Goal: Transaction & Acquisition: Book appointment/travel/reservation

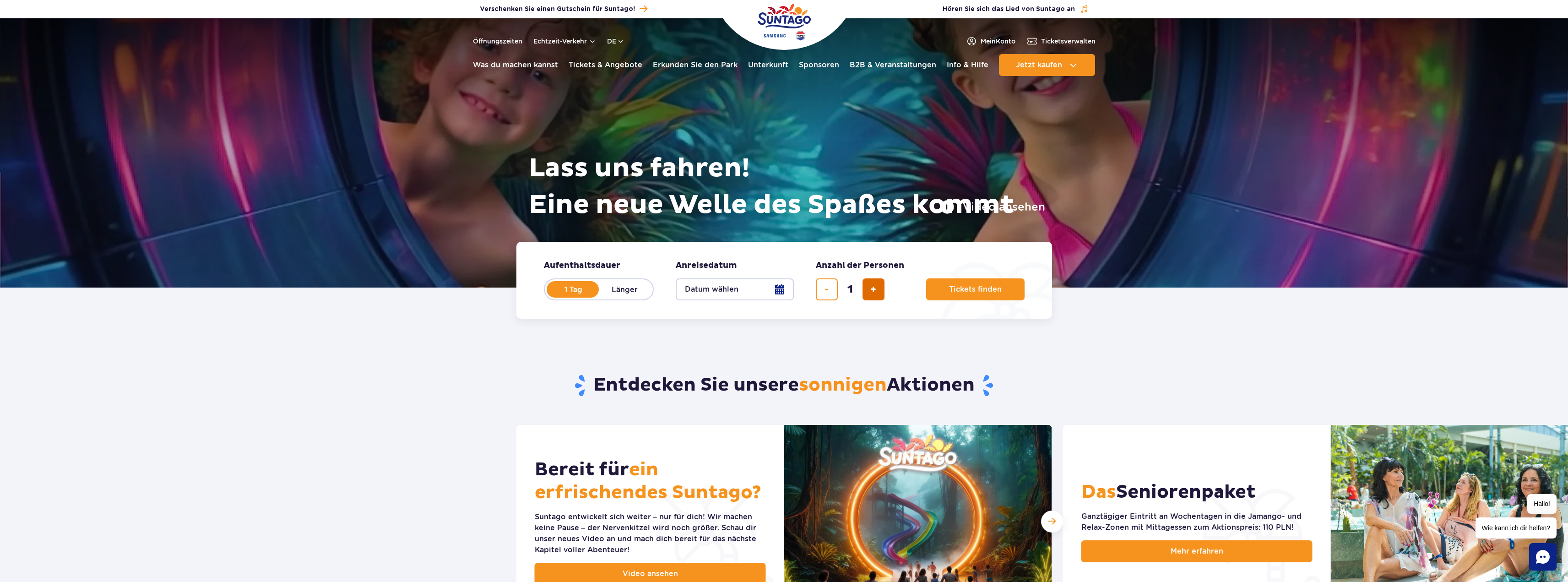
click at [876, 289] on span "Ticket hinzufügen" at bounding box center [874, 289] width 6 height 0
type input "2"
click at [784, 291] on button "Datum wählen" at bounding box center [734, 289] width 118 height 22
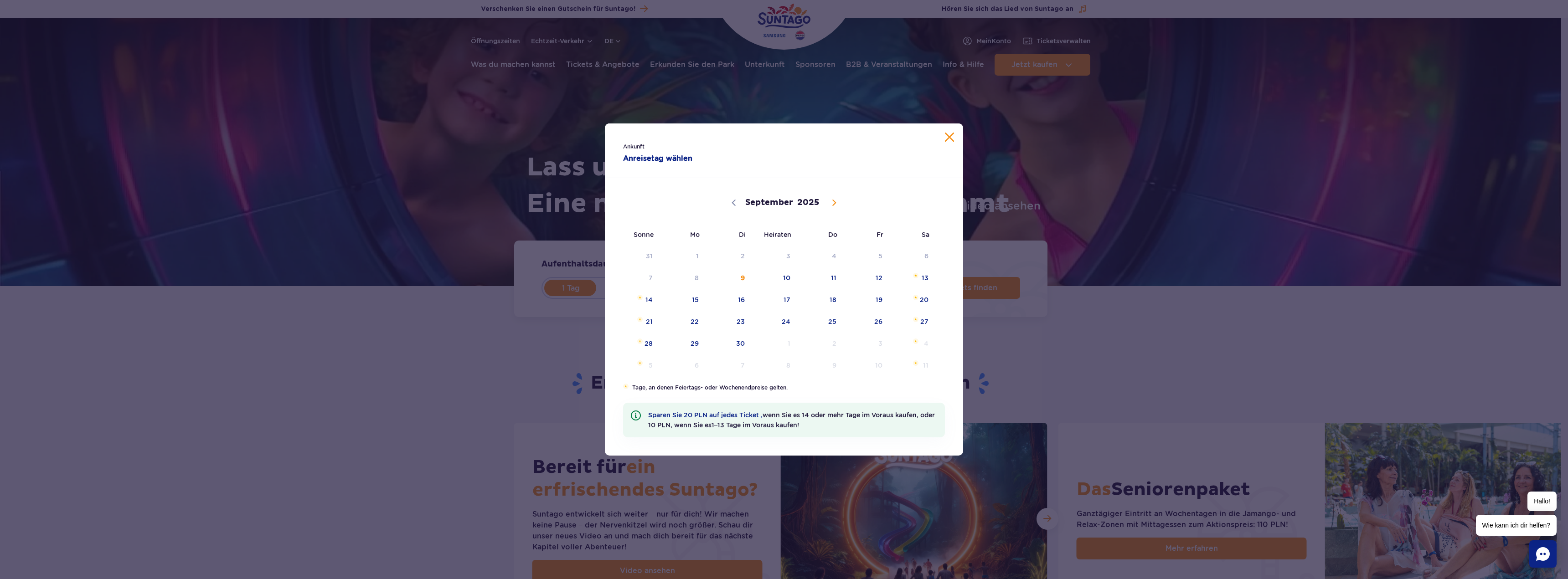
click at [946, 140] on button "Kalender schließen" at bounding box center [949, 137] width 9 height 9
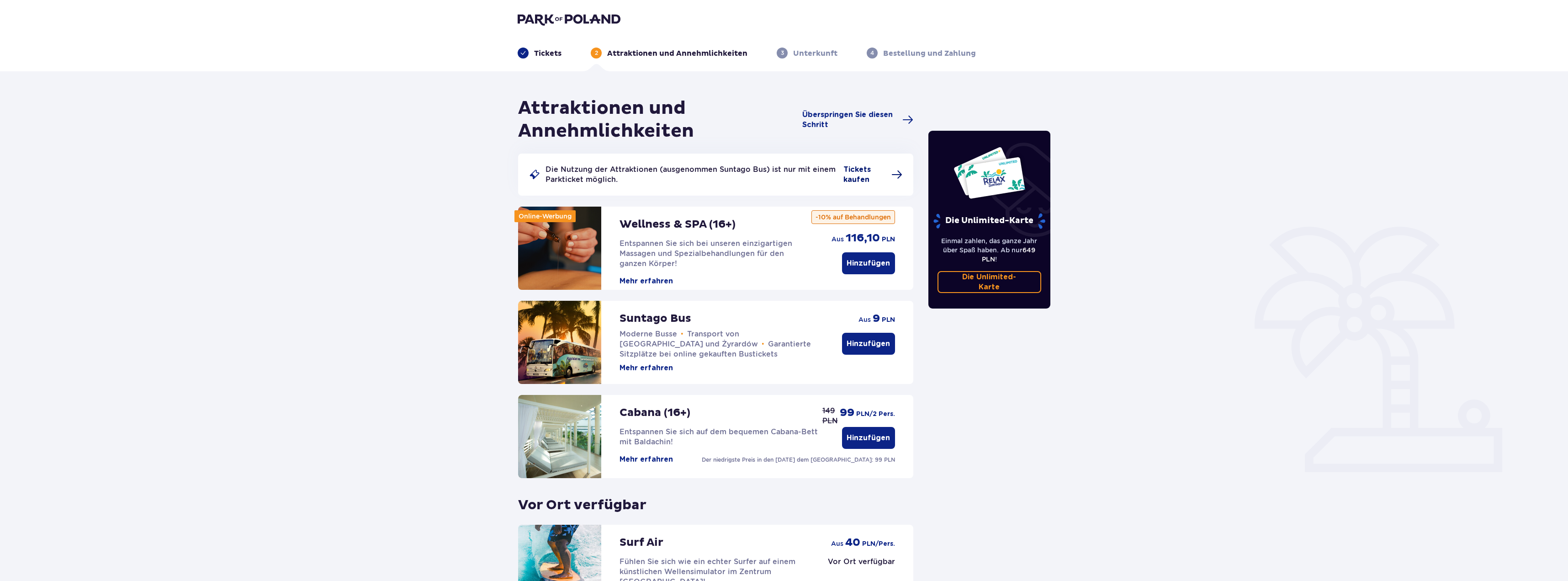
click at [873, 171] on span "Tickets kaufen" at bounding box center [864, 175] width 42 height 20
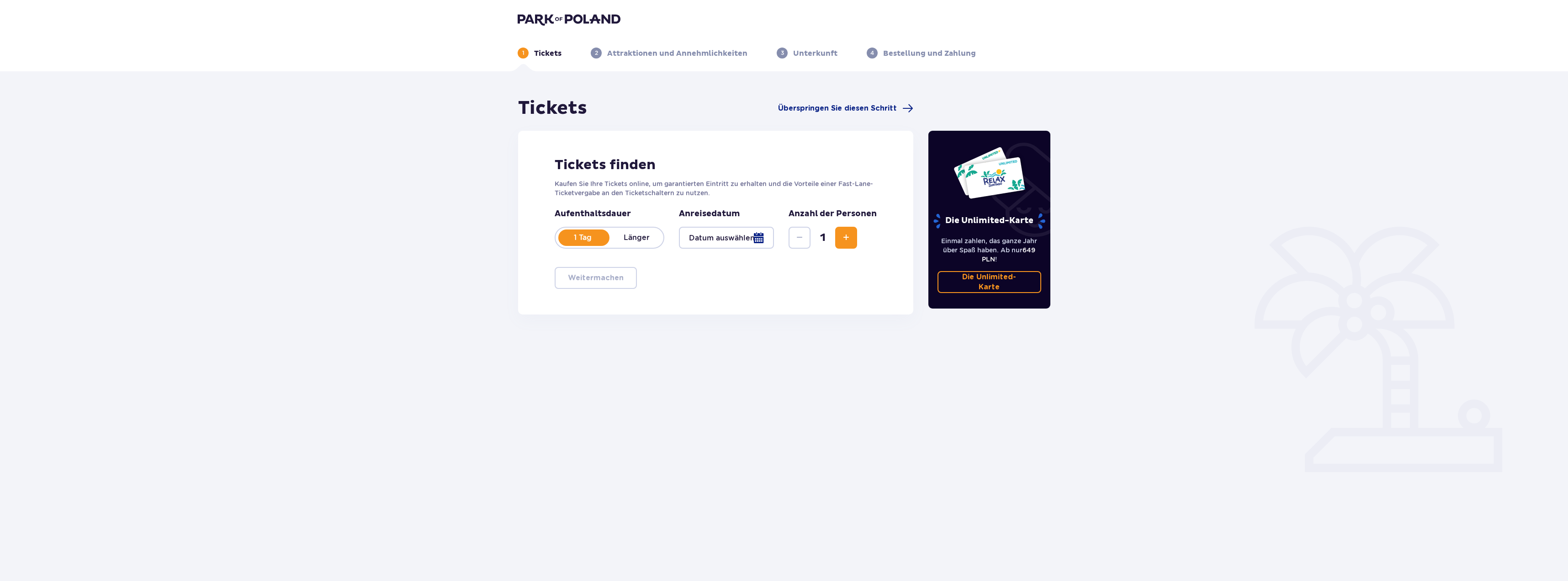
click at [852, 239] on span "Zunahme" at bounding box center [846, 237] width 11 height 11
click at [760, 233] on div at bounding box center [727, 237] width 95 height 22
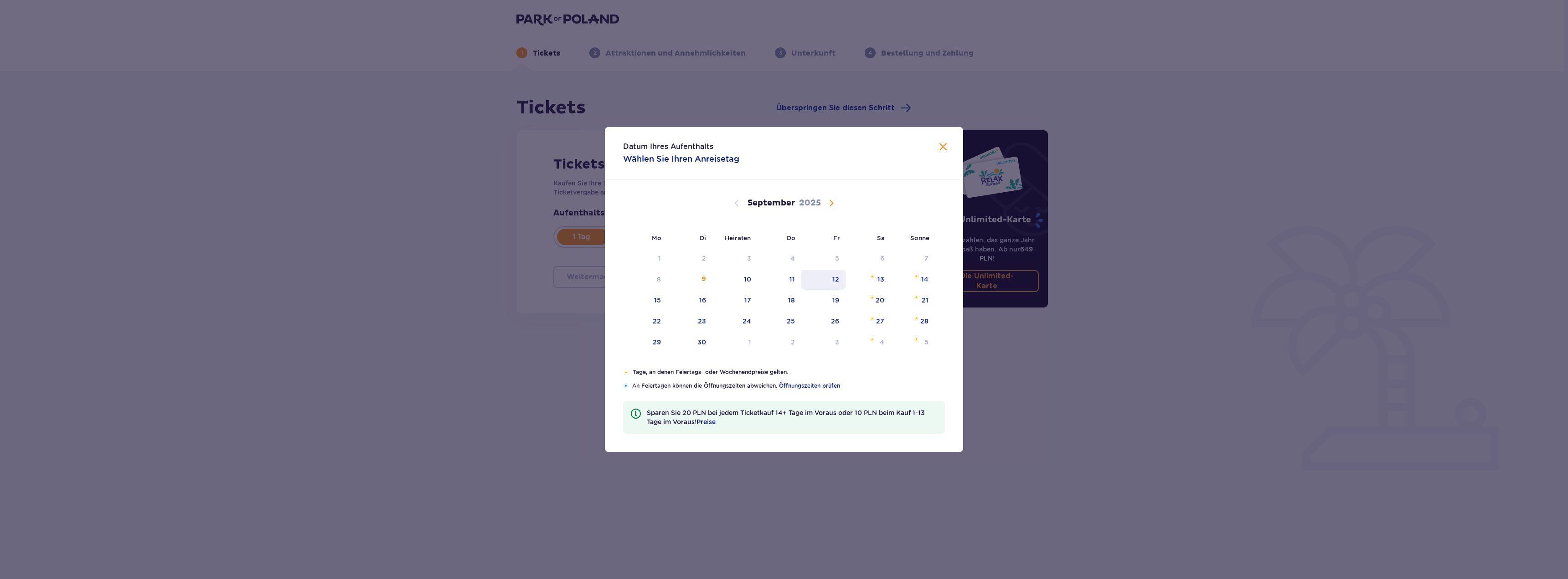
click at [845, 275] on div "12" at bounding box center [823, 279] width 44 height 20
type input "12.09.25"
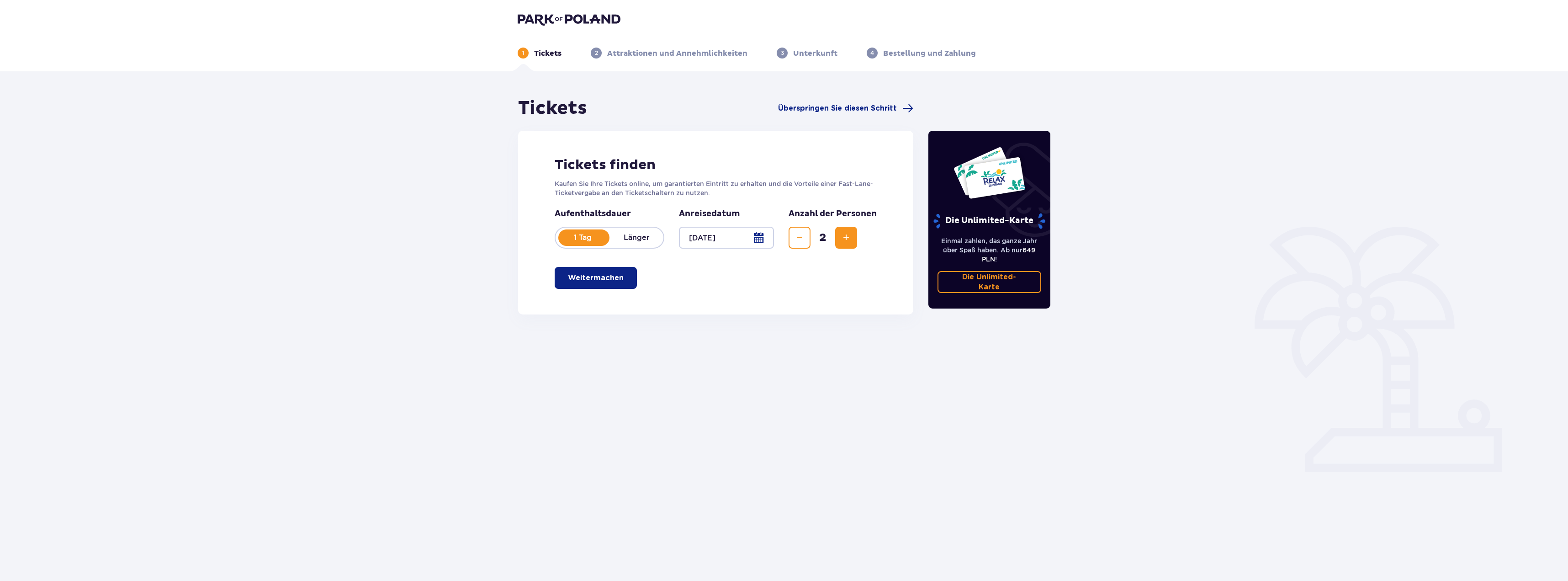
click at [614, 272] on button "Weitermachen" at bounding box center [595, 278] width 82 height 22
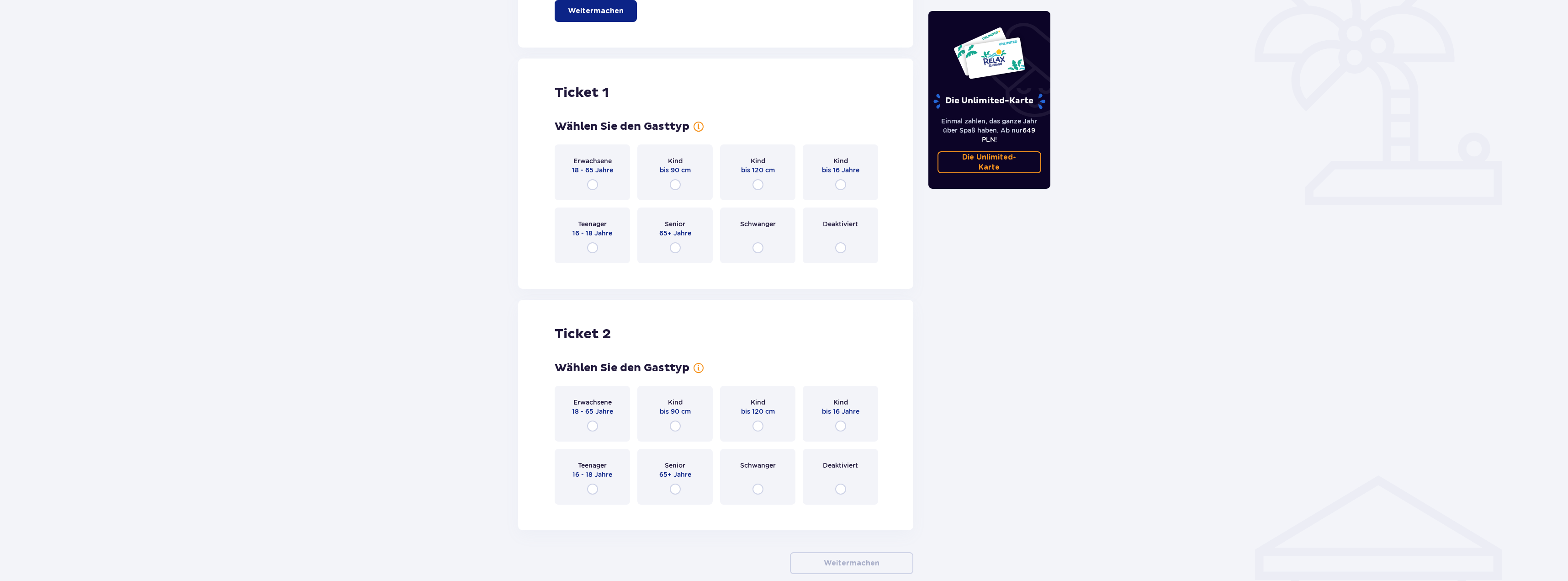
scroll to position [314, 0]
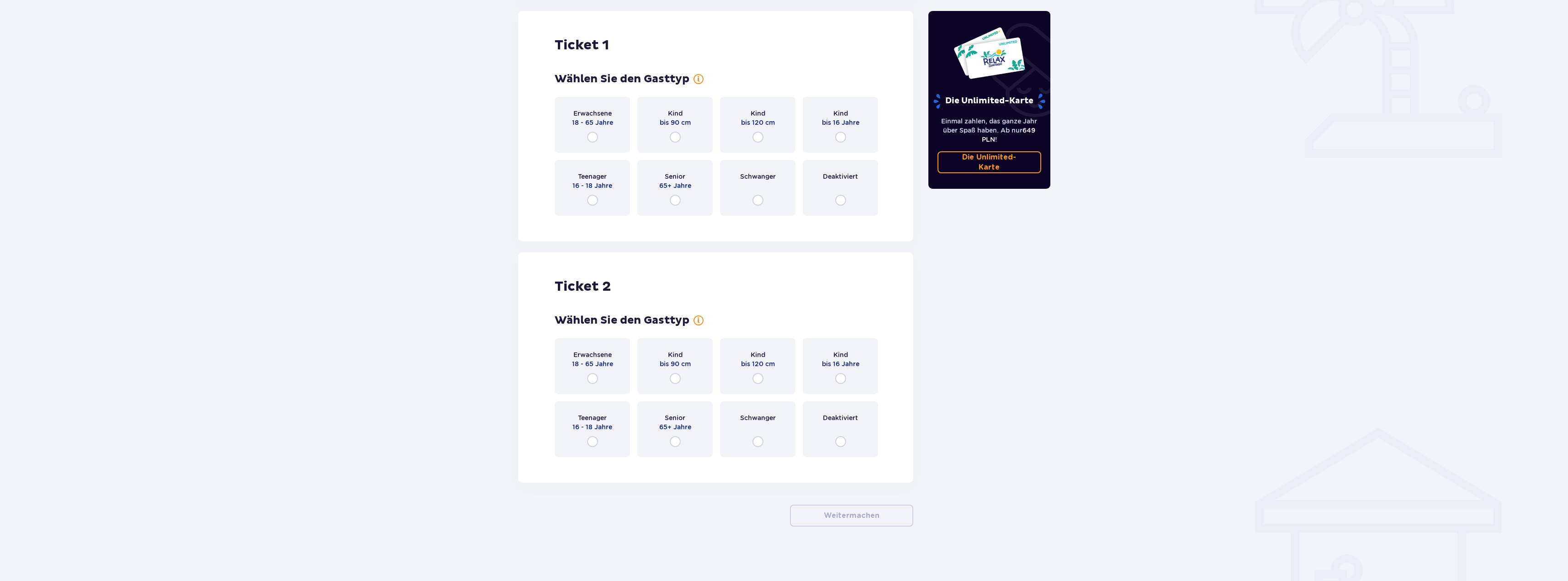
click at [599, 132] on div "Erwachsene 18 - 65 Jahre" at bounding box center [592, 125] width 76 height 56
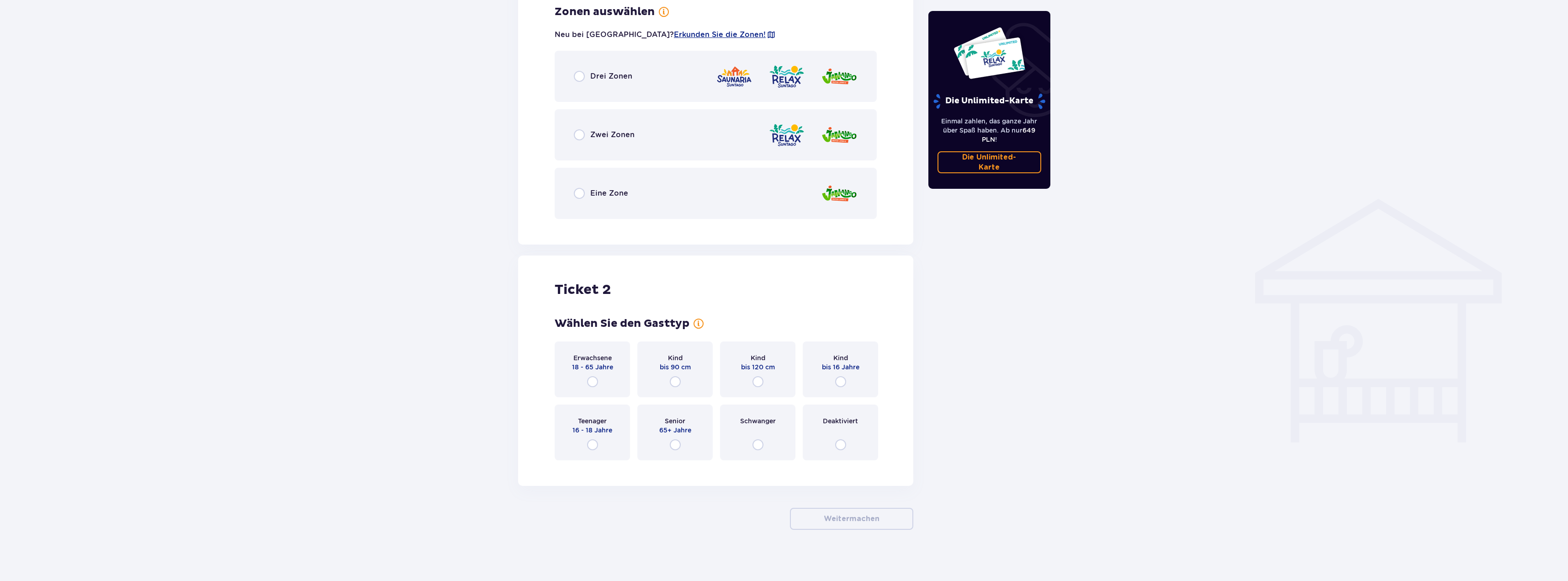
scroll to position [545, 0]
click at [600, 380] on div "Erwachsene 18 - 65 Jahre" at bounding box center [592, 367] width 76 height 56
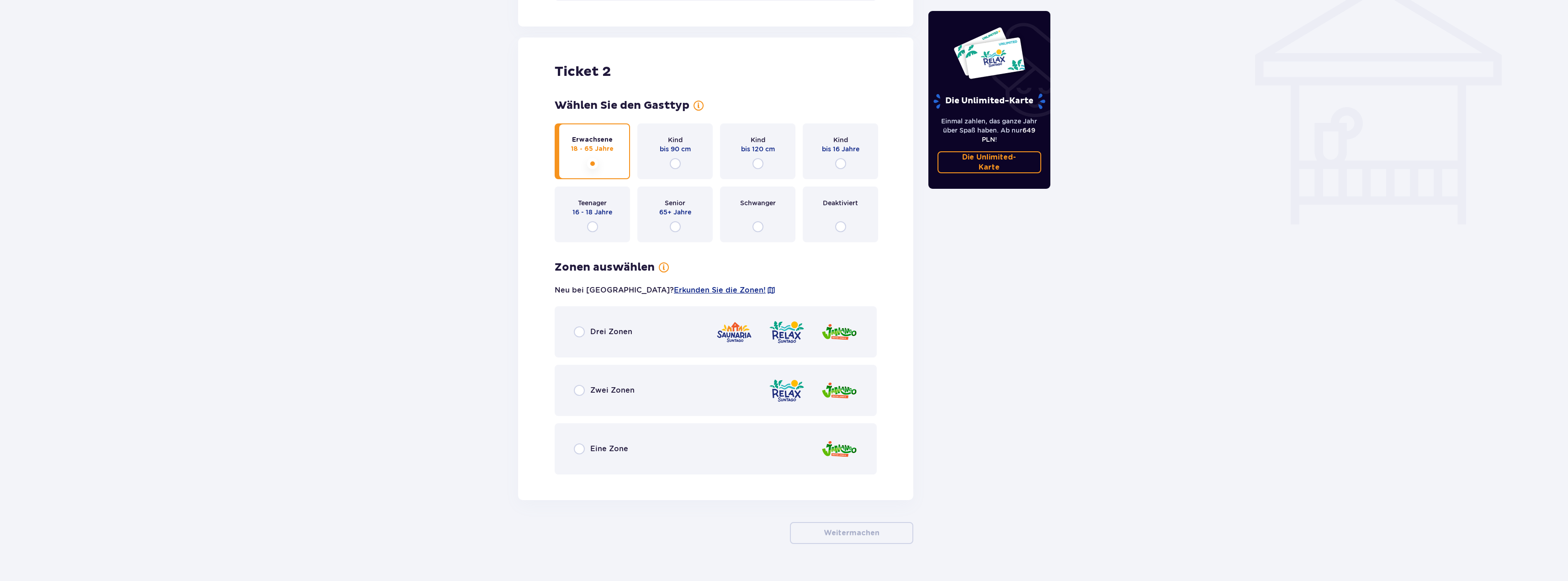
scroll to position [765, 0]
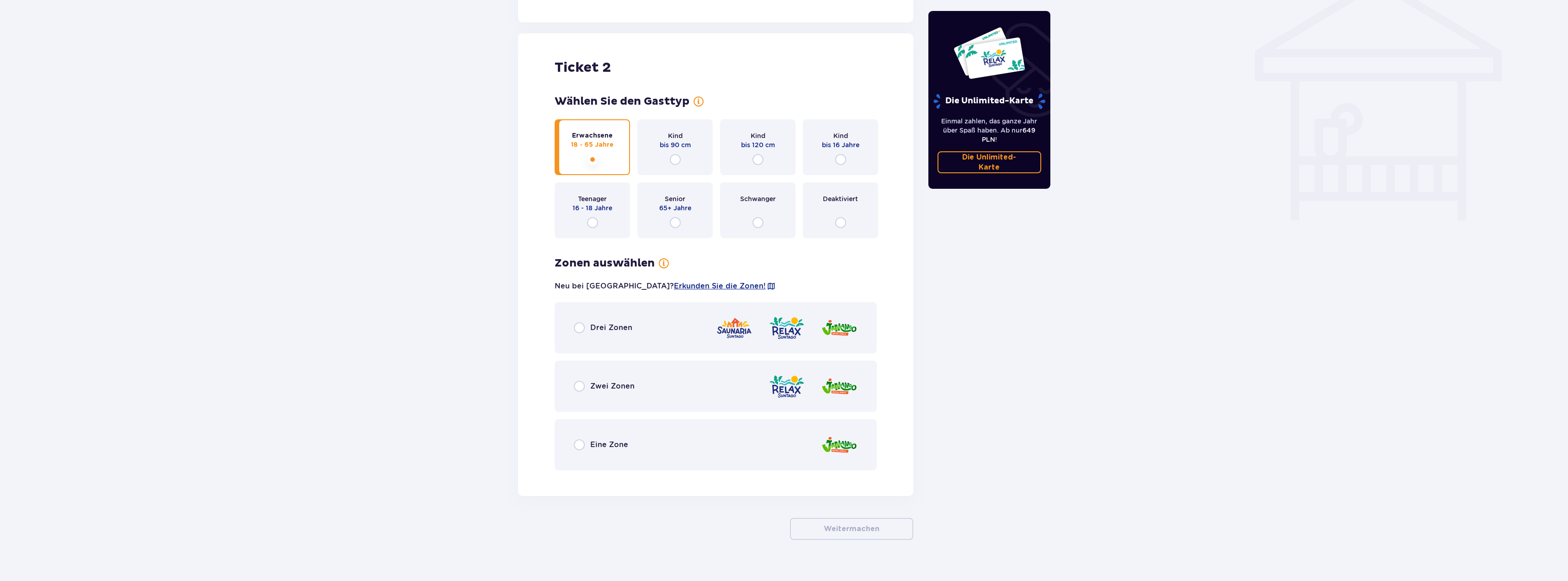
click at [599, 317] on div "Drei Zonen" at bounding box center [716, 328] width 322 height 51
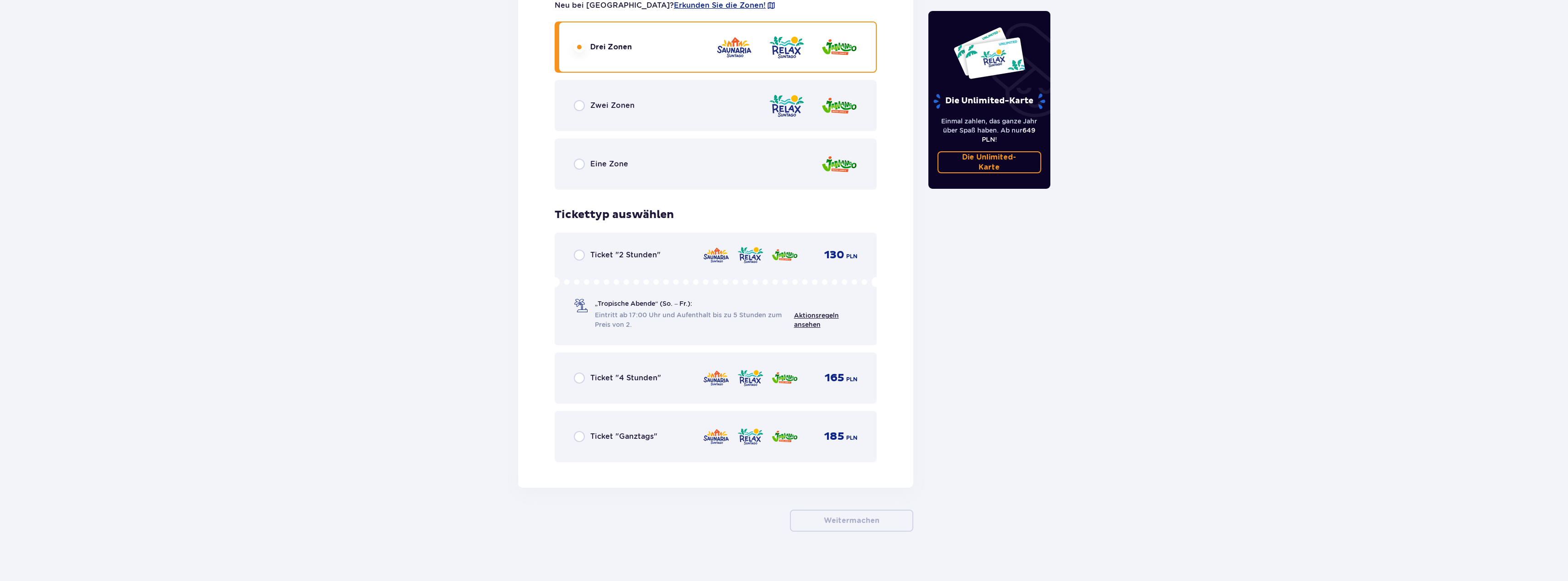
scroll to position [1052, 0]
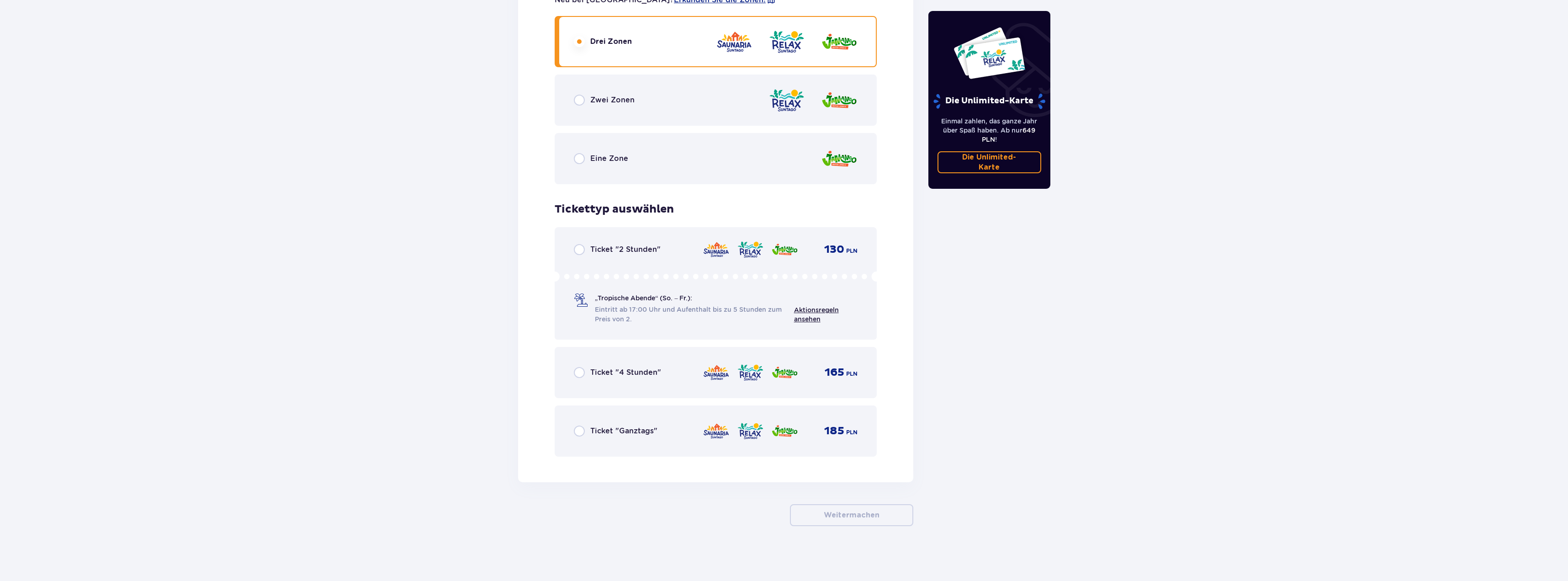
click at [592, 435] on font "Ticket "Ganztags"" at bounding box center [624, 431] width 67 height 9
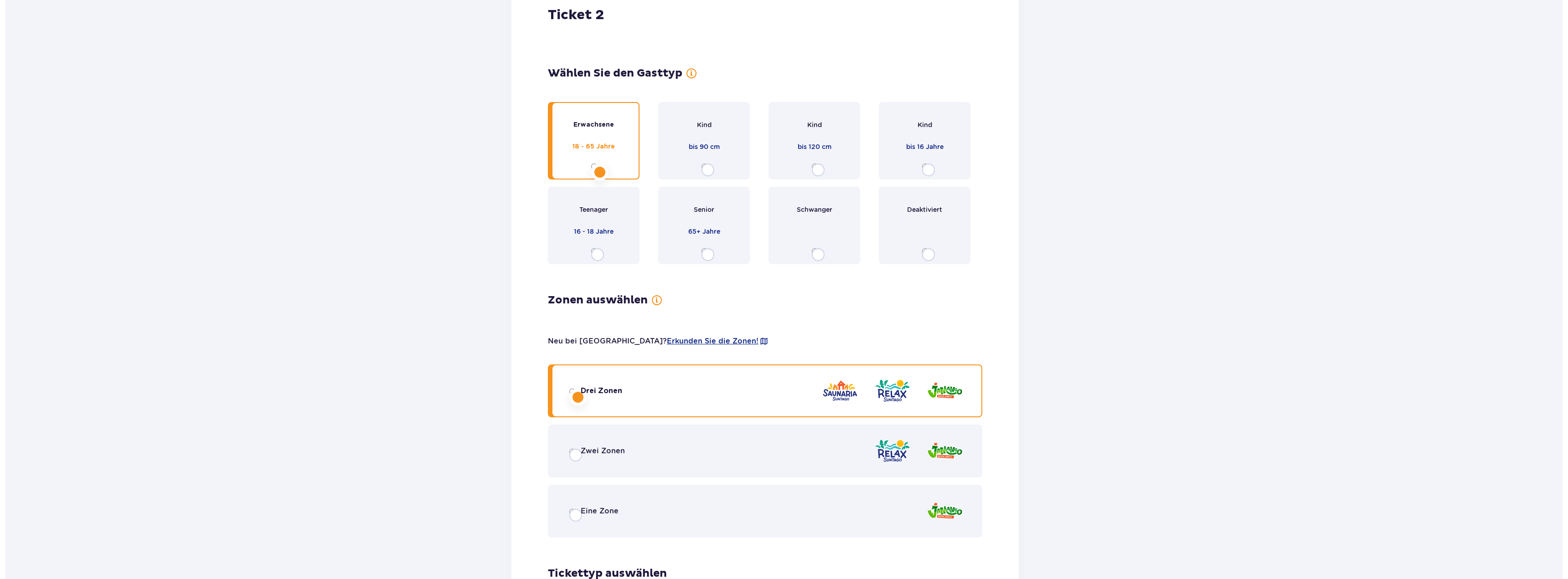
scroll to position [0, 0]
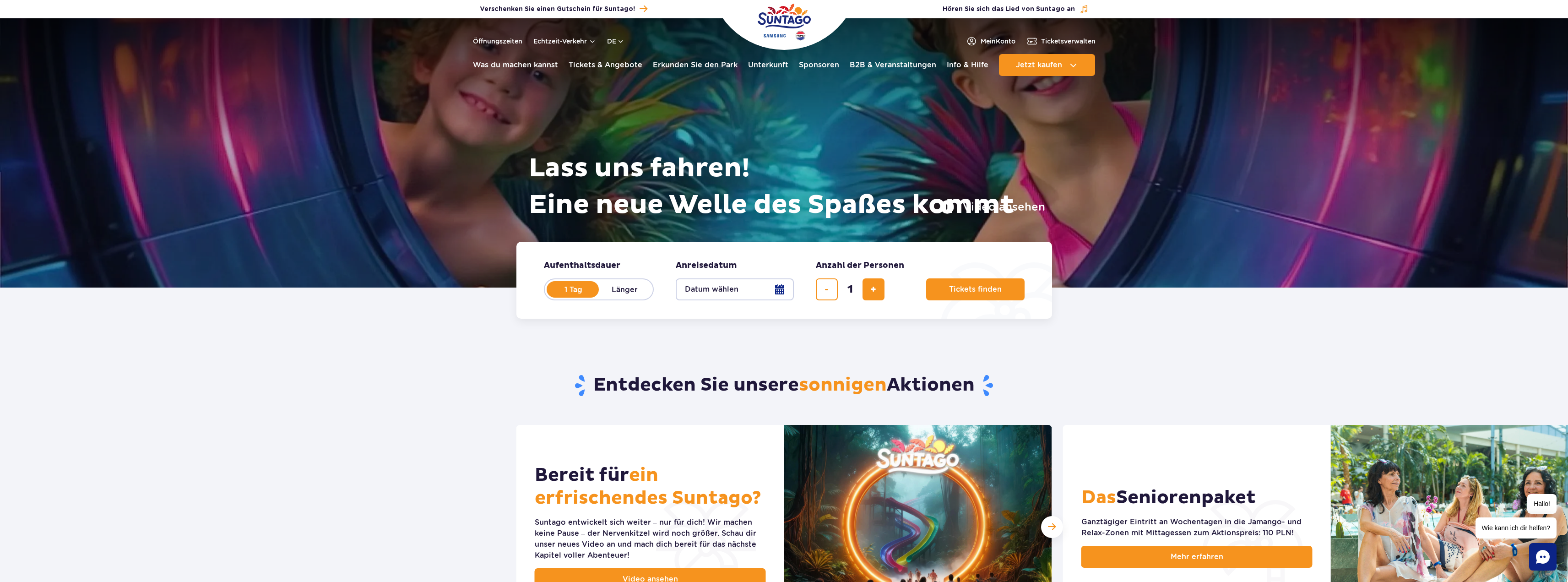
click at [783, 290] on button "Datum wählen" at bounding box center [734, 289] width 118 height 22
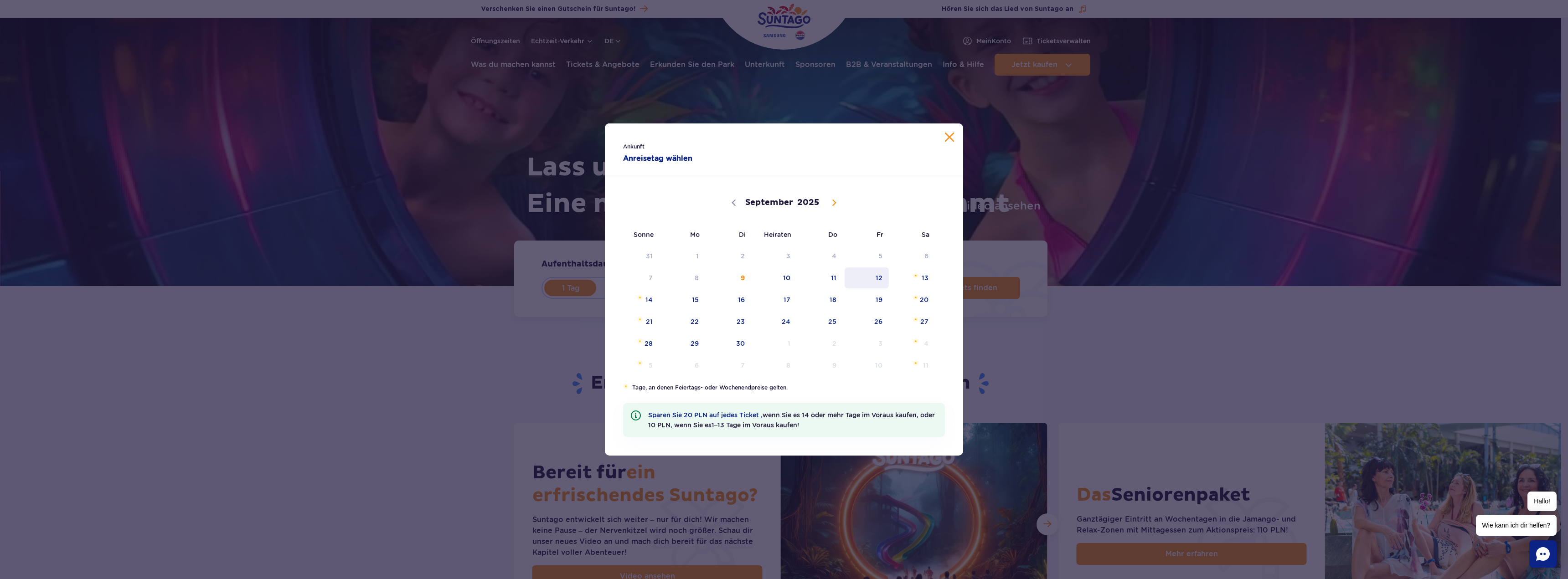
click at [875, 276] on span "12" at bounding box center [867, 278] width 46 height 21
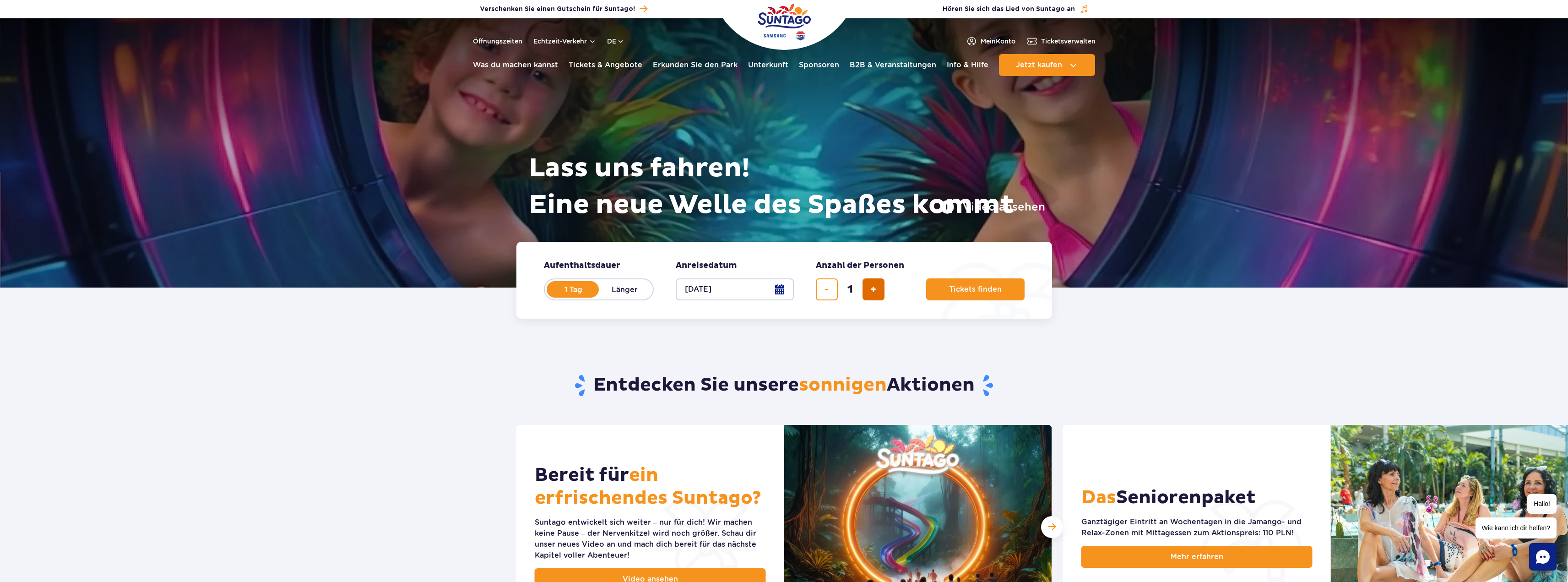
click at [873, 289] on span "Ticket hinzufügen" at bounding box center [874, 289] width 6 height 0
type input "2"
click at [972, 287] on span "Tickets finden" at bounding box center [971, 289] width 53 height 8
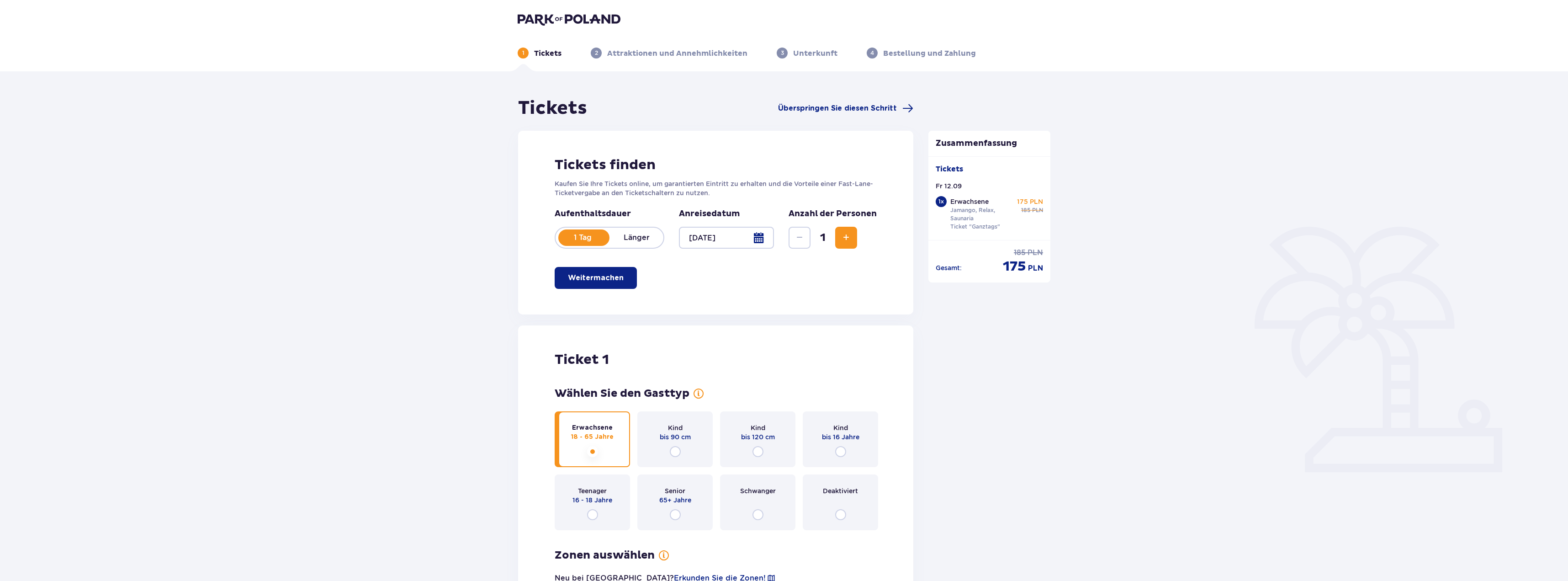
click at [847, 237] on span "Zunahme" at bounding box center [846, 237] width 11 height 11
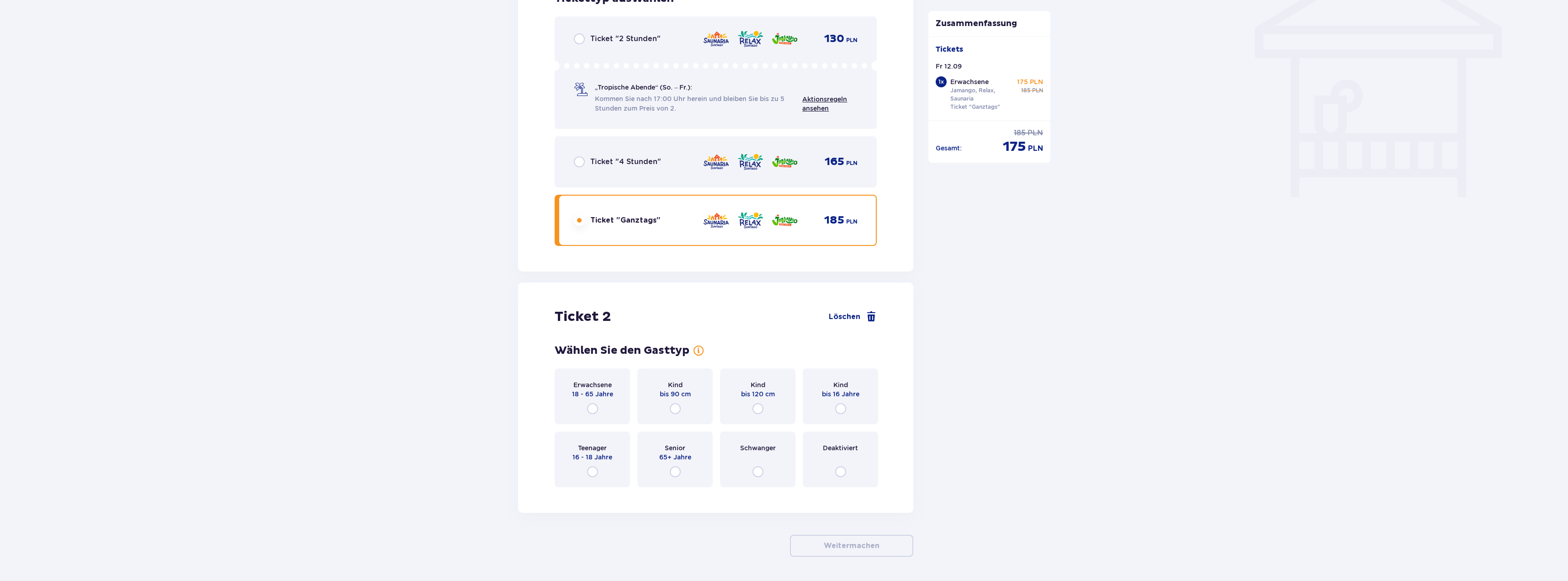
scroll to position [820, 0]
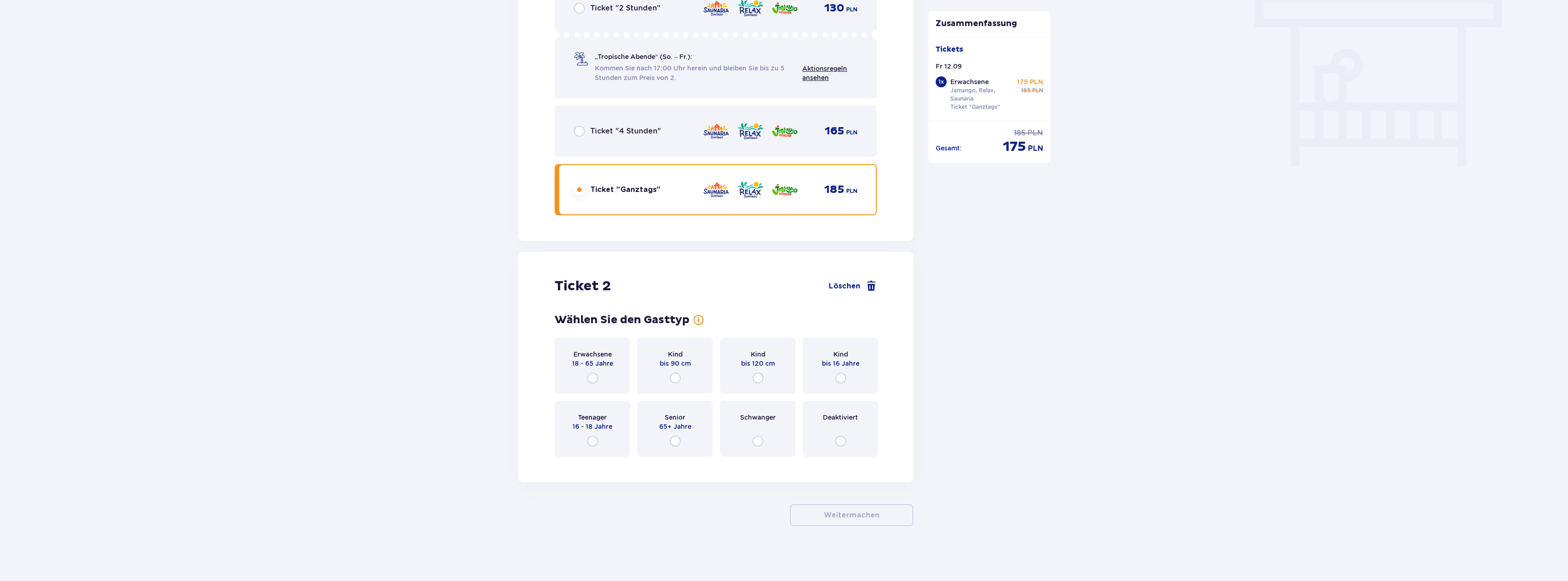
click at [600, 378] on div "Erwachsene 18 - 65 Jahre" at bounding box center [592, 365] width 76 height 56
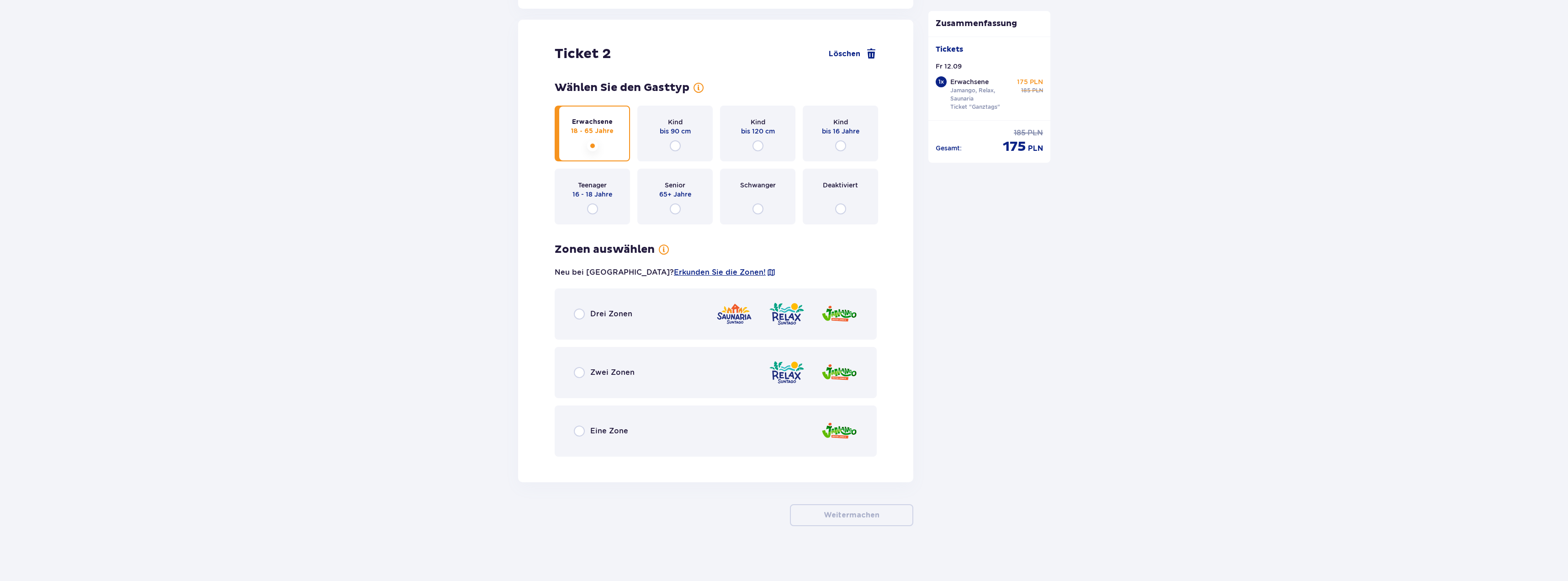
scroll to position [1001, 0]
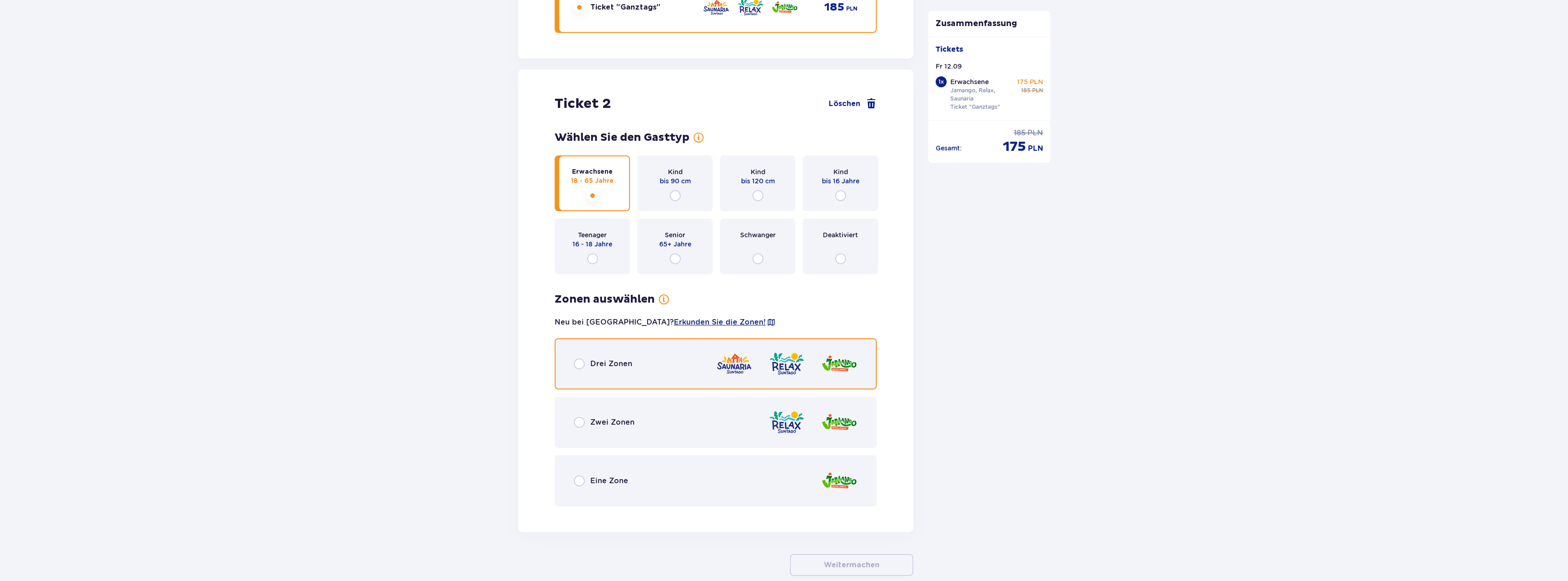
click at [576, 364] on input "radio" at bounding box center [580, 364] width 11 height 11
radio input "true"
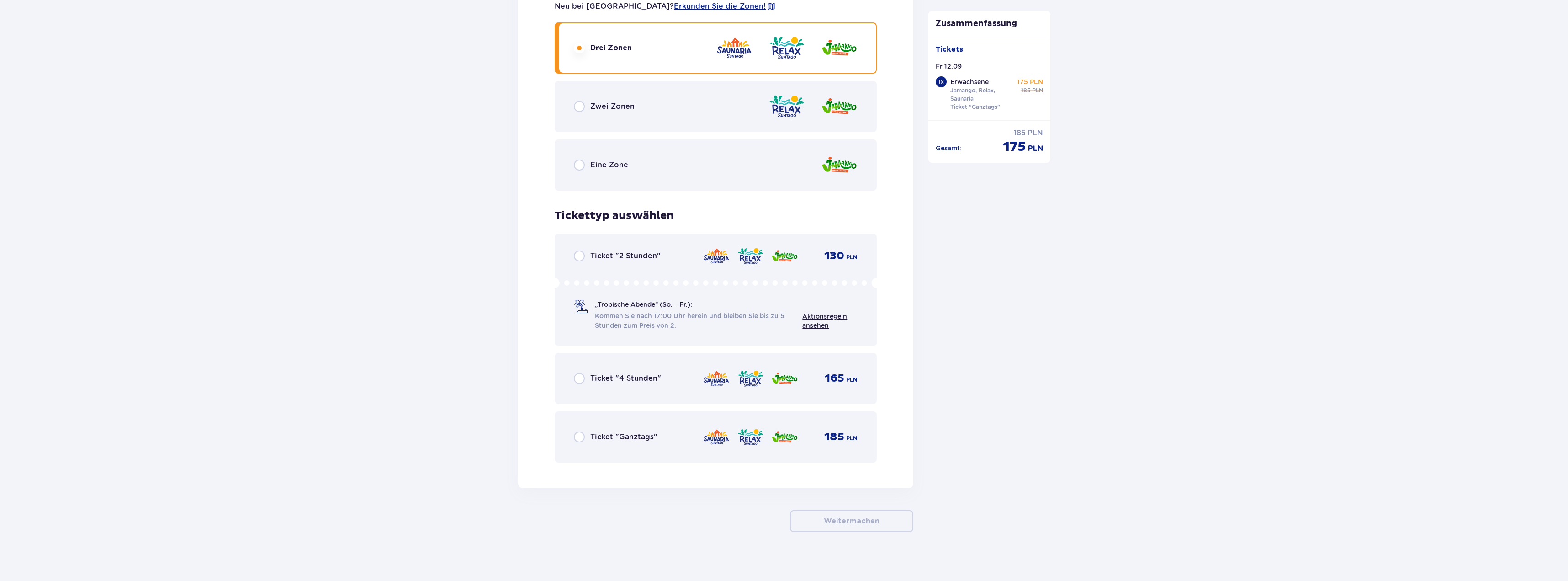
scroll to position [1324, 0]
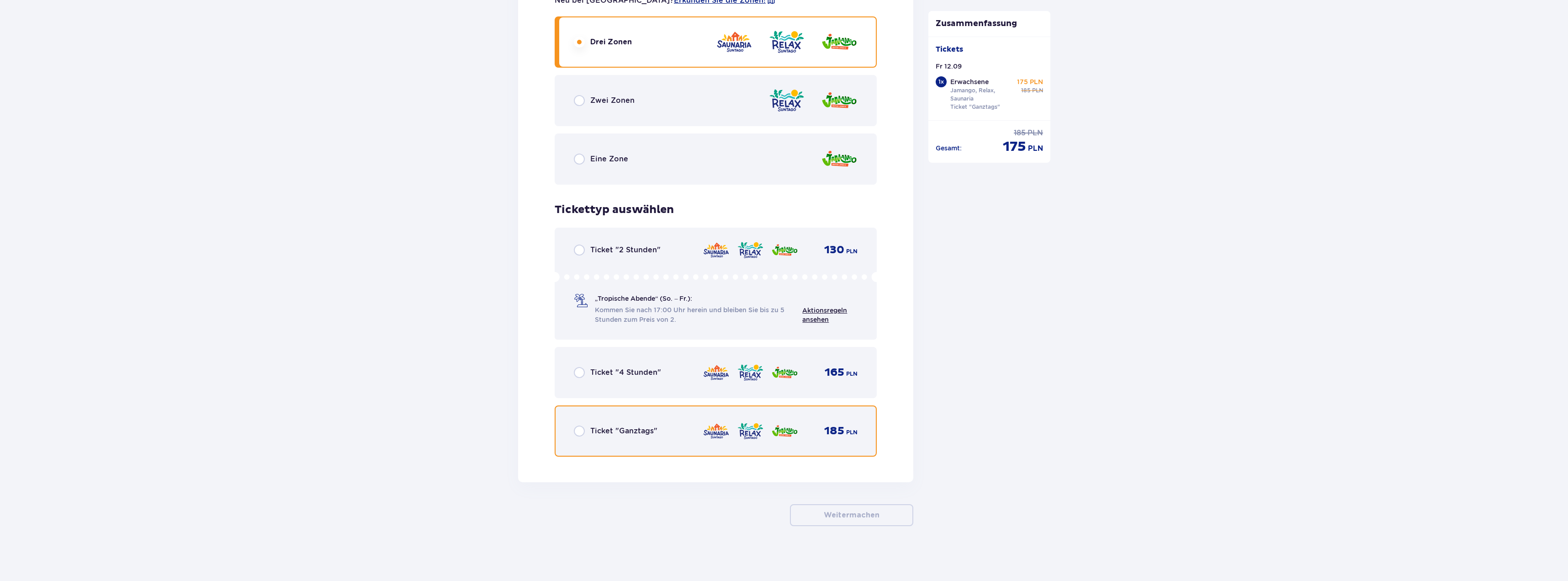
click at [581, 427] on input "radio" at bounding box center [580, 431] width 11 height 11
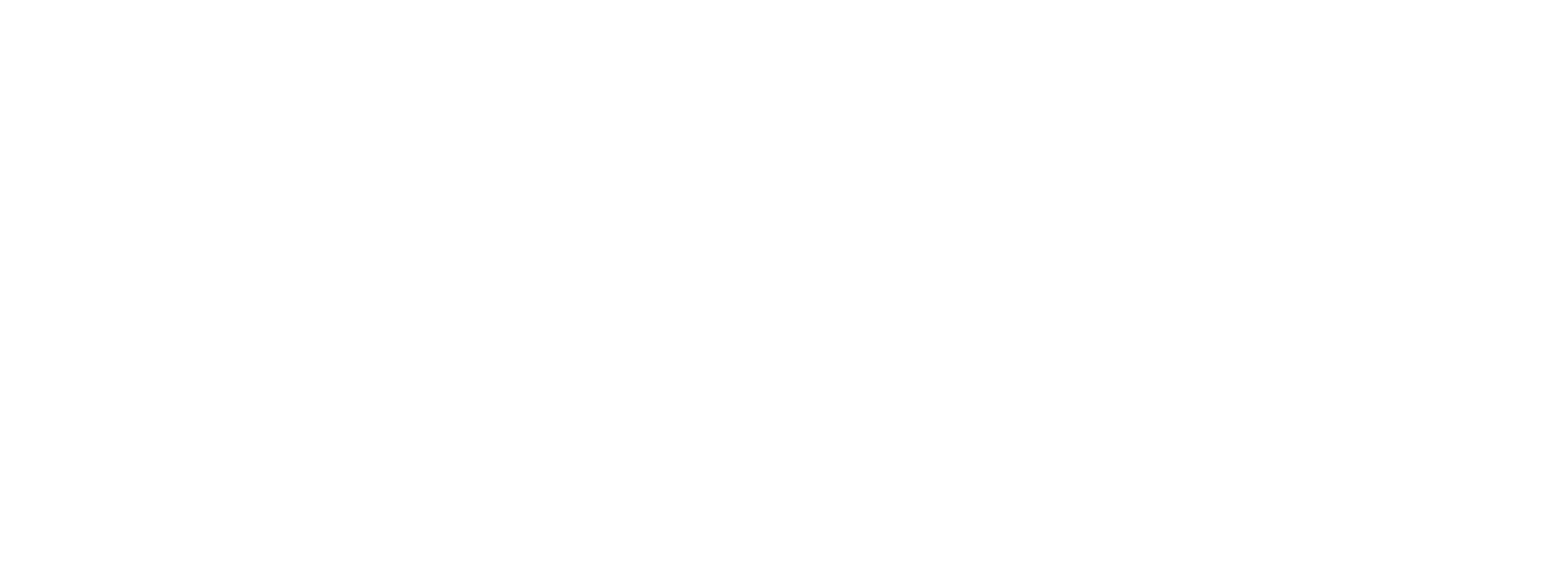
scroll to position [0, 0]
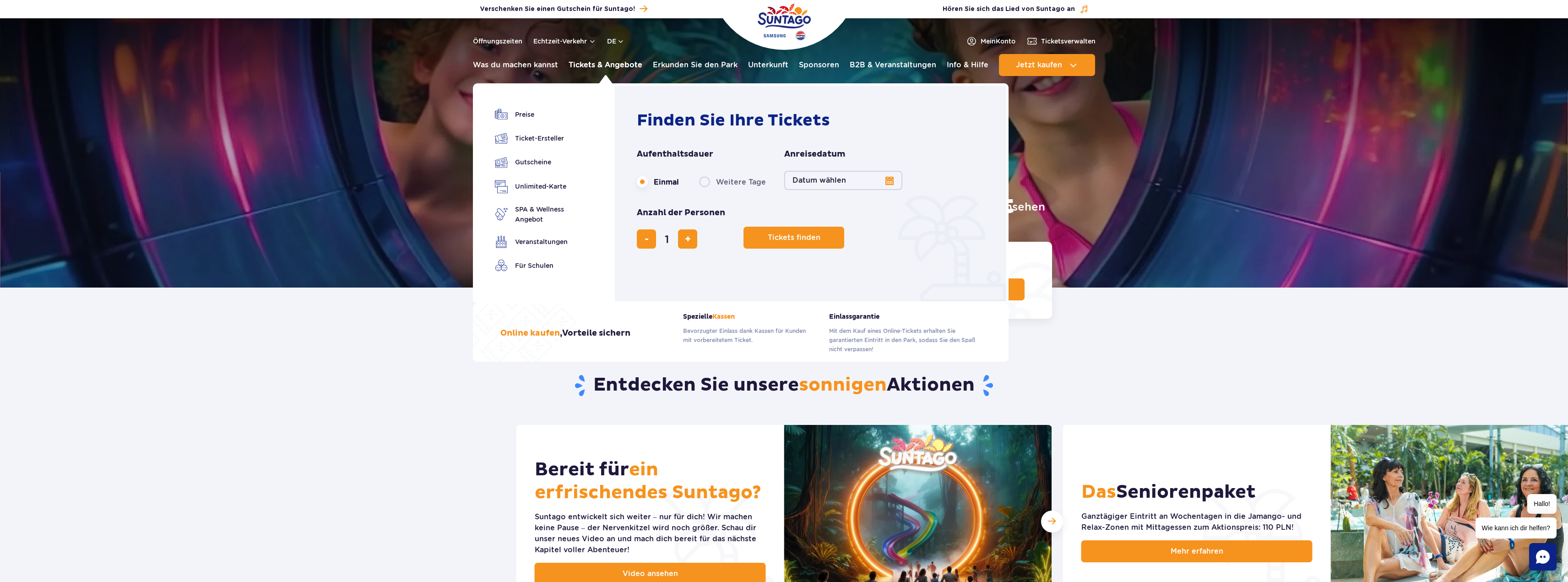
click at [613, 65] on font "Tickets & Angebote" at bounding box center [605, 65] width 74 height 9
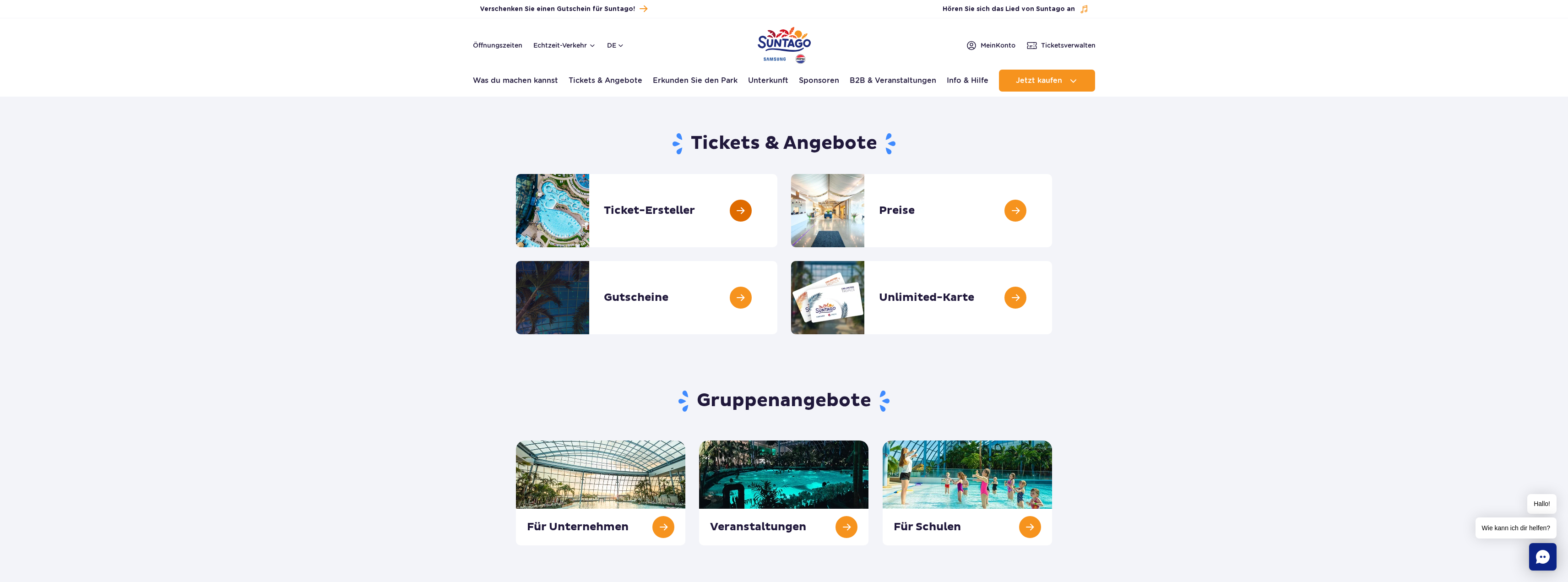
click at [778, 204] on link at bounding box center [778, 211] width 0 height 73
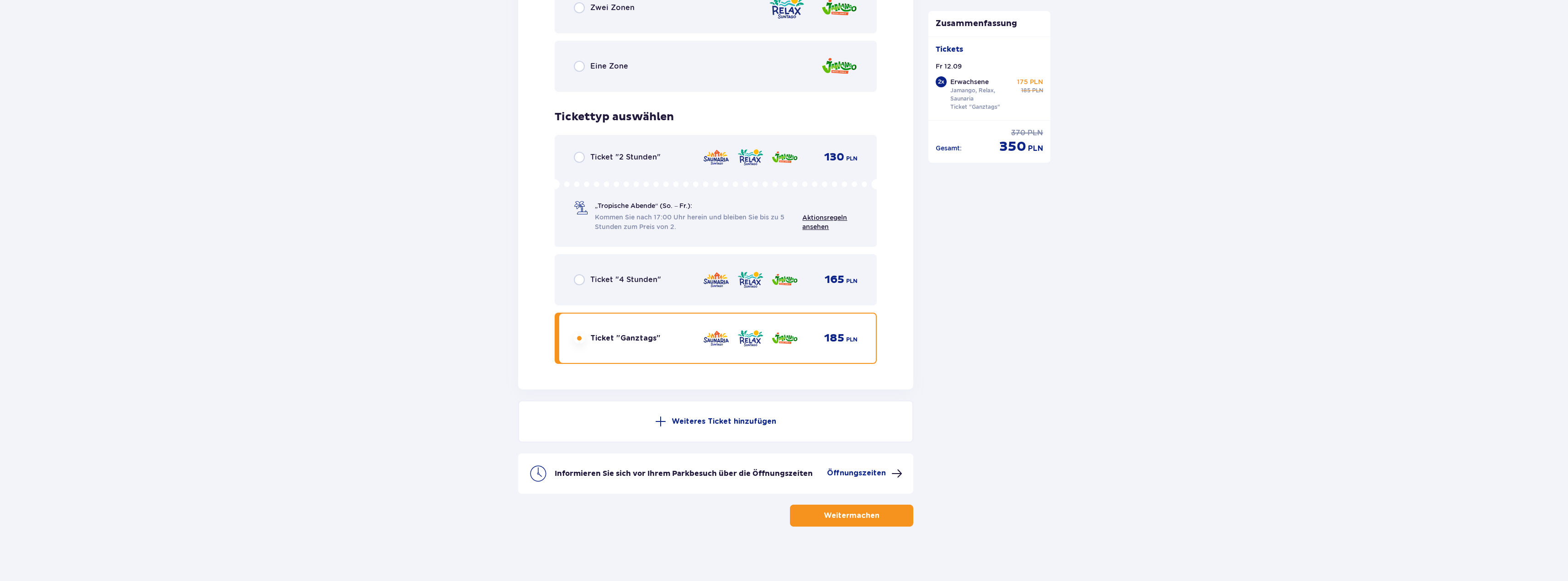
scroll to position [1416, 0]
click at [721, 419] on font "Weiteres Ticket hinzufügen" at bounding box center [724, 421] width 104 height 7
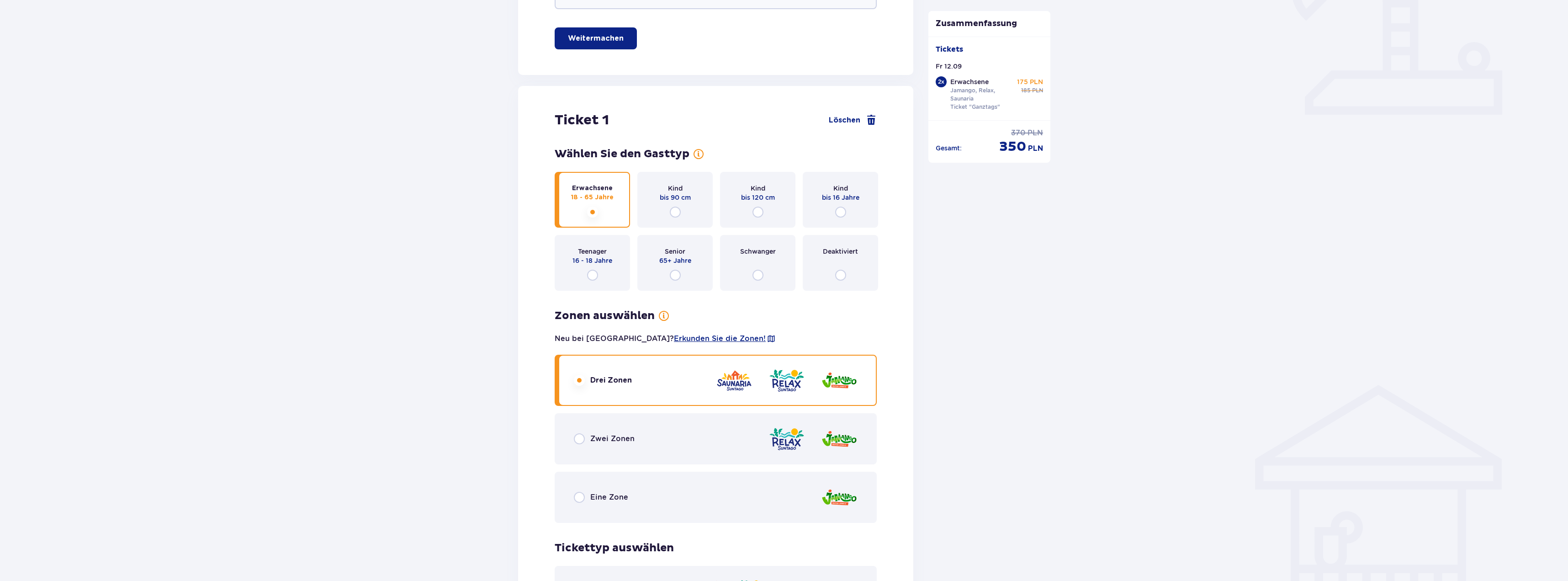
scroll to position [0, 0]
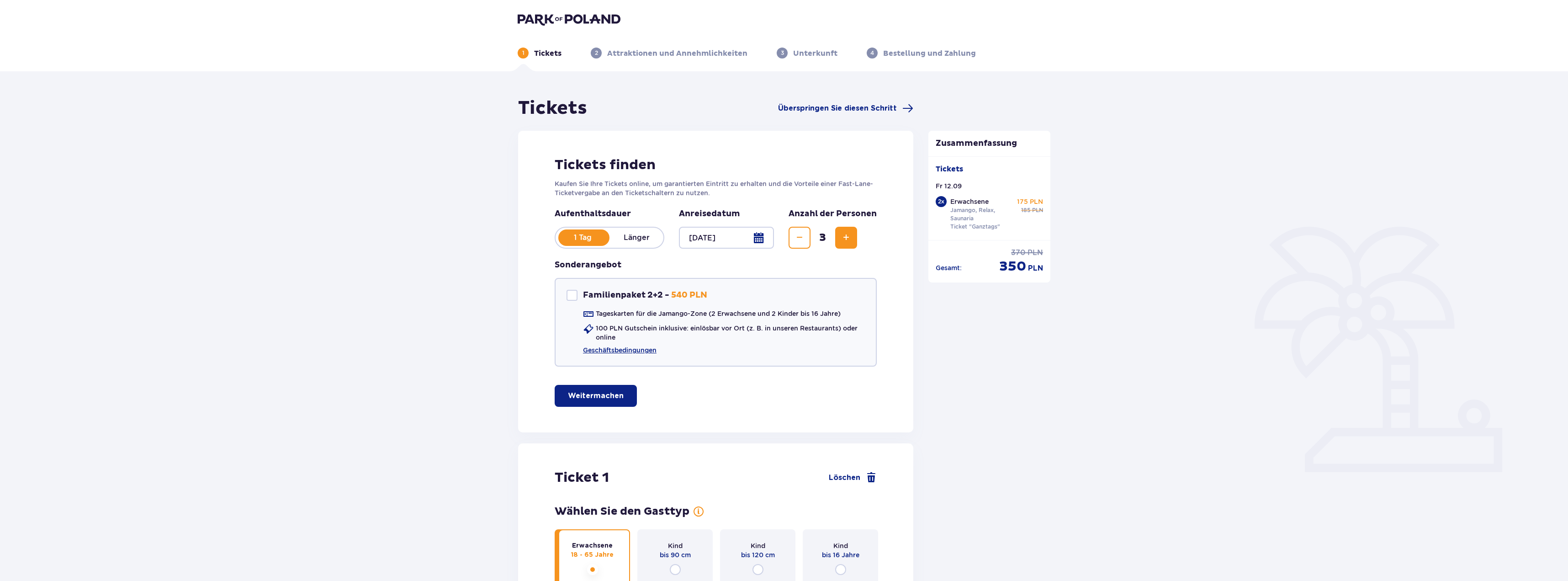
click at [650, 56] on font "Attraktionen und Annehmlichkeiten" at bounding box center [677, 53] width 140 height 9
click at [800, 239] on span "Verringern" at bounding box center [799, 237] width 11 height 11
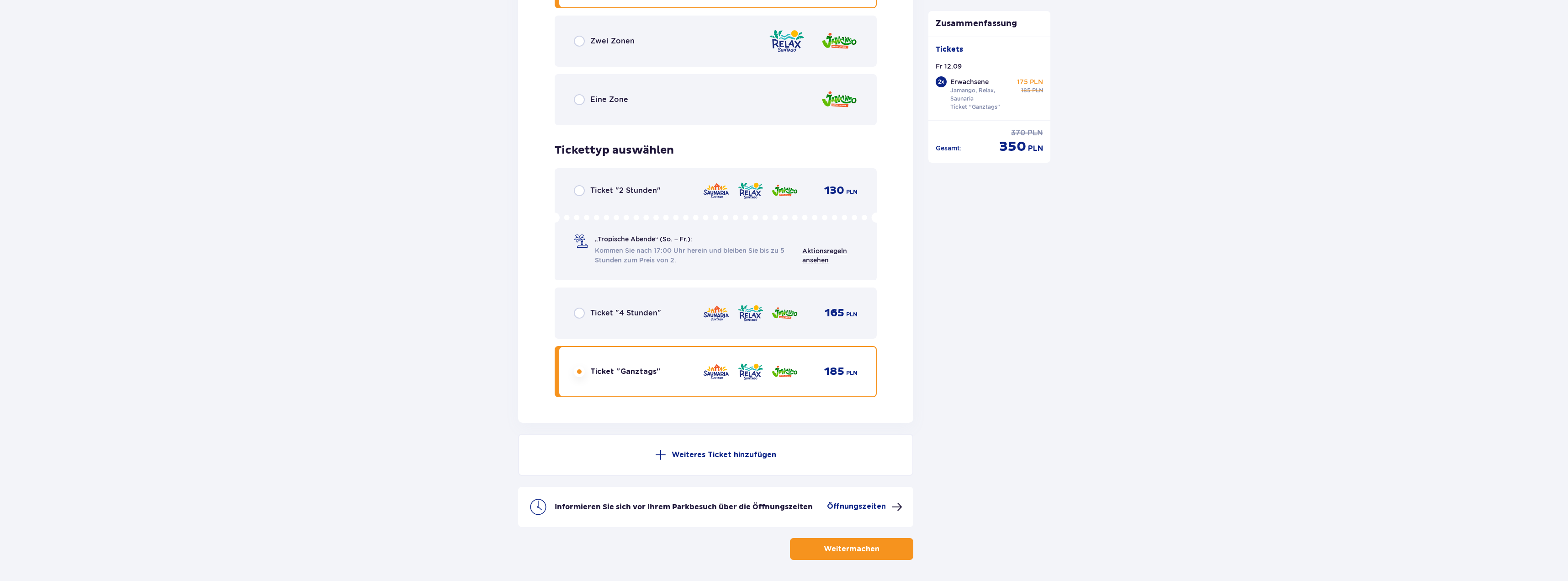
scroll to position [1416, 0]
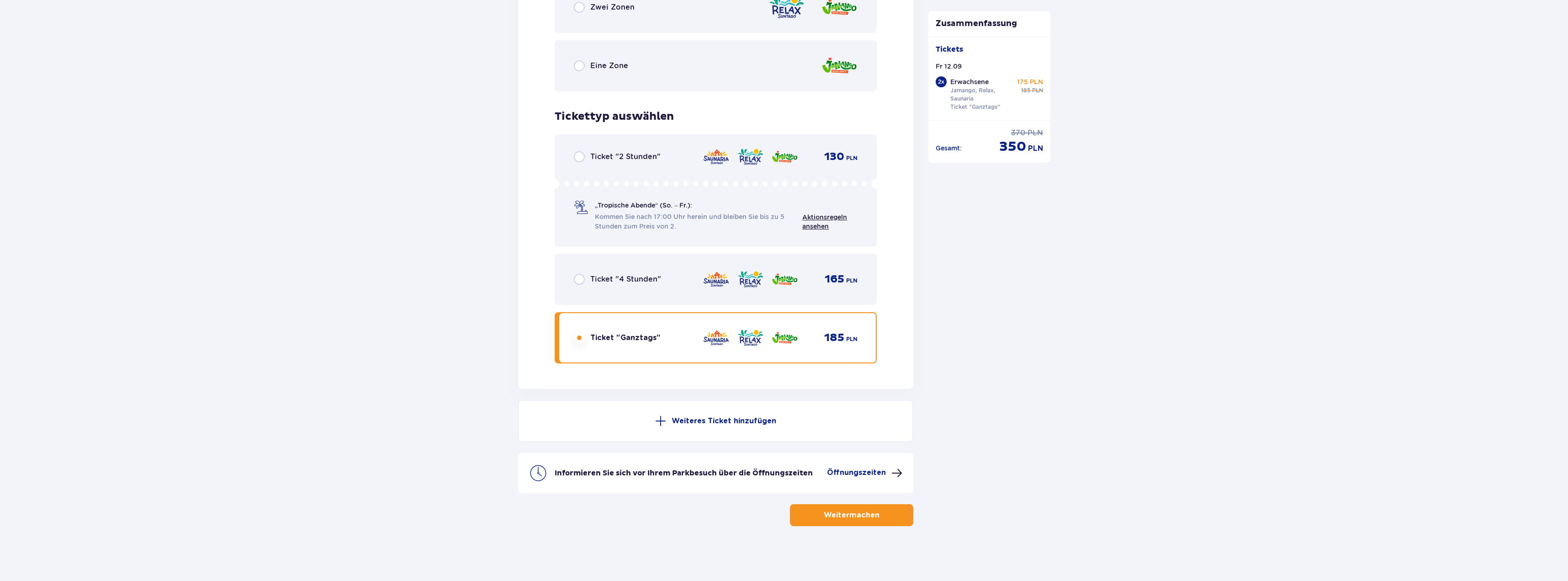
click at [851, 518] on font "Weitermachen" at bounding box center [851, 515] width 56 height 7
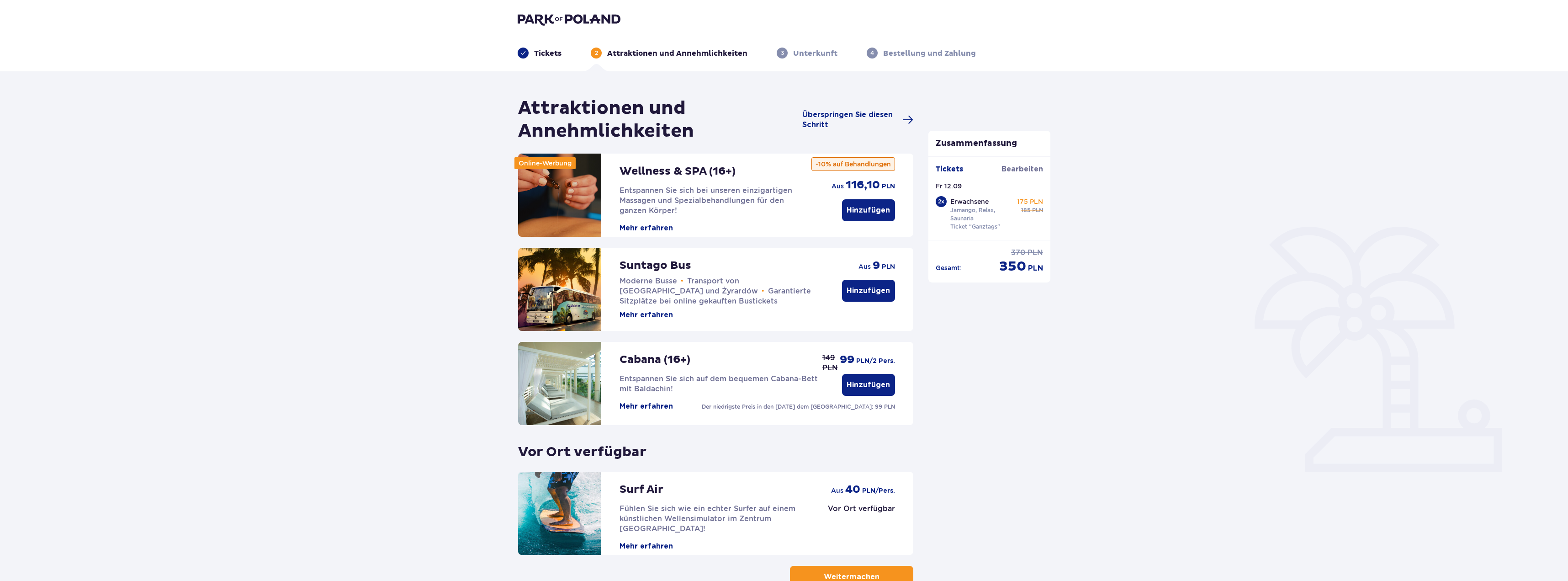
click at [880, 208] on font "Hinzufügen" at bounding box center [868, 210] width 43 height 7
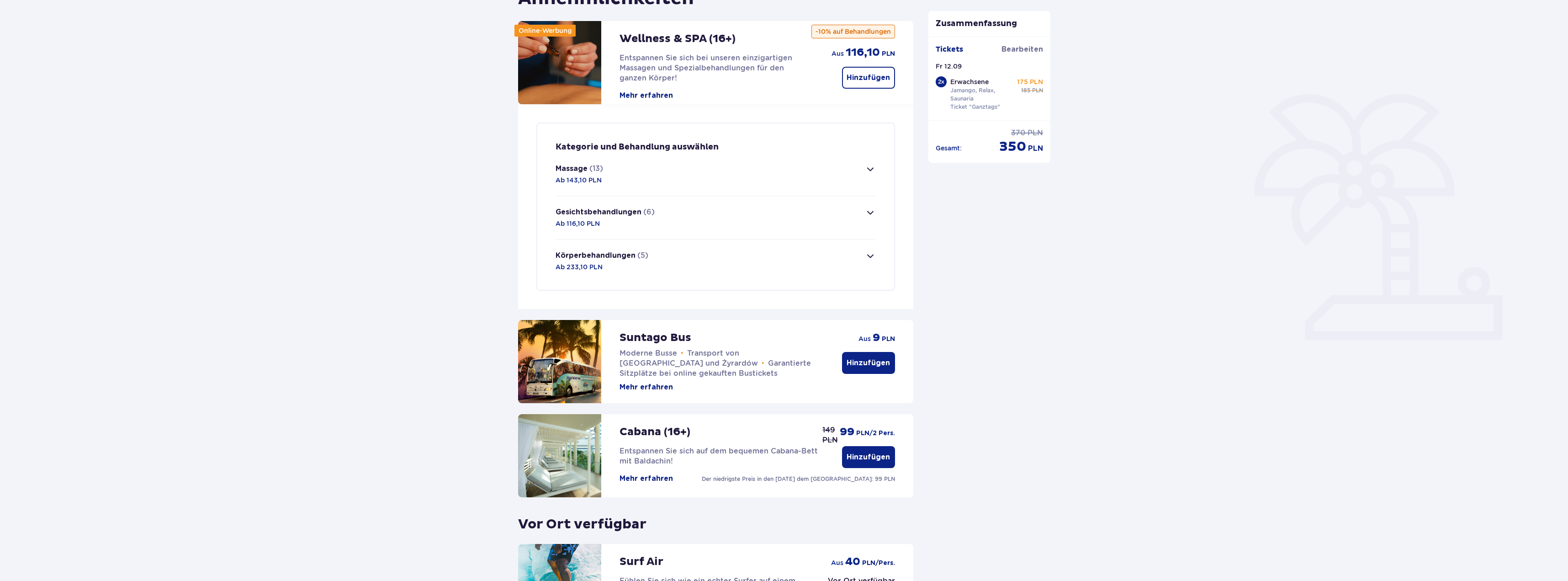
scroll to position [130, 0]
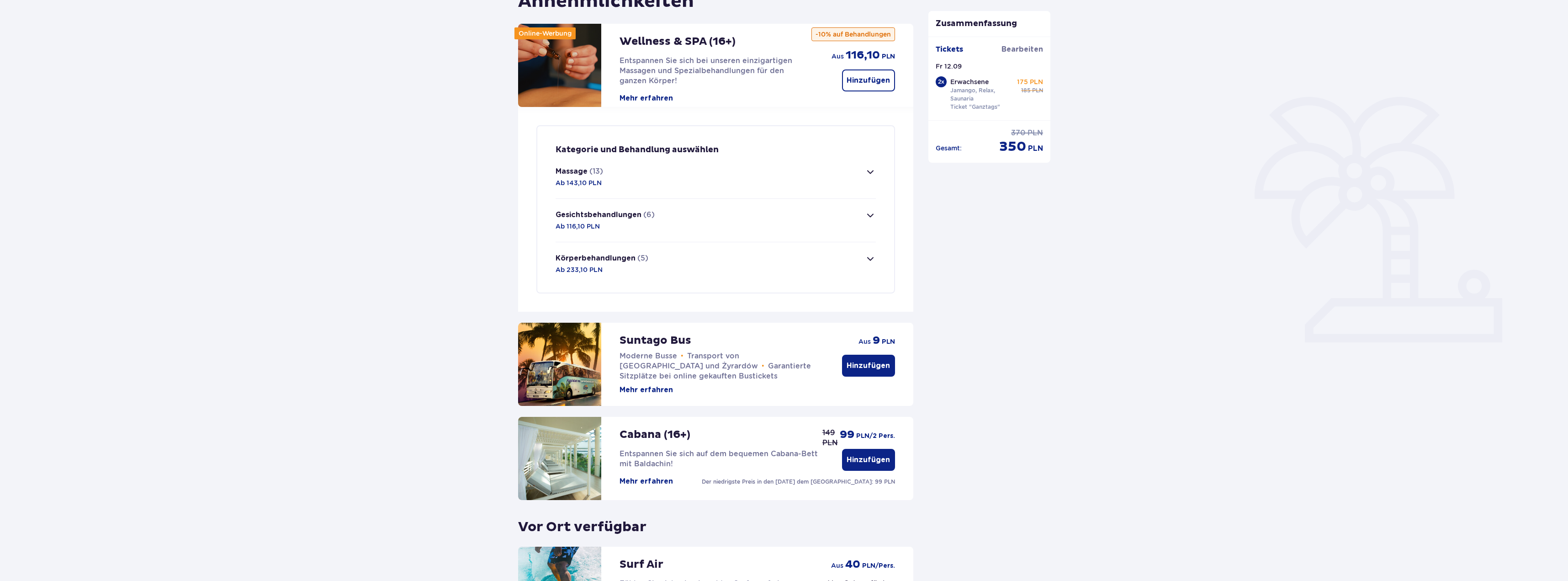
click at [869, 173] on span "button" at bounding box center [871, 172] width 11 height 11
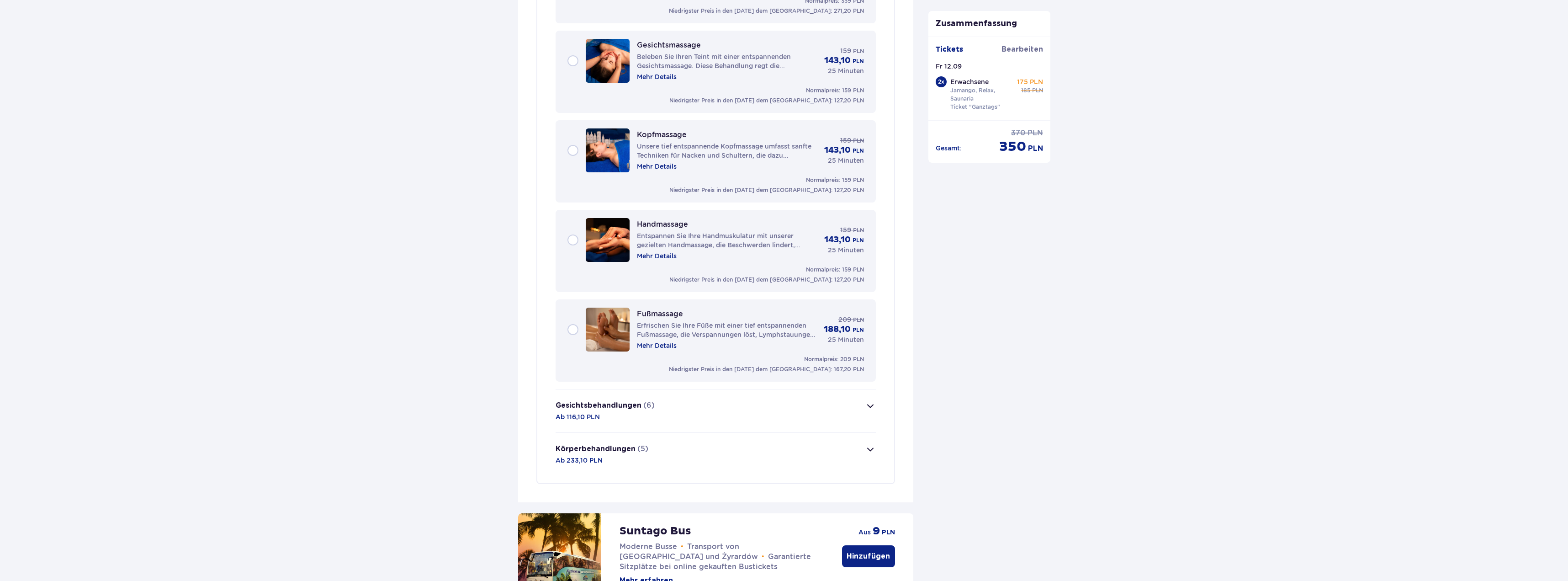
scroll to position [1314, 0]
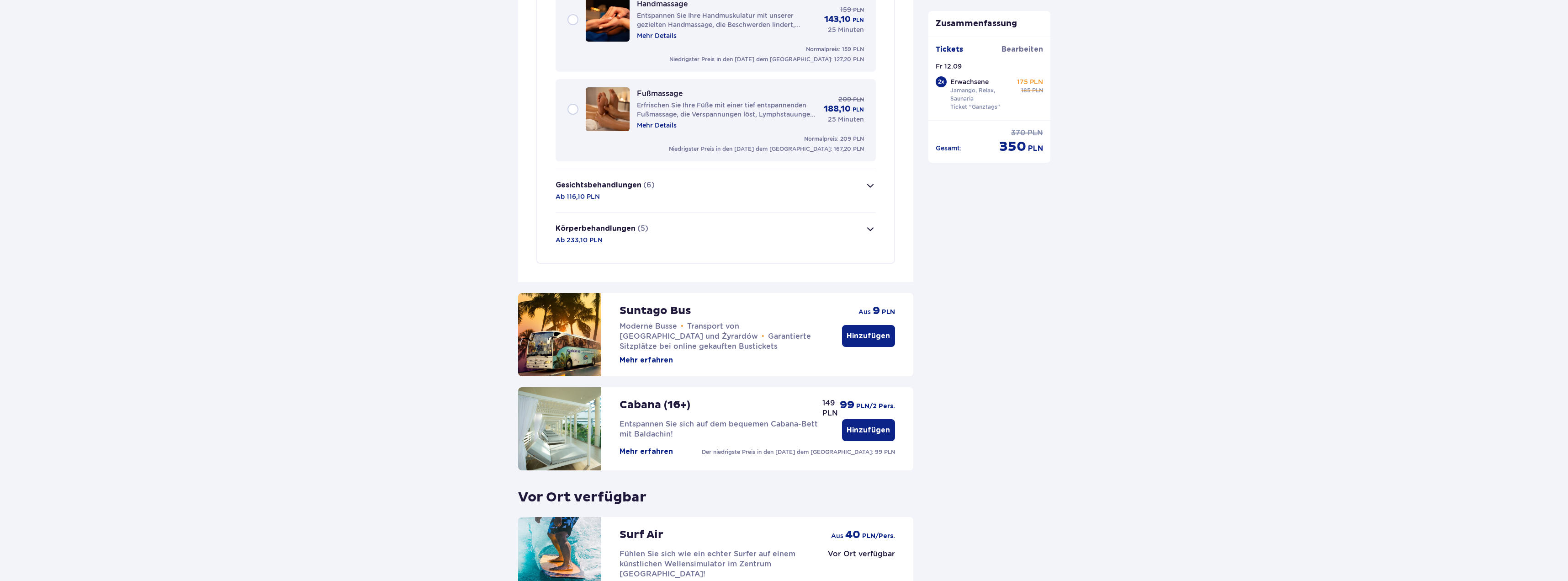
click at [882, 337] on font "Hinzufügen" at bounding box center [868, 336] width 43 height 7
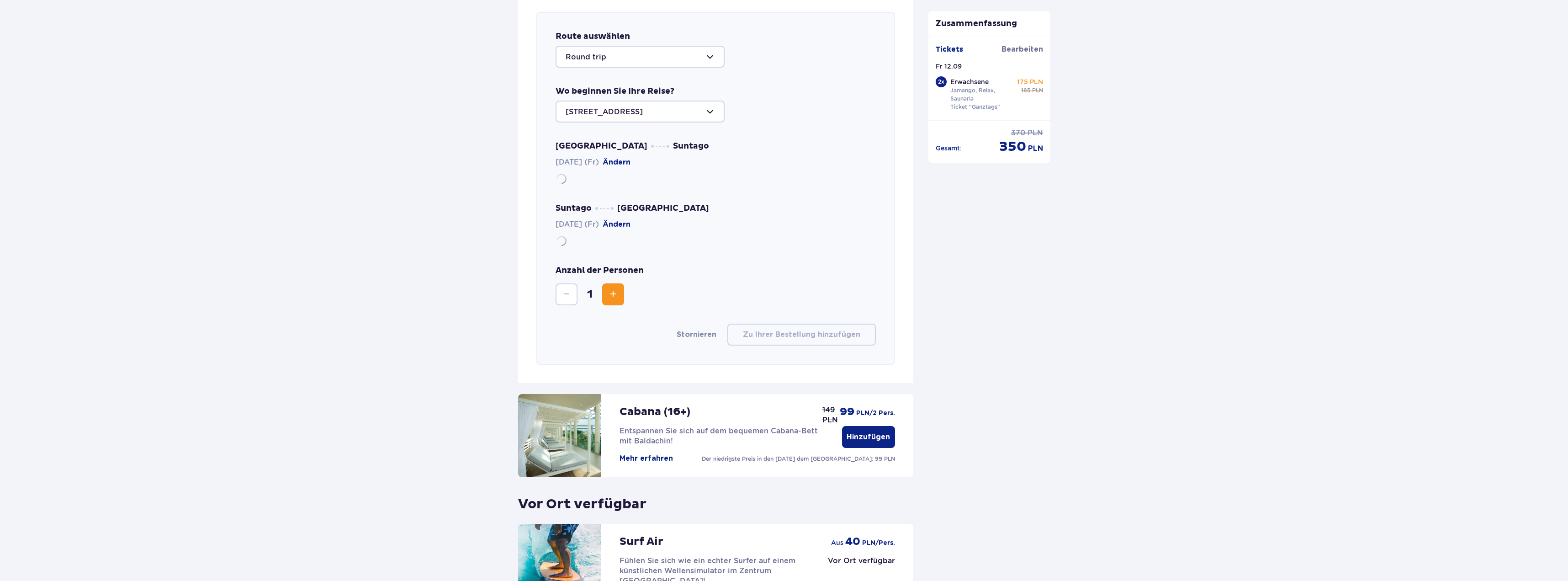
scroll to position [1697, 0]
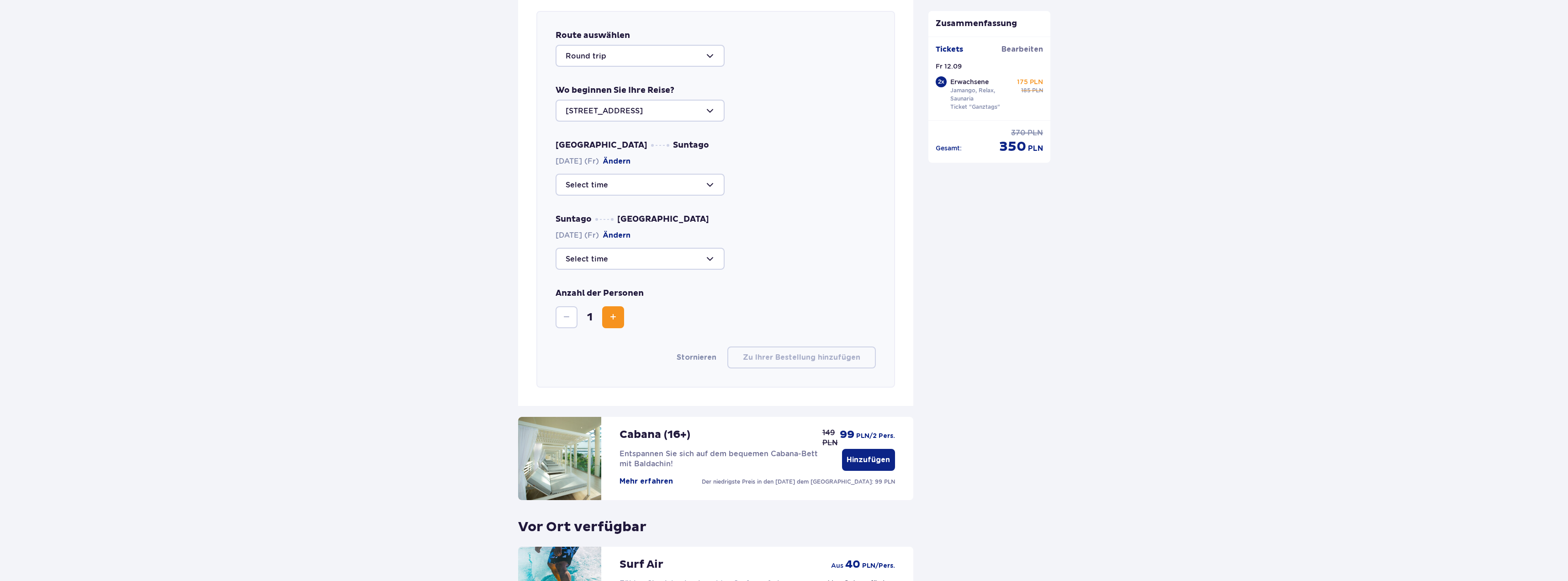
click at [714, 50] on div at bounding box center [640, 56] width 169 height 22
click at [799, 139] on div "Route auswählen Round trip Rundfahrt Parken Vom Park Wo beginnen Sie Ihre Reise…" at bounding box center [716, 199] width 359 height 377
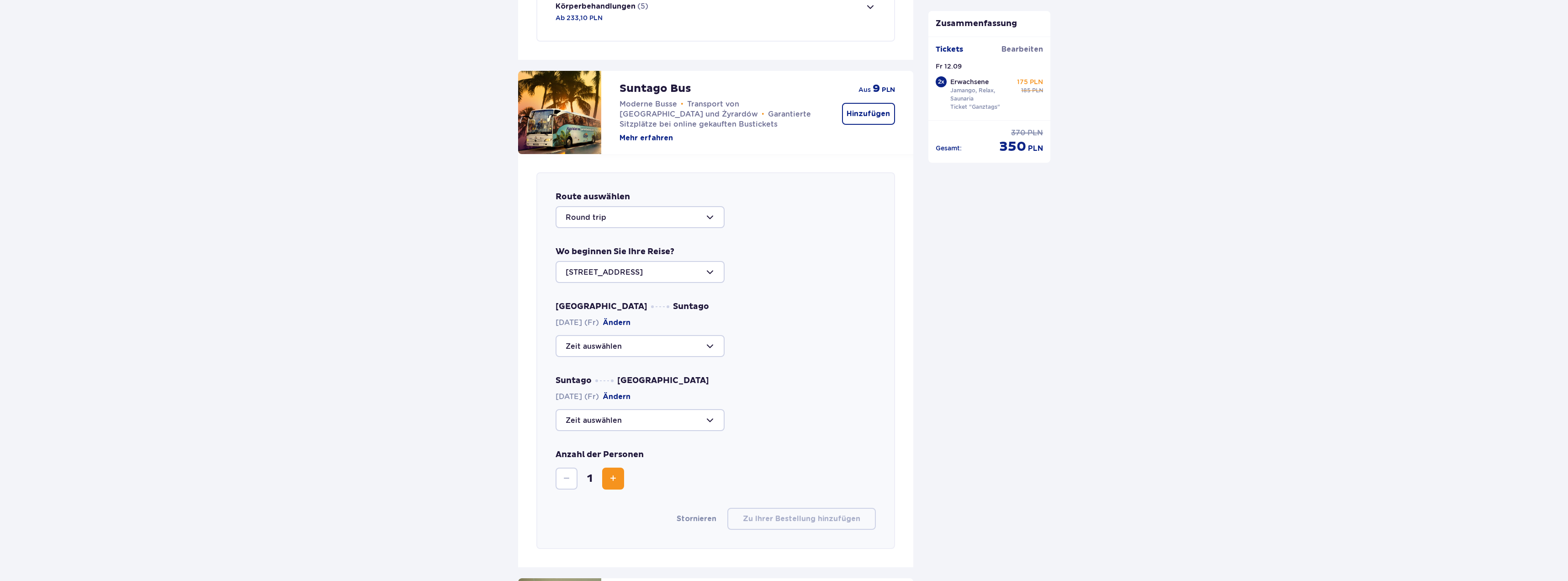
scroll to position [1537, 0]
click at [706, 272] on div at bounding box center [640, 270] width 169 height 22
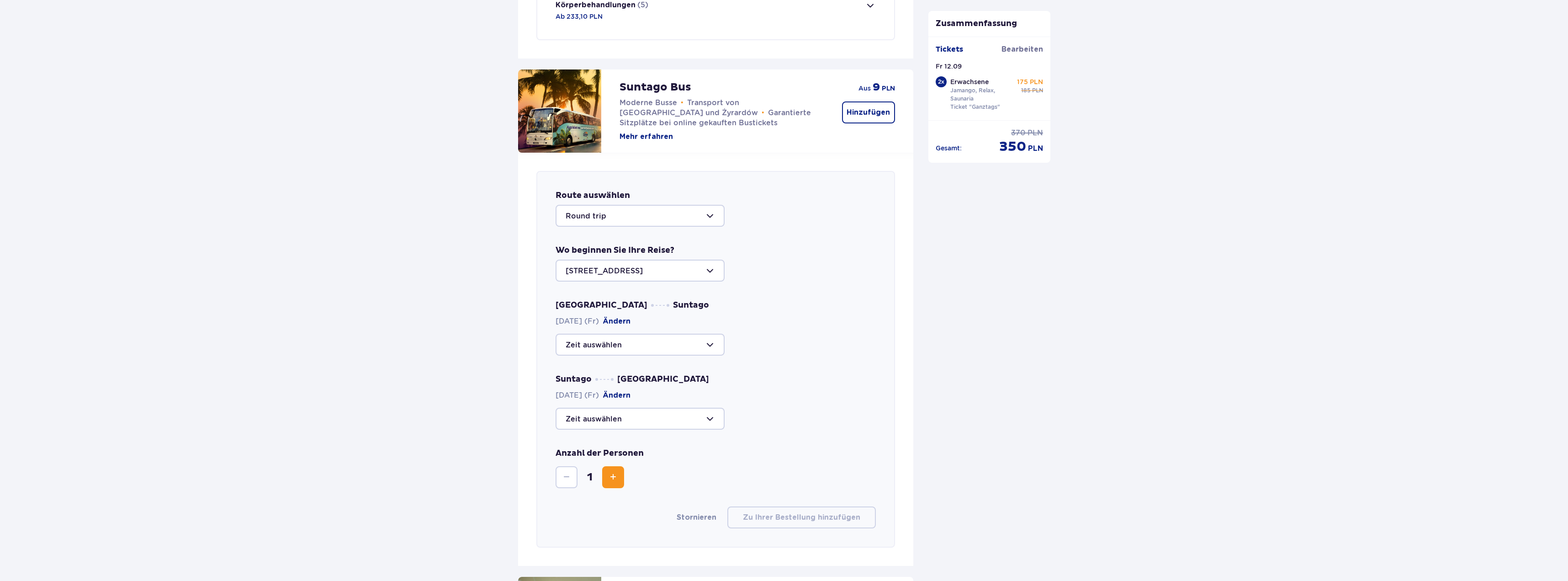
click at [816, 300] on div "Warschau Suntago 12.09.2025 (Fr) Ändern" at bounding box center [716, 327] width 320 height 56
click at [700, 341] on div at bounding box center [640, 345] width 169 height 22
click at [790, 377] on div "Suntago Warschau 12.09.2025 (Fr) Ändern" at bounding box center [716, 402] width 320 height 56
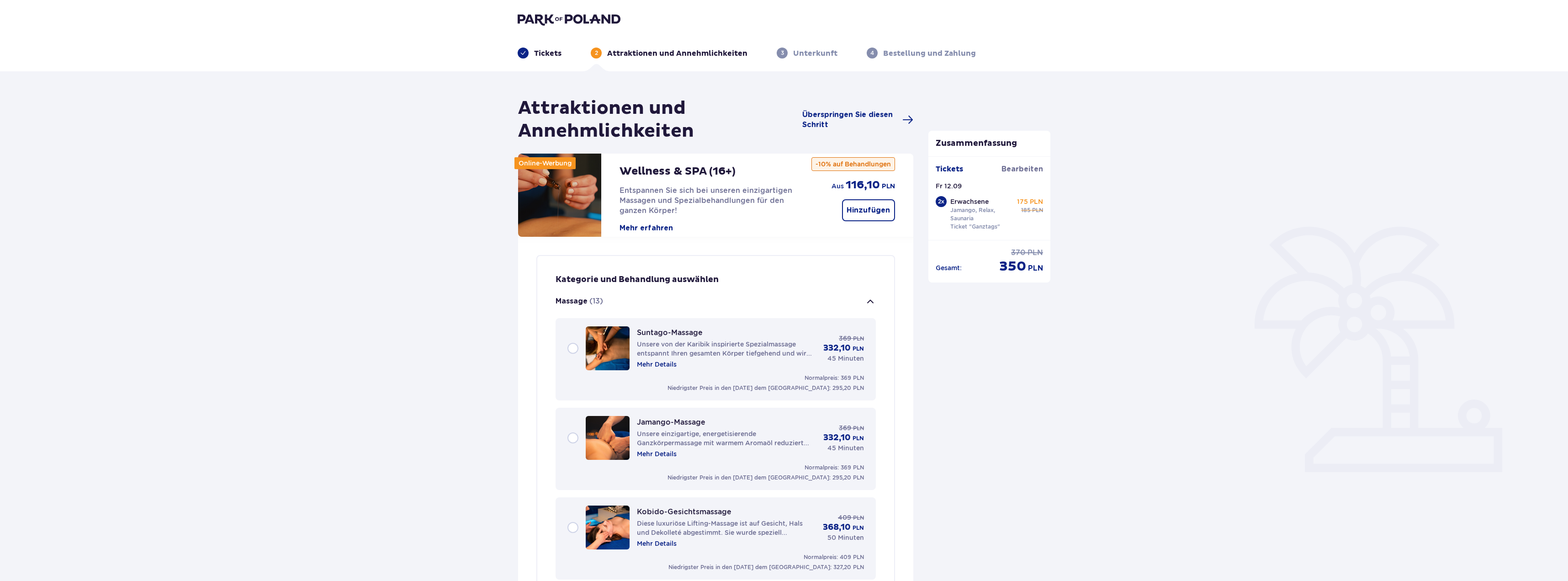
click at [550, 54] on font "Tickets" at bounding box center [547, 53] width 27 height 9
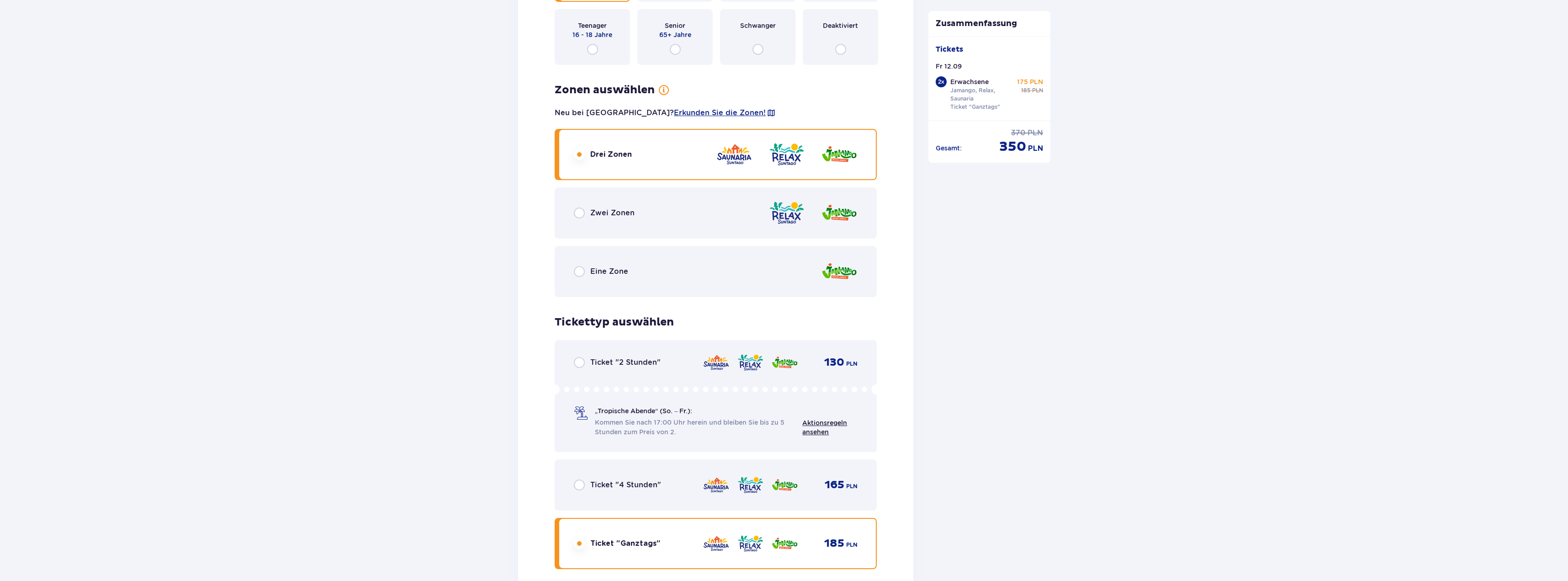
scroll to position [1416, 0]
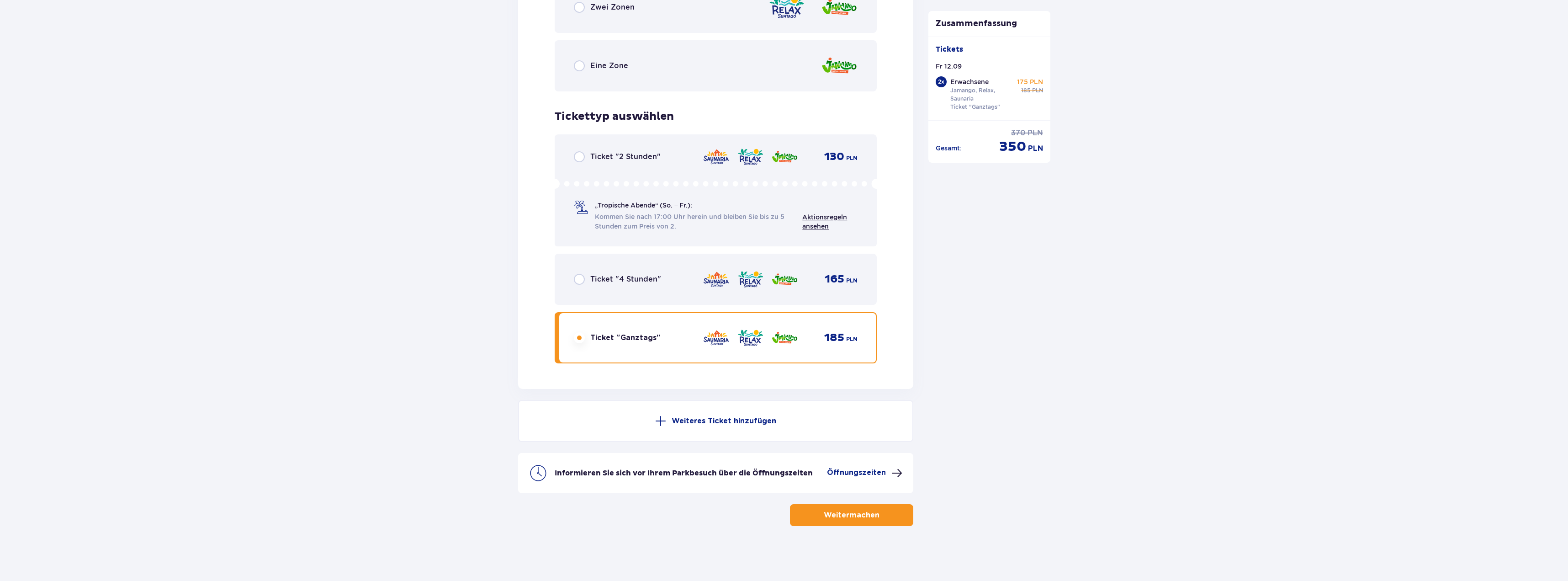
click at [846, 519] on font "Weitermachen" at bounding box center [851, 515] width 56 height 10
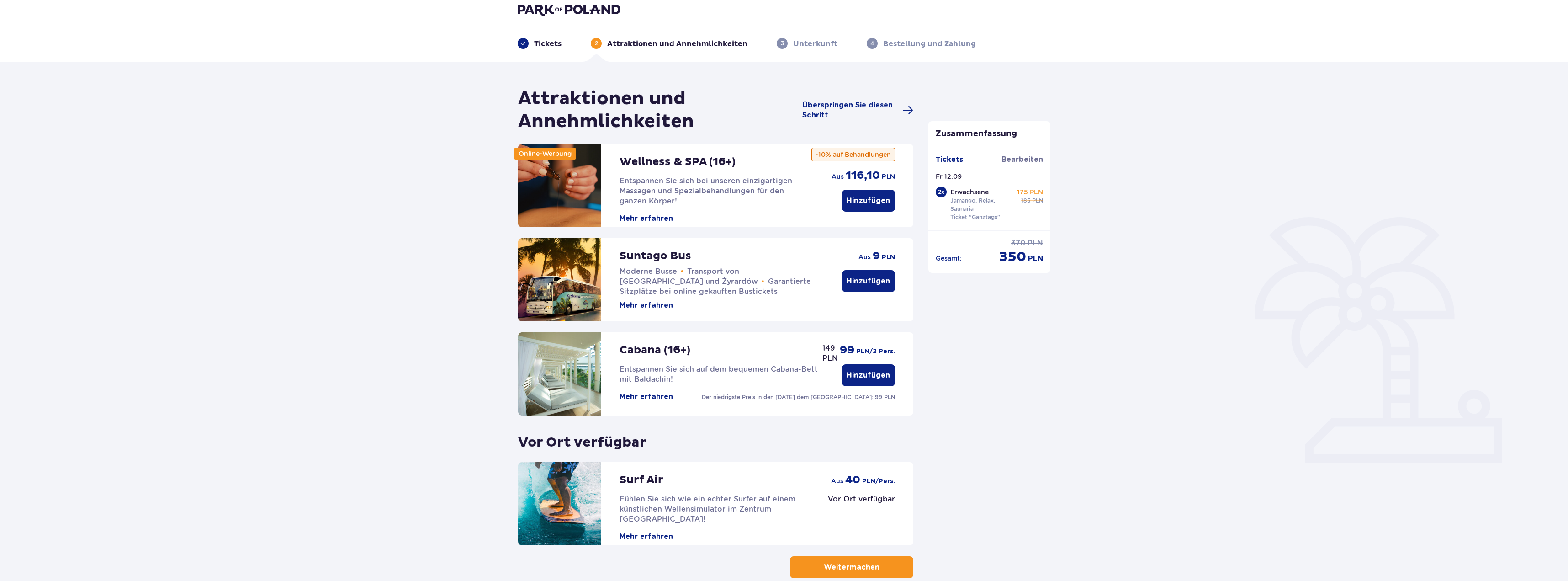
scroll to position [12, 0]
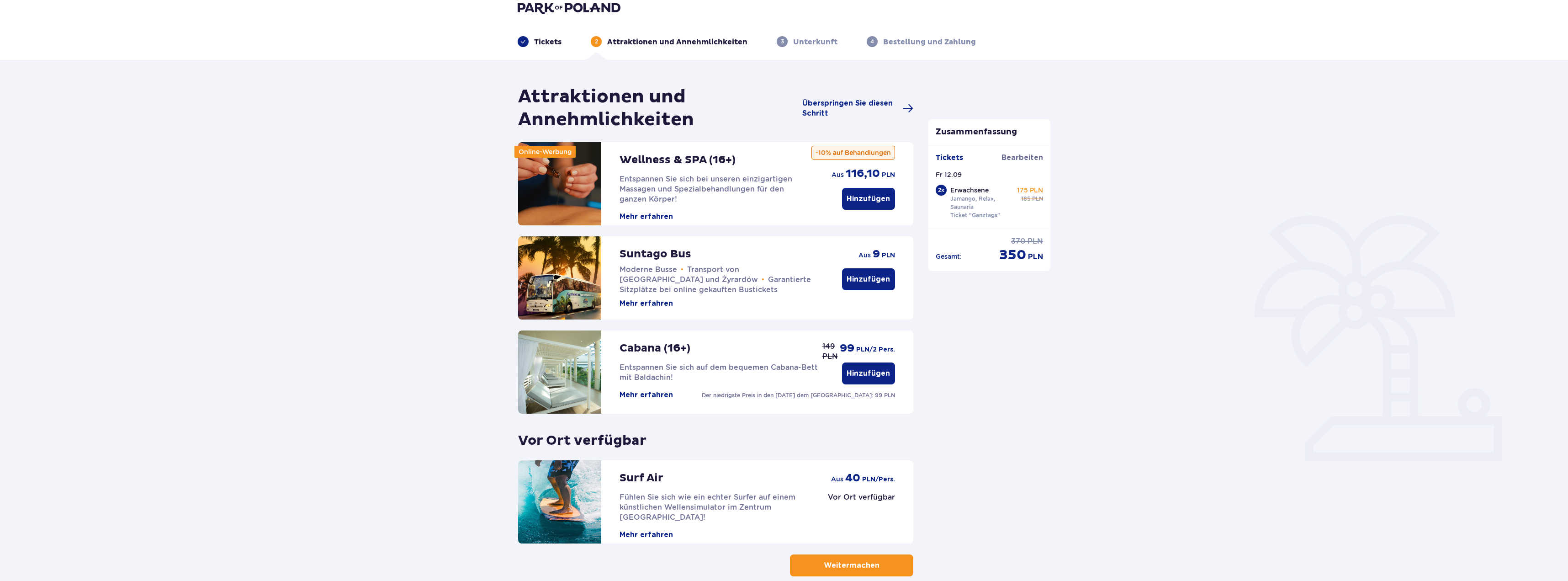
click at [875, 280] on font "Hinzufügen" at bounding box center [868, 280] width 43 height 7
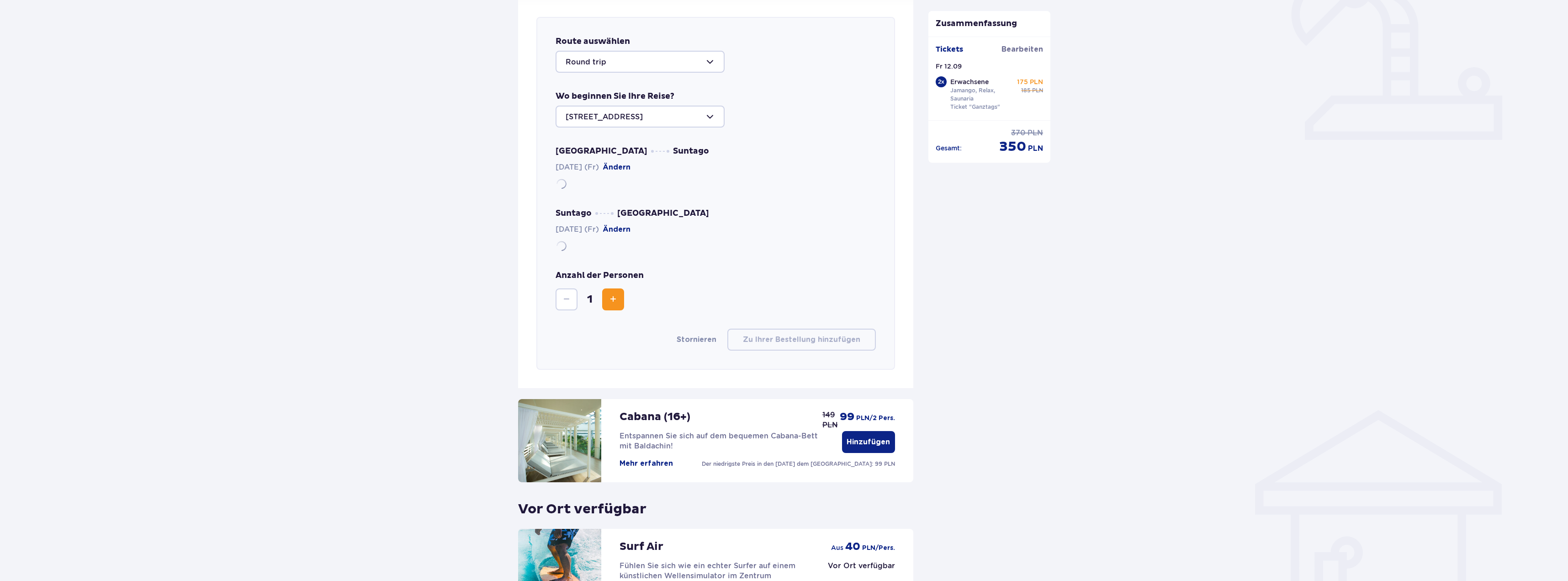
scroll to position [338, 0]
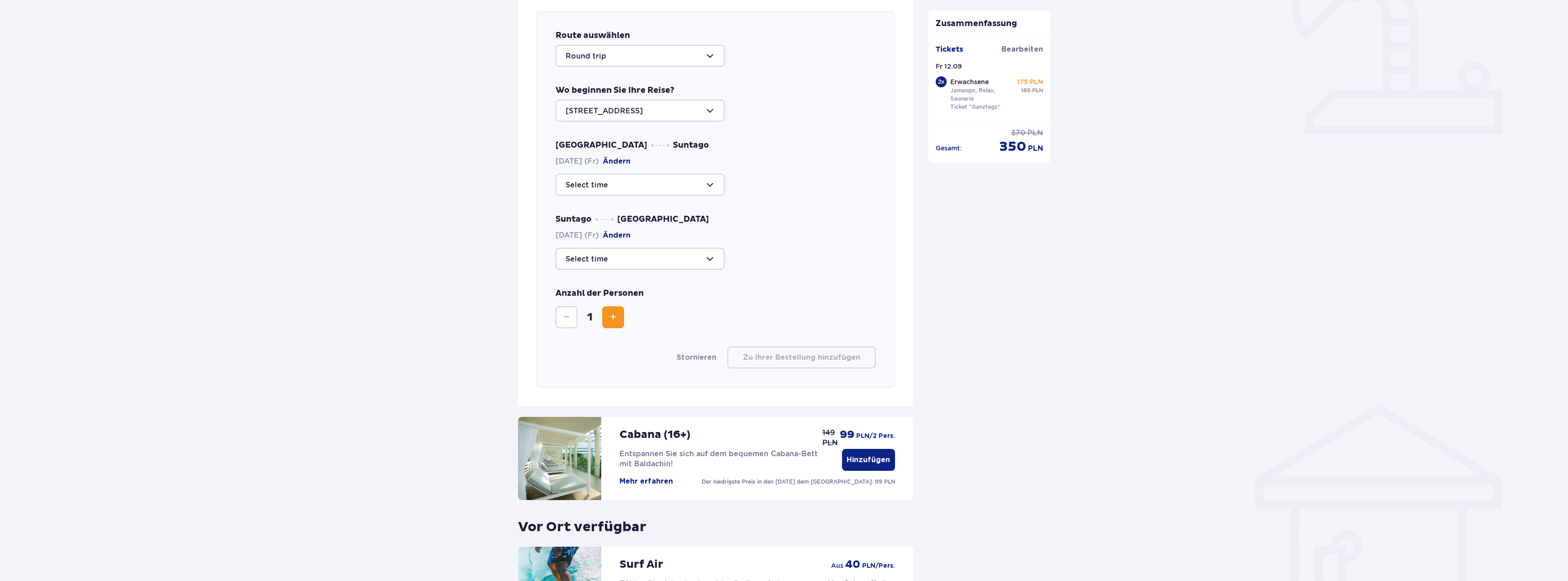
click at [694, 185] on div at bounding box center [640, 185] width 169 height 22
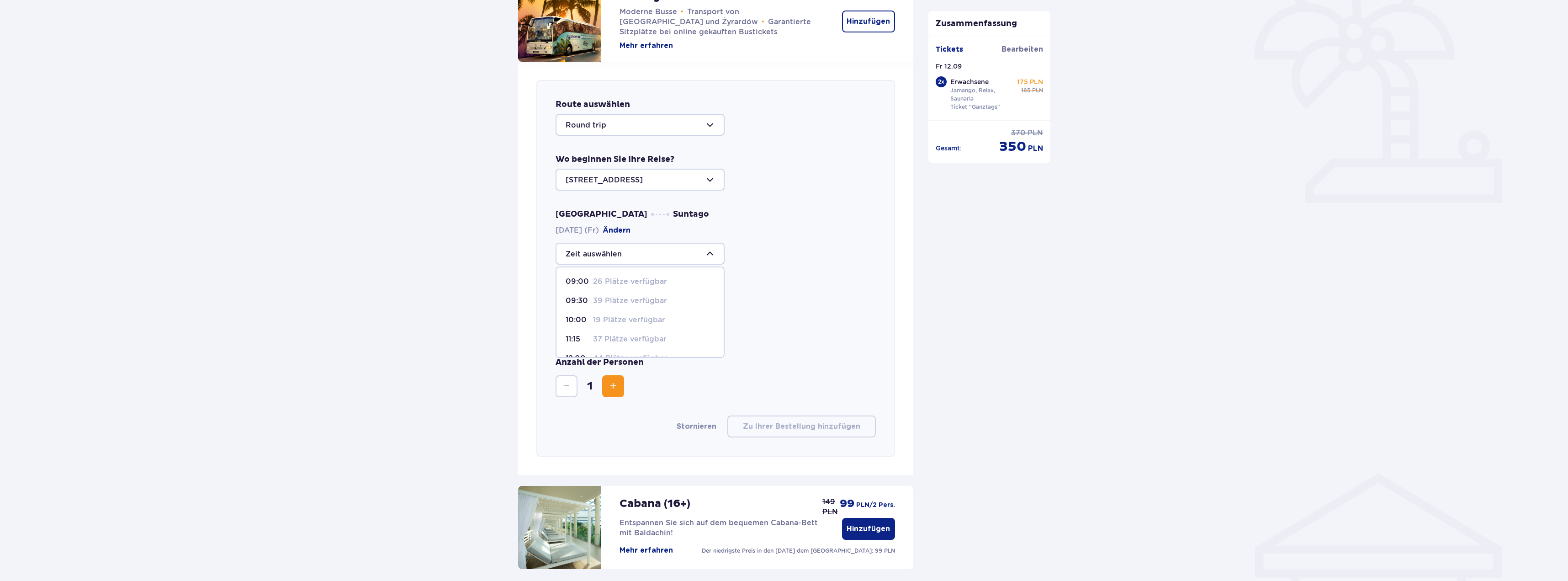
scroll to position [281, 0]
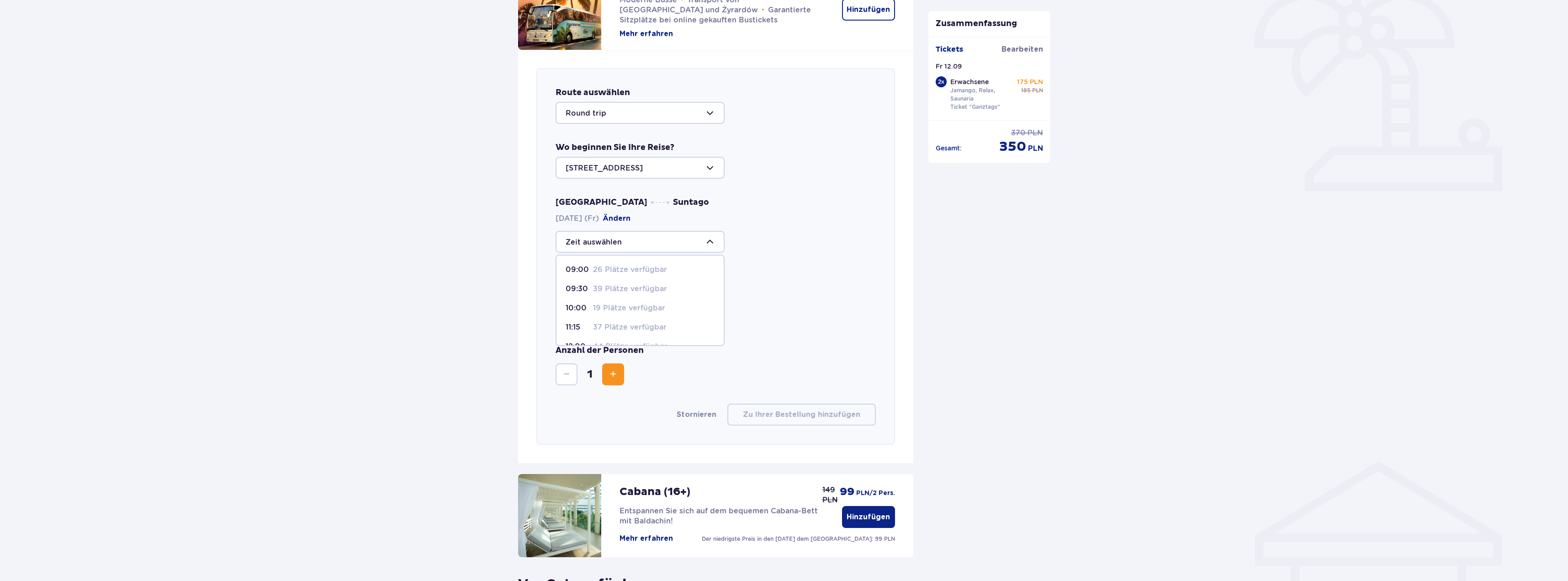
click at [709, 112] on div at bounding box center [640, 113] width 169 height 22
click at [688, 240] on div at bounding box center [640, 242] width 169 height 22
click at [580, 290] on font "09:30" at bounding box center [577, 289] width 23 height 9
type input "09:30"
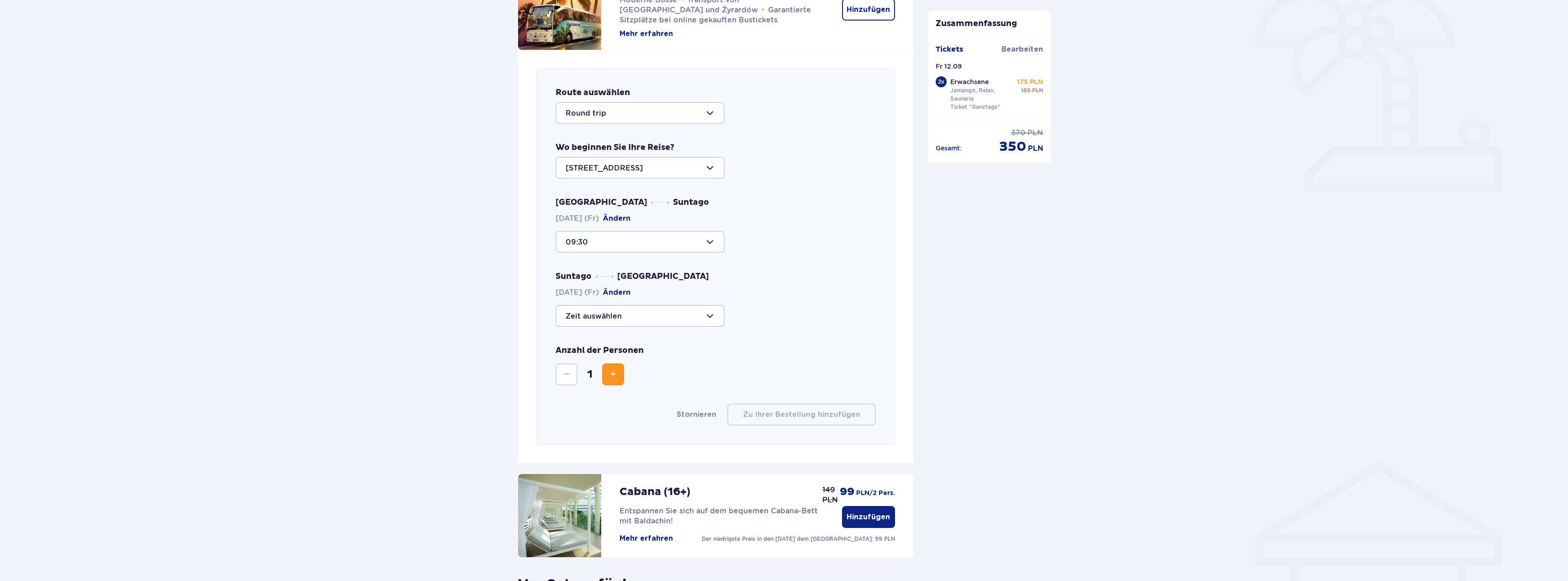
click at [707, 316] on div at bounding box center [640, 316] width 169 height 22
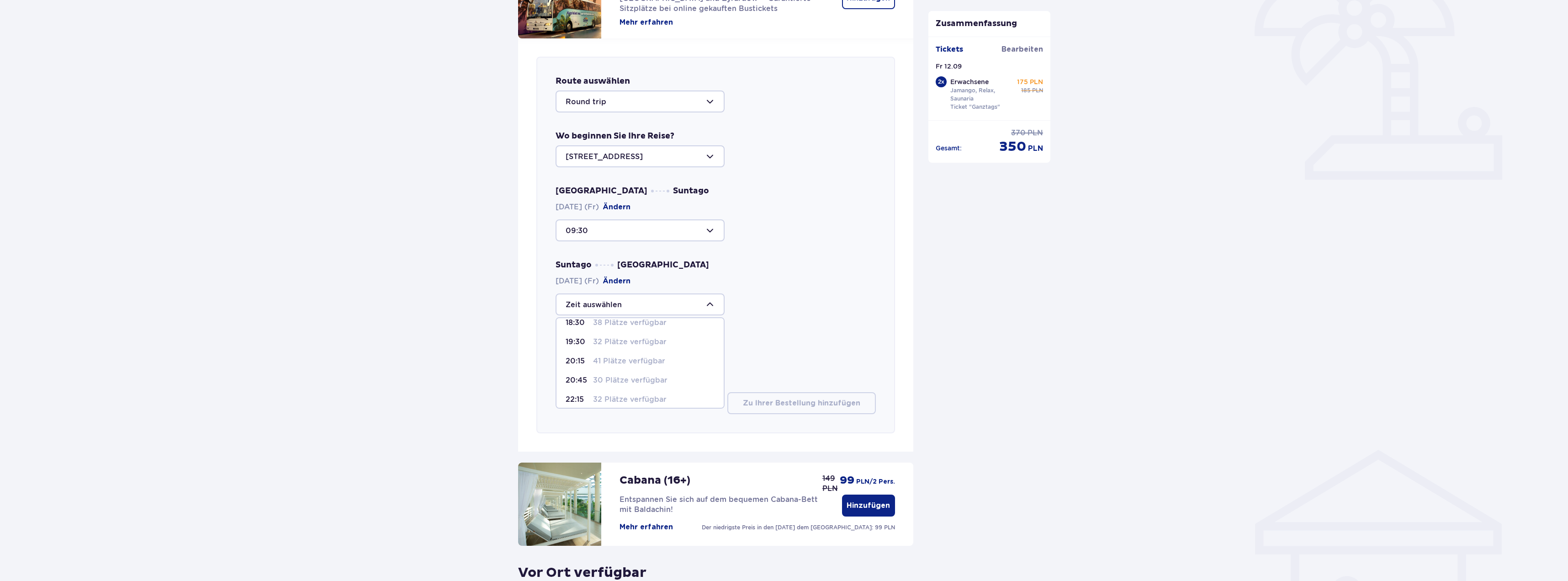
scroll to position [62, 0]
click at [580, 349] on font "19:30" at bounding box center [575, 347] width 20 height 9
type input "19:30"
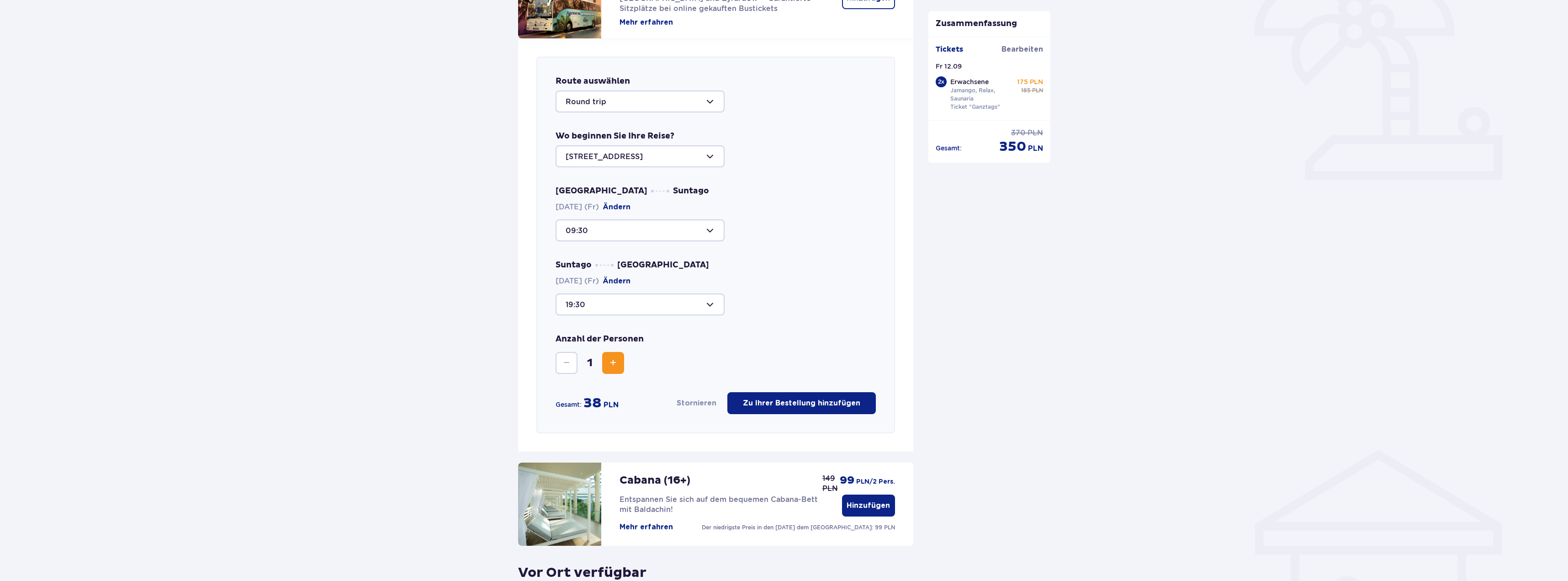
click at [612, 358] on span "Zunahme" at bounding box center [613, 363] width 11 height 11
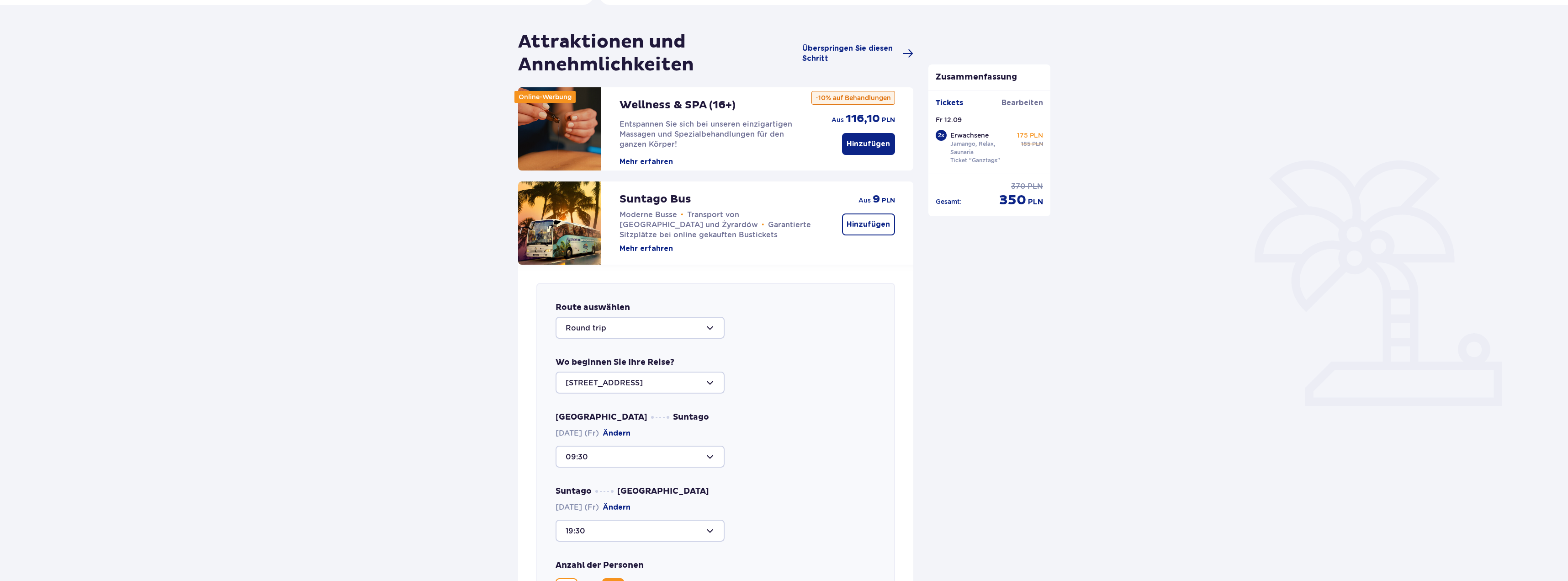
scroll to position [0, 0]
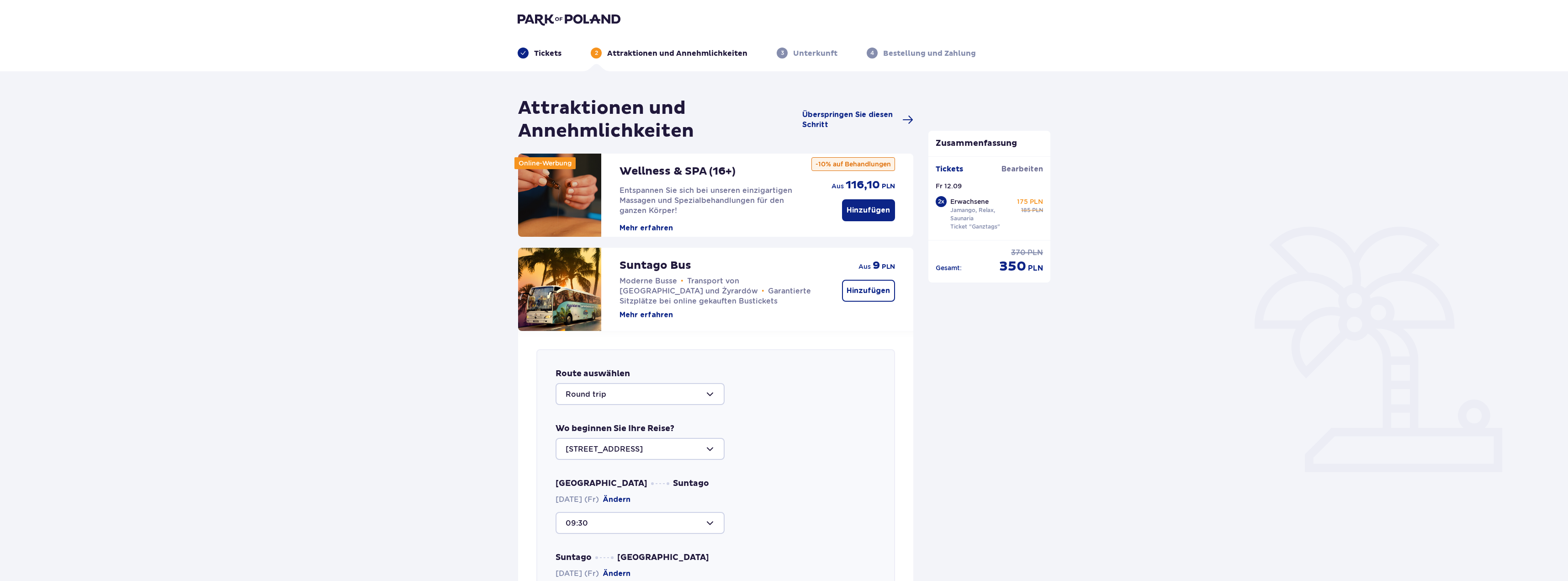
click at [865, 215] on font "Hinzufügen" at bounding box center [868, 210] width 43 height 10
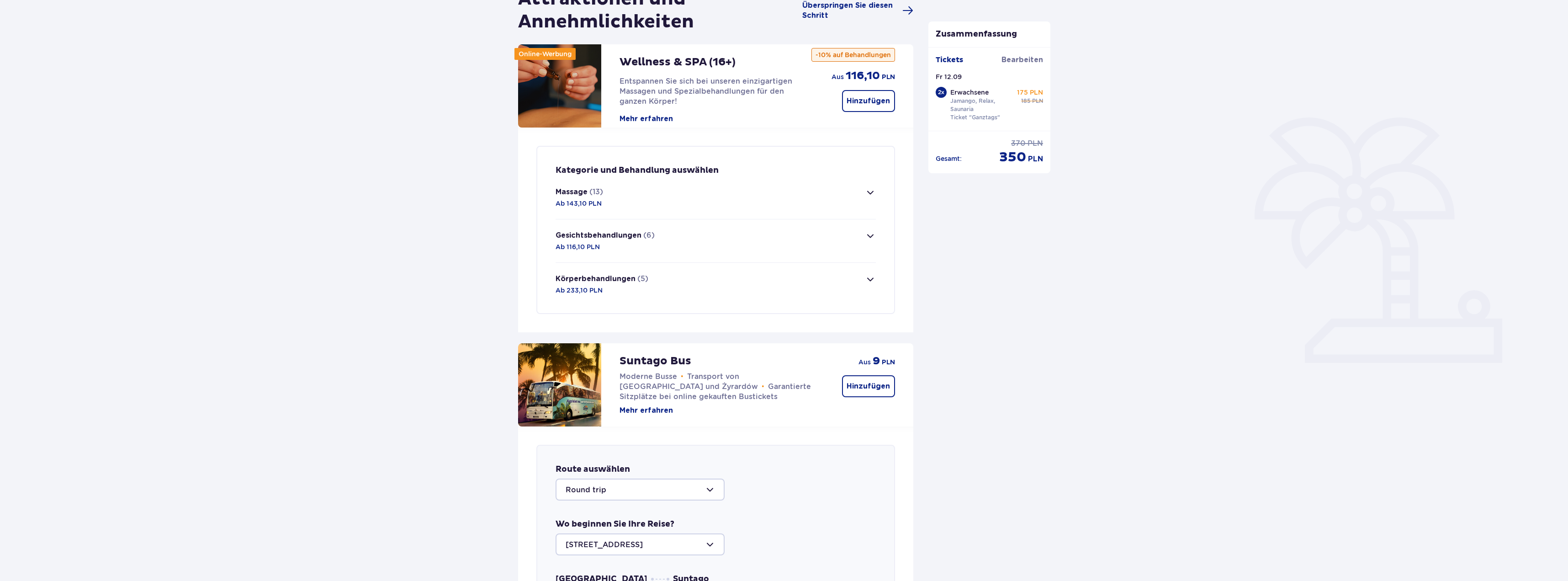
scroll to position [73, 0]
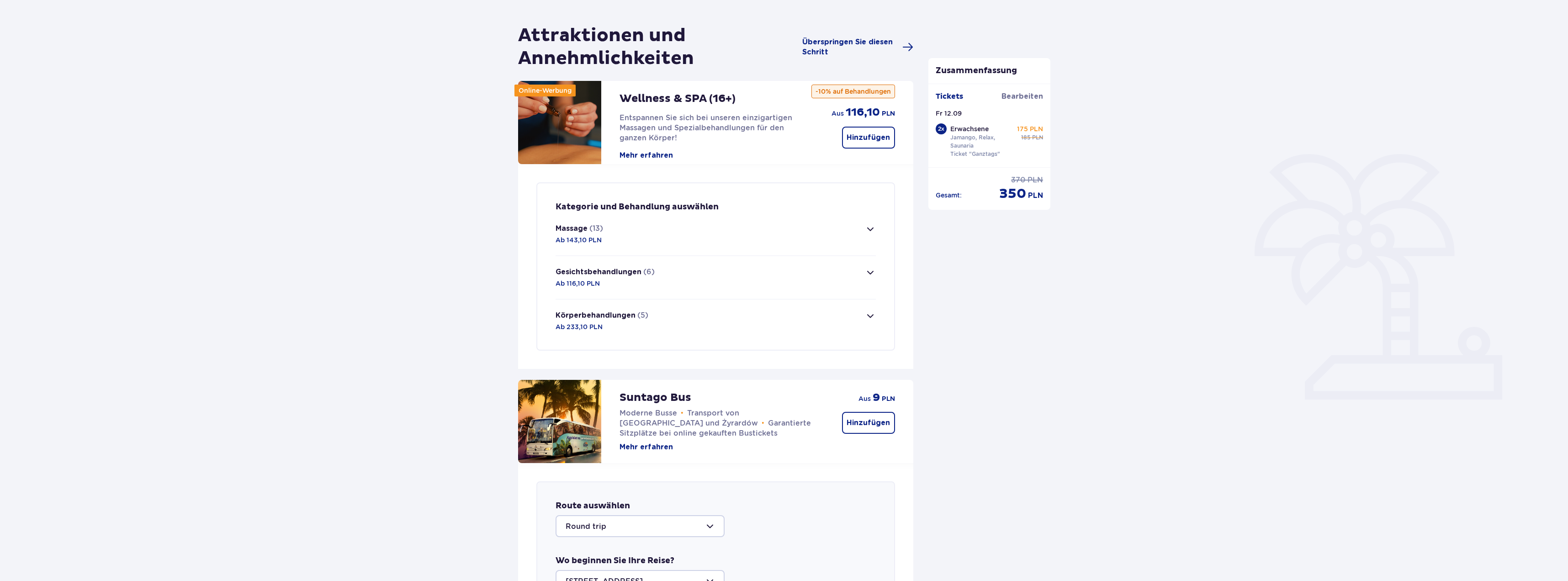
click at [871, 230] on span "button" at bounding box center [871, 229] width 11 height 11
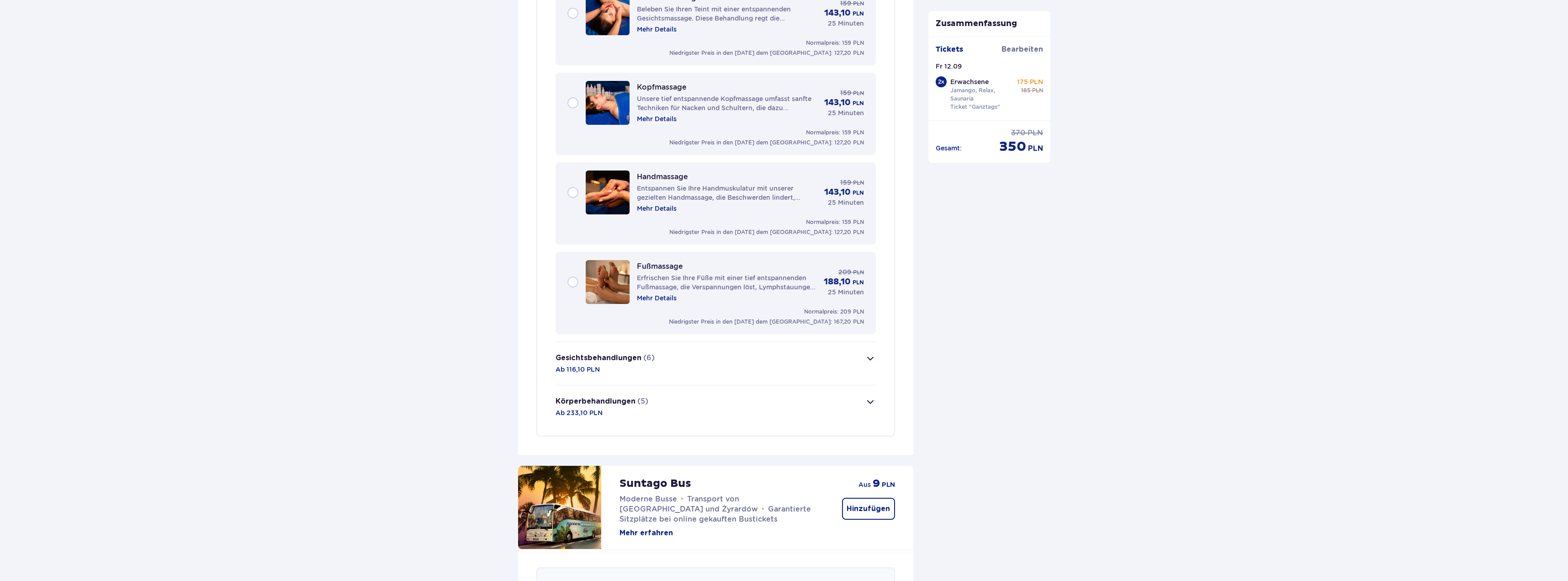
scroll to position [1302, 0]
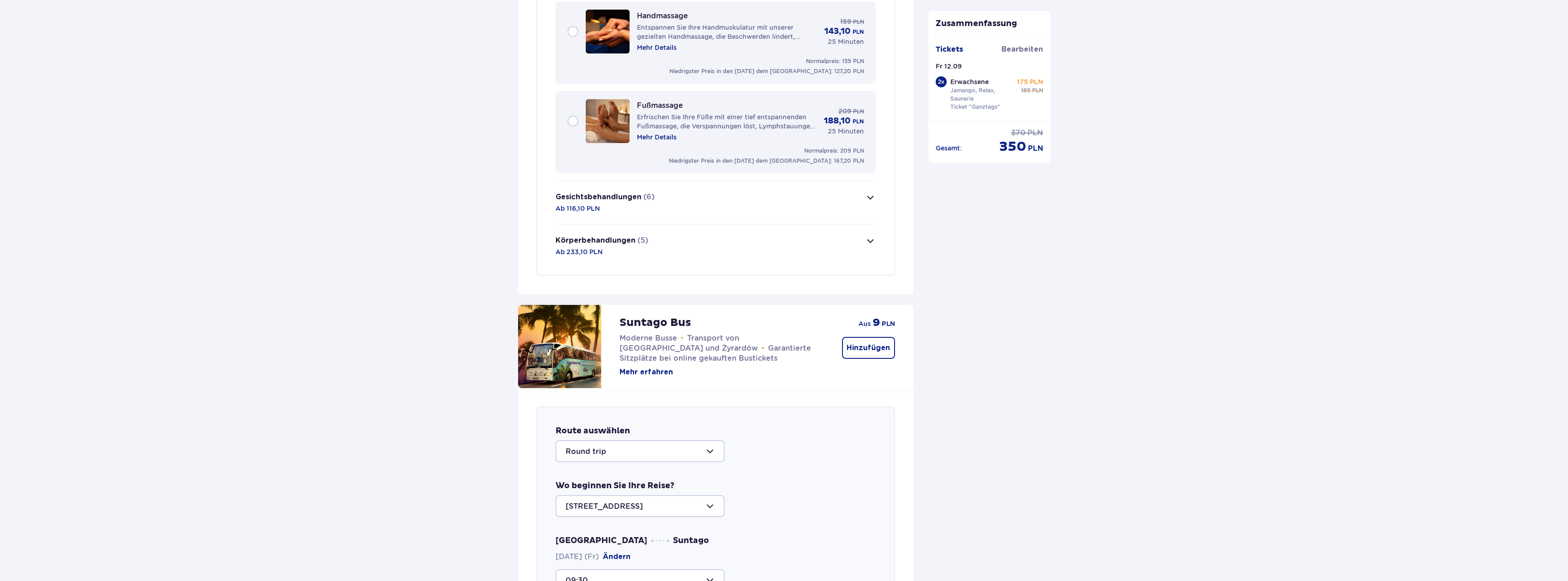
click at [865, 196] on span "button" at bounding box center [871, 198] width 11 height 11
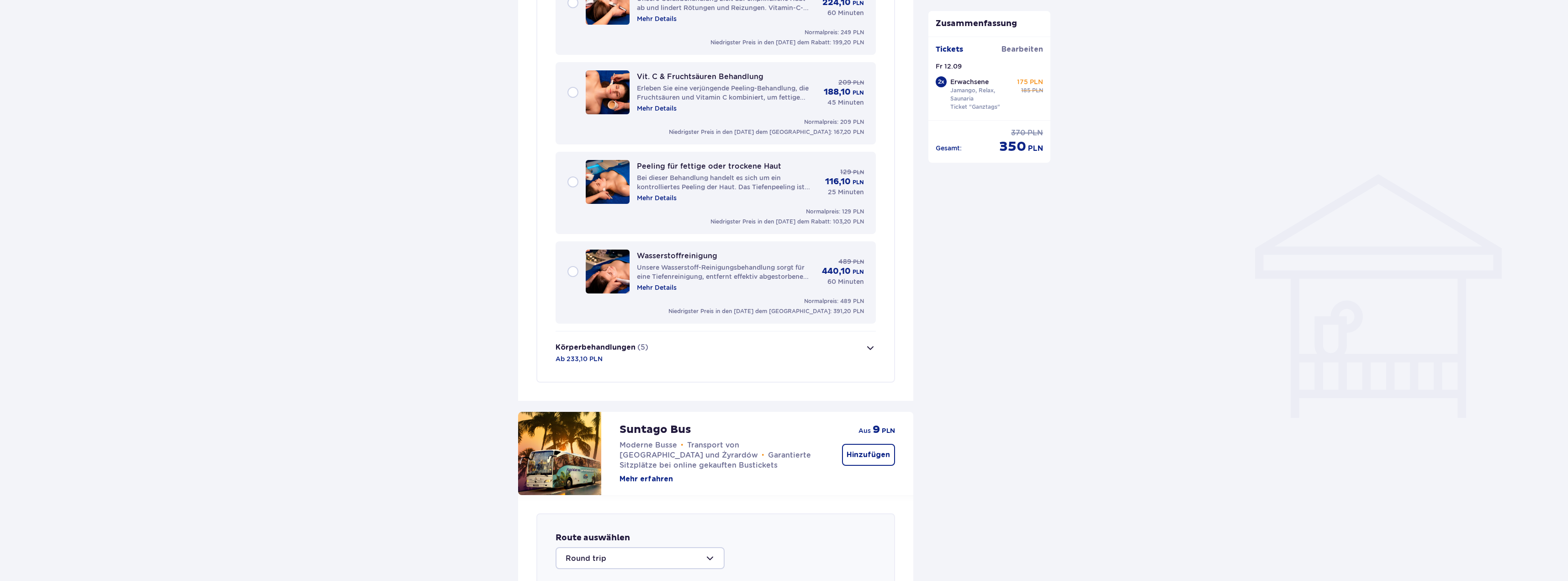
scroll to position [831, 0]
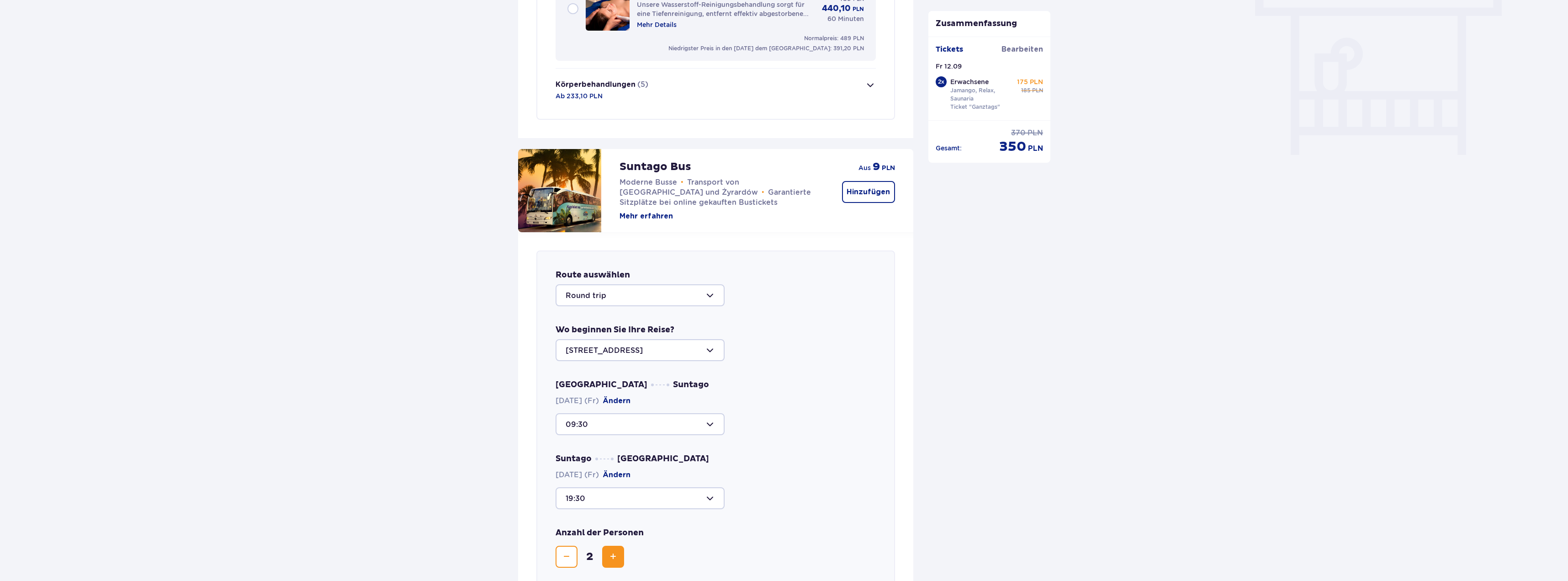
click at [856, 85] on button "Körperbehandlungen (5) Ab 233,10 PLN" at bounding box center [716, 90] width 320 height 43
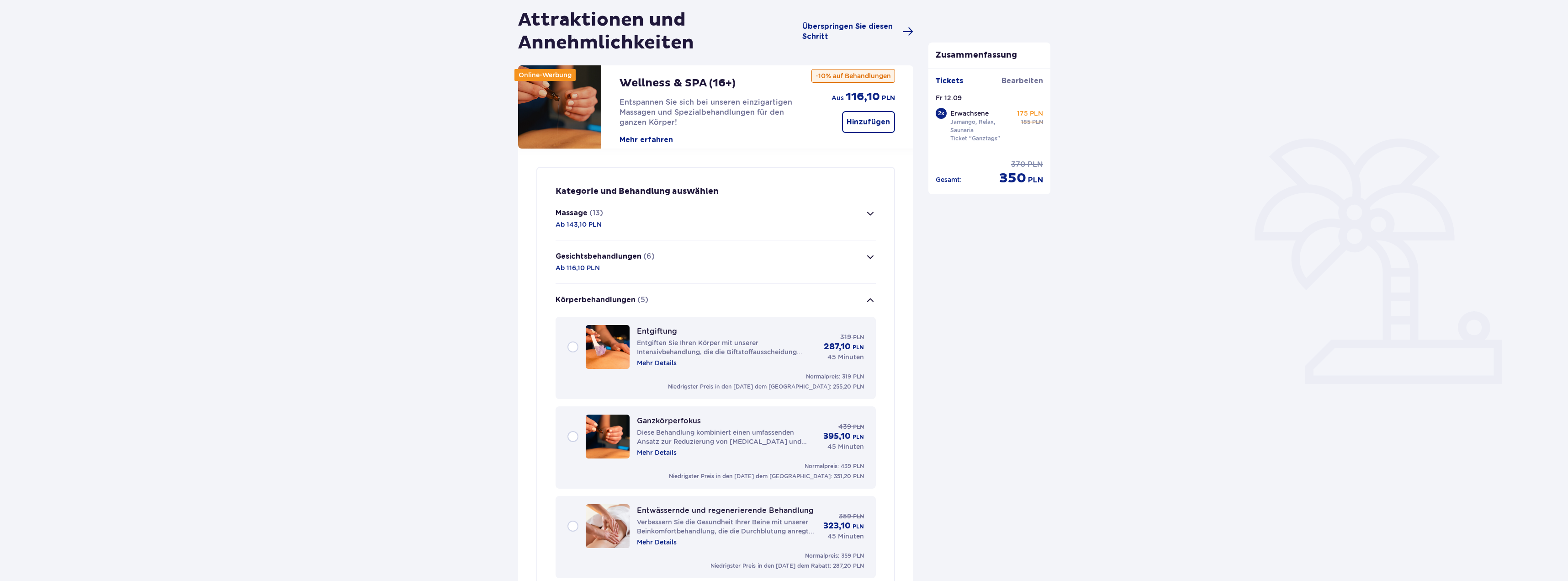
scroll to position [86, 0]
click at [871, 220] on span "button" at bounding box center [871, 215] width 11 height 11
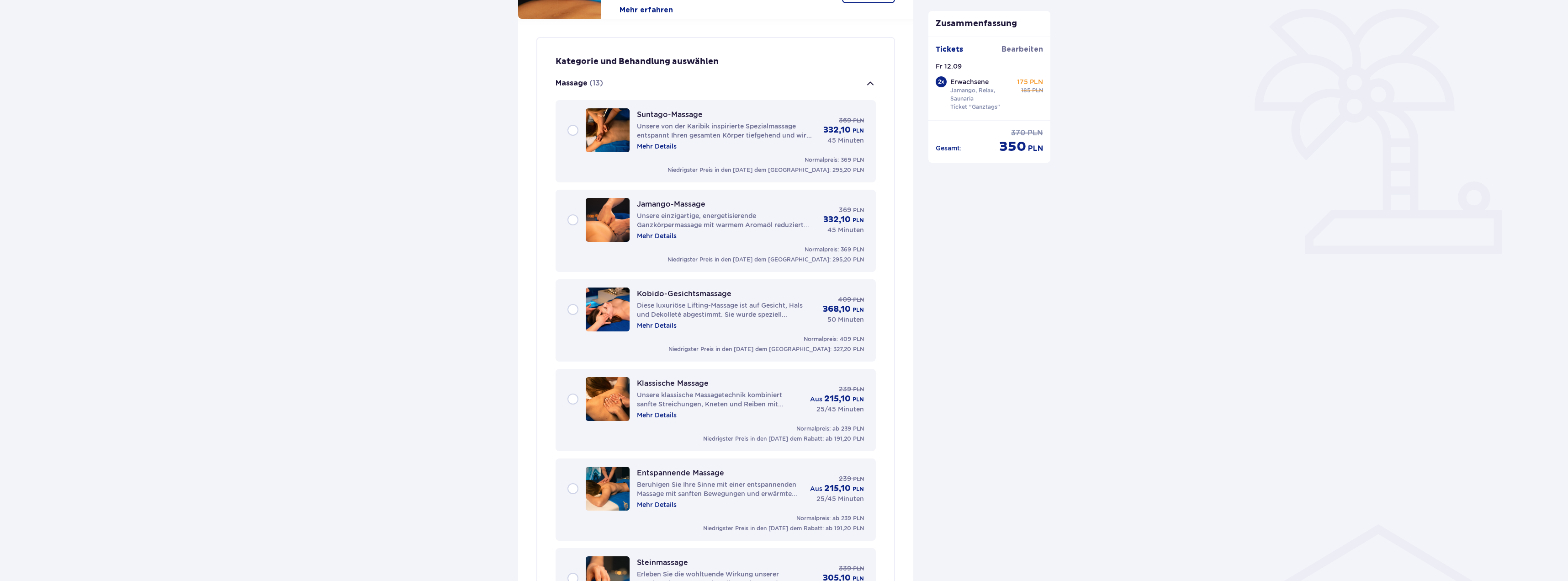
scroll to position [217, 0]
click at [572, 133] on div "Suntago-Massage Unsere von der Karibik inspirierte Spezialmassage entspannt Ihr…" at bounding box center [716, 132] width 297 height 44
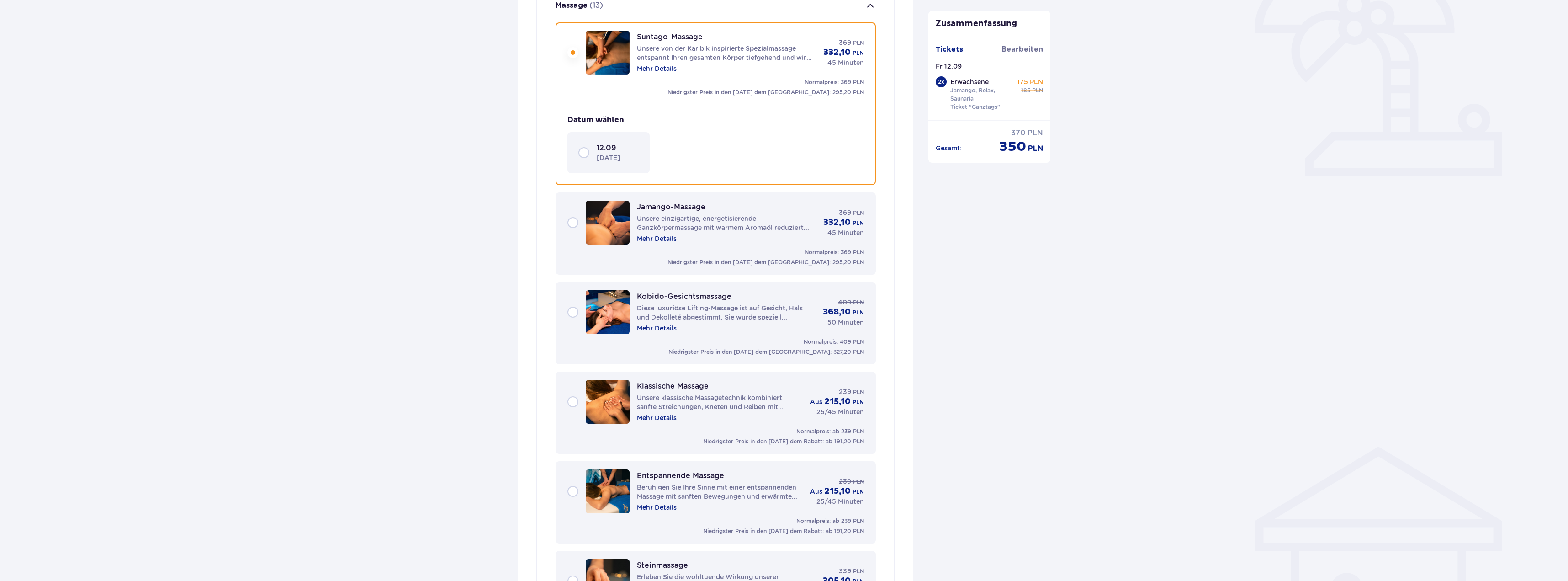
scroll to position [307, 0]
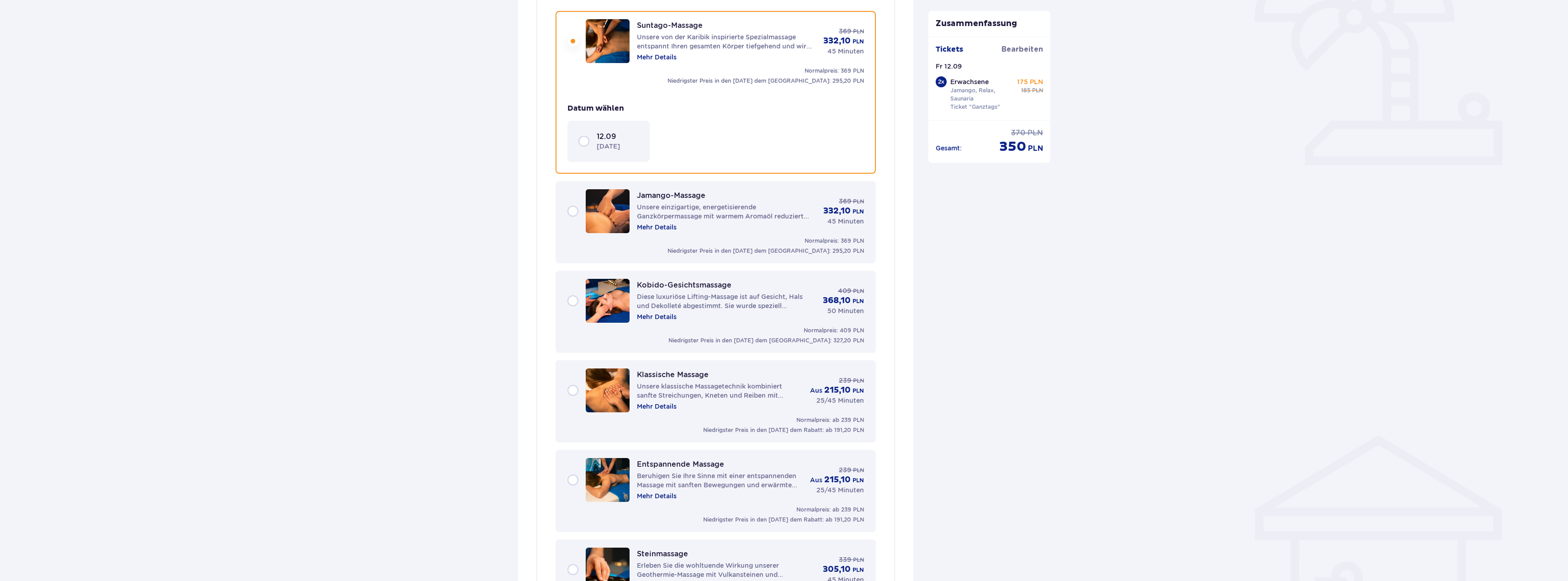
click at [581, 141] on div "12.09 [DATE]" at bounding box center [608, 141] width 60 height 19
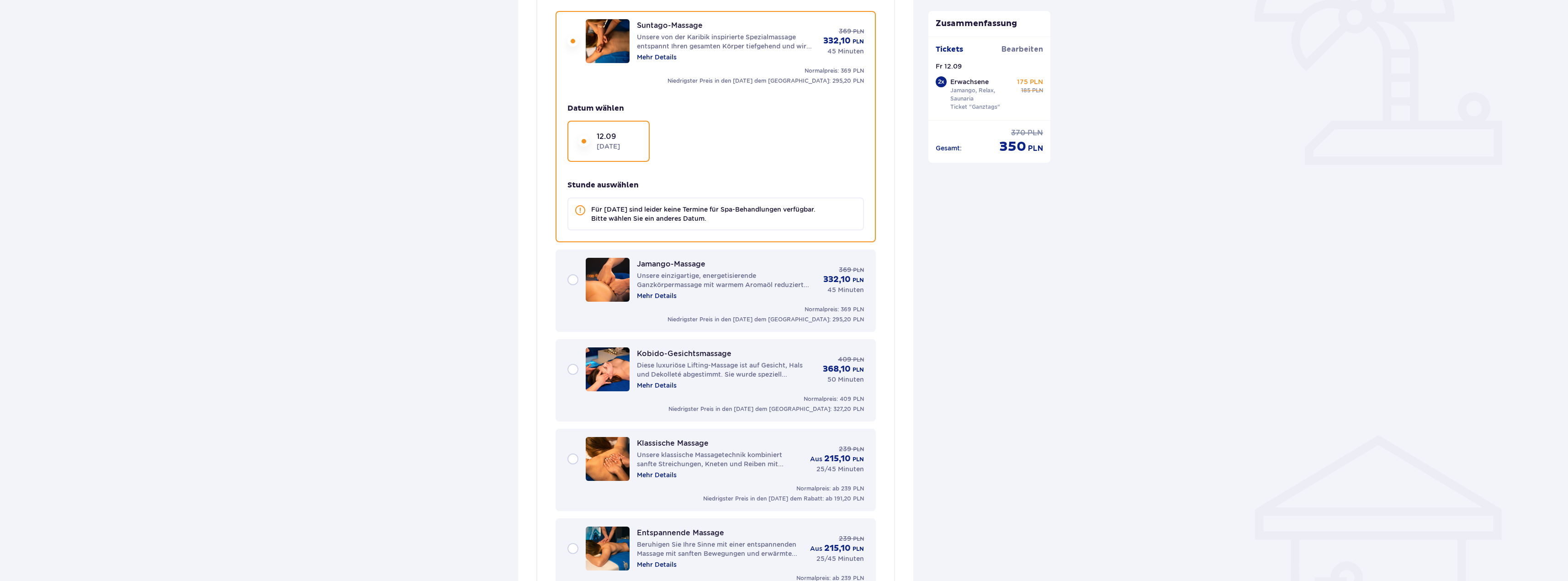
click at [576, 367] on div "Kobido-Gesichtsmassage Diese luxuriöse Lifting-Massage ist auf Gesicht, Hals un…" at bounding box center [716, 369] width 297 height 44
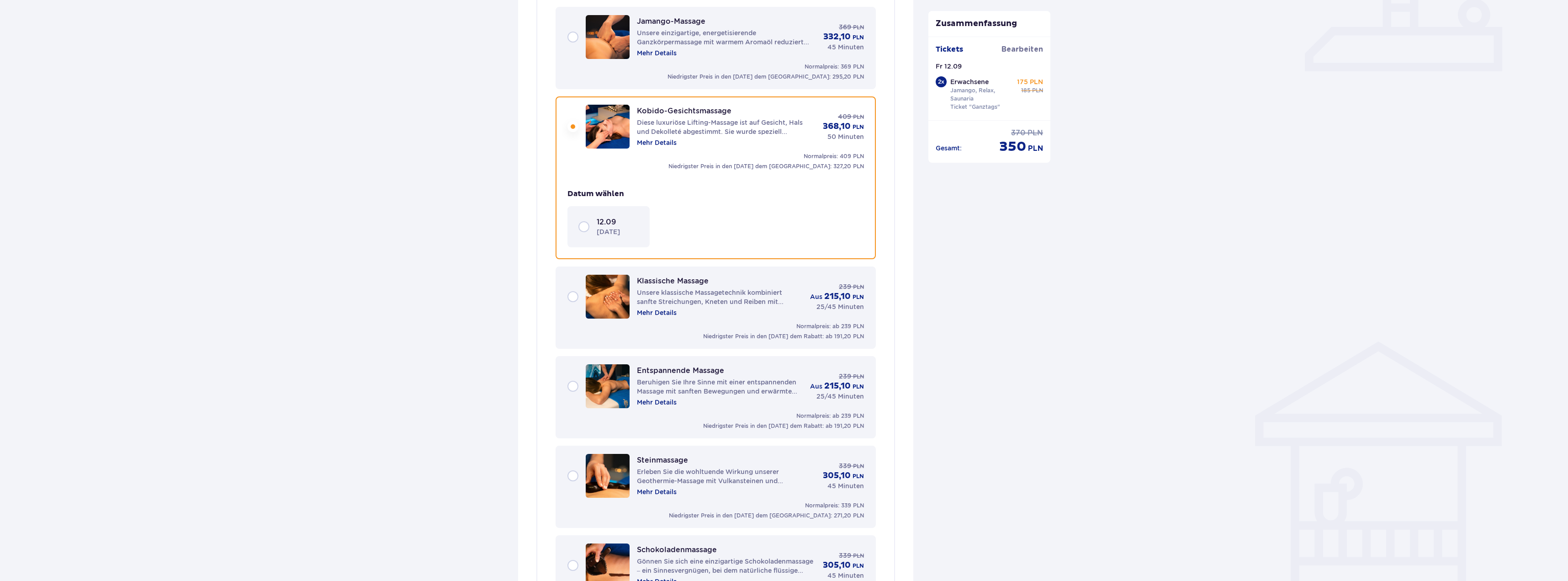
scroll to position [395, 0]
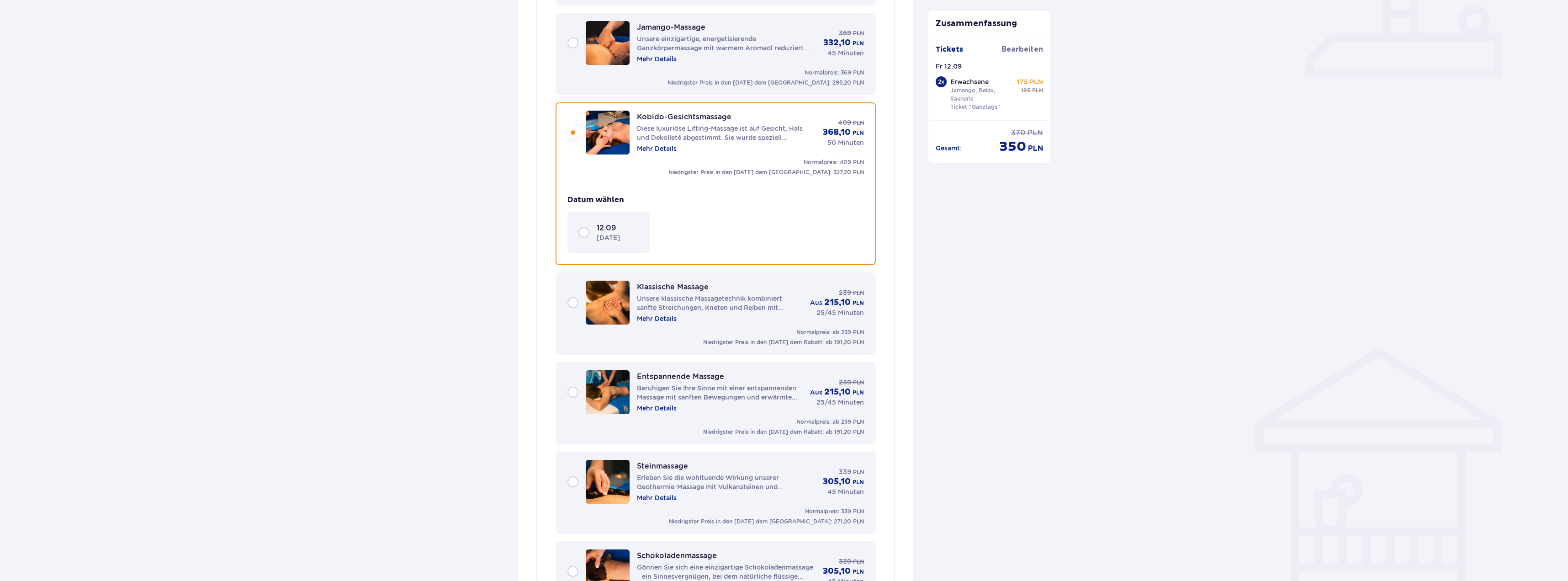
click at [581, 220] on div "12.09 [DATE]" at bounding box center [608, 232] width 82 height 41
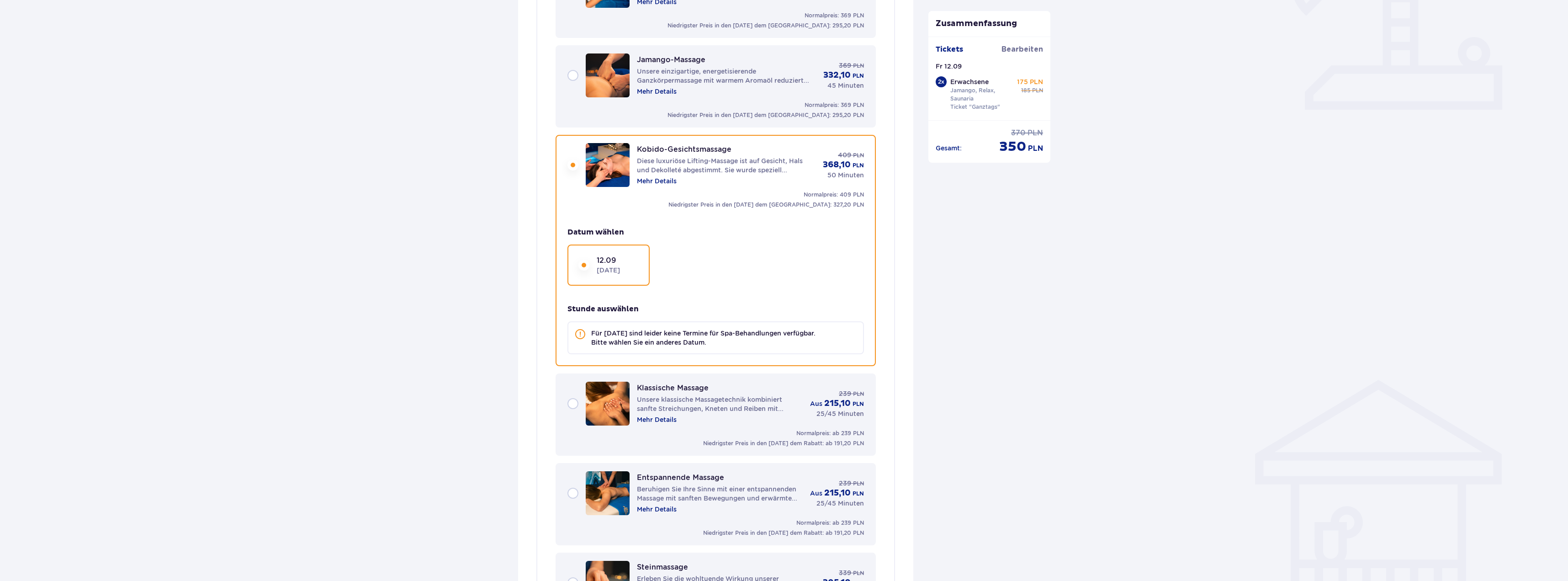
scroll to position [361, 0]
click at [605, 265] on font "12.09" at bounding box center [606, 262] width 20 height 9
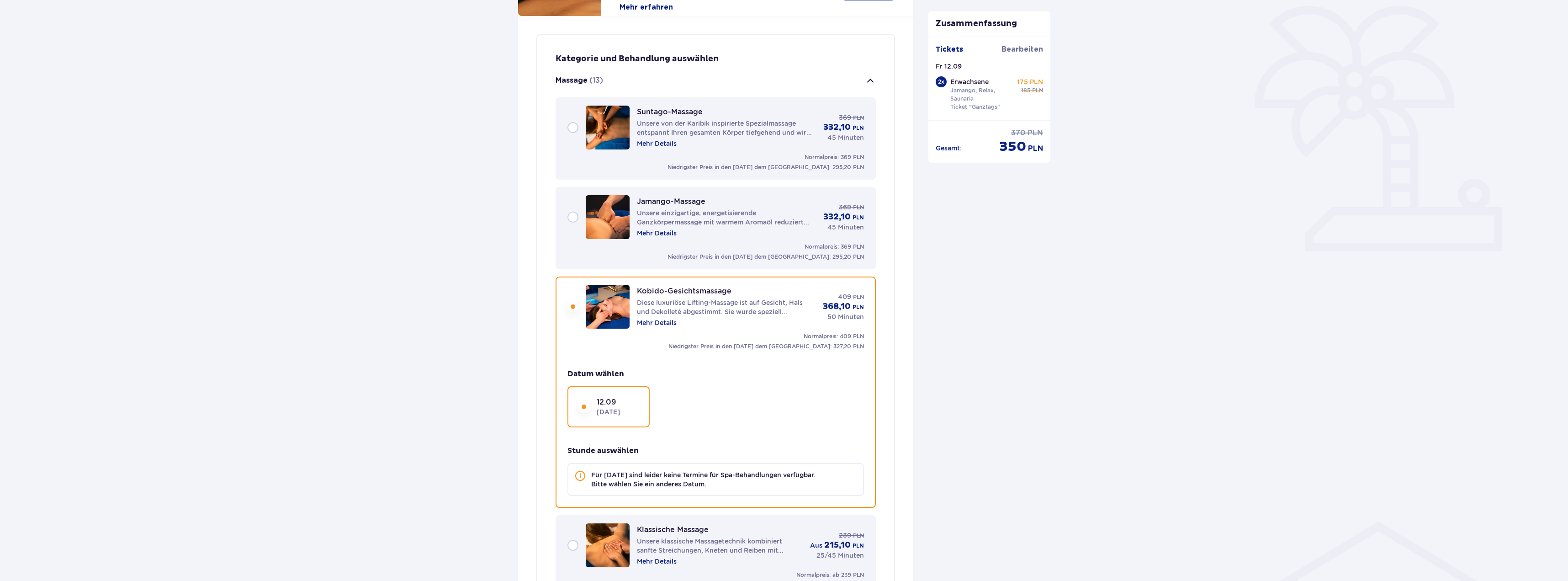
scroll to position [178, 0]
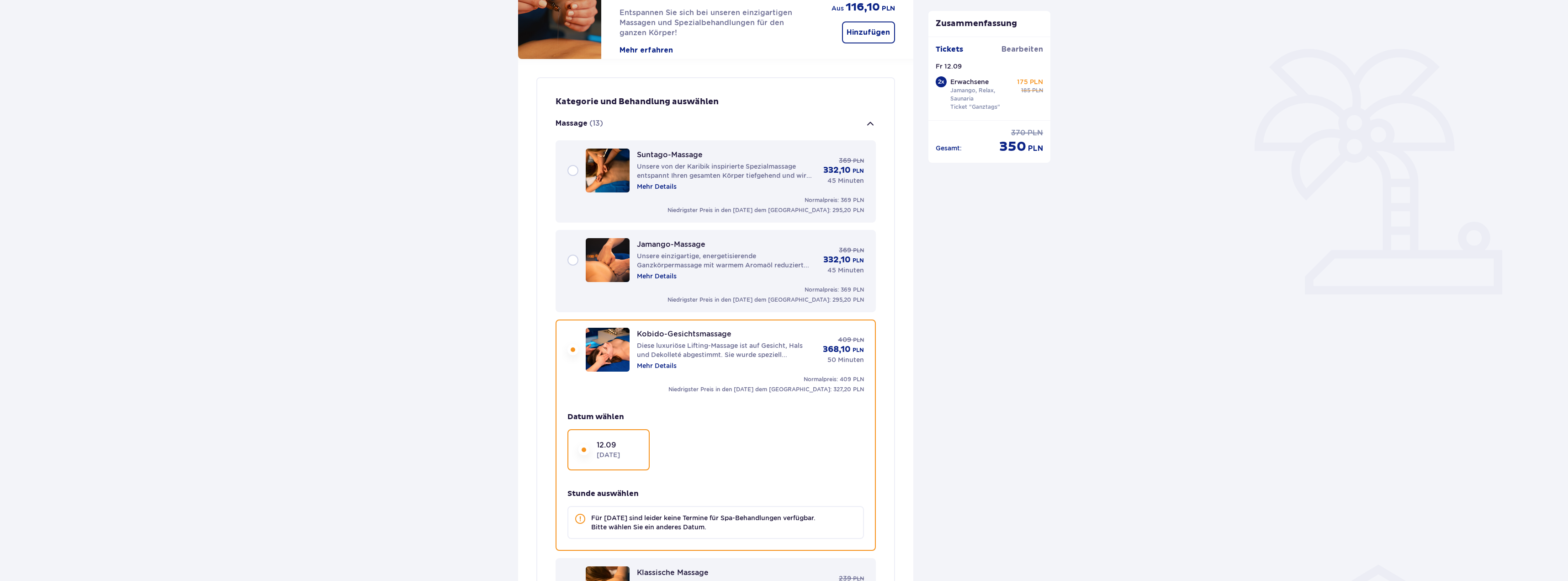
click at [577, 171] on div "Suntago-Massage Unsere von der Karibik inspirierte Spezialmassage entspannt Ihr…" at bounding box center [716, 170] width 297 height 44
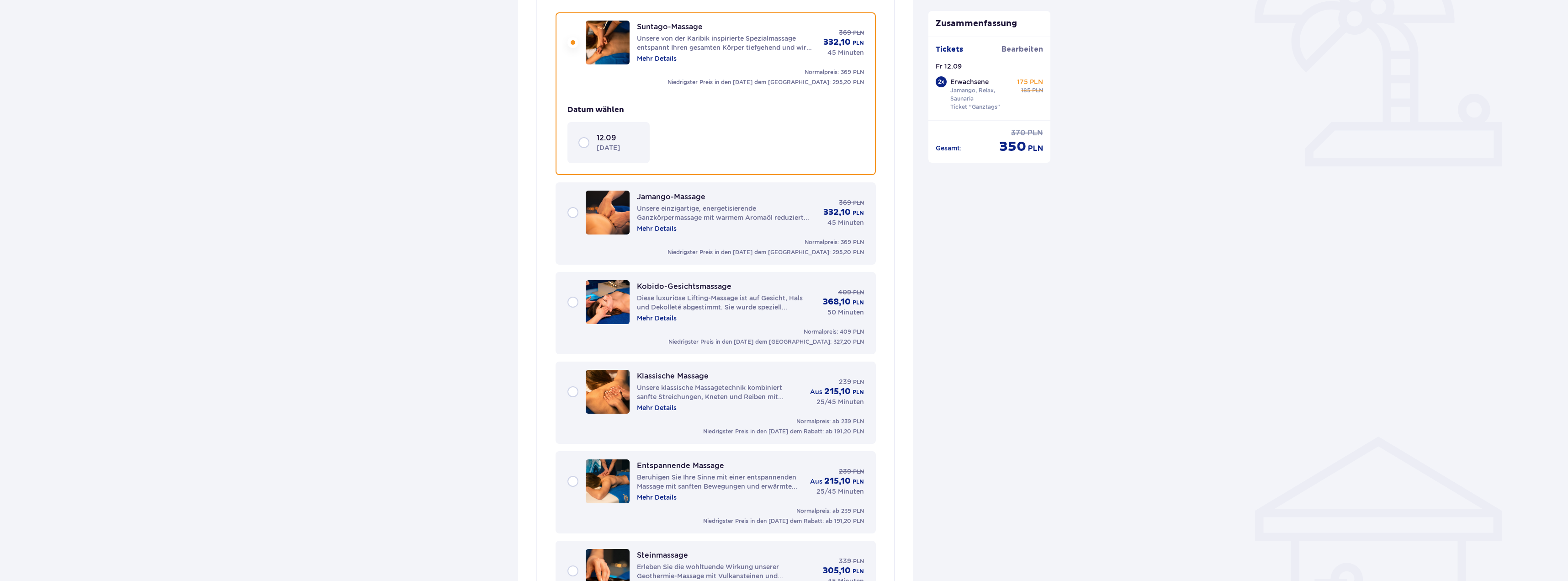
scroll to position [307, 0]
click at [580, 145] on div "12.09 [DATE]" at bounding box center [608, 141] width 60 height 19
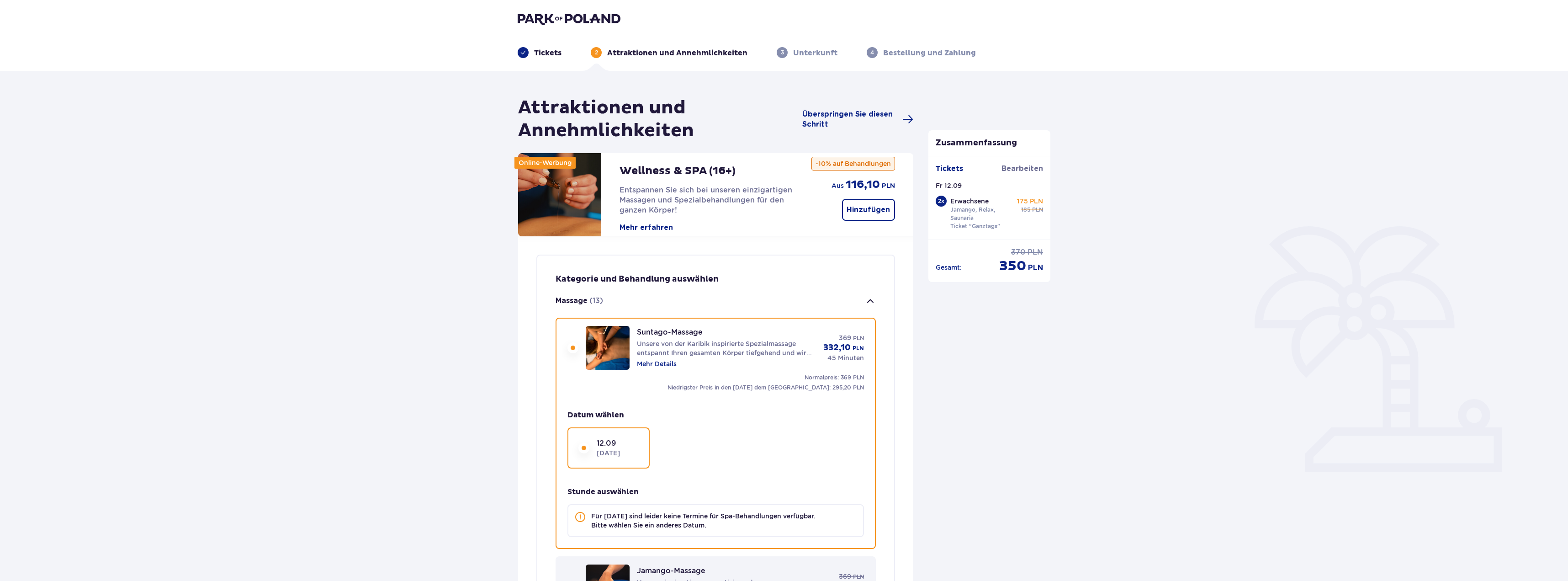
scroll to position [0, 0]
click at [868, 208] on font "Hinzufügen" at bounding box center [868, 210] width 43 height 7
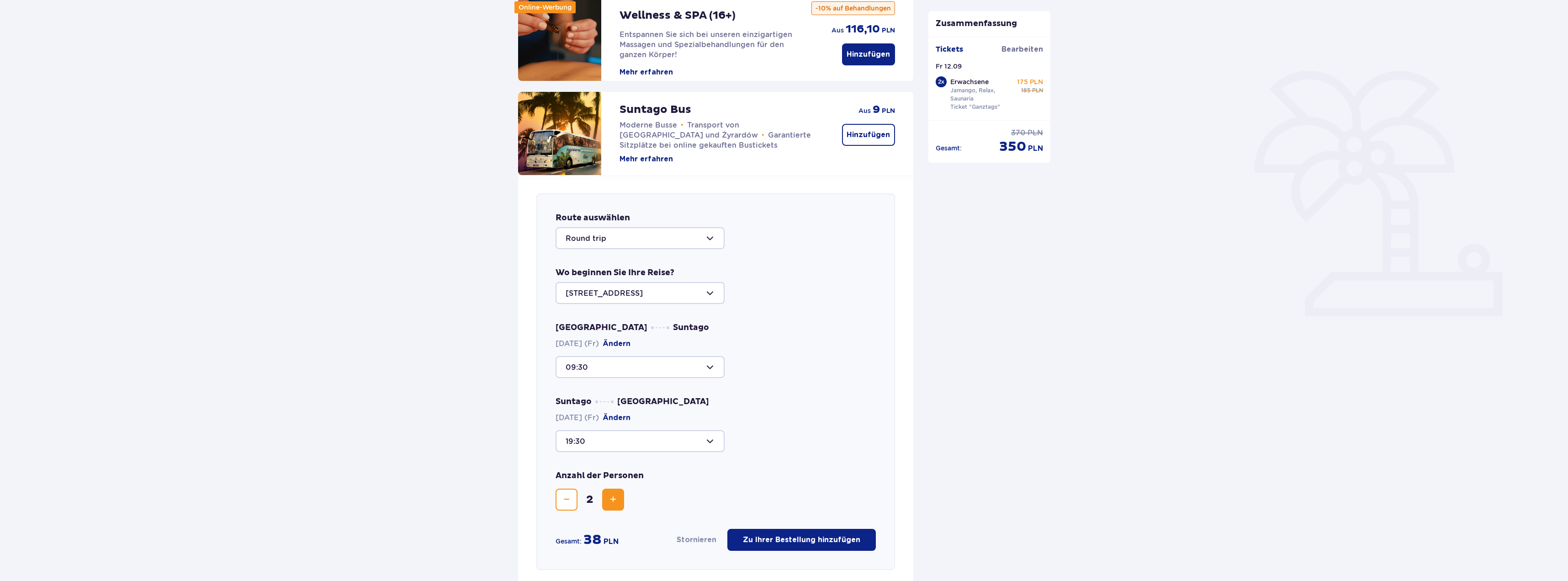
scroll to position [40, 0]
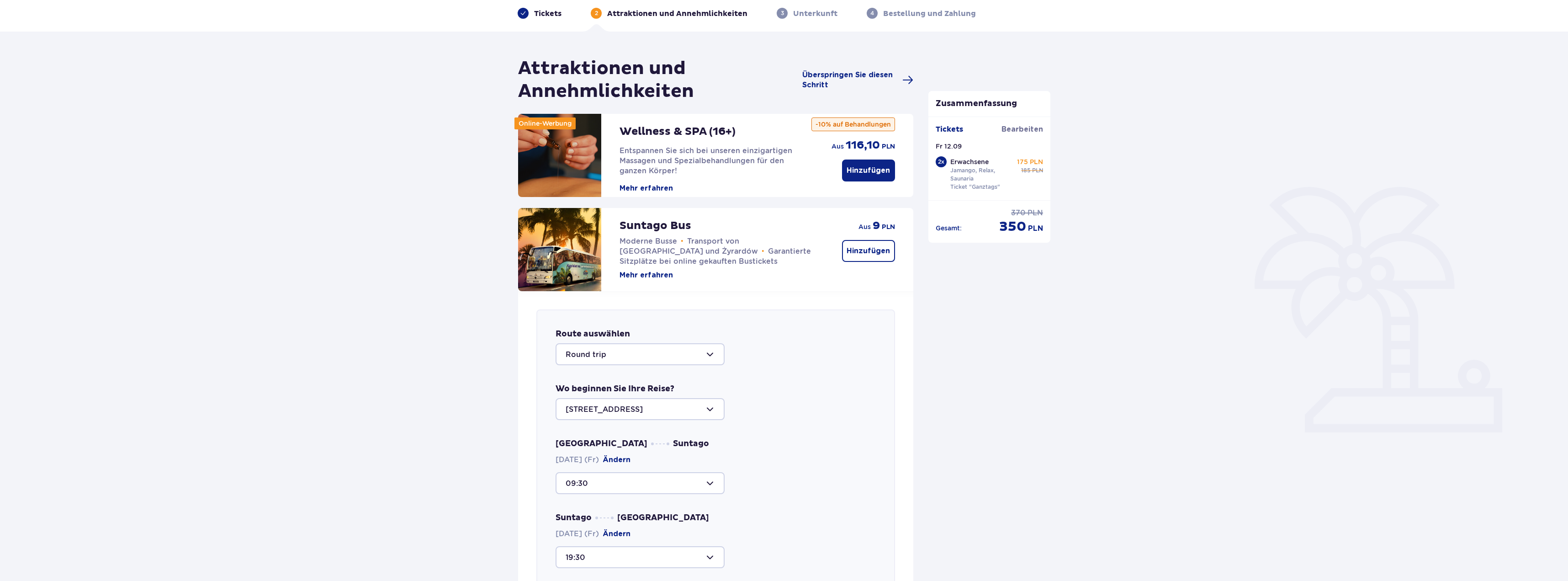
click at [876, 163] on button "Hinzufügen" at bounding box center [868, 170] width 53 height 22
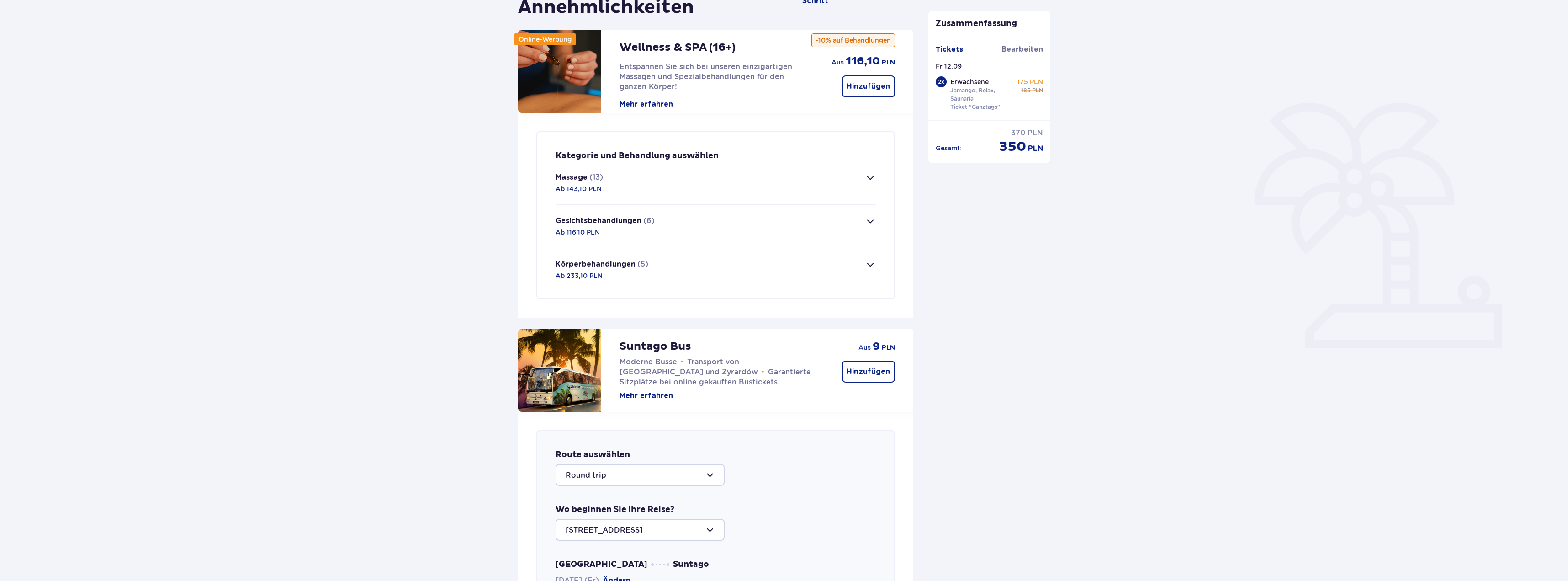
scroll to position [118, 0]
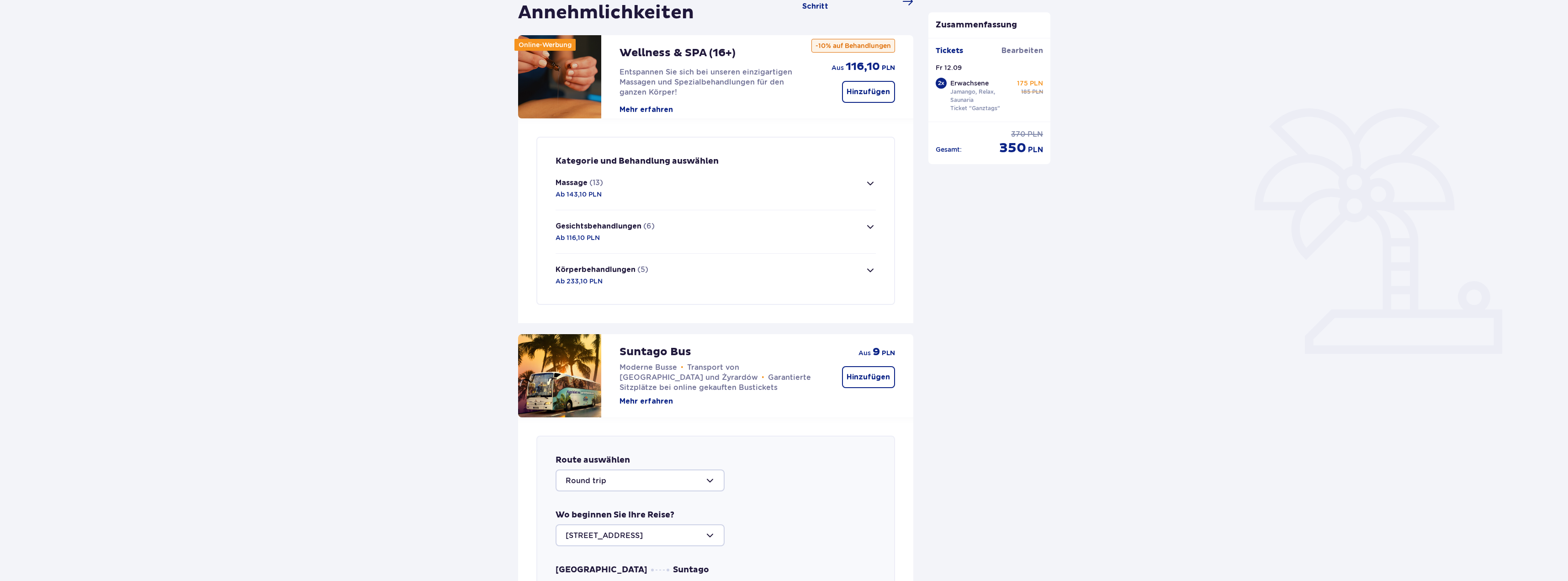
click at [856, 187] on button "Massage (13) Ab 143,10 PLN" at bounding box center [716, 188] width 320 height 43
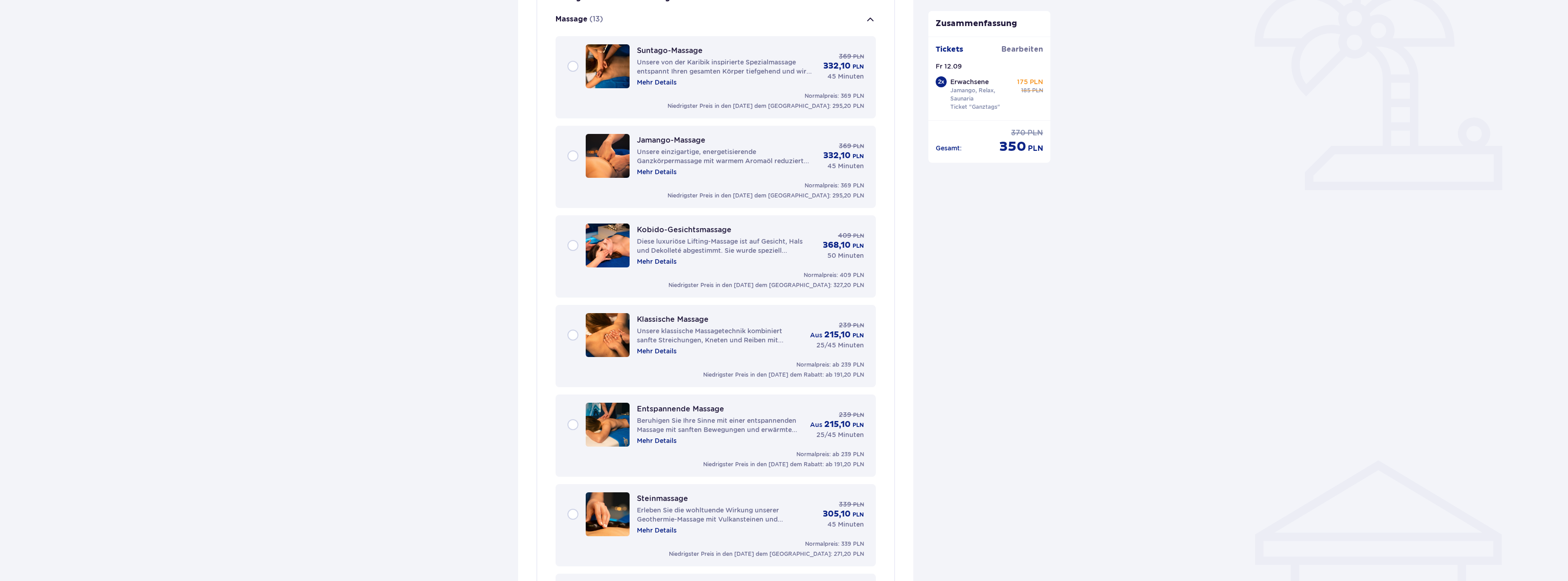
scroll to position [285, 0]
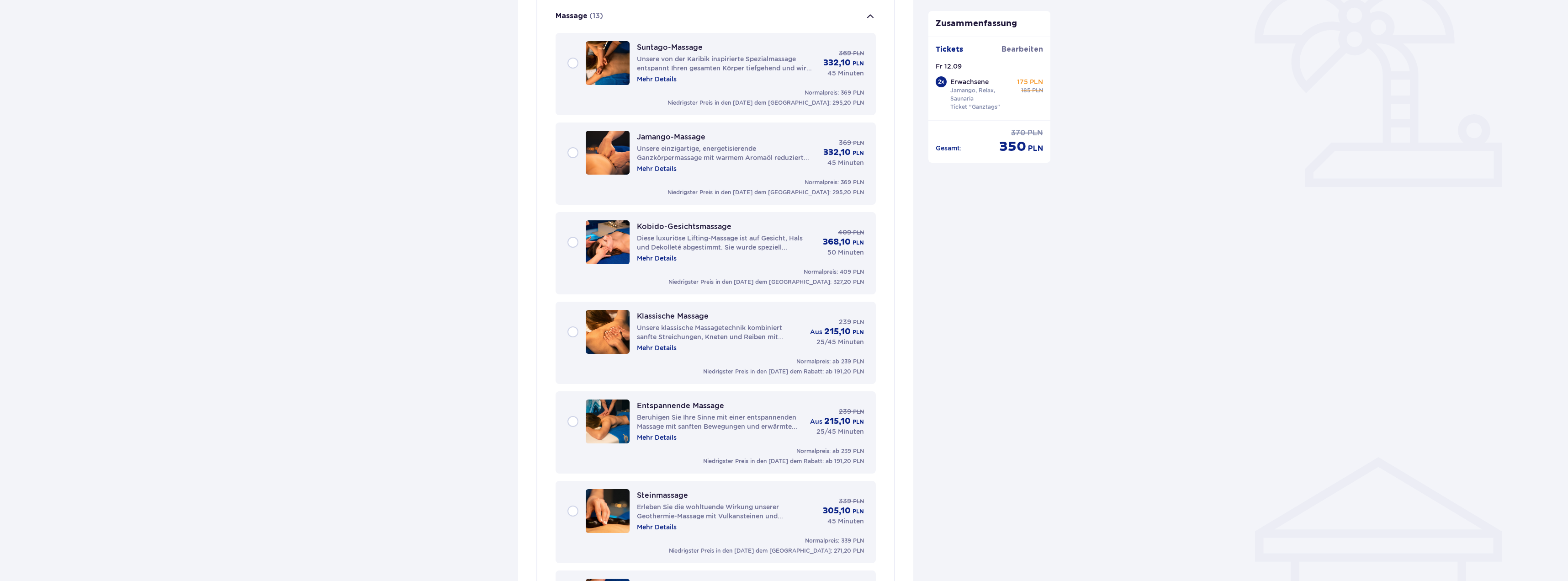
click at [572, 60] on div "Suntago-Massage Unsere von der Karibik inspirierte Spezialmassage entspannt Ihr…" at bounding box center [716, 63] width 297 height 44
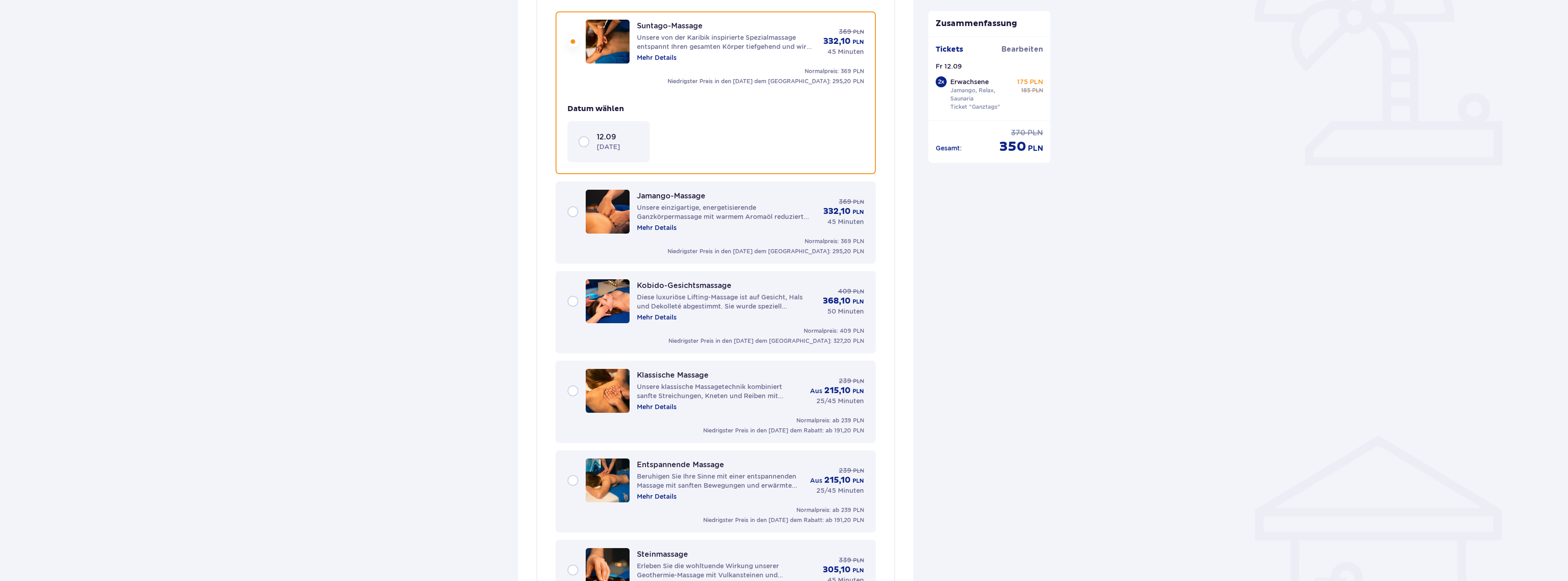
scroll to position [307, 0]
click at [587, 137] on div "12.09 [DATE]" at bounding box center [608, 141] width 60 height 19
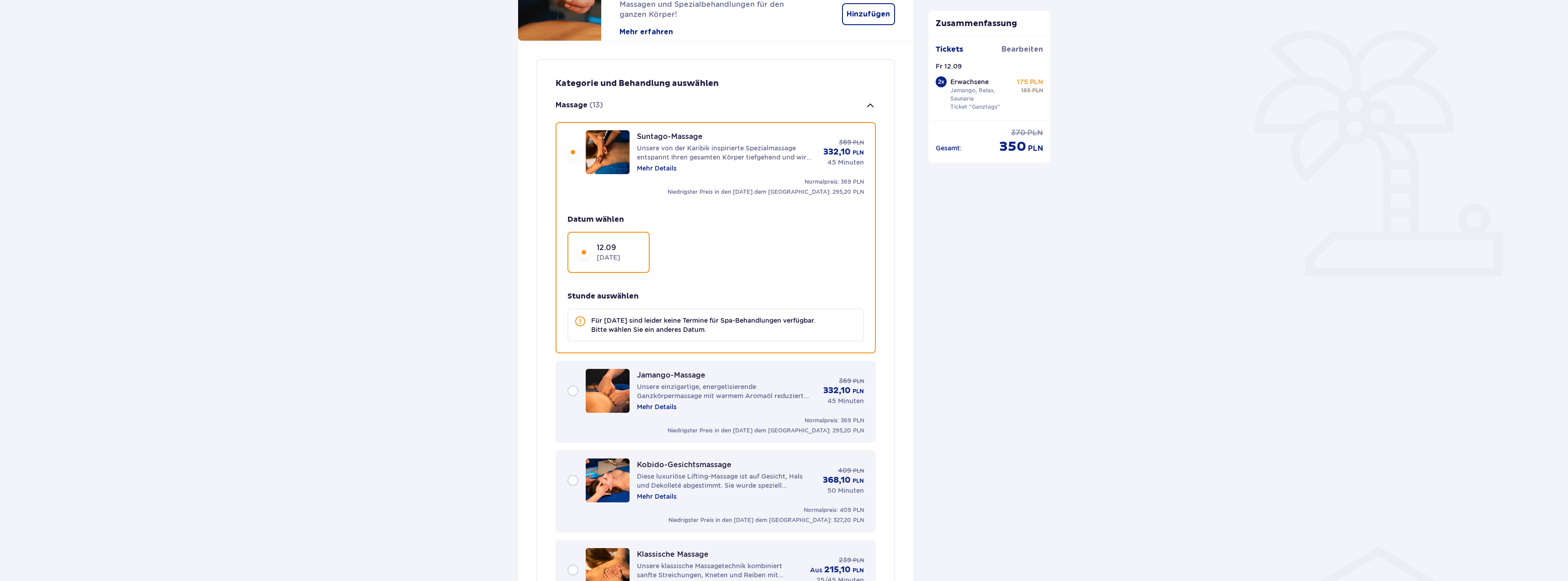
scroll to position [319, 0]
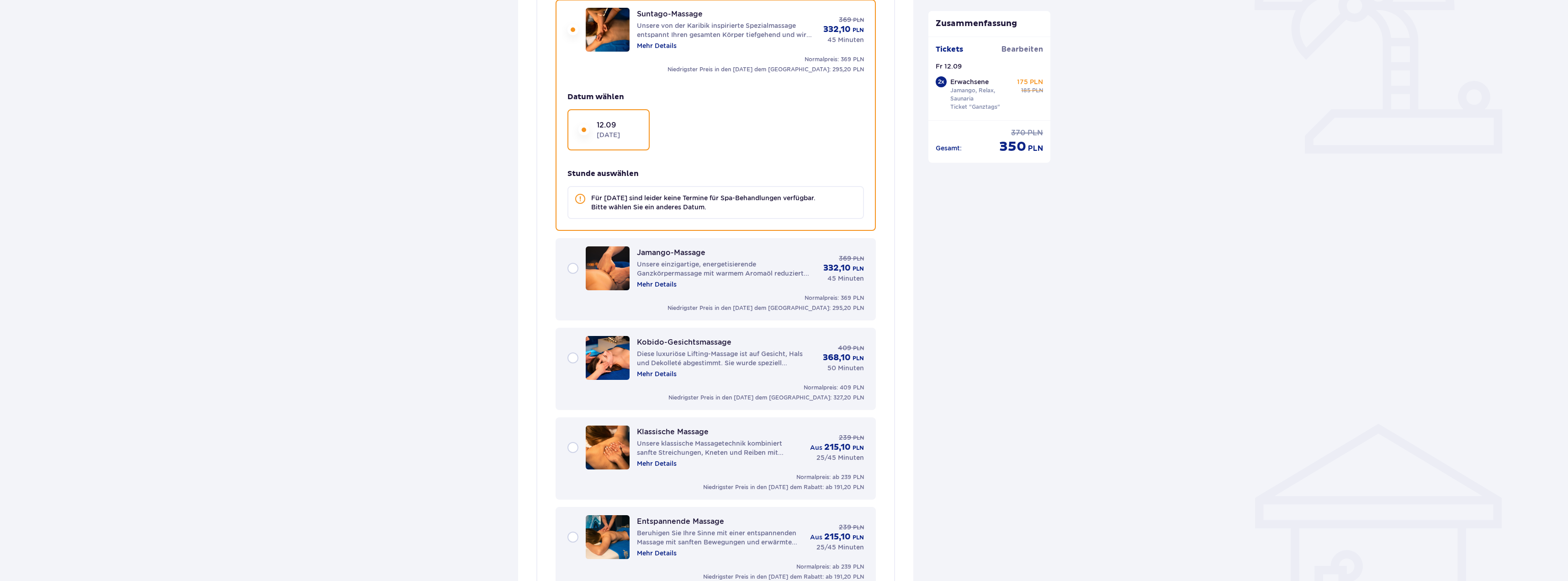
click at [574, 268] on div "Jamango-Massage Unsere einzigartige, energetisierende Ganzkörpermassage mit war…" at bounding box center [716, 269] width 297 height 44
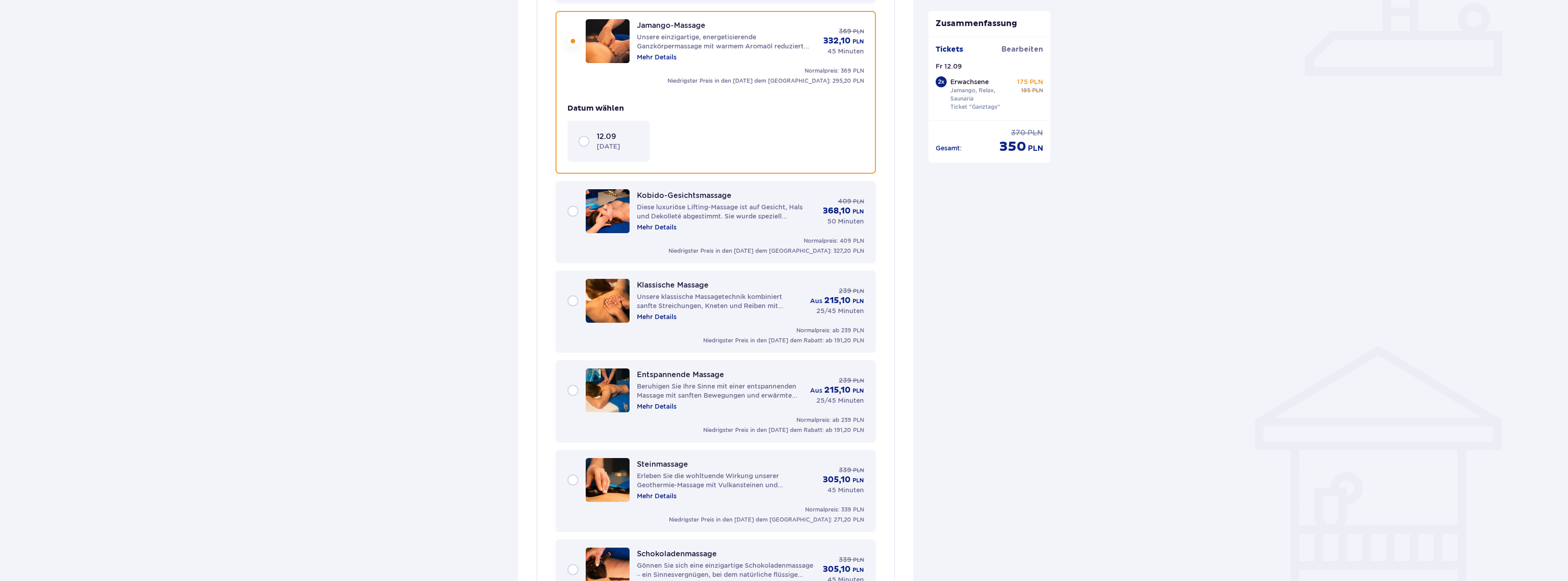
click at [572, 214] on div "Kobido-Gesichtsmassage Diese luxuriöse Lifting-Massage ist auf Gesicht, Hals un…" at bounding box center [716, 211] width 297 height 44
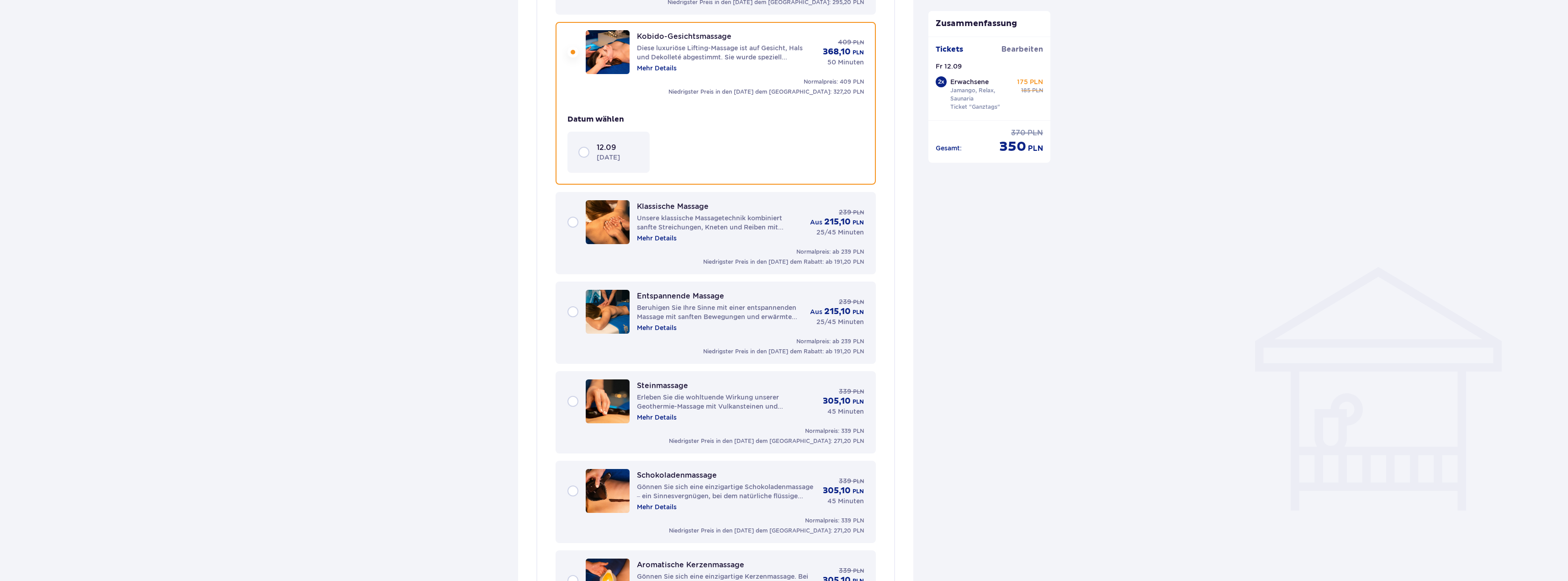
scroll to position [486, 0]
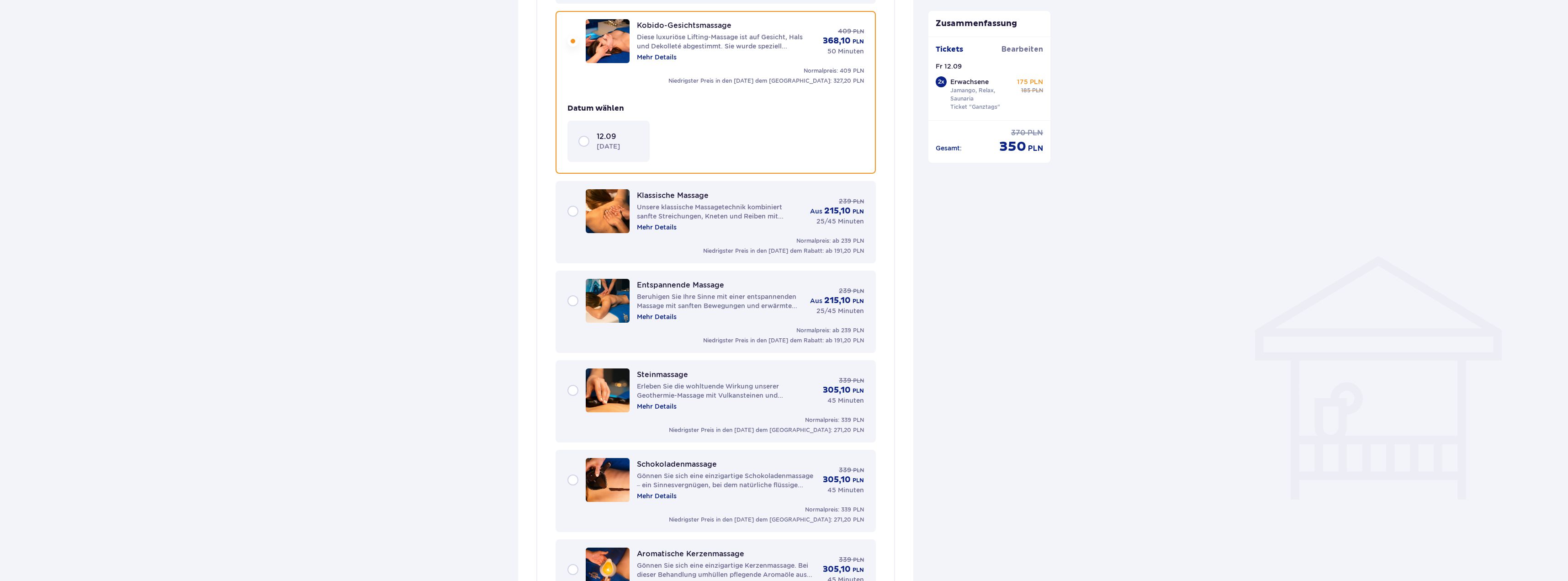
click at [572, 140] on div "12.09 [DATE]" at bounding box center [608, 141] width 82 height 41
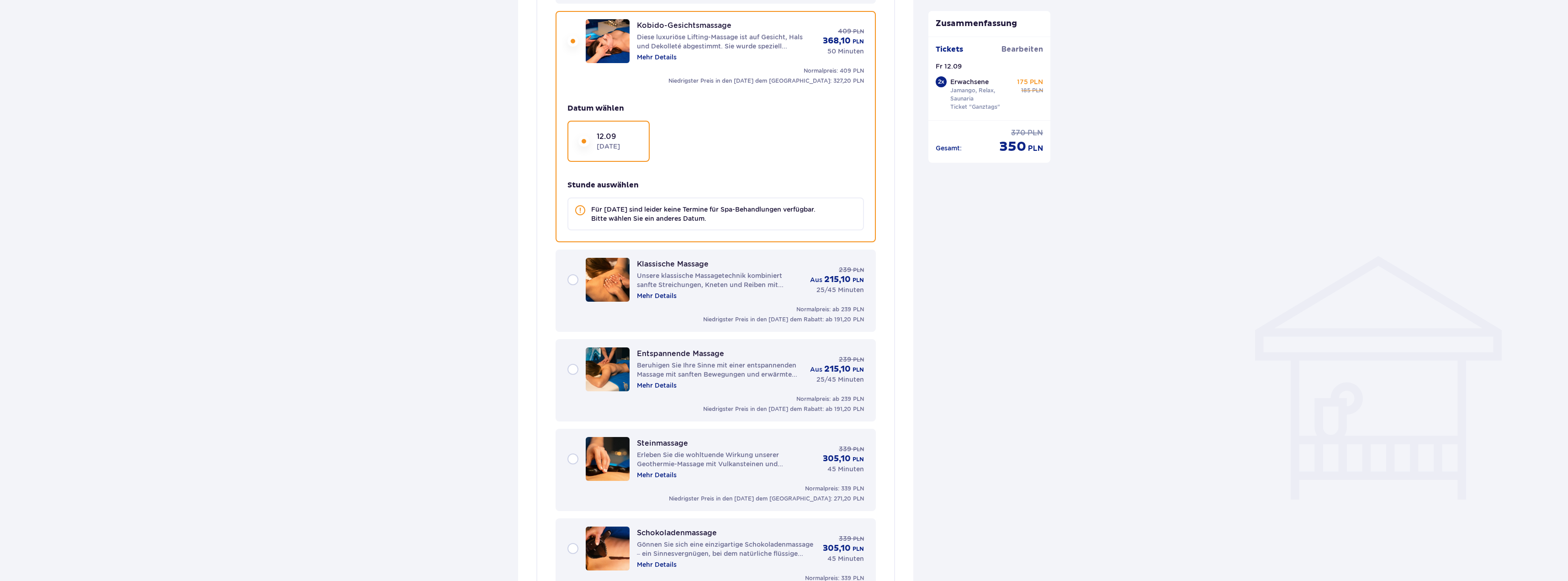
click at [589, 283] on img at bounding box center [608, 280] width 44 height 44
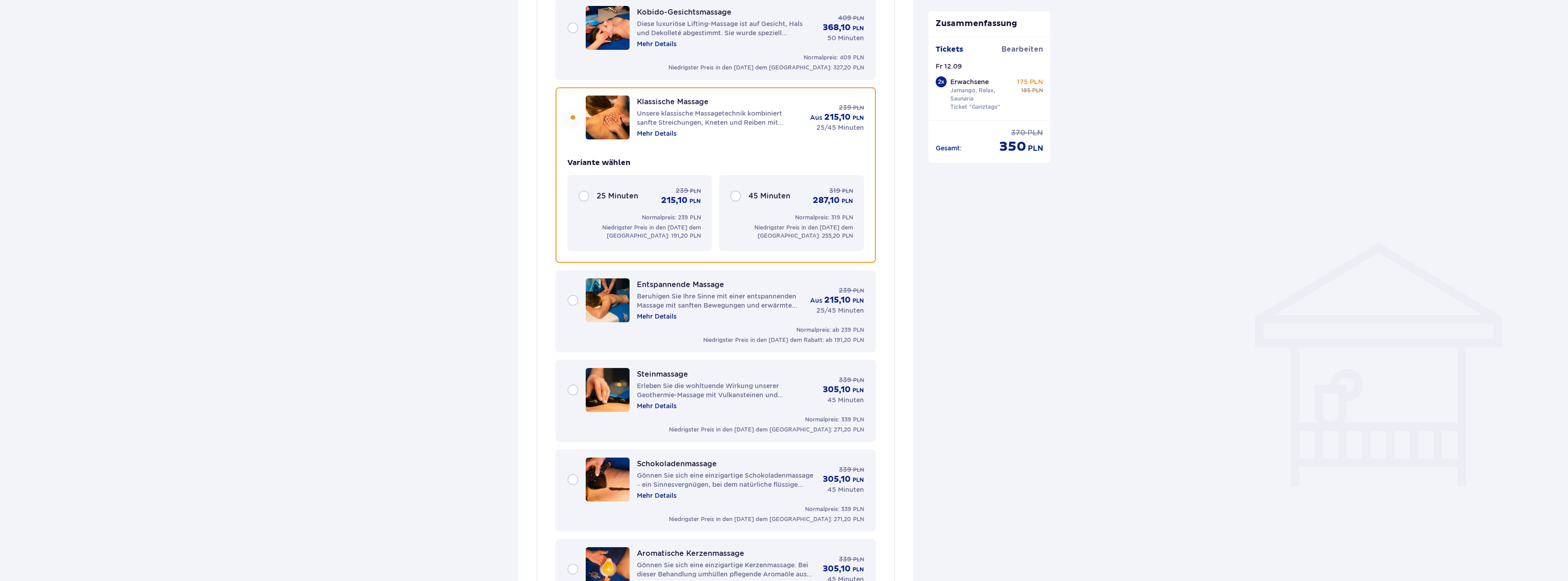
scroll to position [461, 0]
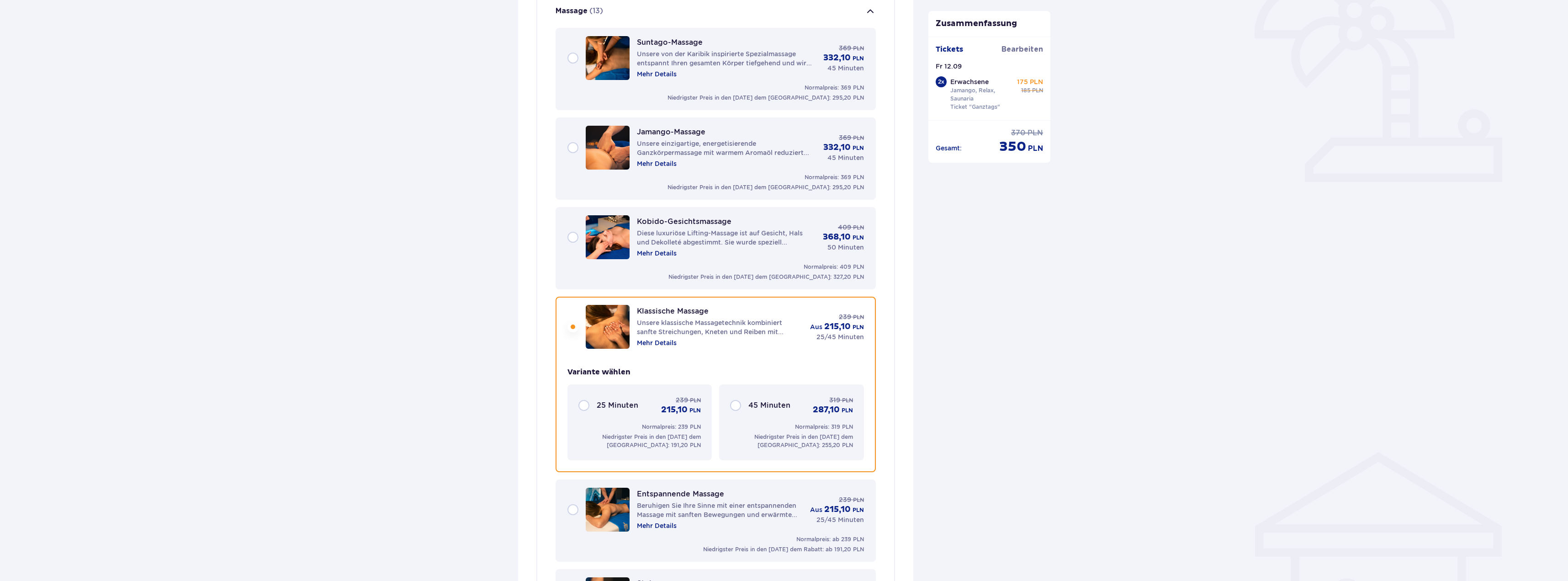
click at [578, 234] on div "Kobido-Gesichtsmassage Diese luxuriöse Lifting-Massage ist auf Gesicht, Hals un…" at bounding box center [716, 237] width 297 height 44
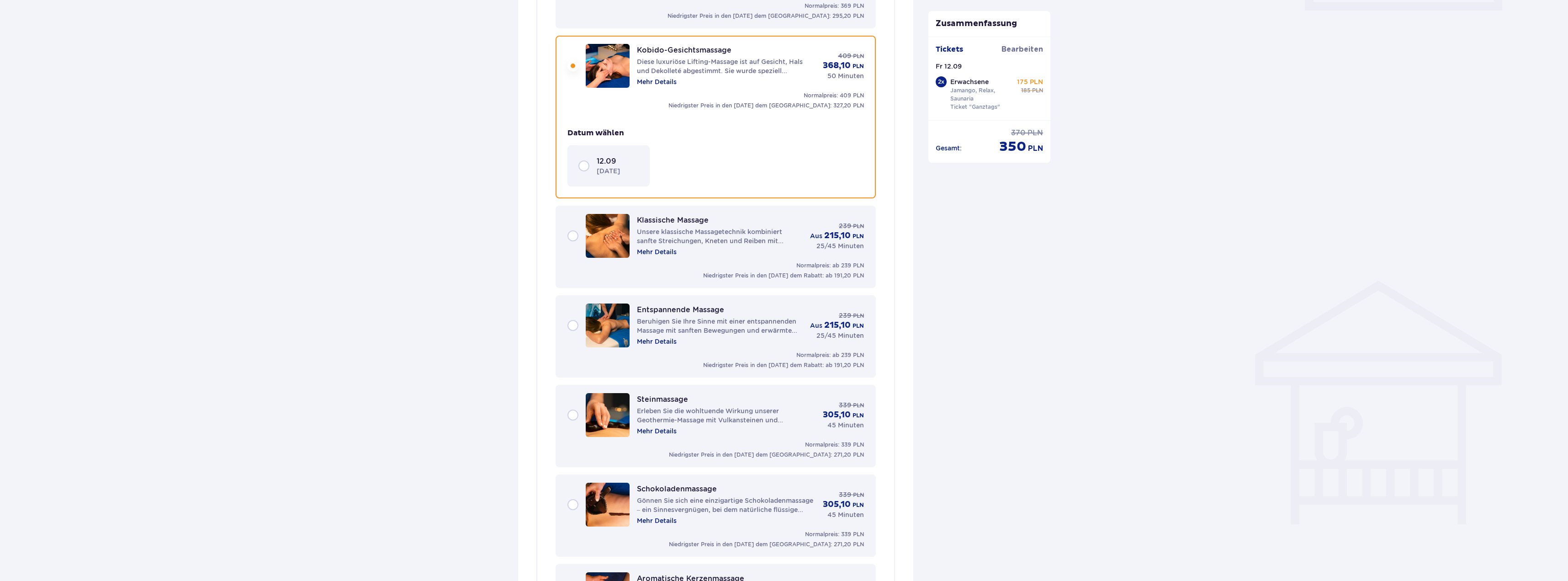
scroll to position [486, 0]
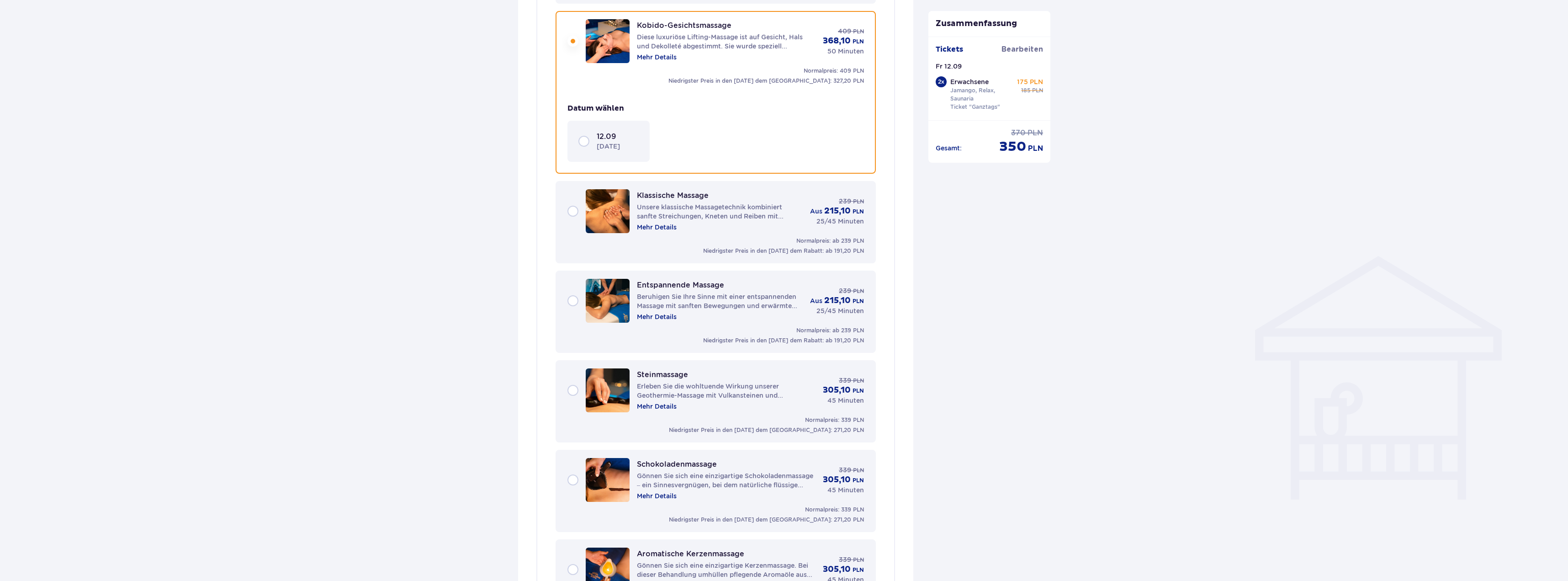
click at [592, 148] on div "12.09 [DATE]" at bounding box center [608, 141] width 60 height 19
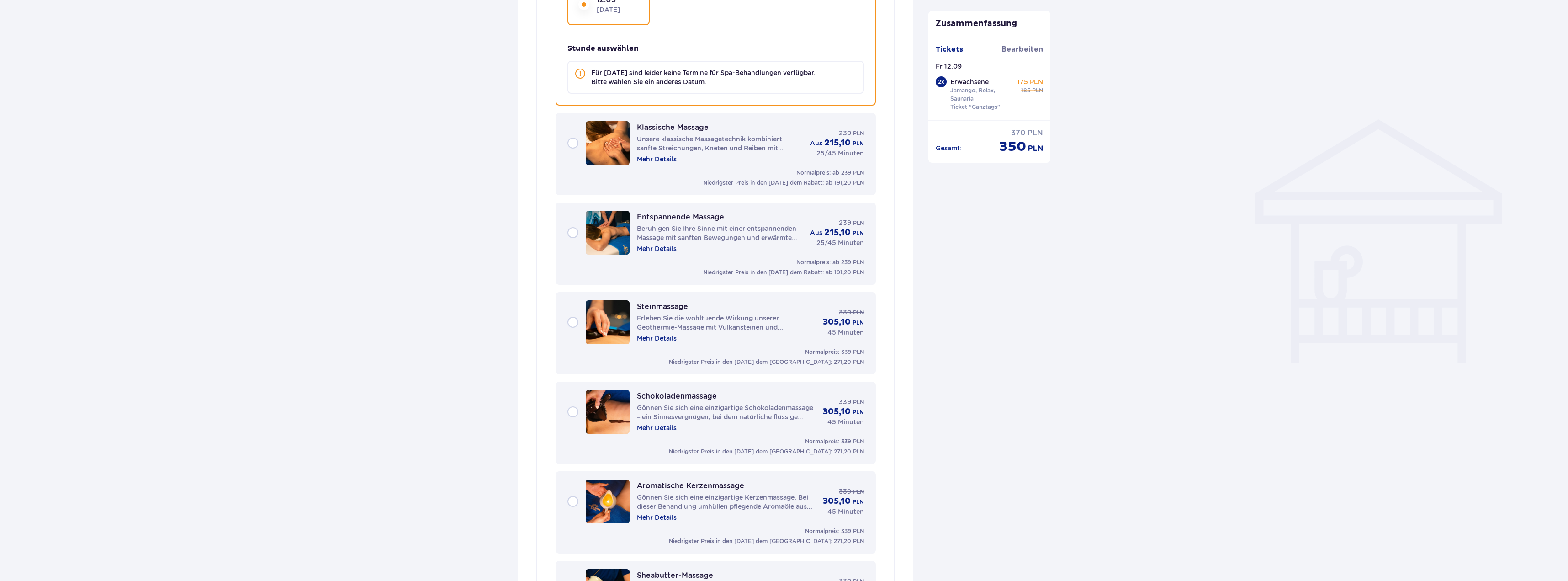
scroll to position [623, 0]
click at [574, 232] on div "Entspannende Massage Beruhigen Sie Ihre Sinne mit einer entspannenden Massage m…" at bounding box center [716, 232] width 297 height 44
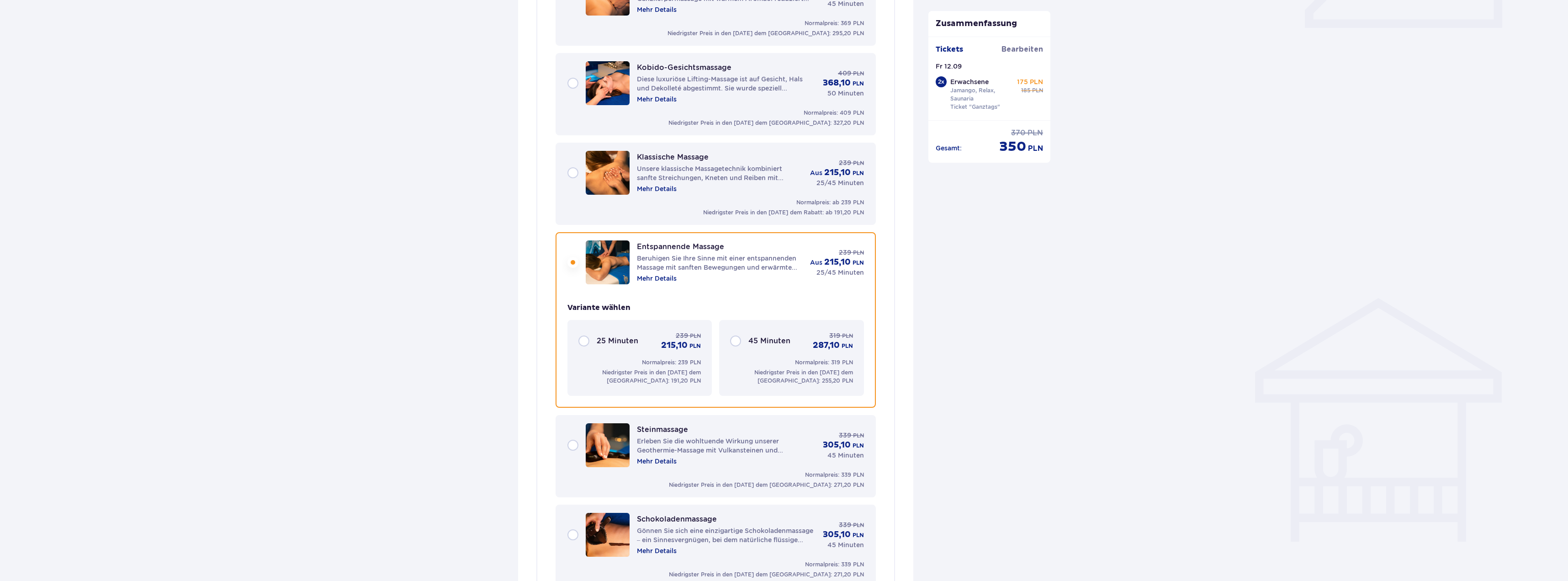
scroll to position [446, 0]
click at [737, 339] on div "45 Minuten 319 PLN 287,10 PLN" at bounding box center [791, 339] width 123 height 20
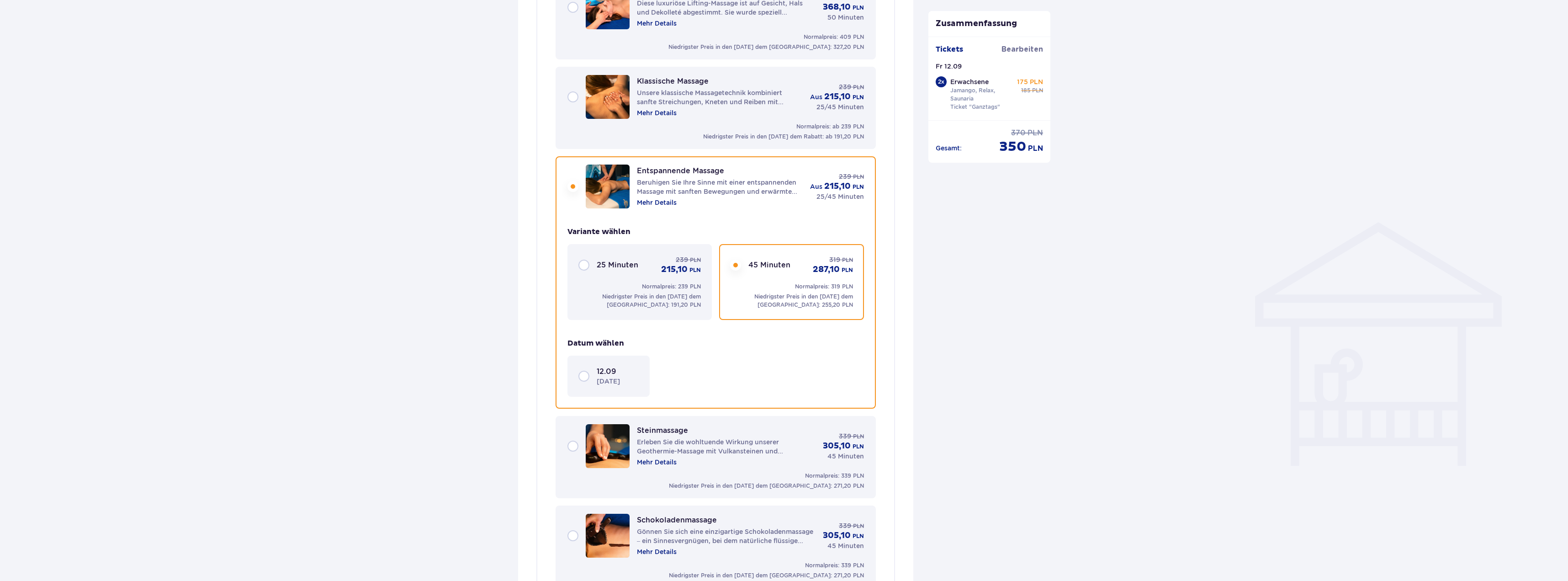
scroll to position [549, 0]
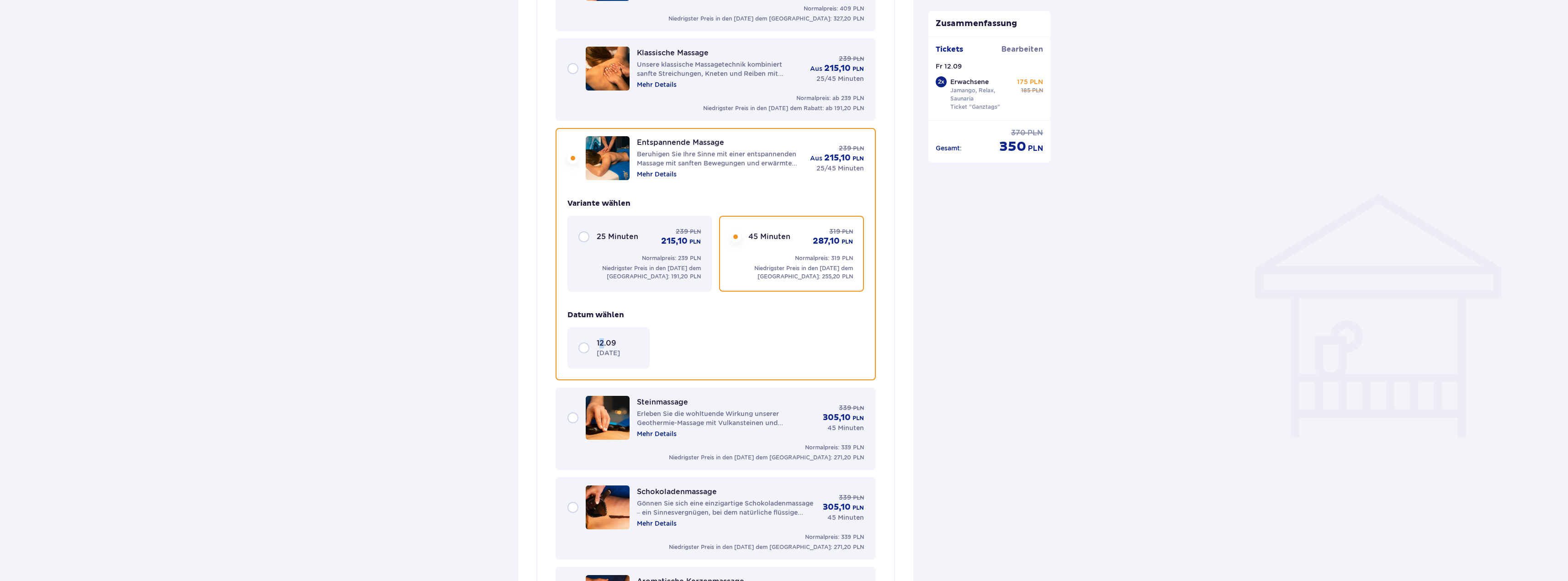
click at [603, 336] on div "12.09 [DATE]" at bounding box center [608, 347] width 82 height 41
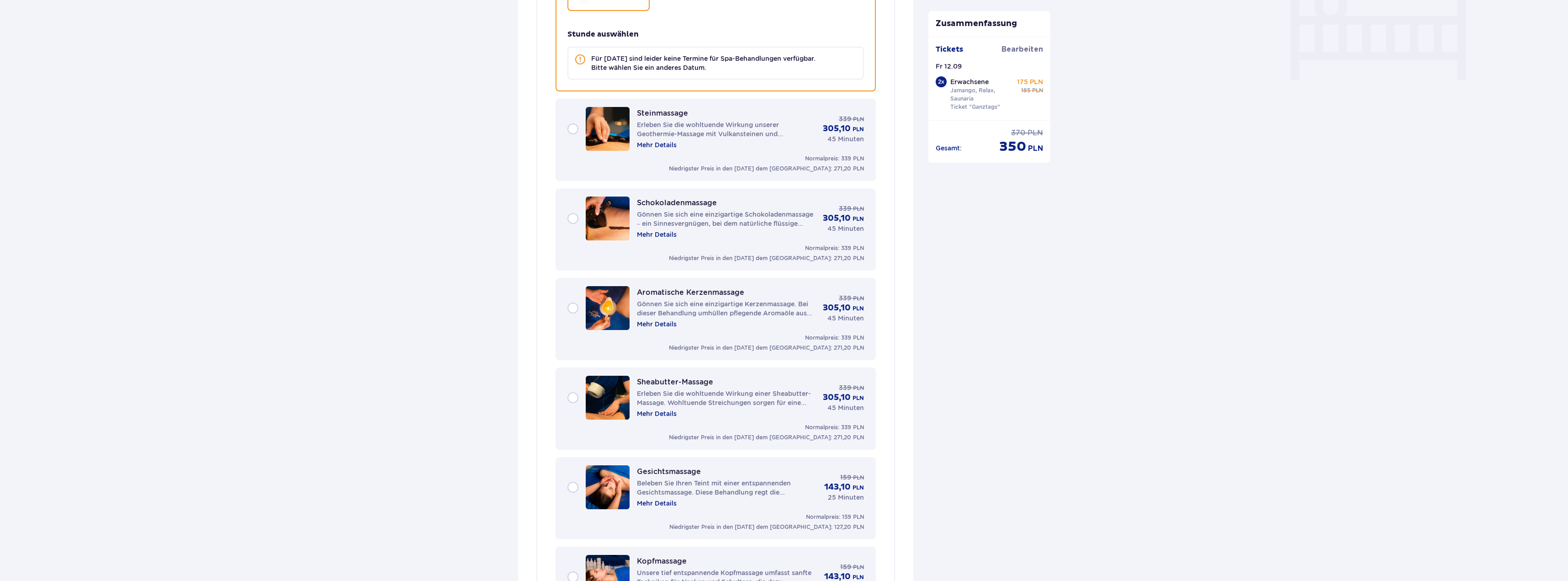
scroll to position [948, 0]
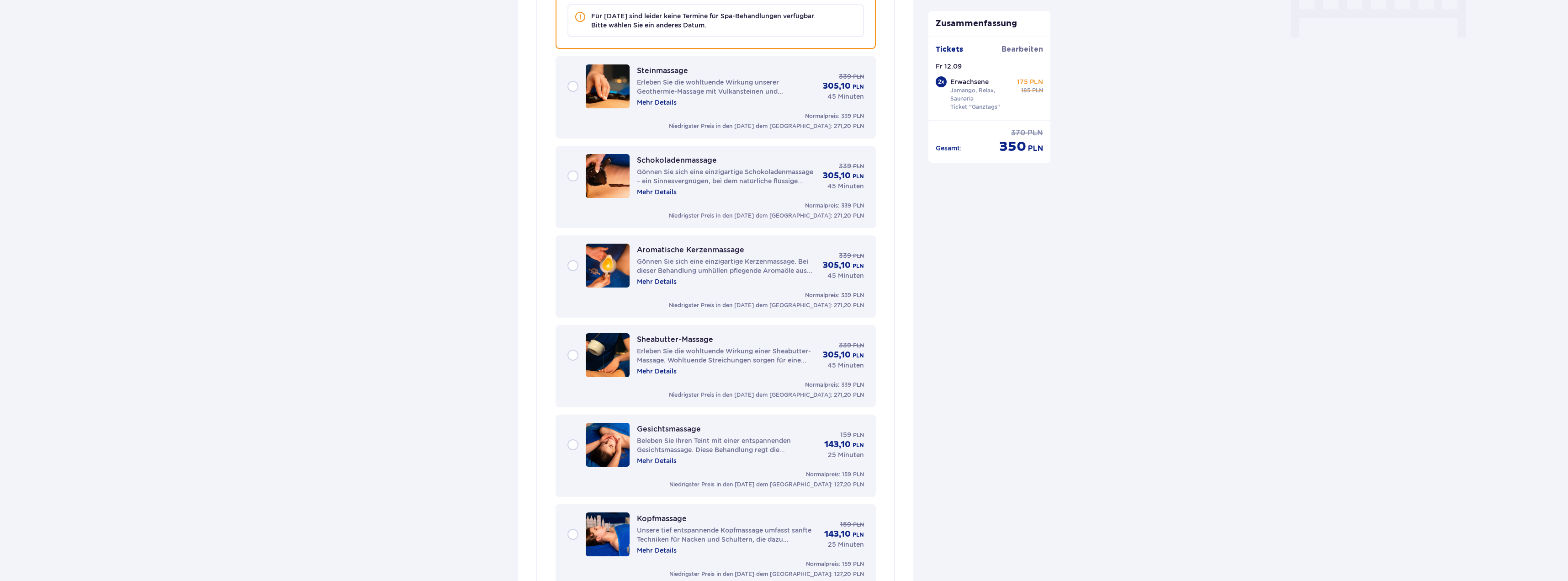
click at [577, 261] on div "Aromatische Kerzenmassage Gönnen Sie sich eine einzigartige Kerzenmassage. Bei …" at bounding box center [716, 265] width 297 height 44
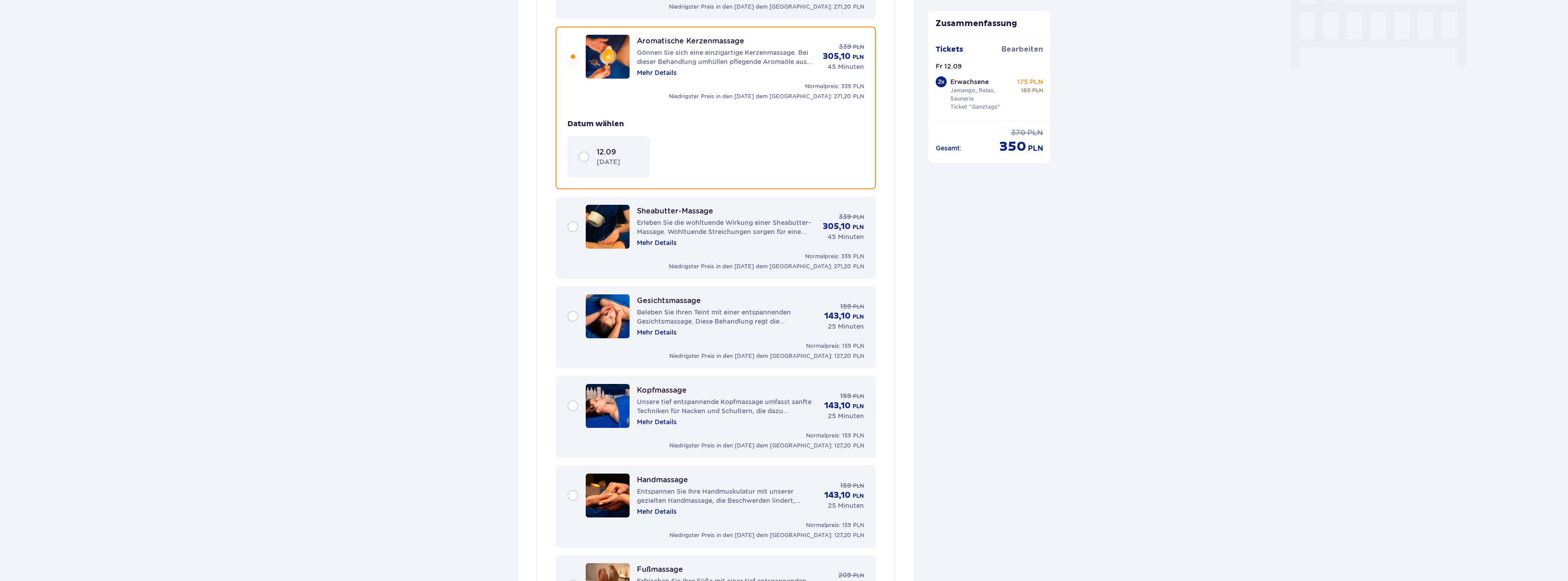
scroll to position [911, 0]
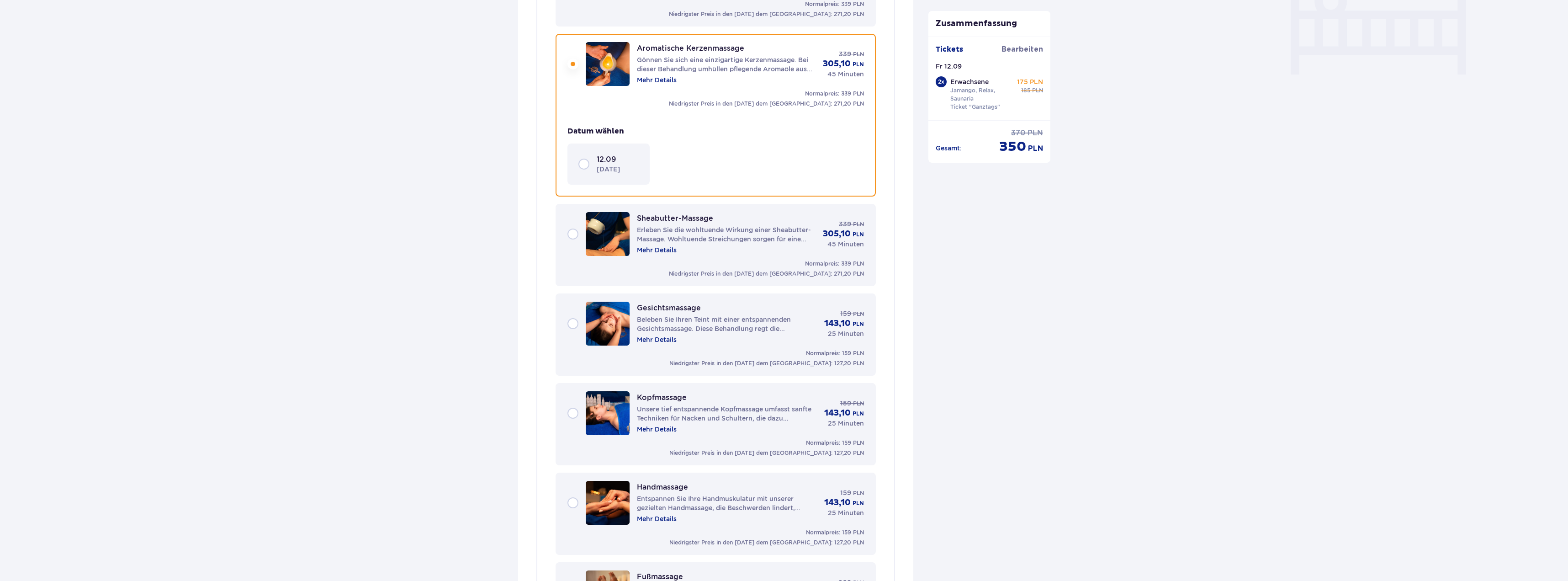
click at [577, 235] on div "Sheabutter-Massage Erleben Sie die wohltuende Wirkung einer Sheabutter-Massage.…" at bounding box center [716, 234] width 297 height 44
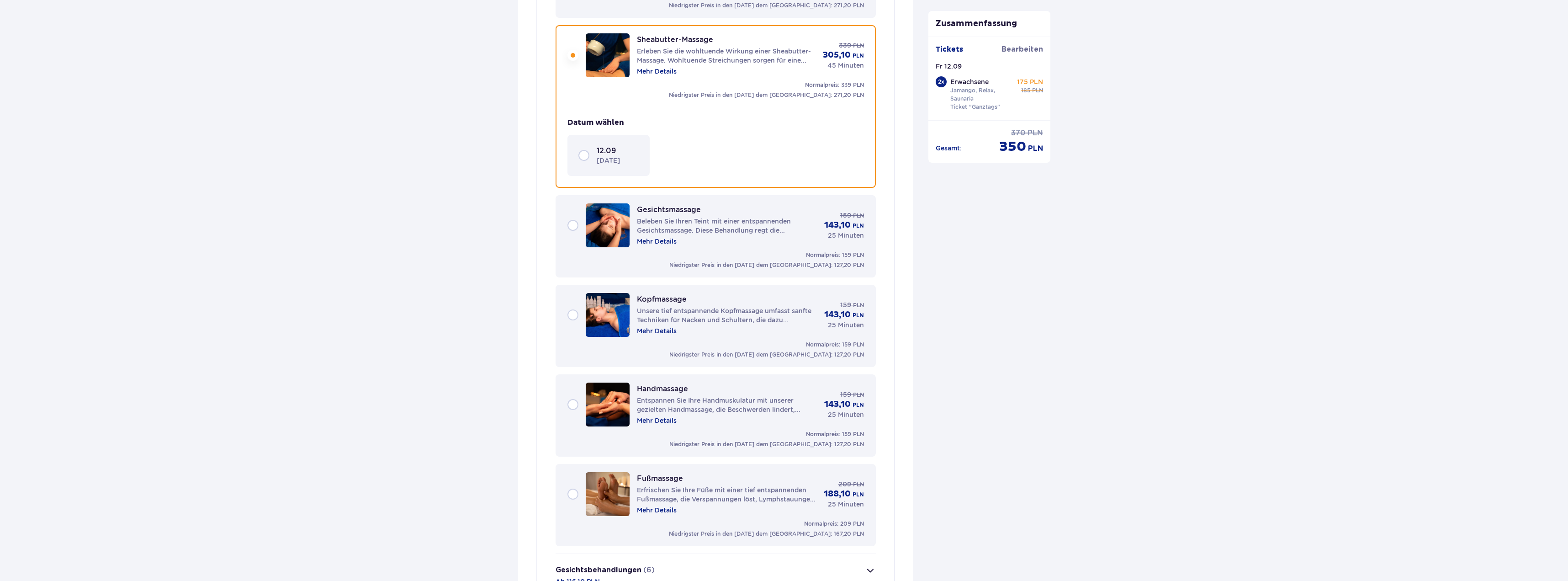
scroll to position [1023, 0]
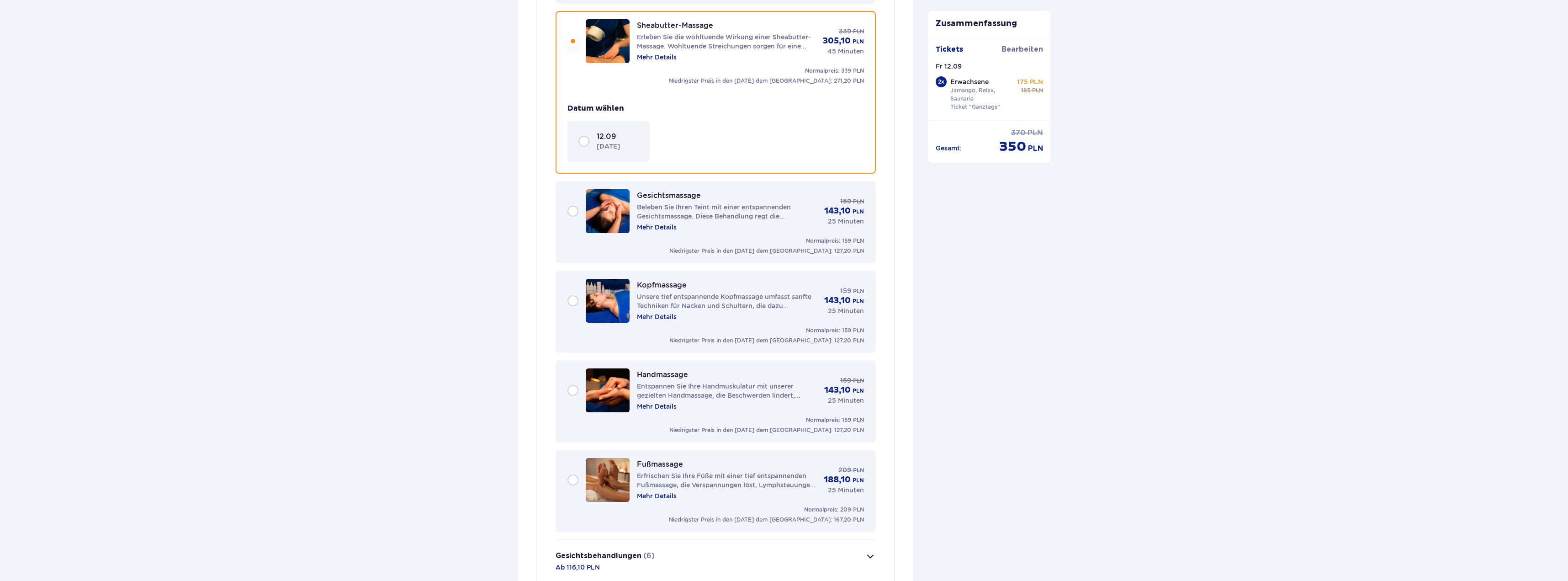
click at [585, 139] on div "12.09 [DATE]" at bounding box center [608, 141] width 60 height 19
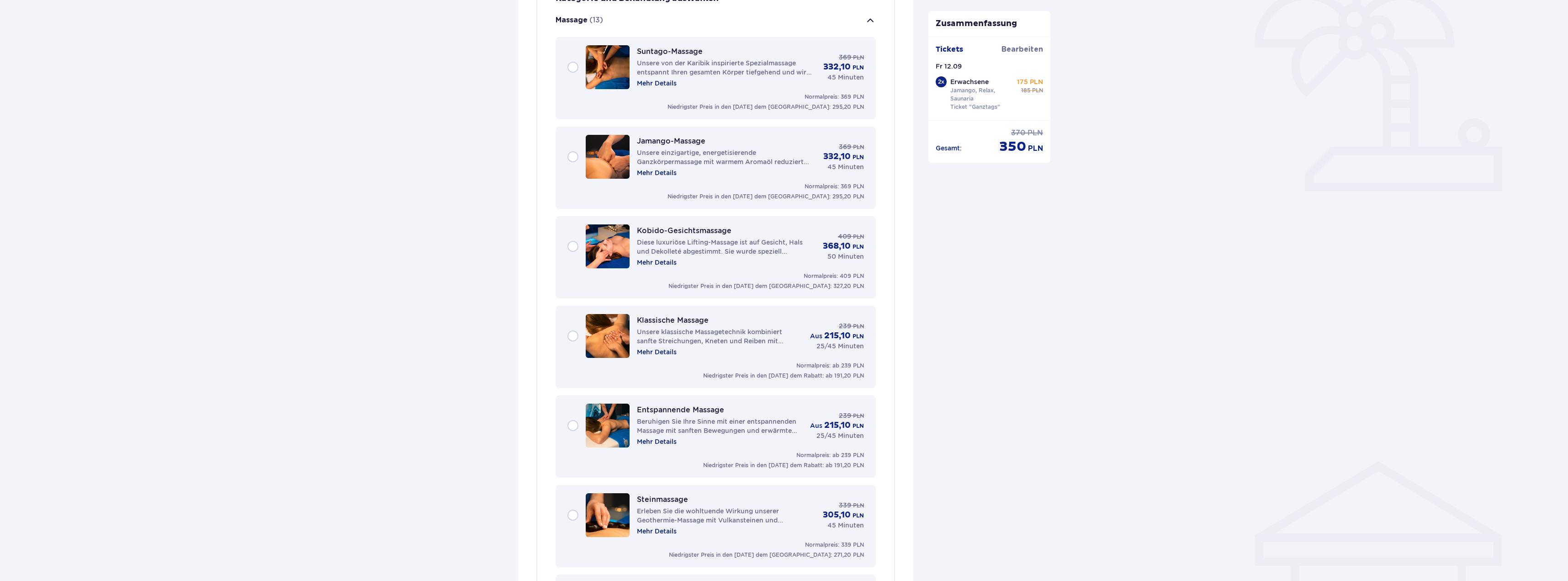
scroll to position [487, 0]
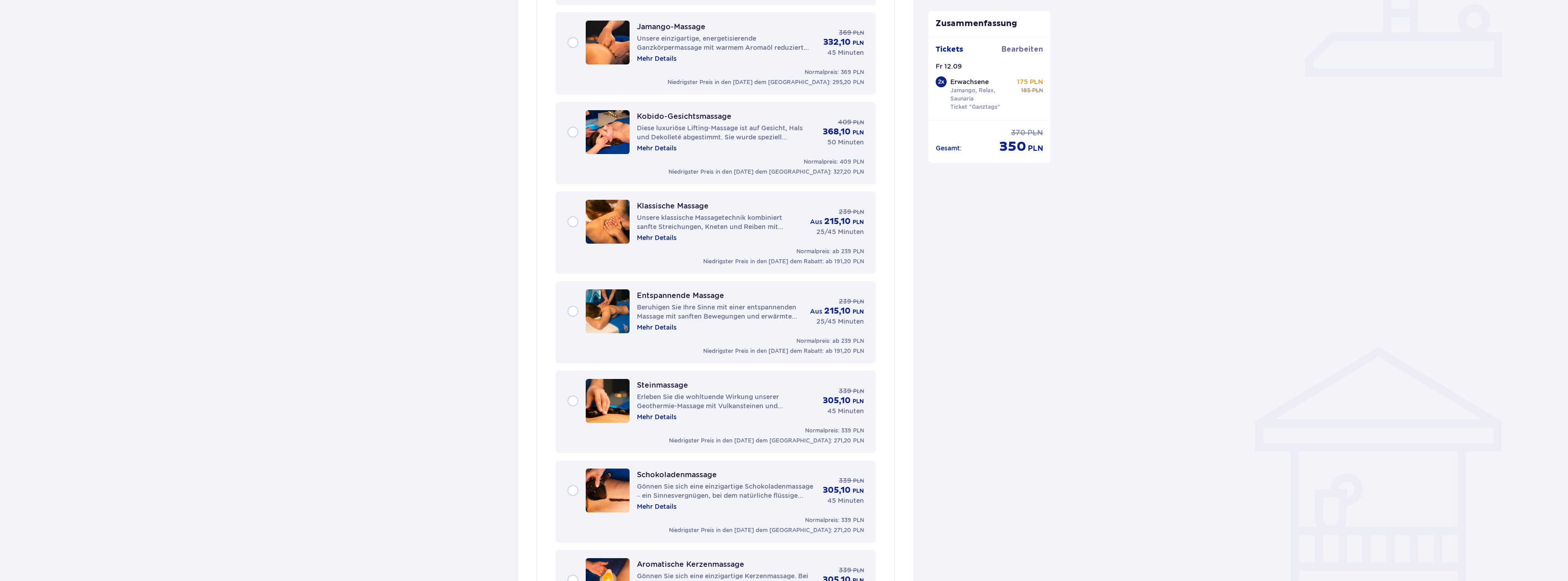
click at [571, 215] on div "Klassische Massage Unsere klassische Massagetechnik kombiniert sanfte Streichun…" at bounding box center [716, 222] width 297 height 44
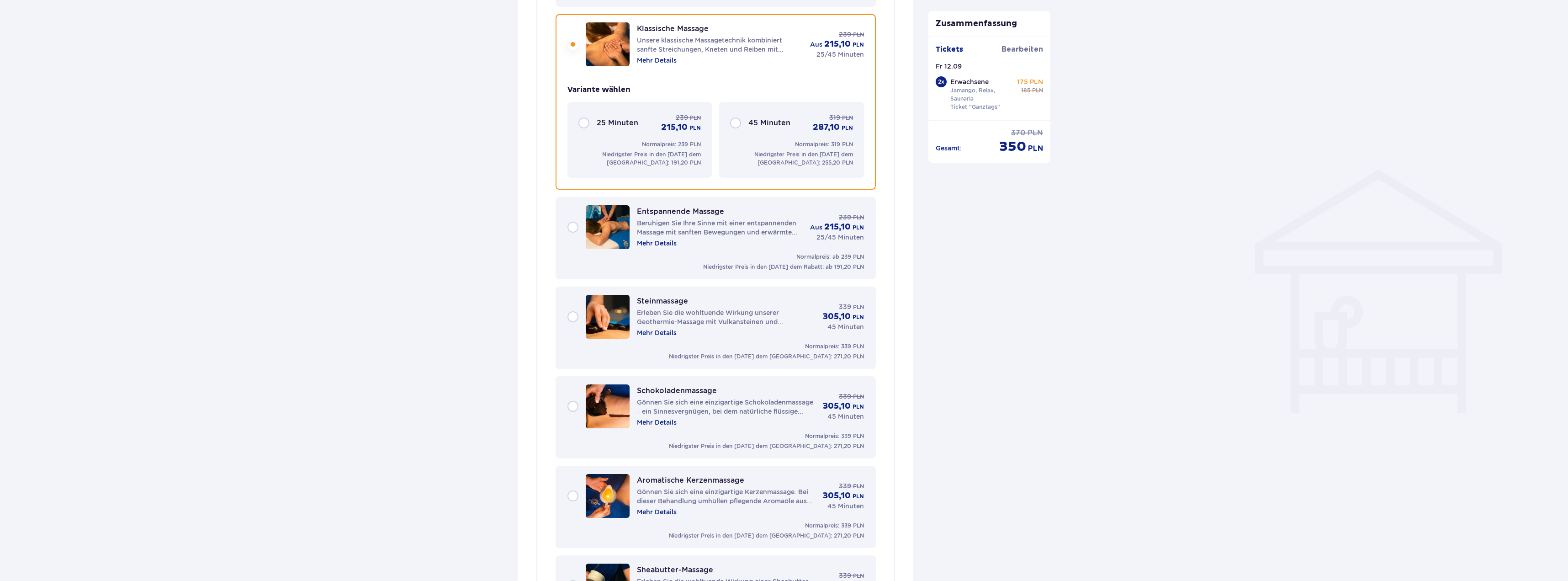
scroll to position [576, 0]
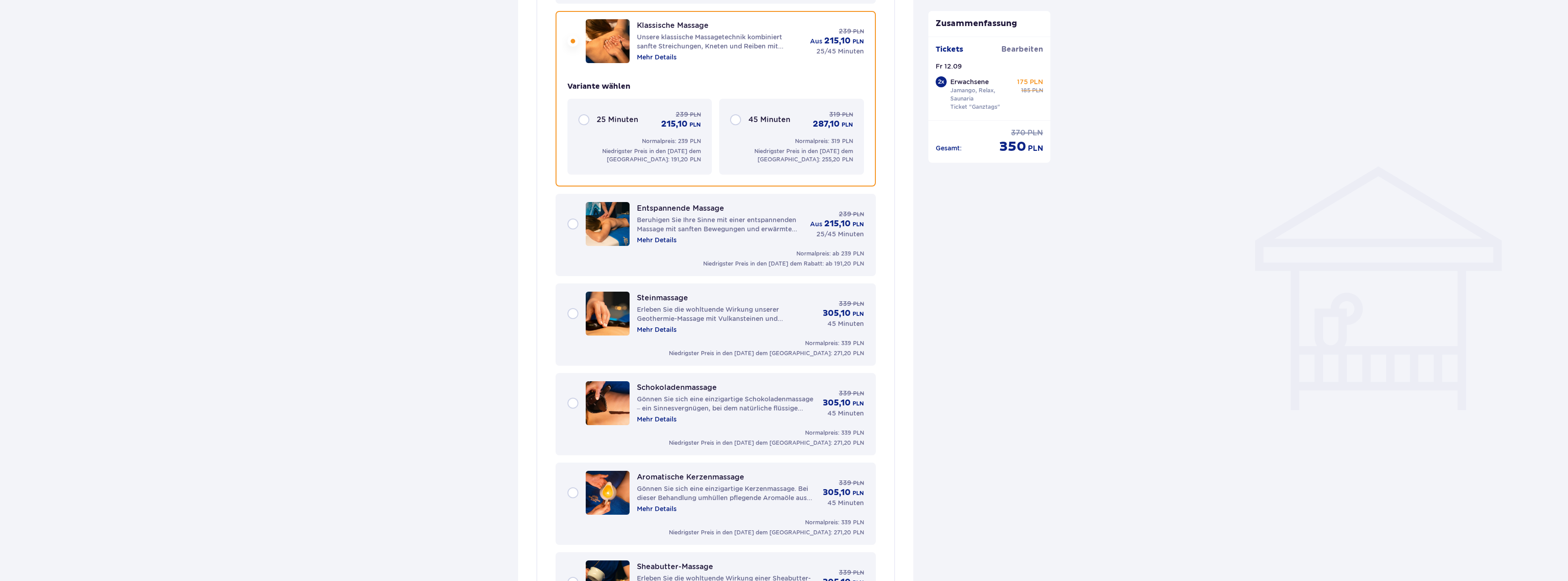
click at [638, 125] on div "25 Minuten" at bounding box center [622, 120] width 52 height 10
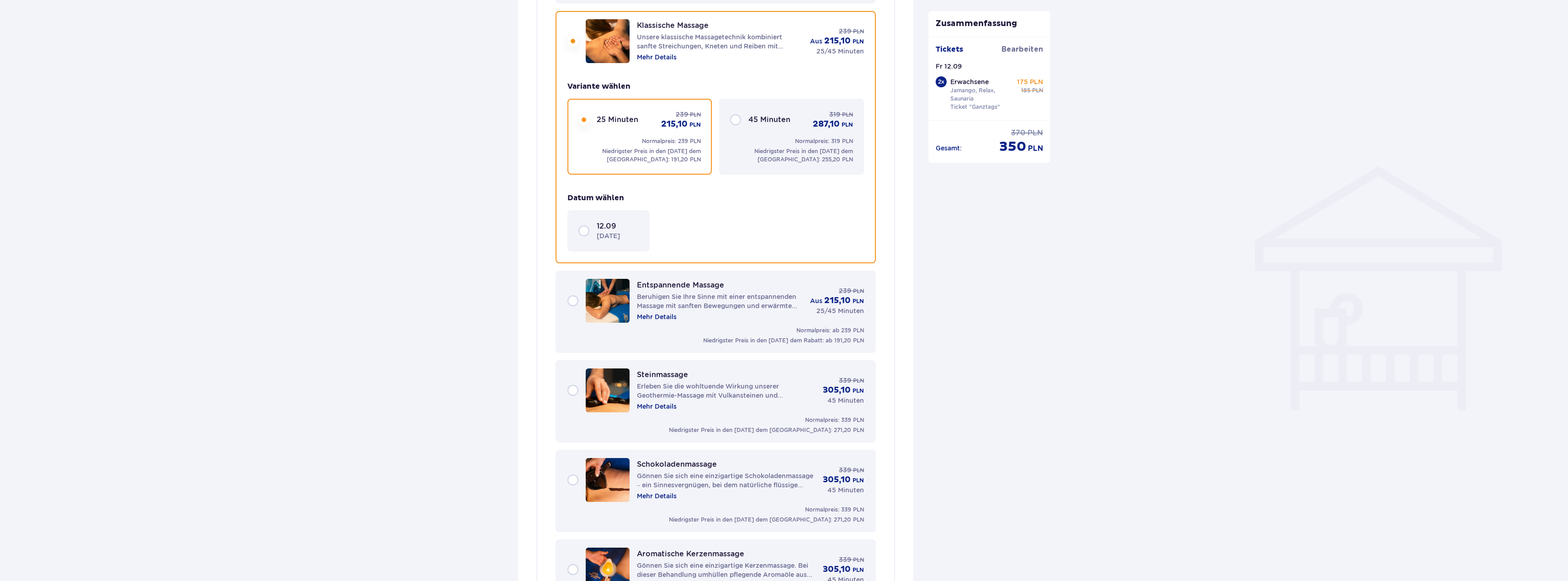
click at [614, 213] on div "12.09 [DATE]" at bounding box center [608, 230] width 82 height 41
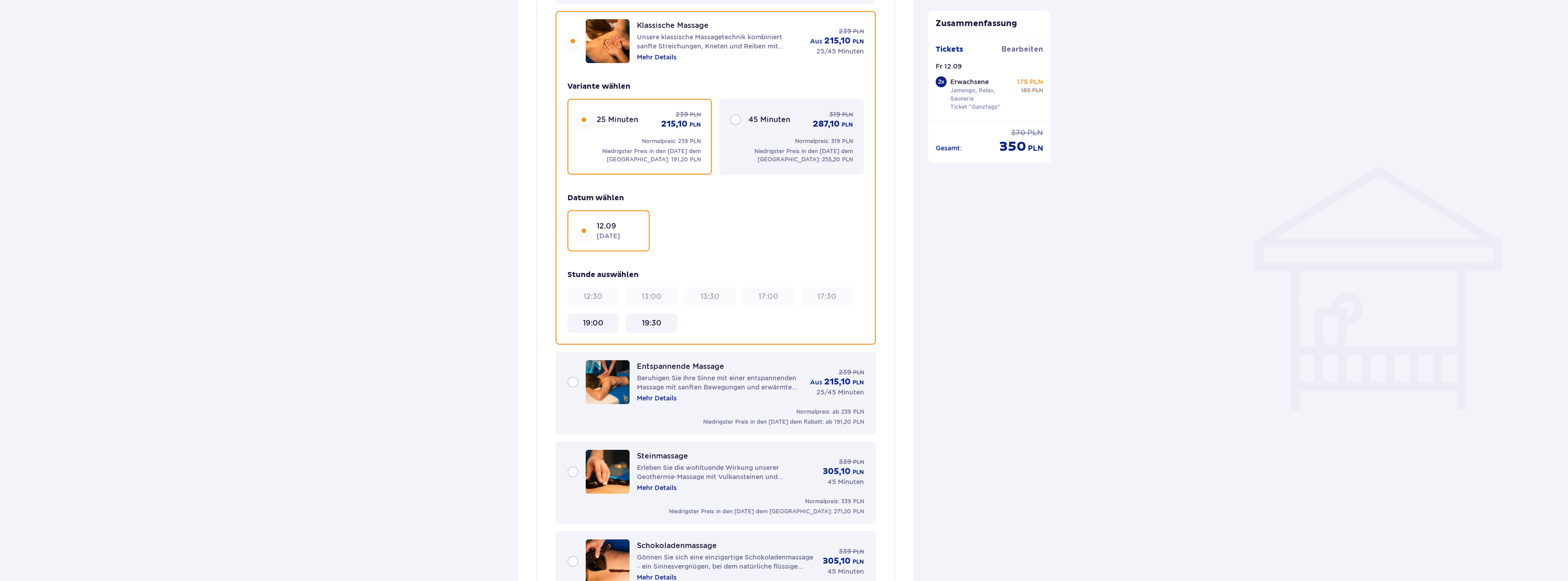
click at [741, 118] on div "45 Minuten 319 PLN 287,10 PLN" at bounding box center [791, 120] width 123 height 20
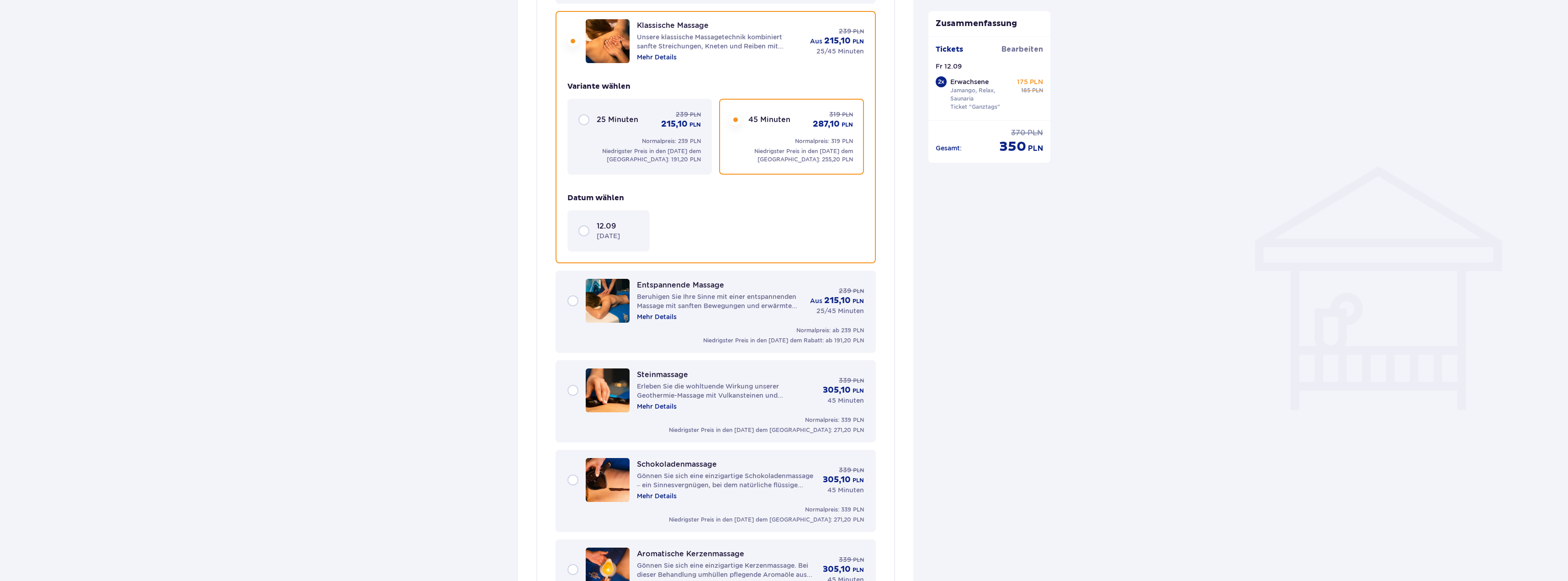
click at [617, 239] on font "[DATE]" at bounding box center [608, 236] width 23 height 7
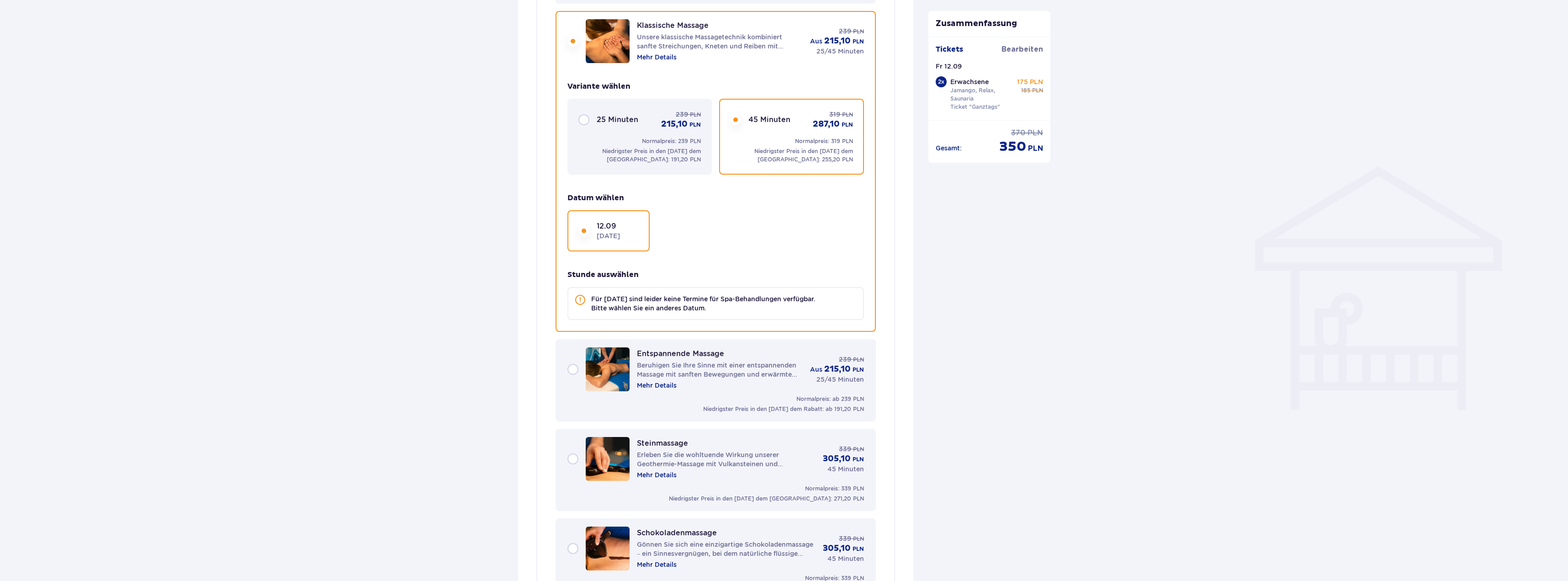
click at [588, 125] on div "25 Minuten 239 PLN 215,10 PLN" at bounding box center [639, 120] width 123 height 20
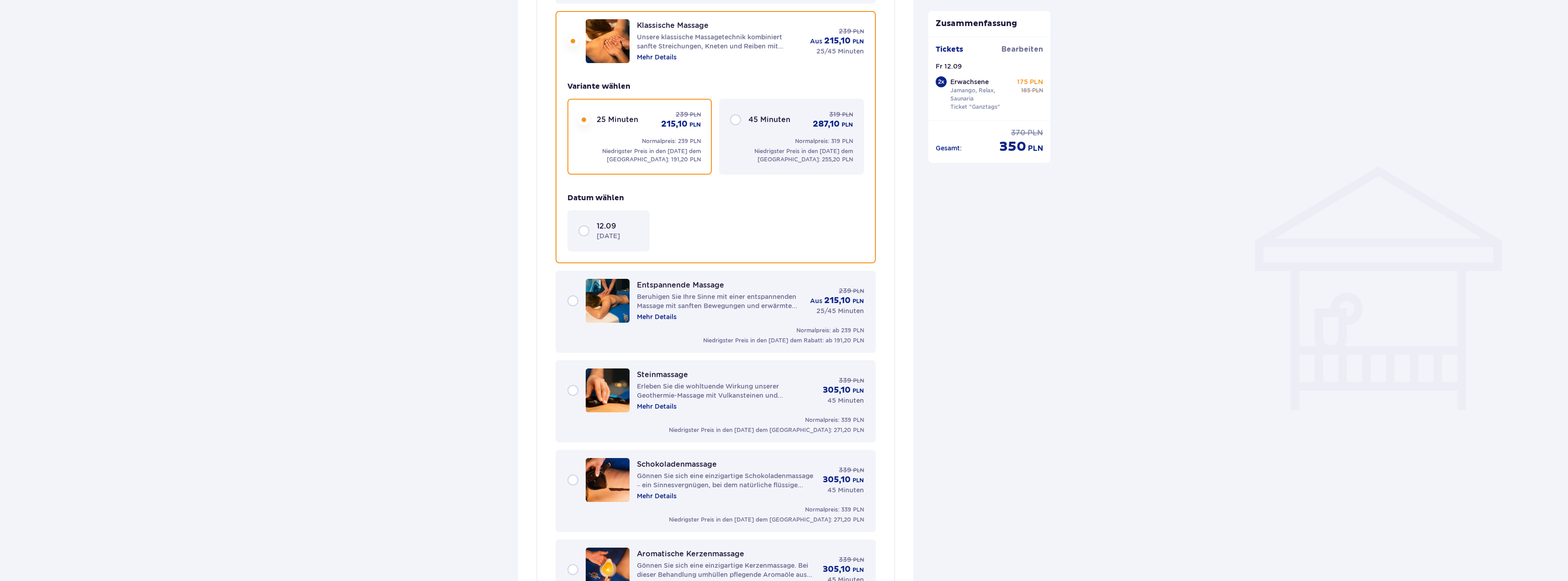
click at [596, 220] on div "12.09 [DATE]" at bounding box center [608, 230] width 82 height 41
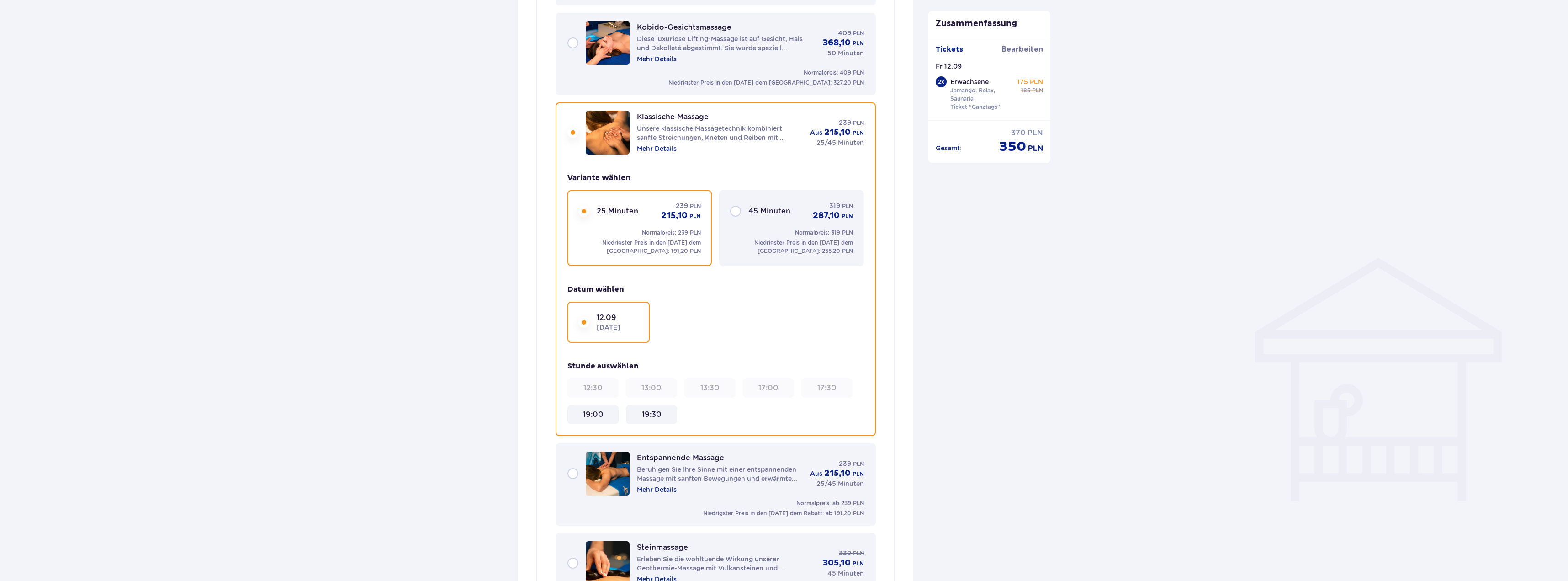
scroll to position [690, 0]
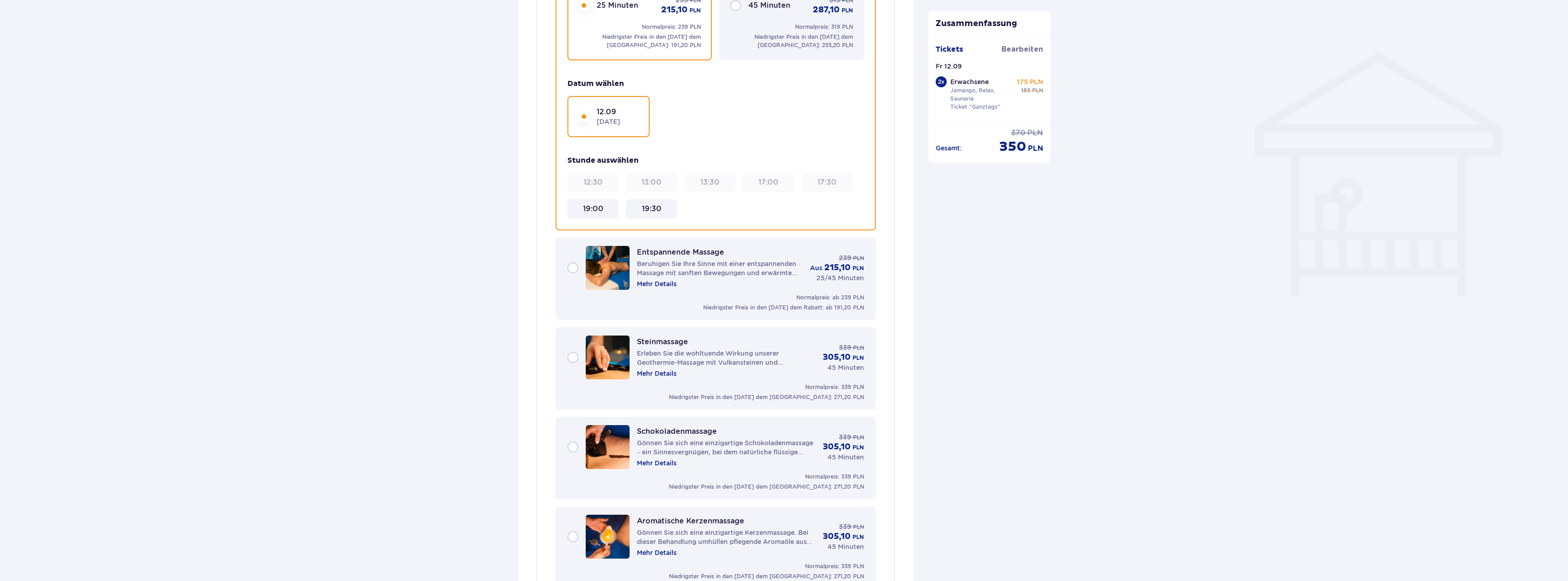
click at [572, 267] on div "Entspannende Massage Beruhigen Sie Ihre Sinne mit einer entspannenden Massage m…" at bounding box center [716, 268] width 297 height 44
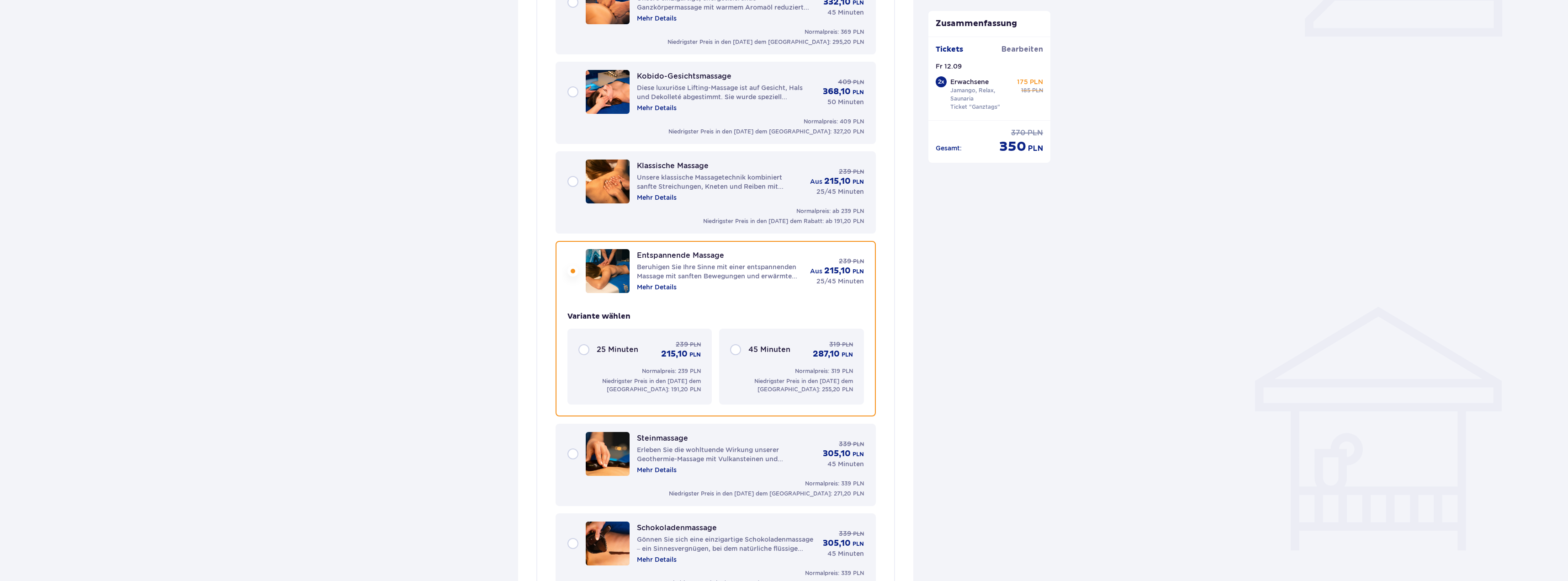
scroll to position [425, 0]
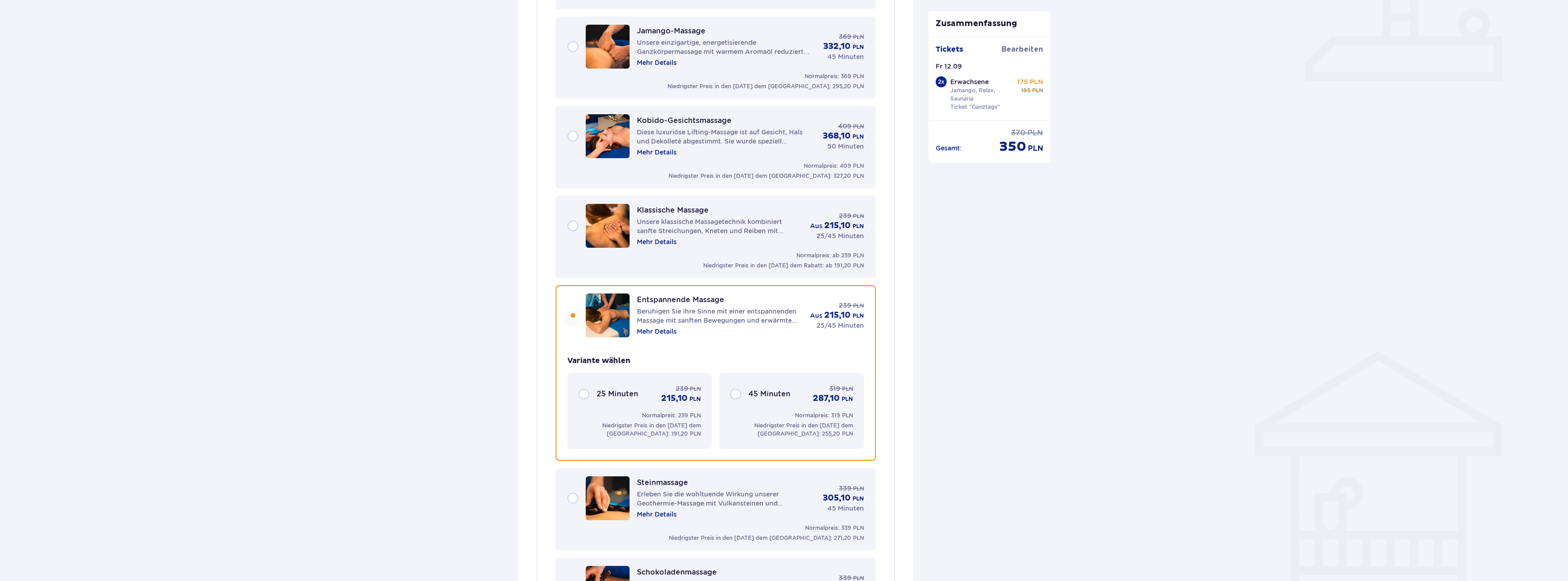
click at [714, 231] on font "Unsere klassische Massagetechnik kombiniert sanfte Streichungen, Kneten und Rei…" at bounding box center [712, 235] width 150 height 35
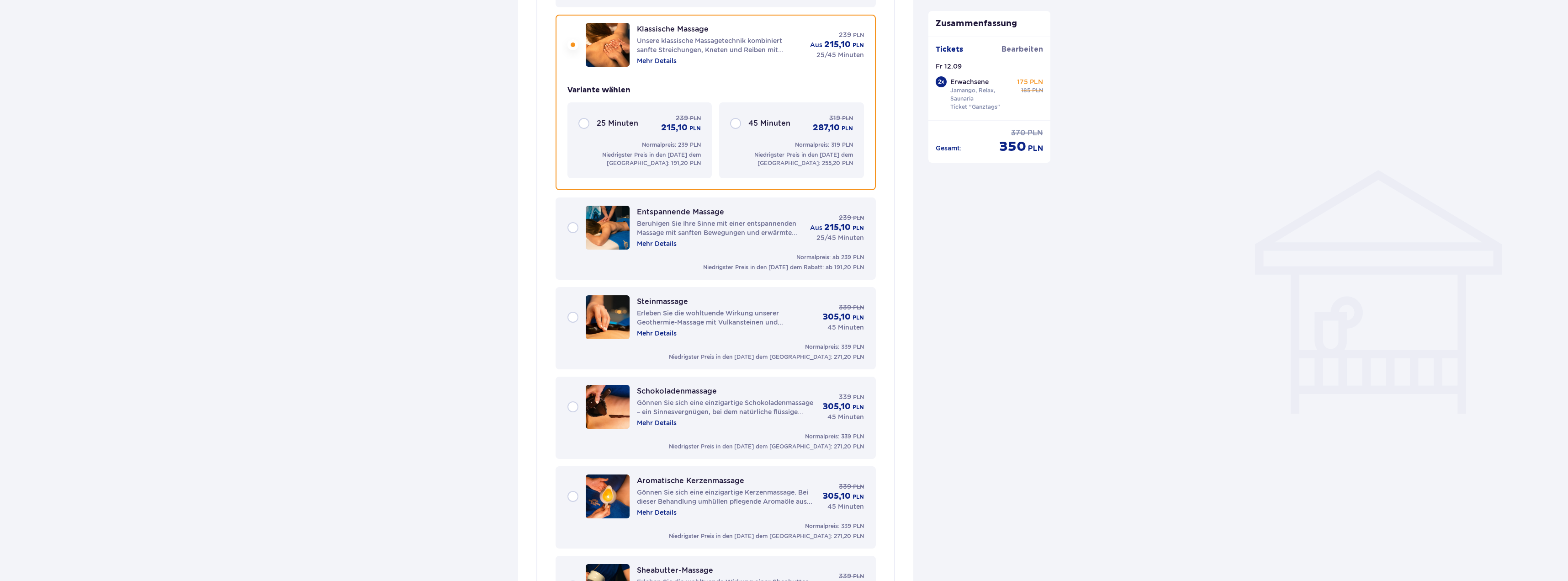
scroll to position [576, 0]
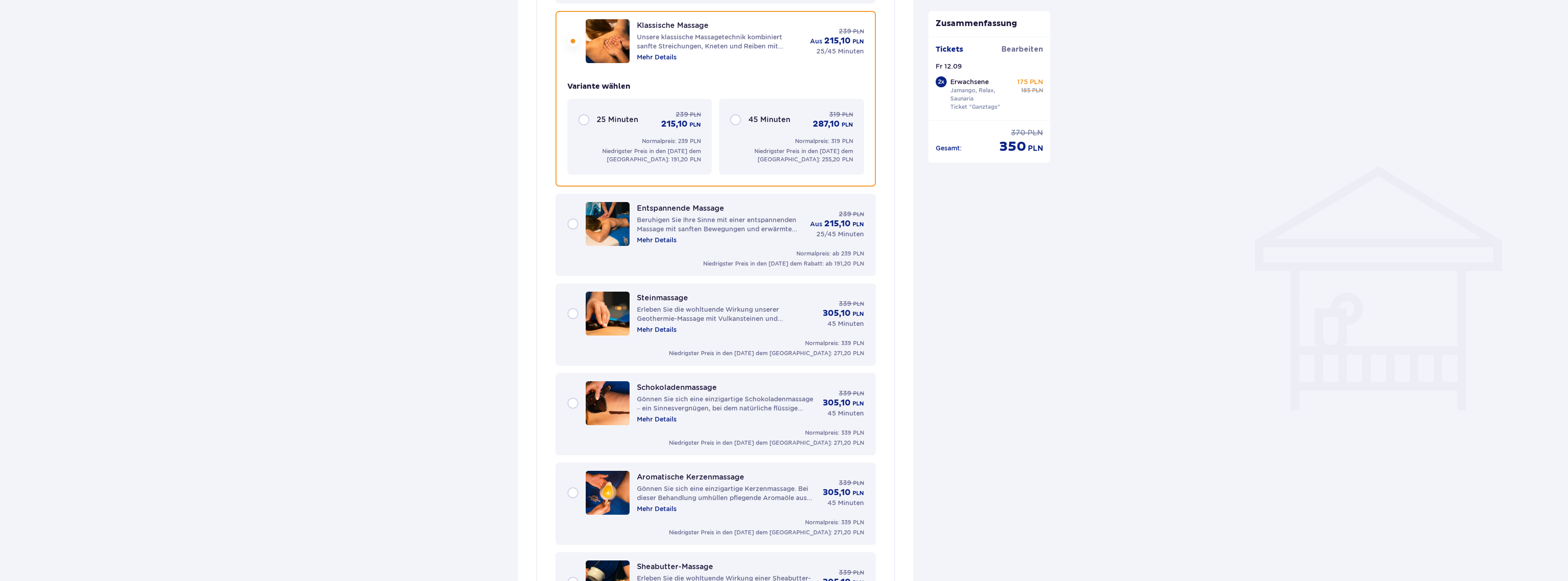
click at [736, 120] on div "45 Minuten 319 PLN 287,10 PLN" at bounding box center [791, 120] width 123 height 20
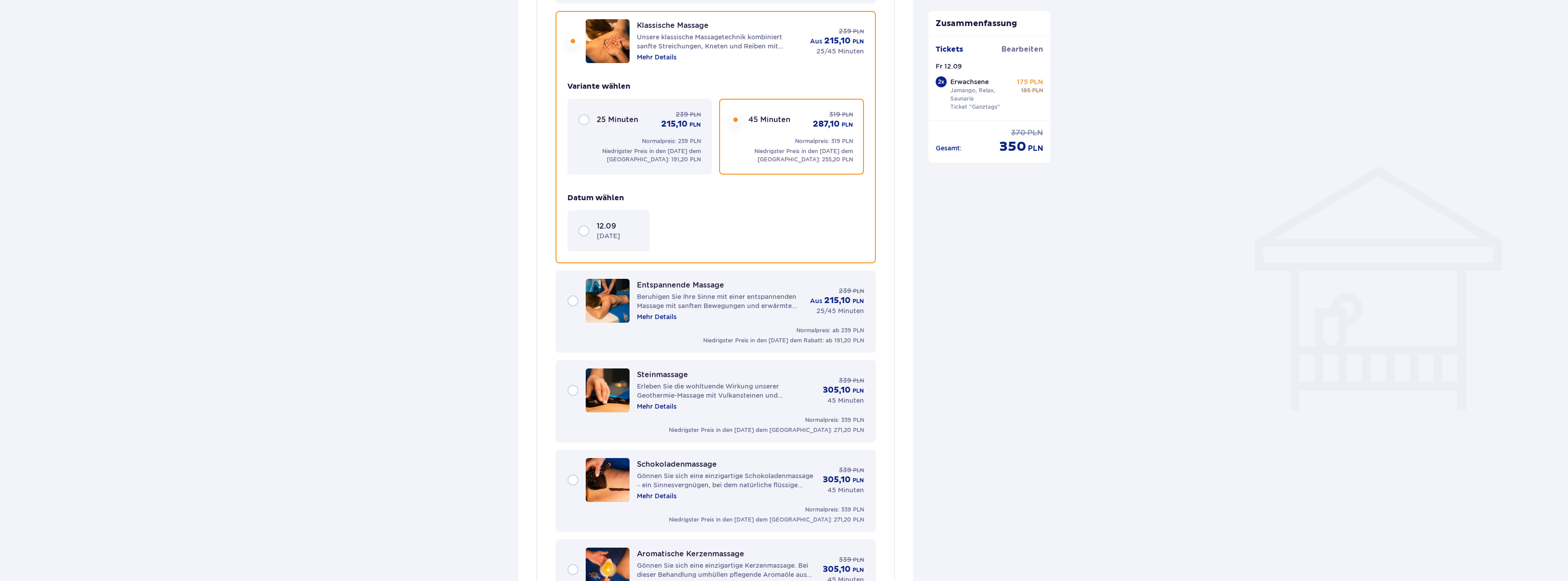
click at [593, 234] on div "12.09 [DATE]" at bounding box center [608, 230] width 60 height 19
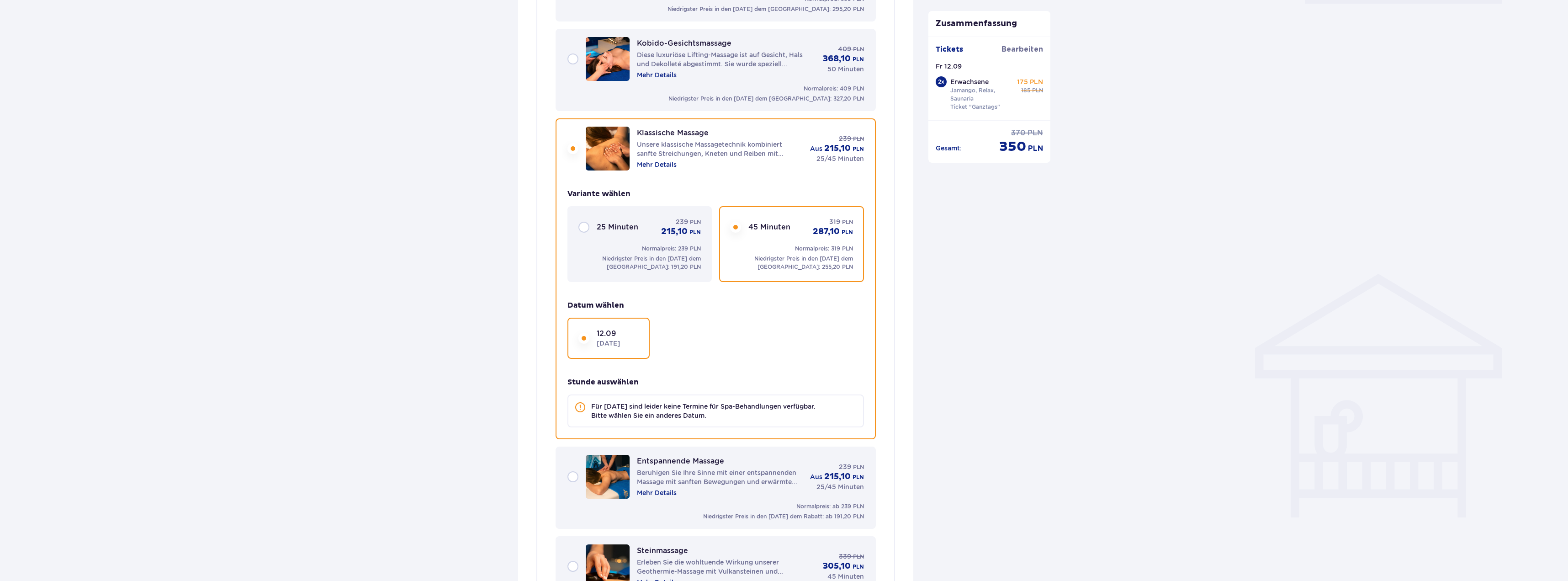
scroll to position [496, 0]
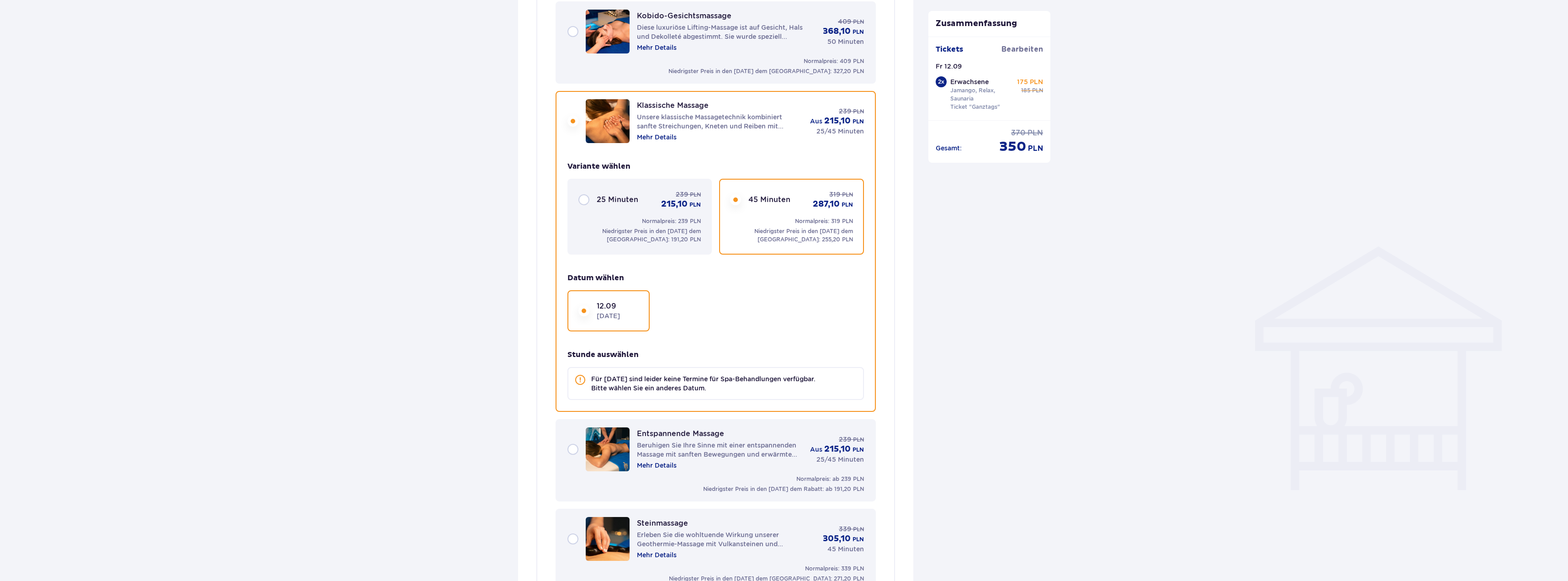
click at [604, 211] on div "25 Minuten 239 PLN 215,10 PLN Normalpreis: 239 PLN Niedrigster Preis in den [DA…" at bounding box center [639, 217] width 145 height 76
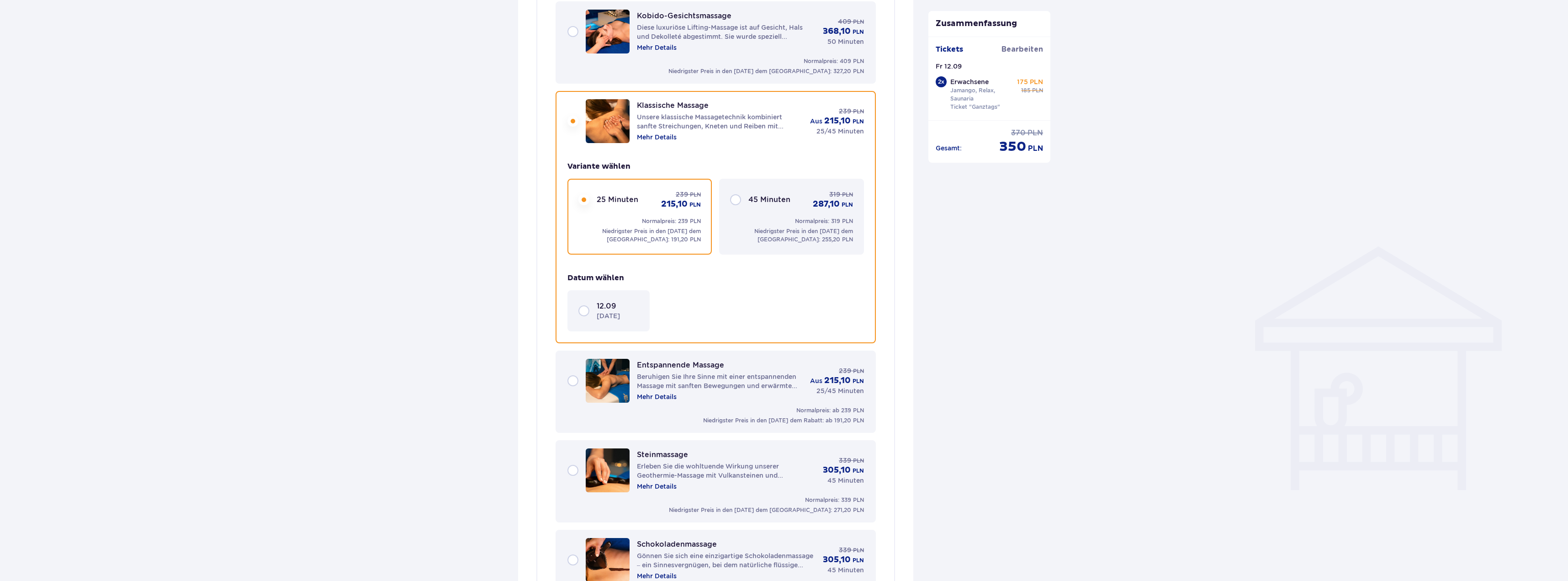
click at [777, 218] on div "Normalpreis: 319 PLN Niedrigster Preis in den 30 Tagen vor dem Rabatt: 255,20 P…" at bounding box center [791, 230] width 123 height 26
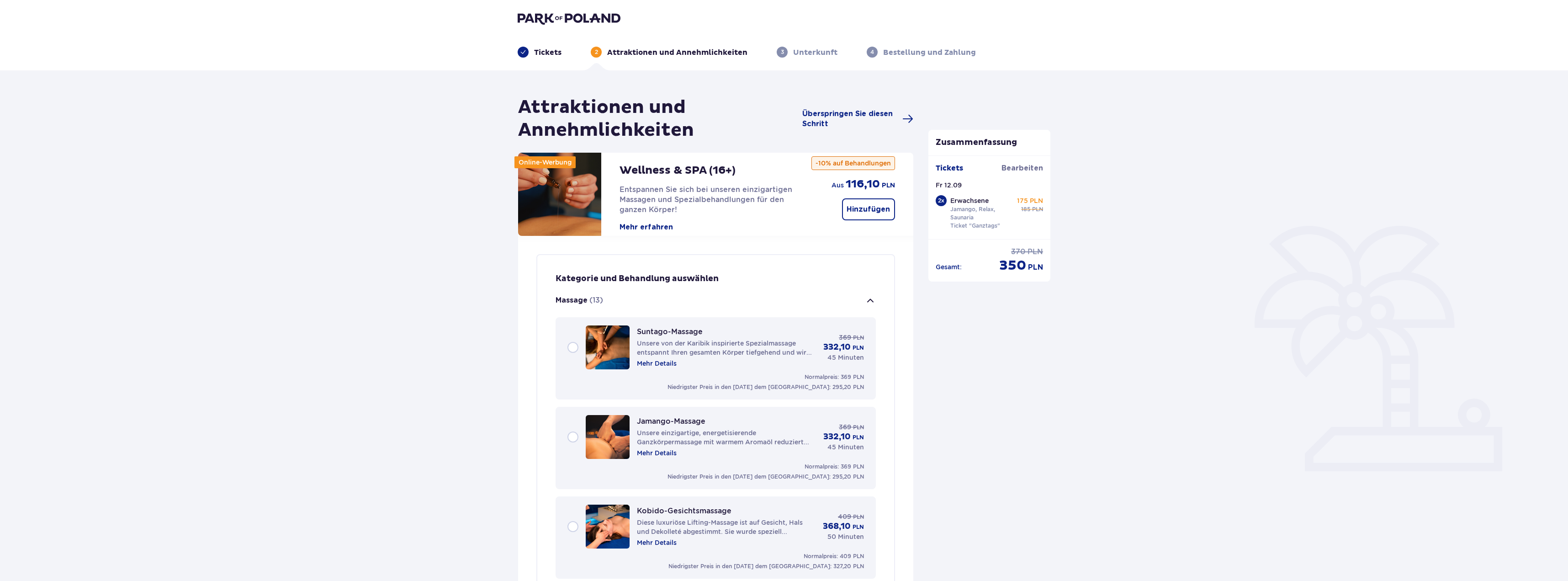
scroll to position [0, 0]
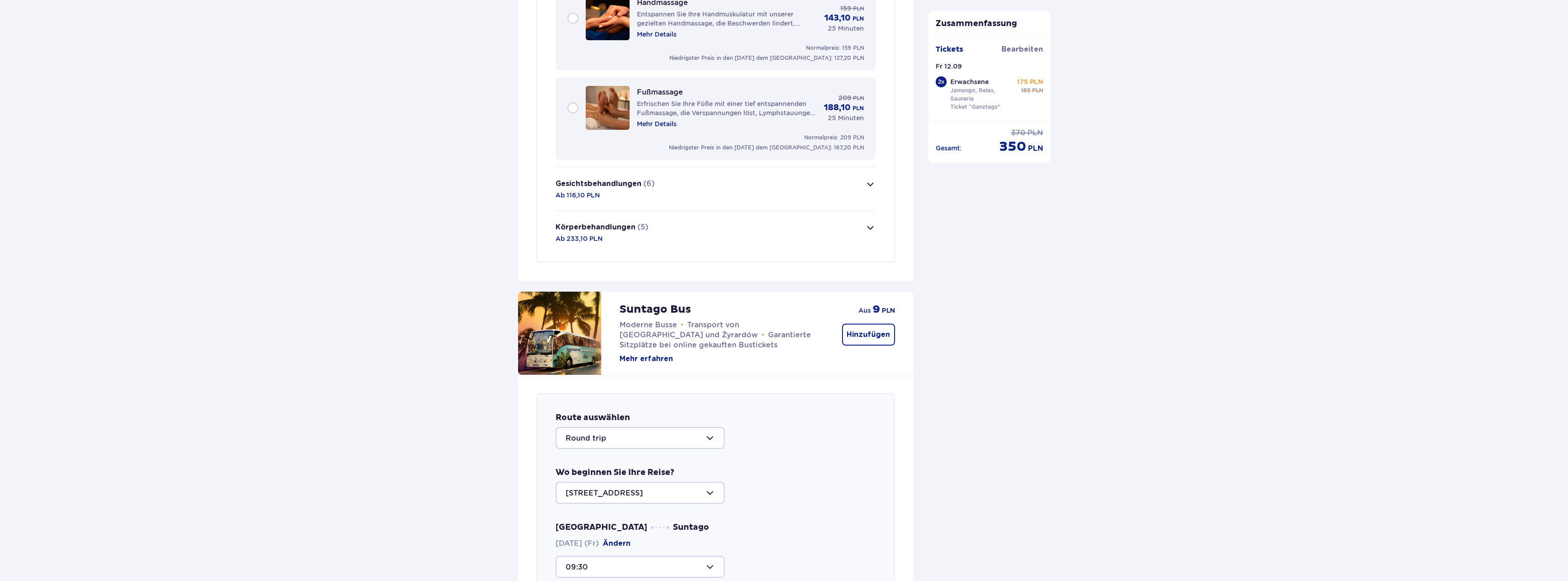
click at [761, 184] on button "Gesichtsbehandlungen (6) Ab 116,10 PLN" at bounding box center [716, 189] width 320 height 43
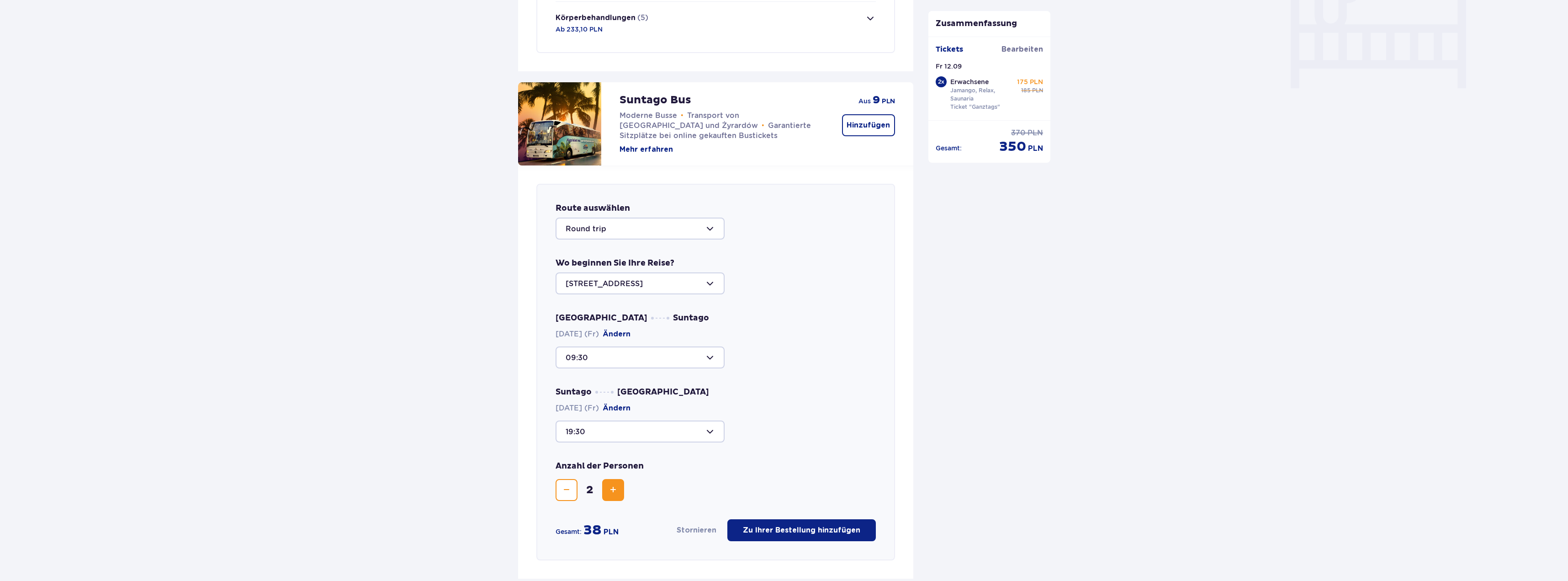
scroll to position [900, 0]
click at [871, 129] on button "Hinzufügen" at bounding box center [868, 123] width 53 height 22
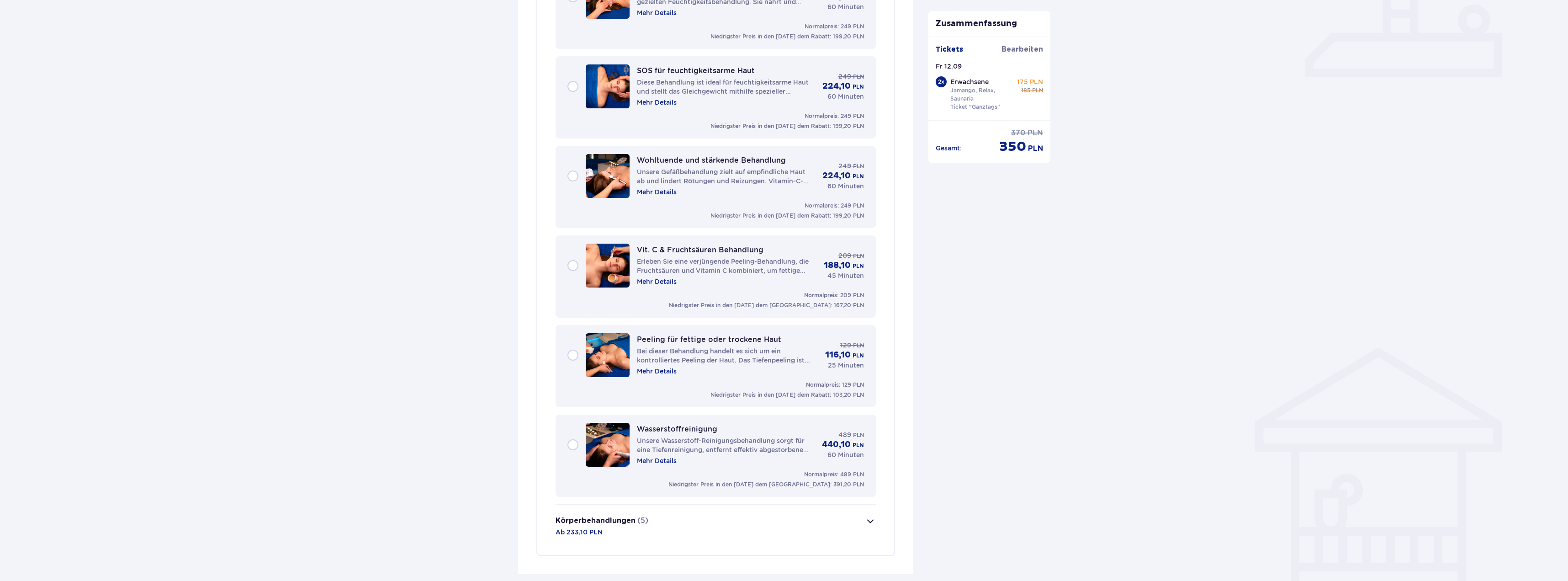
scroll to position [594, 0]
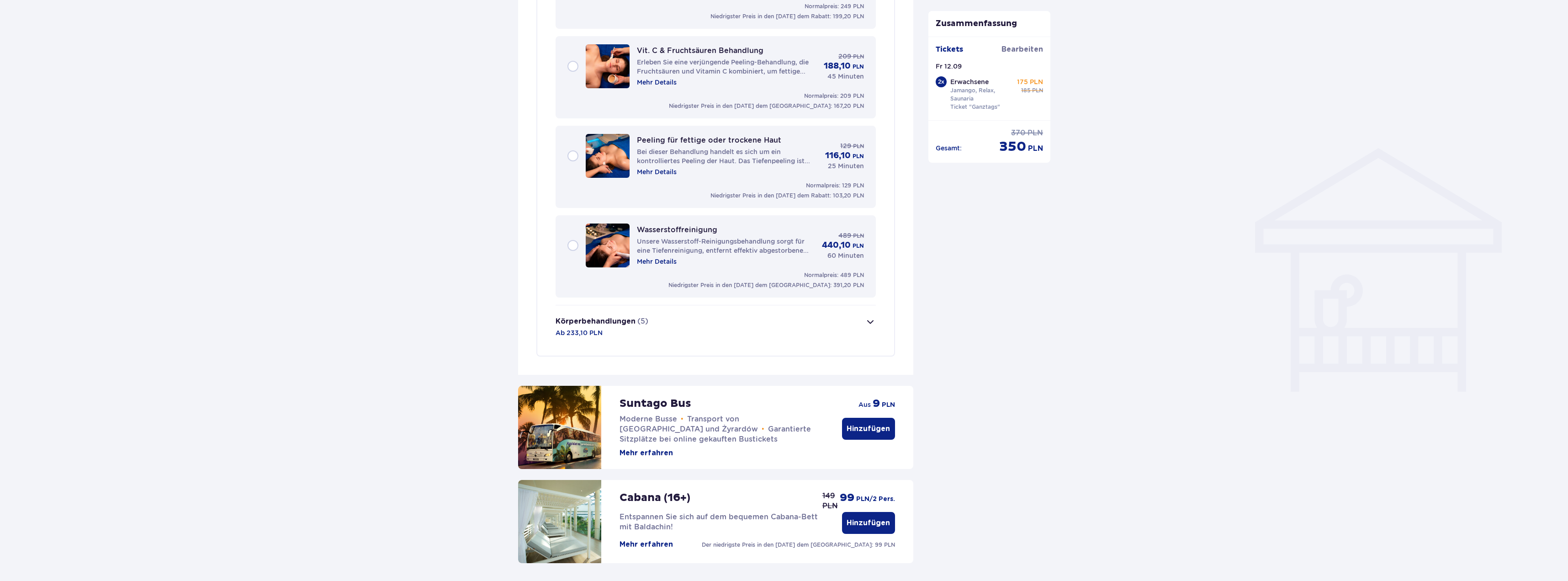
click at [871, 425] on font "Hinzufügen" at bounding box center [868, 428] width 43 height 7
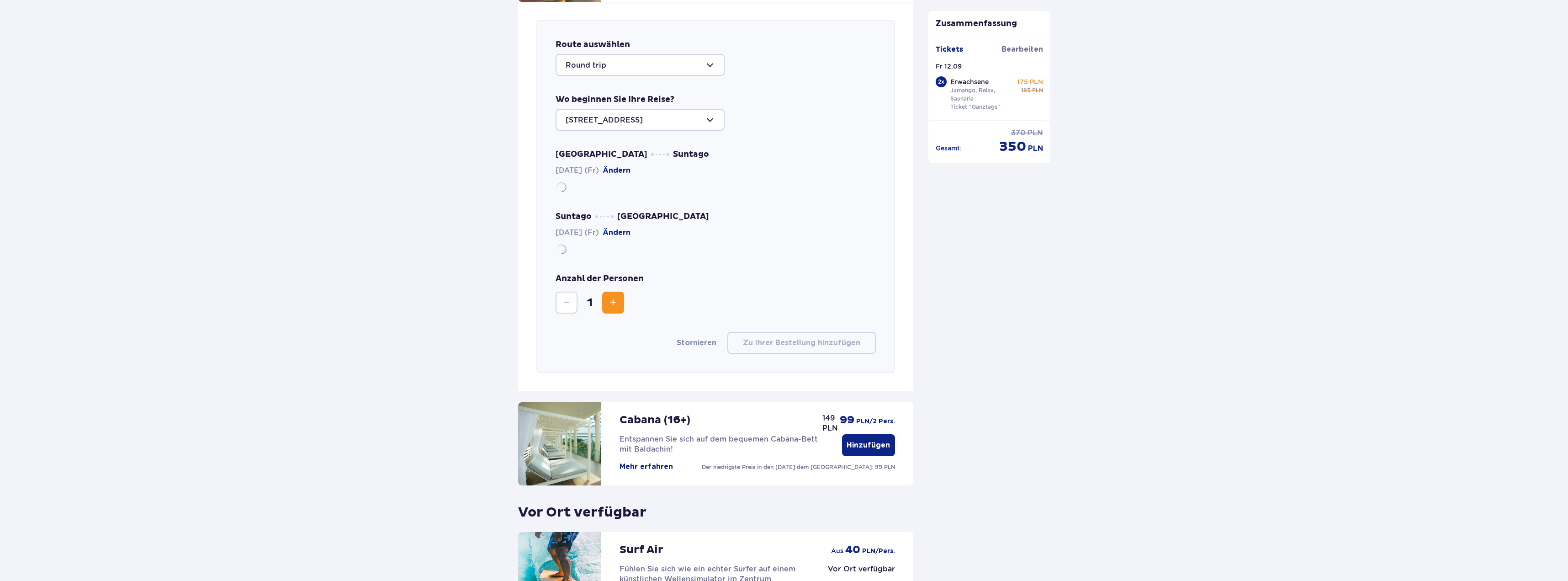
scroll to position [1070, 0]
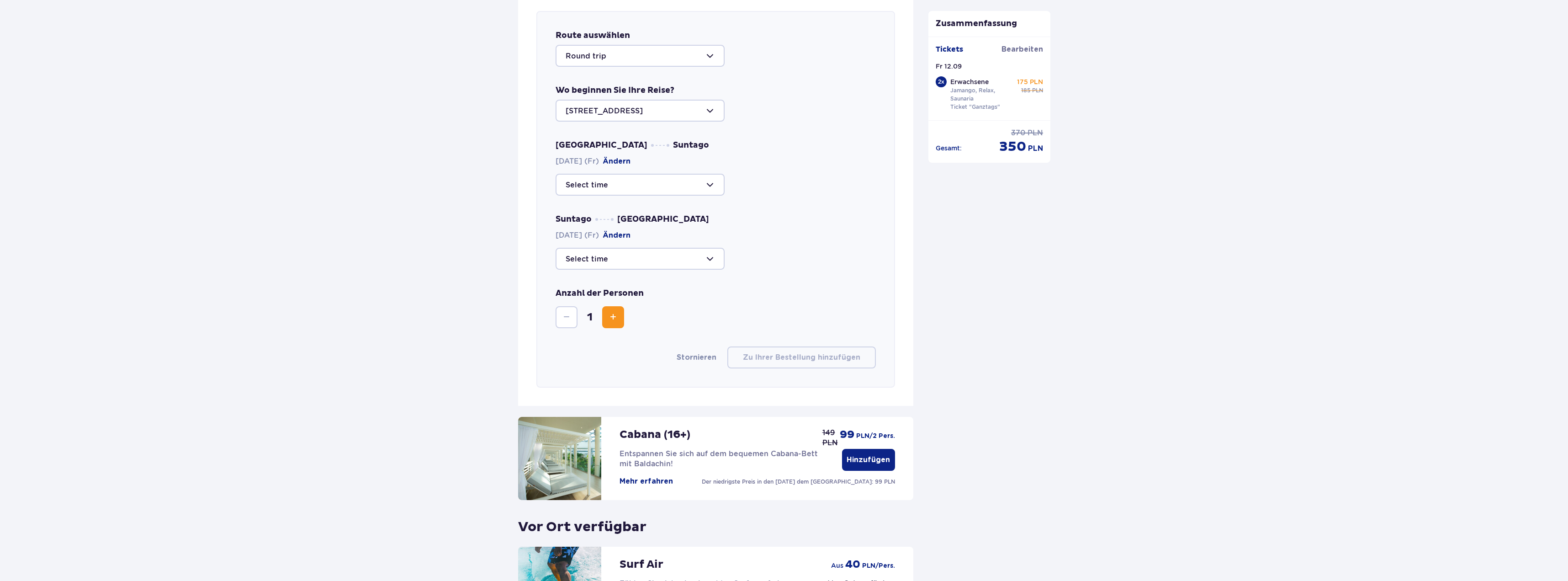
click at [614, 323] on span "Zunahme" at bounding box center [613, 317] width 11 height 11
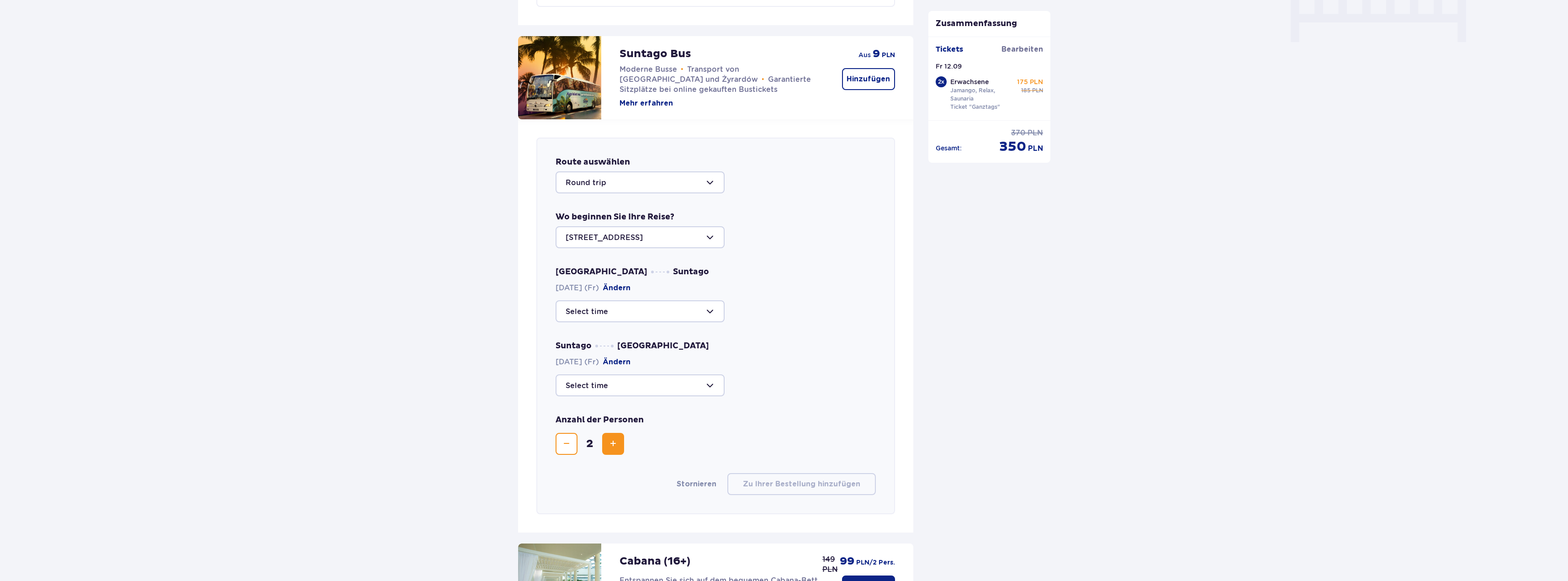
scroll to position [945, 0]
click at [692, 313] on div at bounding box center [640, 310] width 169 height 22
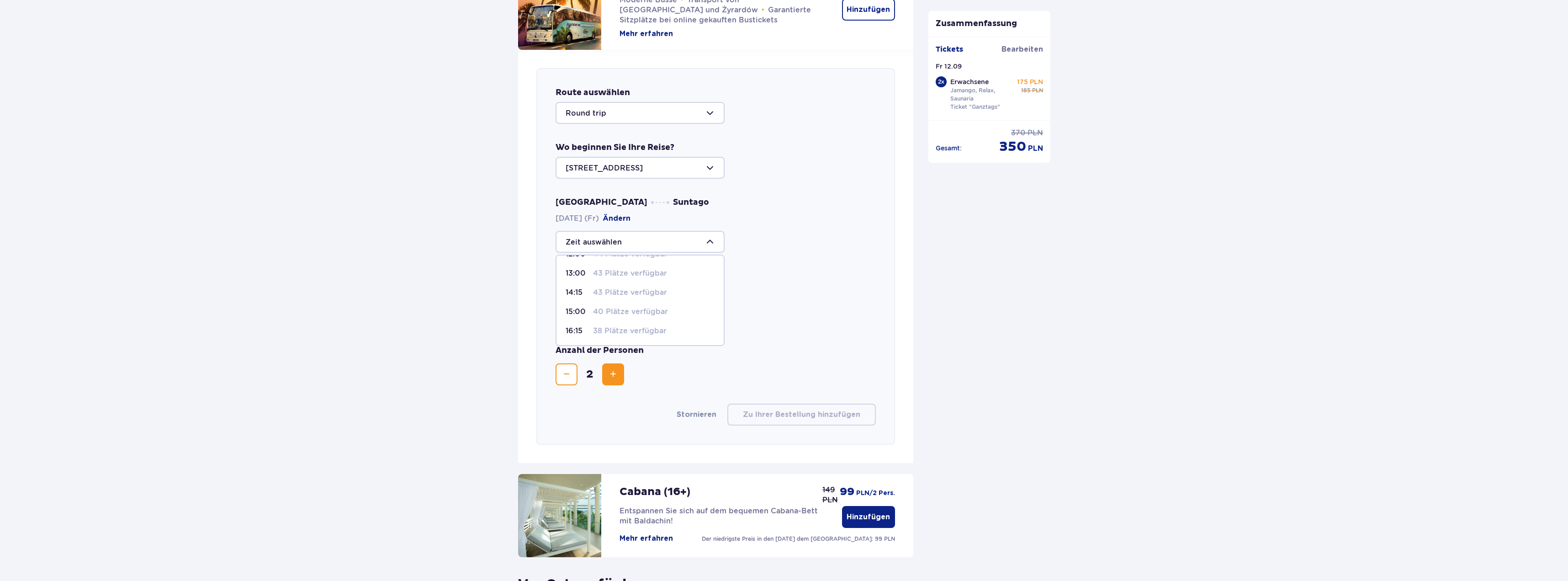
scroll to position [1001, 0]
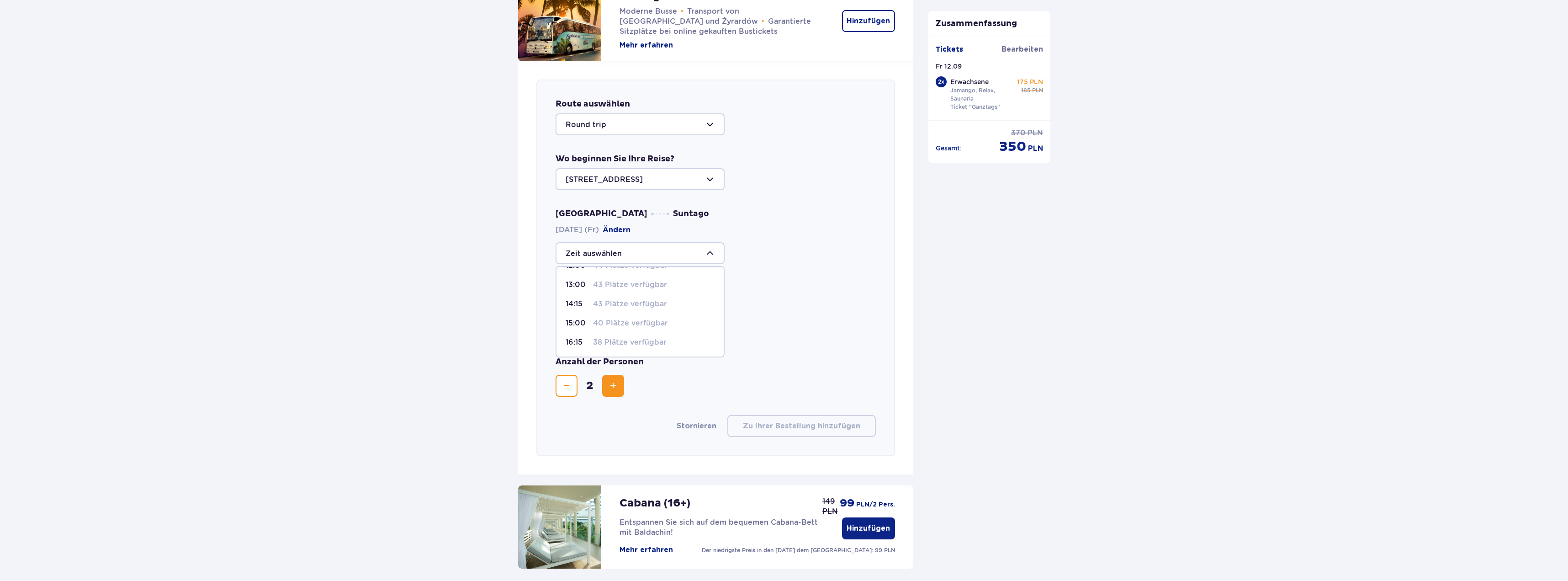
click at [678, 253] on div at bounding box center [640, 253] width 169 height 22
click at [706, 256] on div at bounding box center [640, 253] width 169 height 22
click at [645, 298] on font "39 Plätze verfügbar" at bounding box center [630, 300] width 74 height 9
type input "09:30"
click at [688, 325] on div at bounding box center [640, 327] width 169 height 22
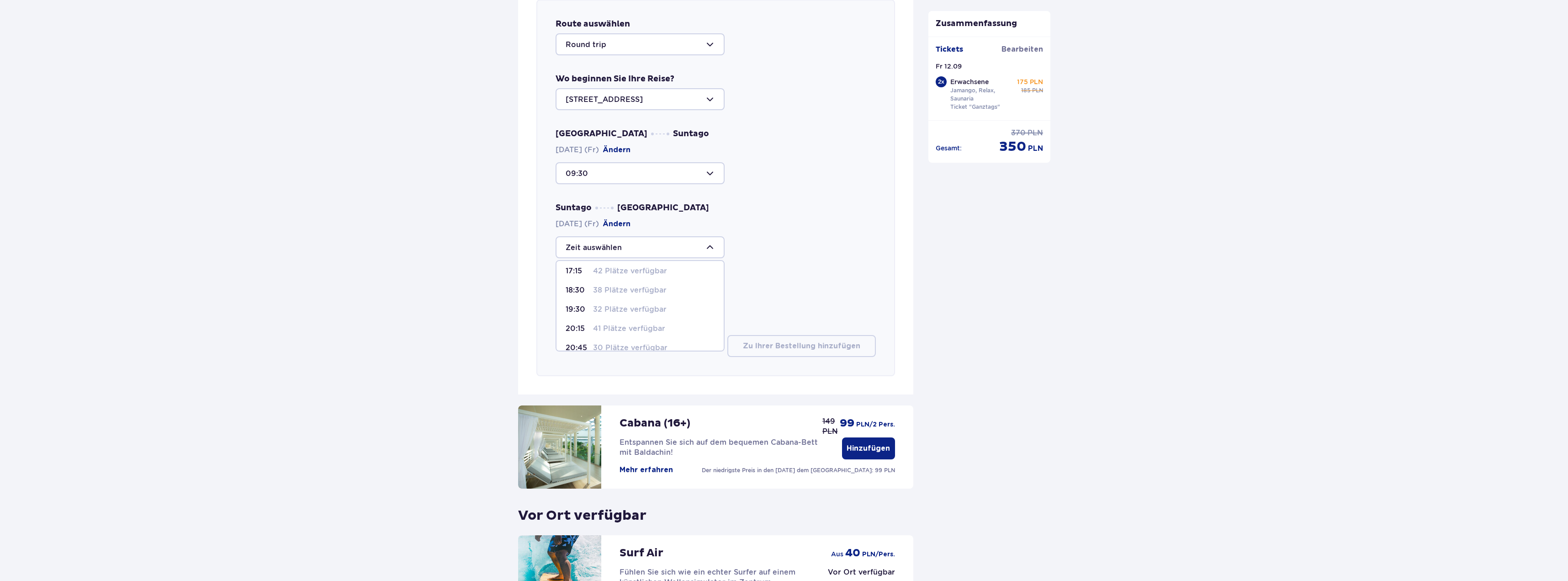
scroll to position [45, 0]
click at [653, 308] on font "32 Plätze verfügbar" at bounding box center [630, 307] width 74 height 9
type input "19:30"
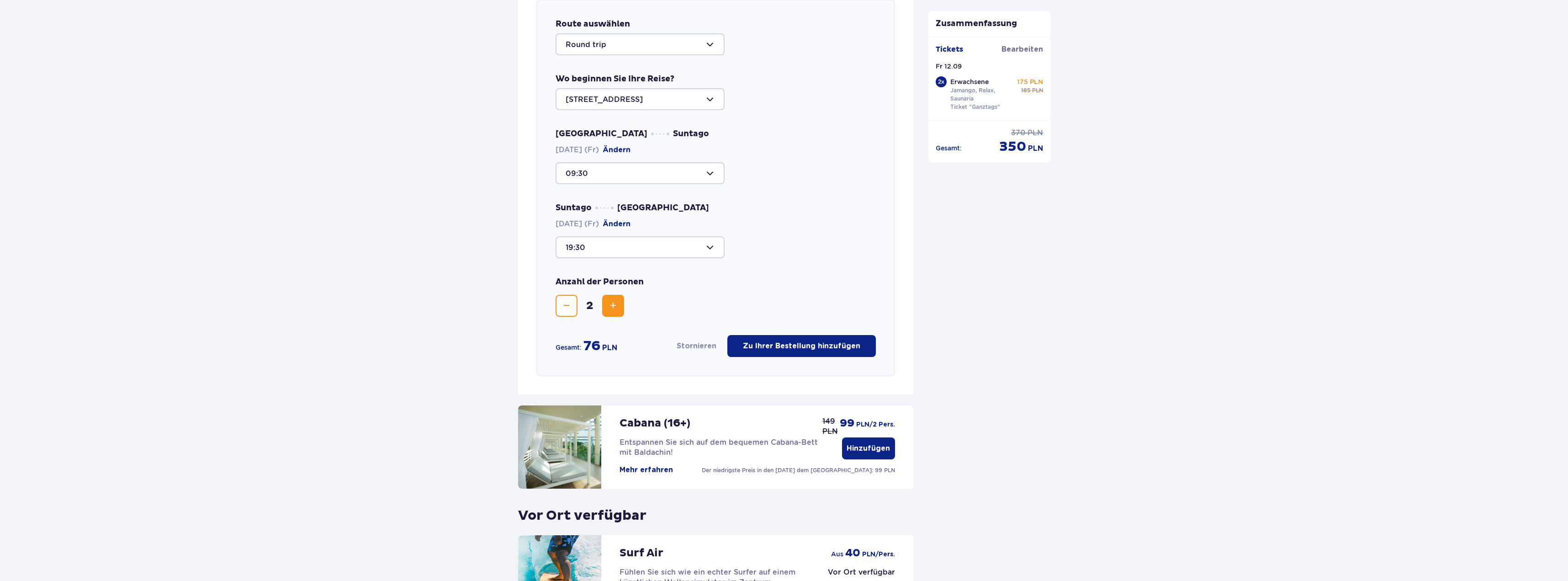
click at [769, 350] on font "Zu Ihrer Bestellung hinzufügen" at bounding box center [802, 346] width 117 height 10
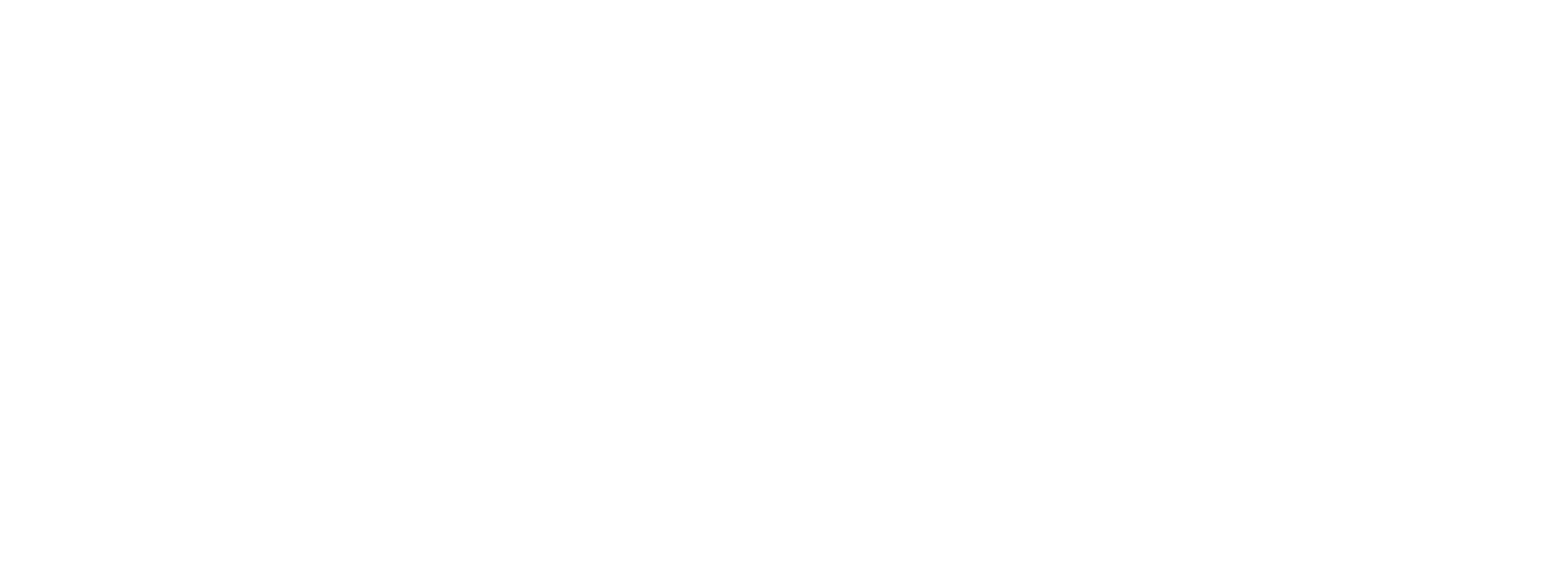
scroll to position [0, 0]
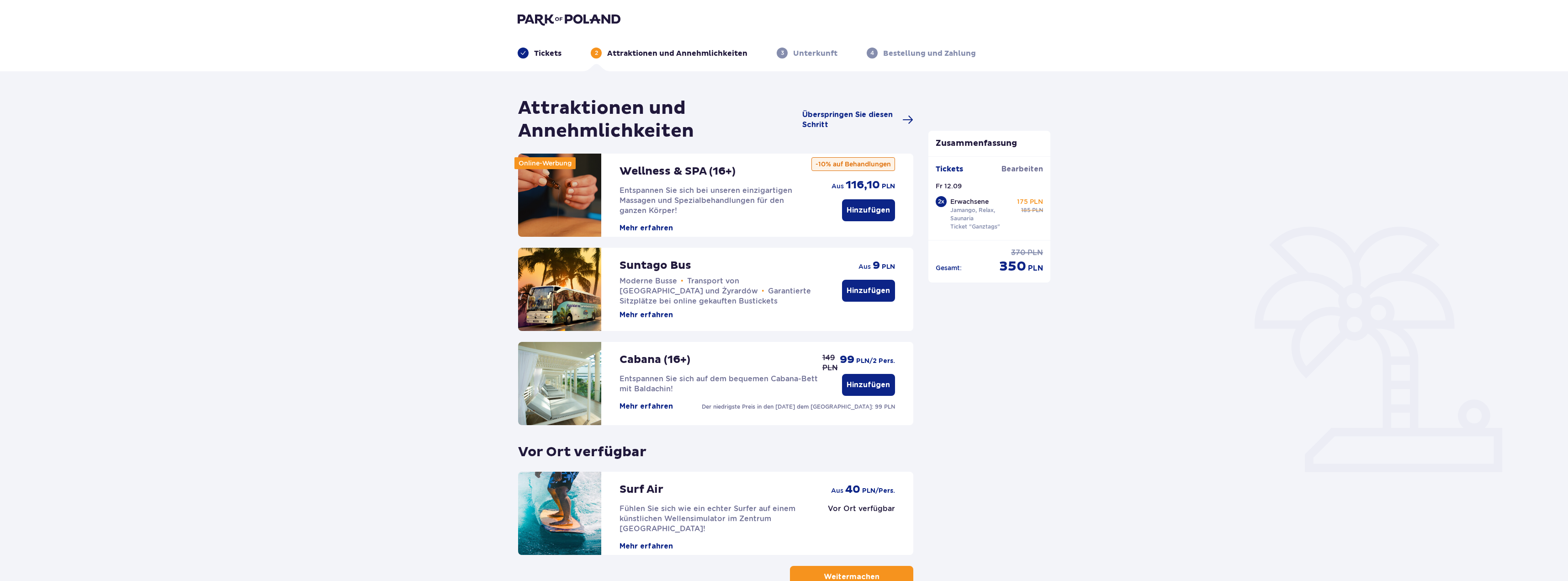
click at [524, 52] on span at bounding box center [523, 53] width 6 height 6
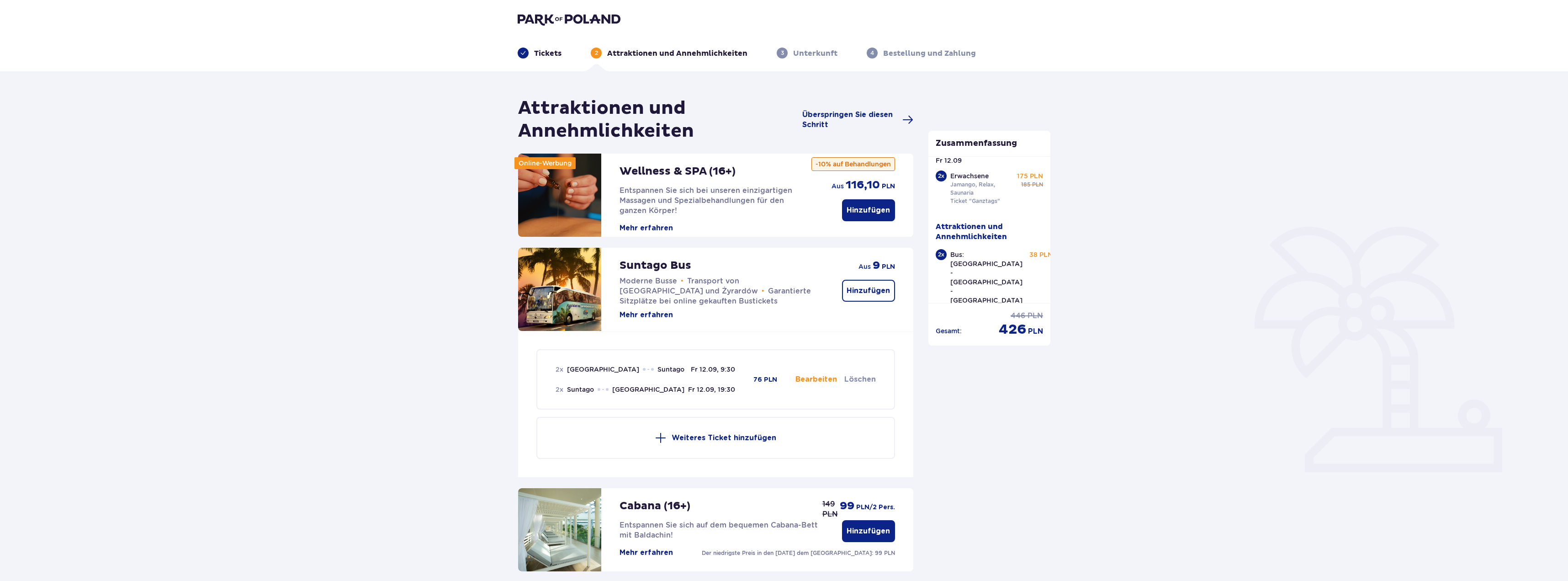
click at [879, 203] on button "Hinzufügen" at bounding box center [868, 210] width 53 height 22
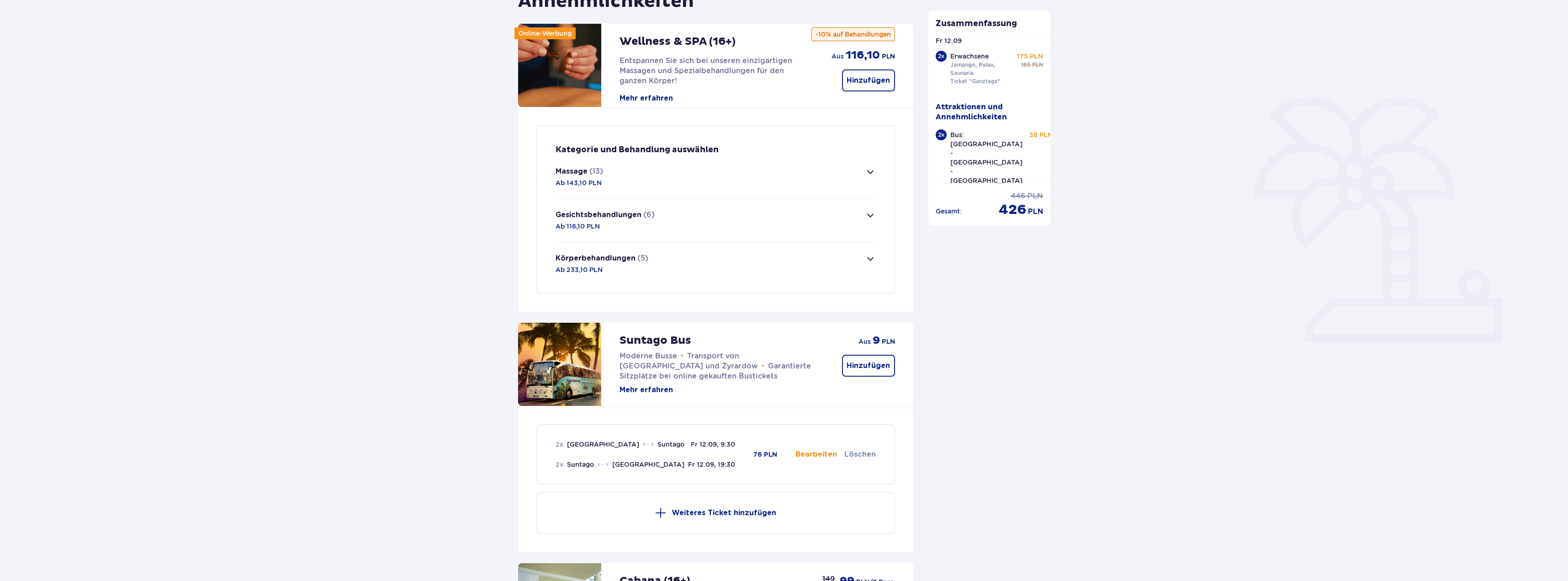
click at [824, 215] on button "Gesichtsbehandlungen (6) Ab 116,10 PLN" at bounding box center [716, 220] width 320 height 43
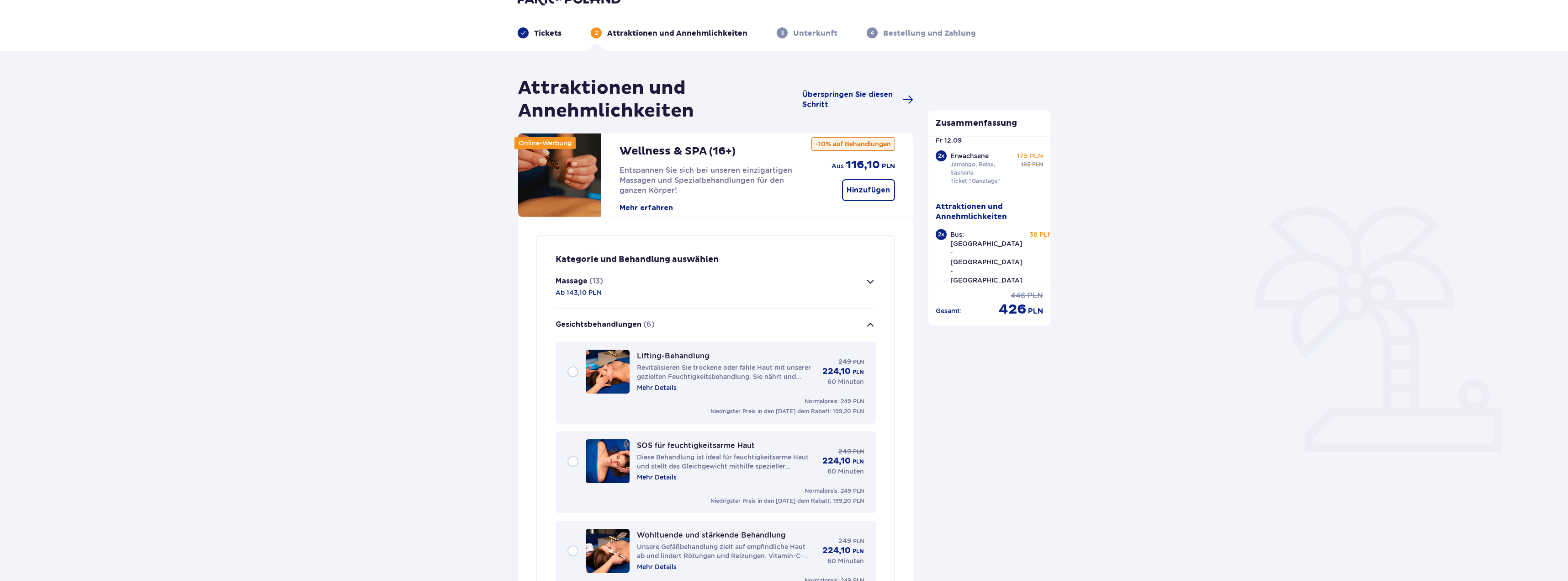
scroll to position [23, 0]
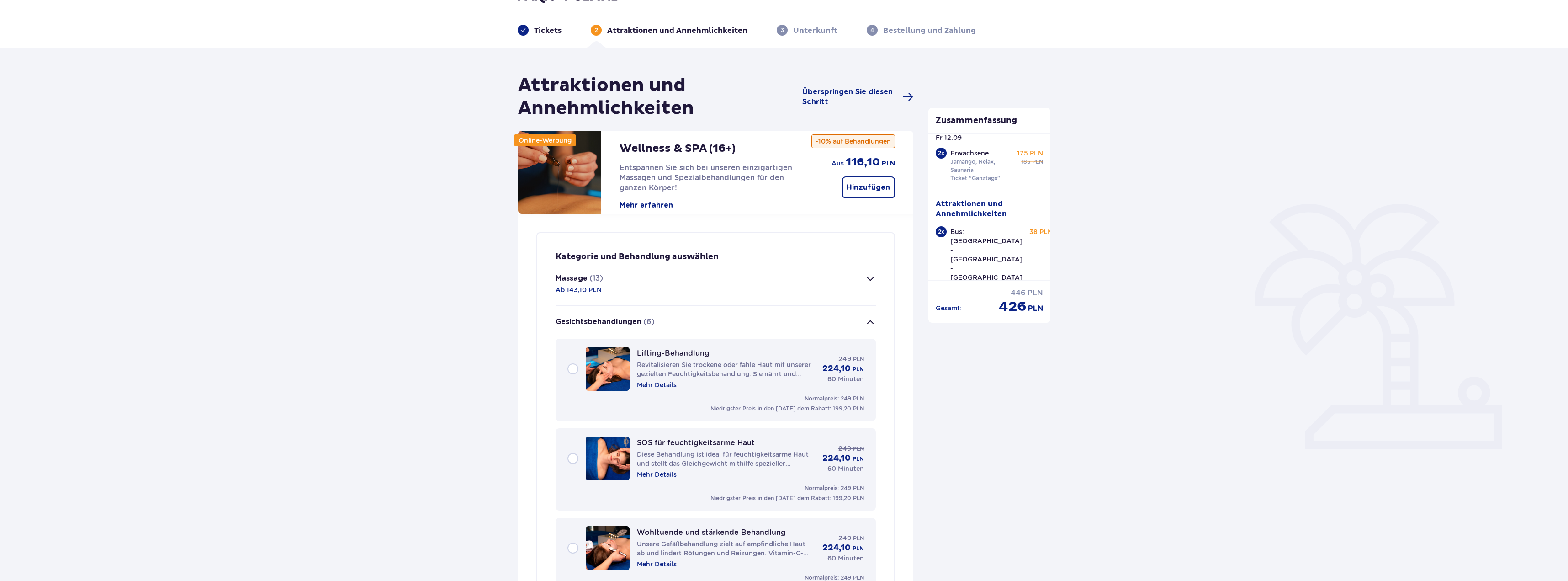
click at [865, 282] on span "button" at bounding box center [871, 279] width 11 height 11
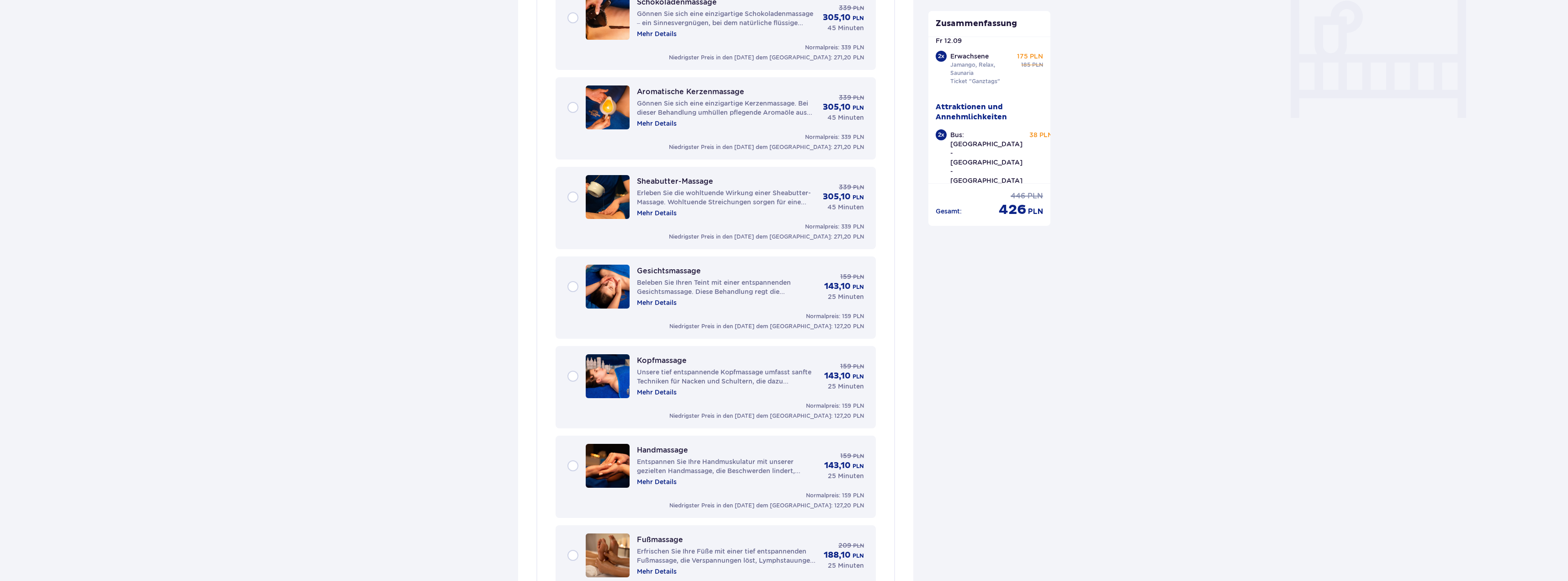
scroll to position [1119, 0]
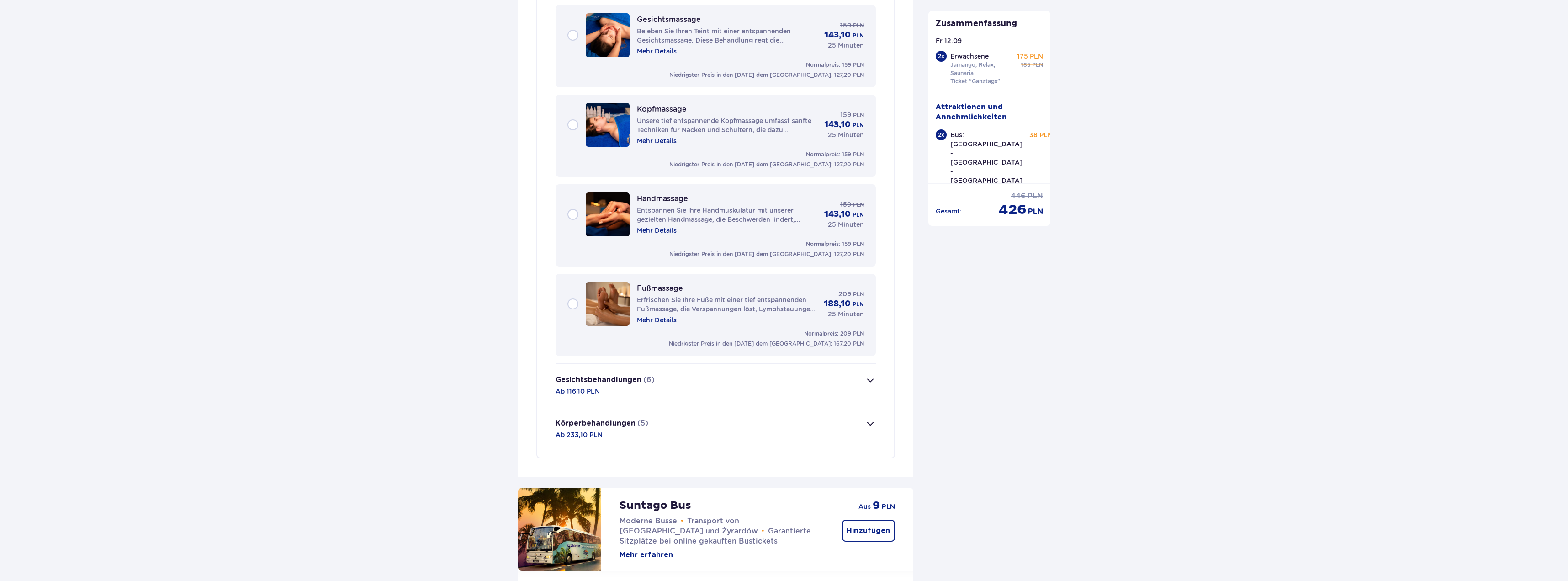
click at [860, 431] on button "Körperbehandlungen (5) Ab 233,10 PLN" at bounding box center [716, 428] width 320 height 43
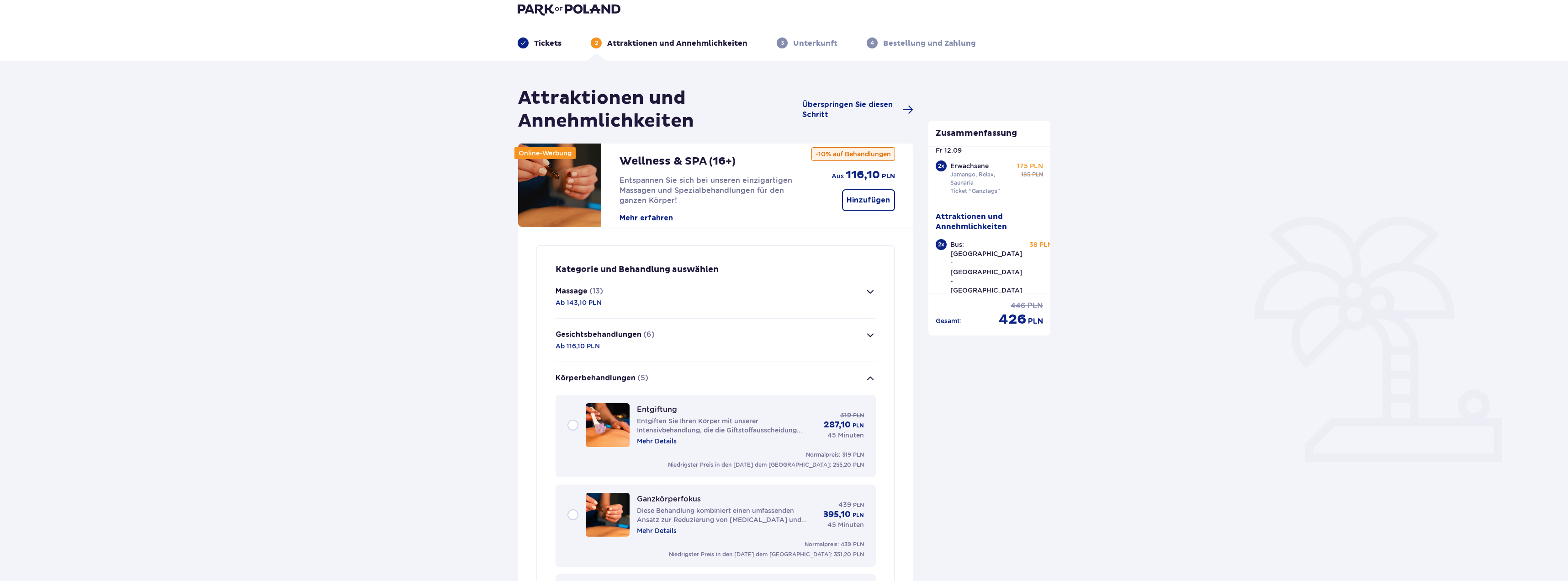
scroll to position [0, 0]
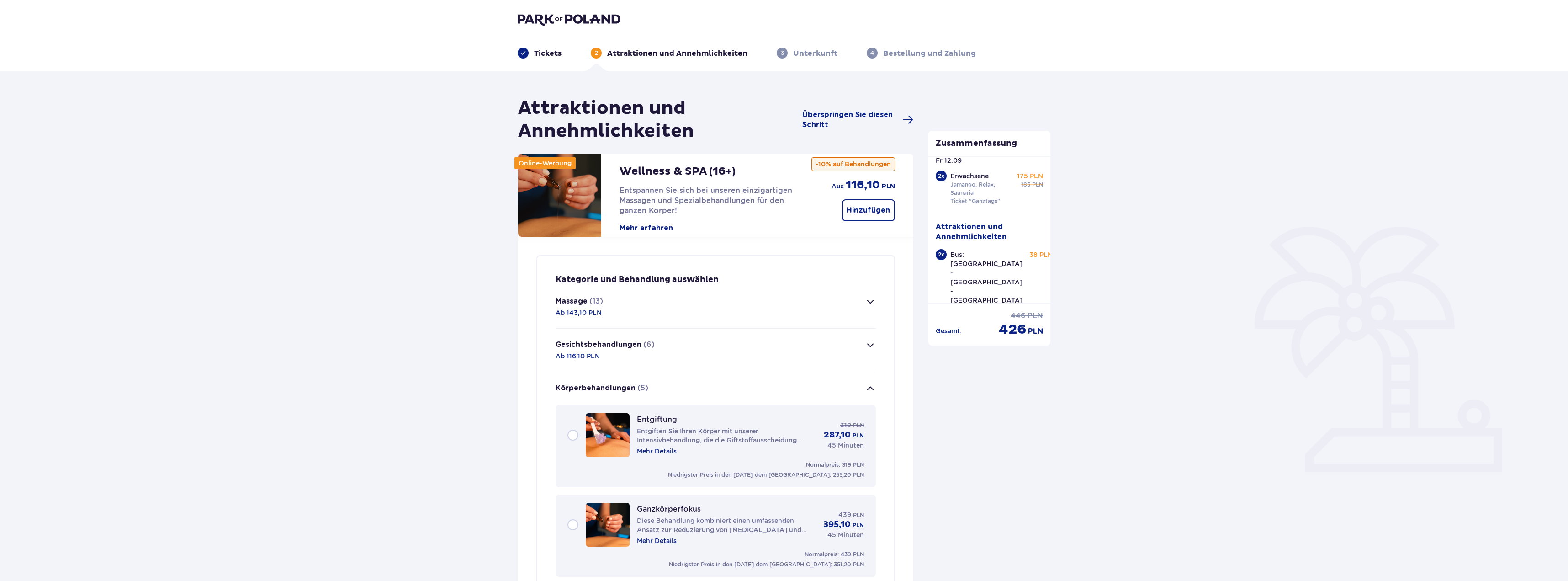
click at [873, 300] on span "button" at bounding box center [871, 301] width 11 height 11
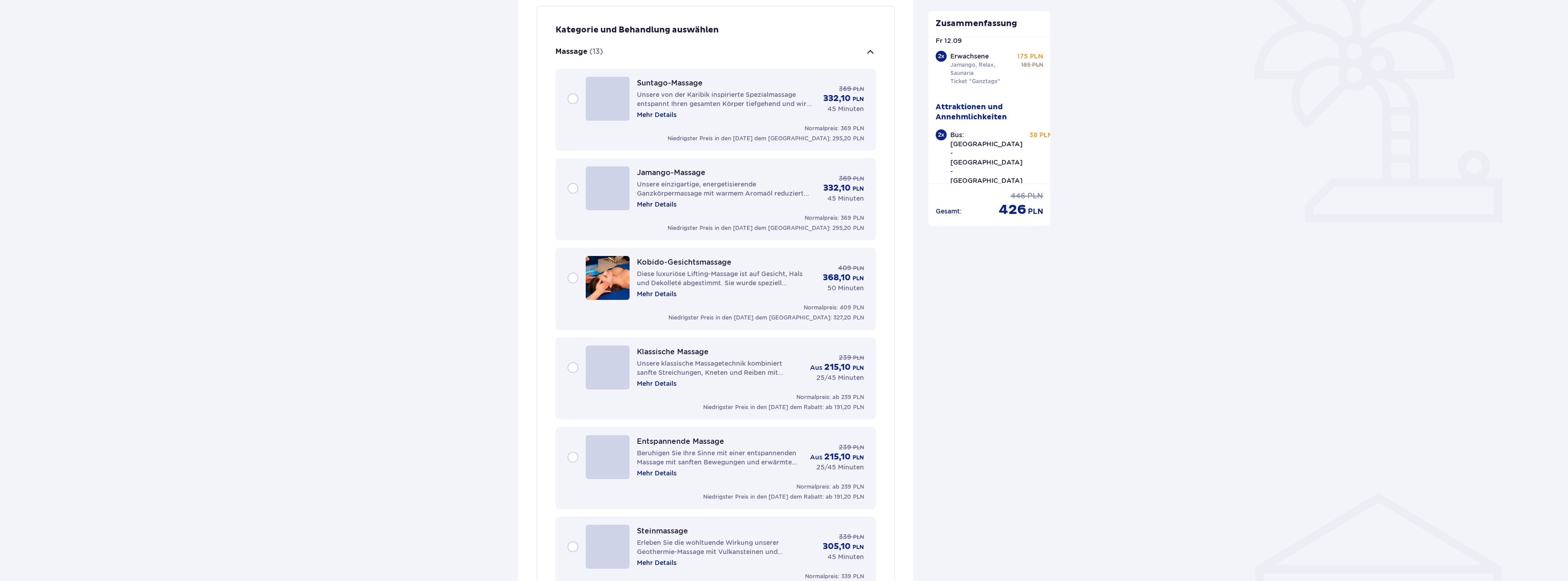
scroll to position [285, 0]
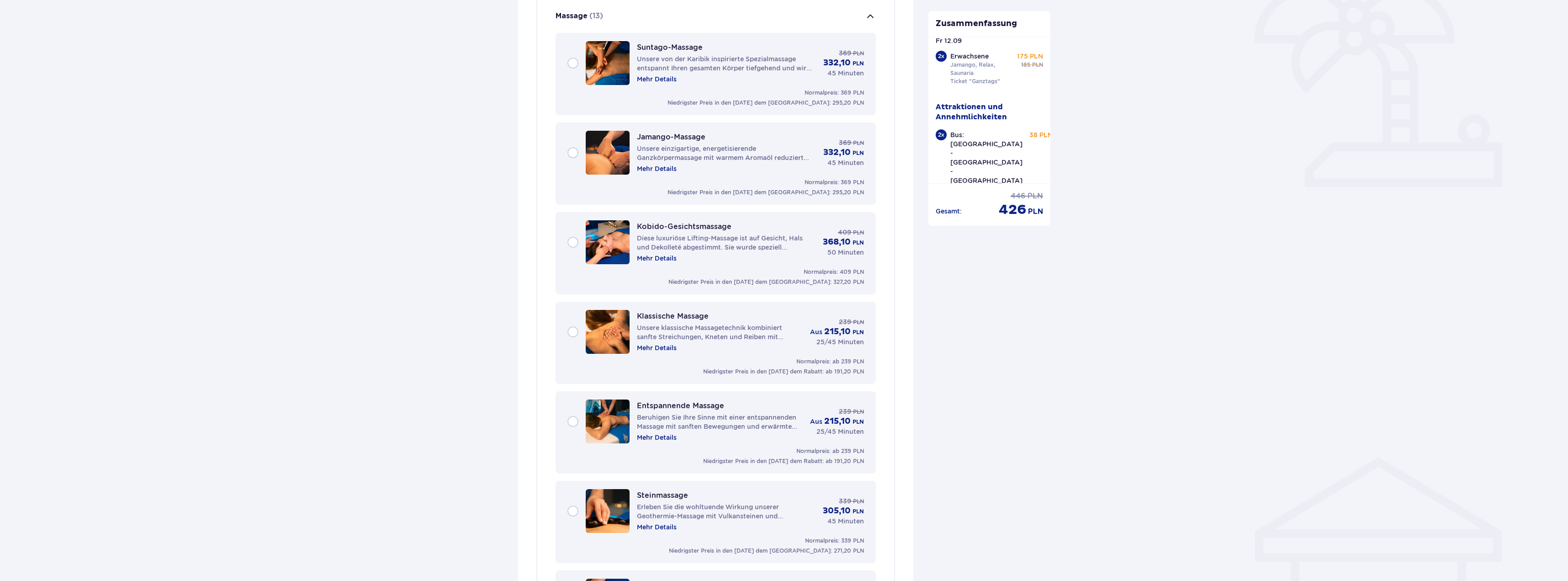
click at [570, 244] on div "Kobido-Gesichtsmassage Diese luxuriöse Lifting-Massage ist auf Gesicht, Hals un…" at bounding box center [716, 242] width 297 height 44
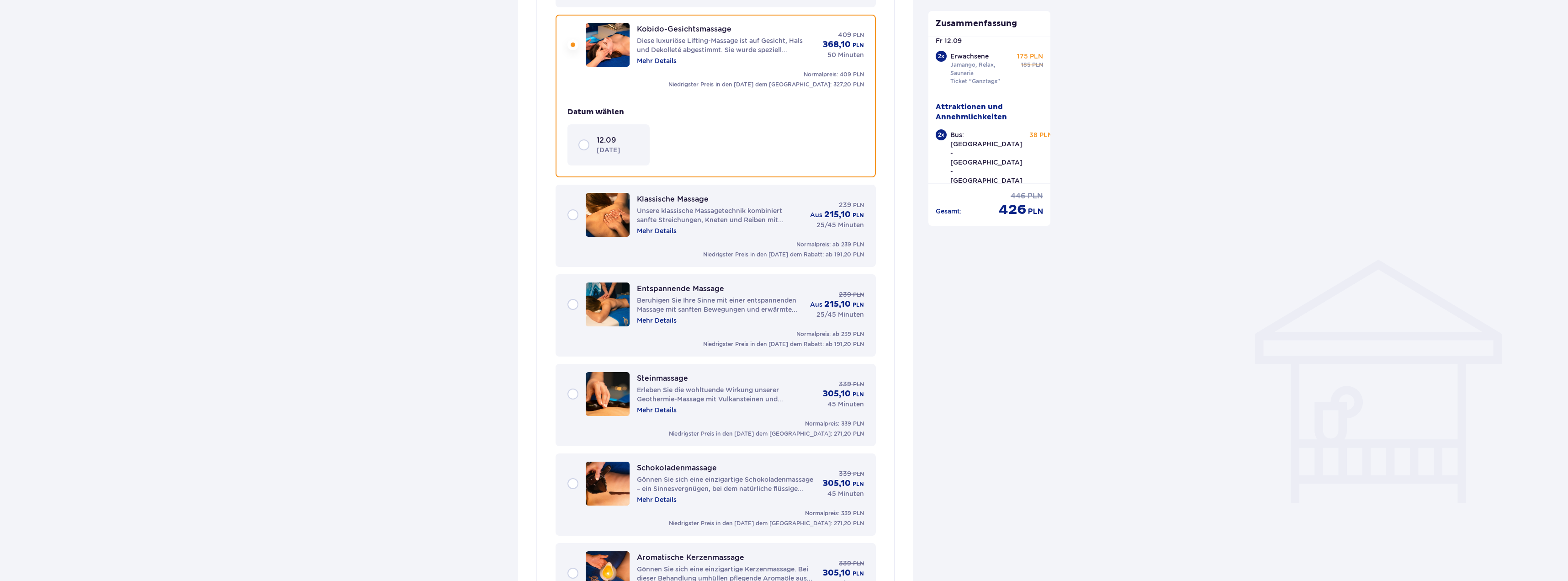
scroll to position [486, 0]
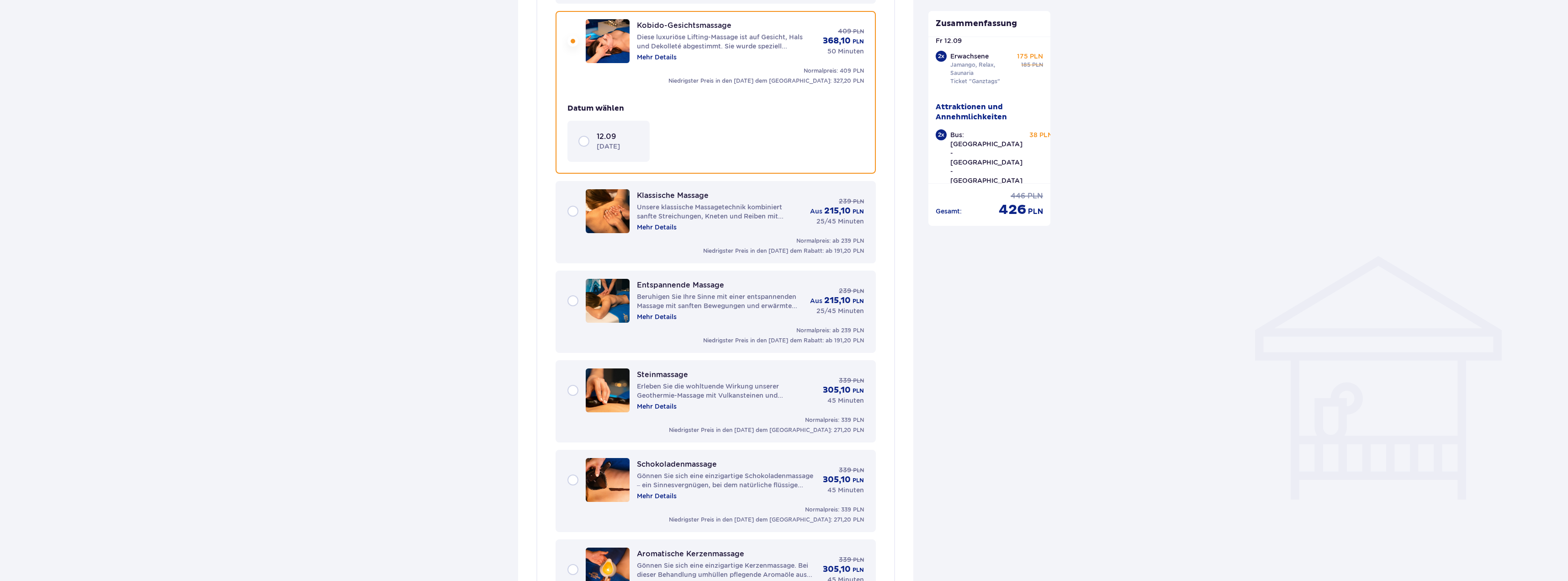
click at [603, 145] on font "[DATE]" at bounding box center [608, 146] width 23 height 7
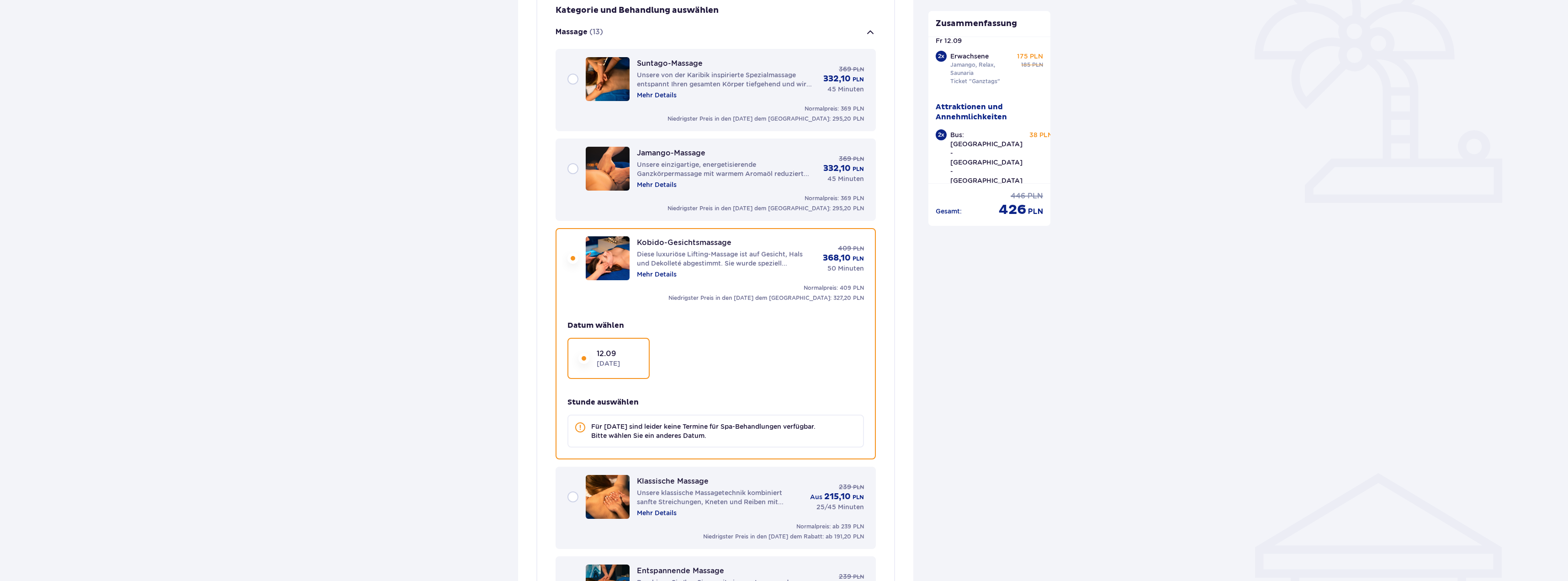
click at [572, 167] on div "Jamango-Massage Unsere einzigartige, energetisierende Ganzkörpermassage mit war…" at bounding box center [716, 168] width 297 height 44
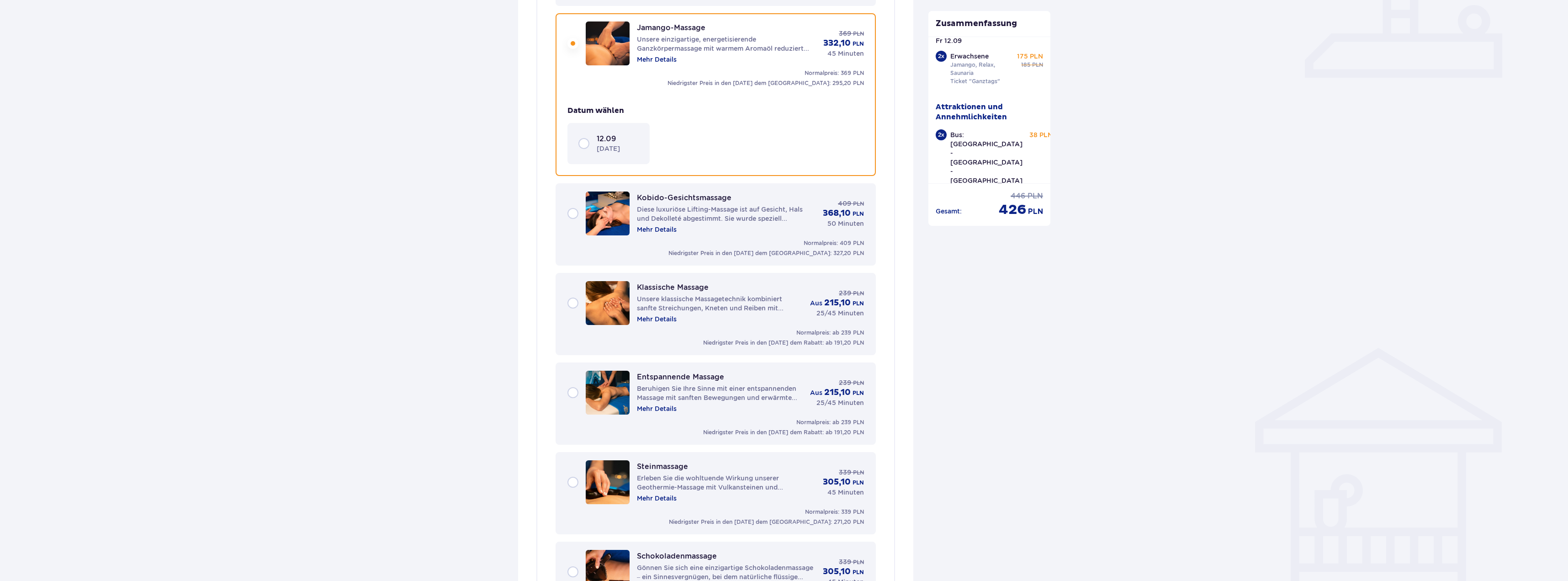
scroll to position [397, 0]
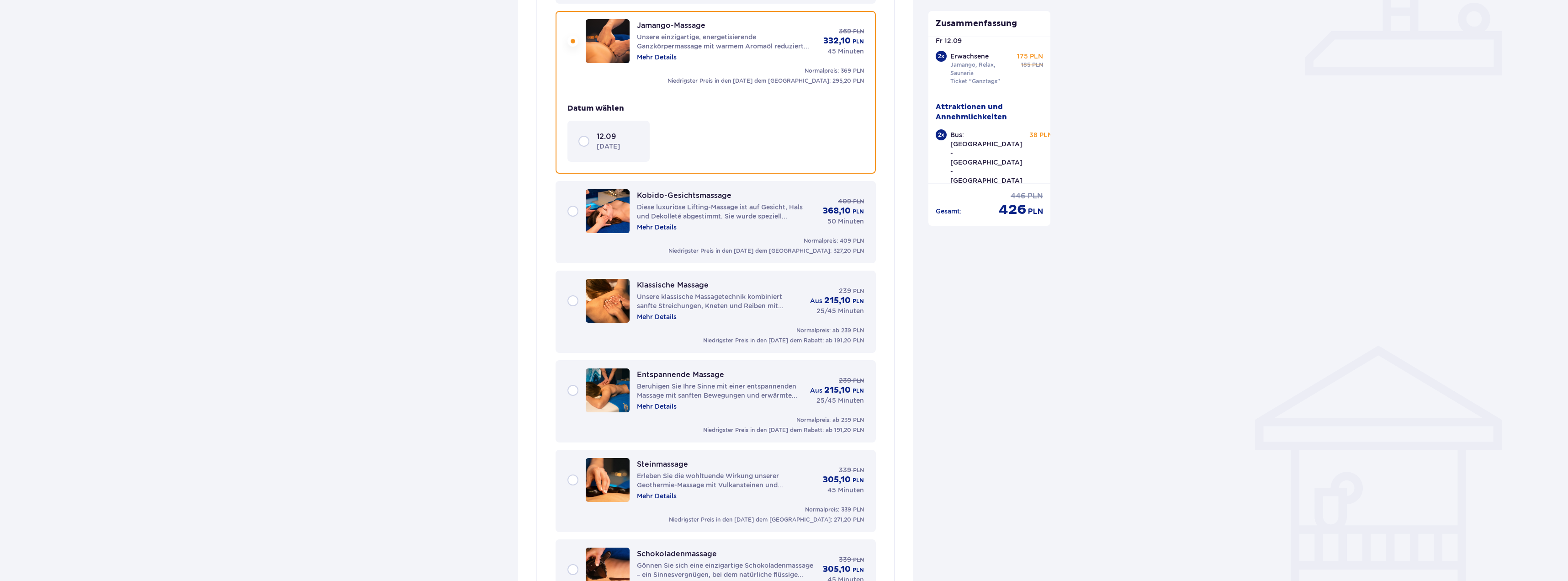
click at [577, 144] on div "12.09 [DATE]" at bounding box center [608, 141] width 82 height 41
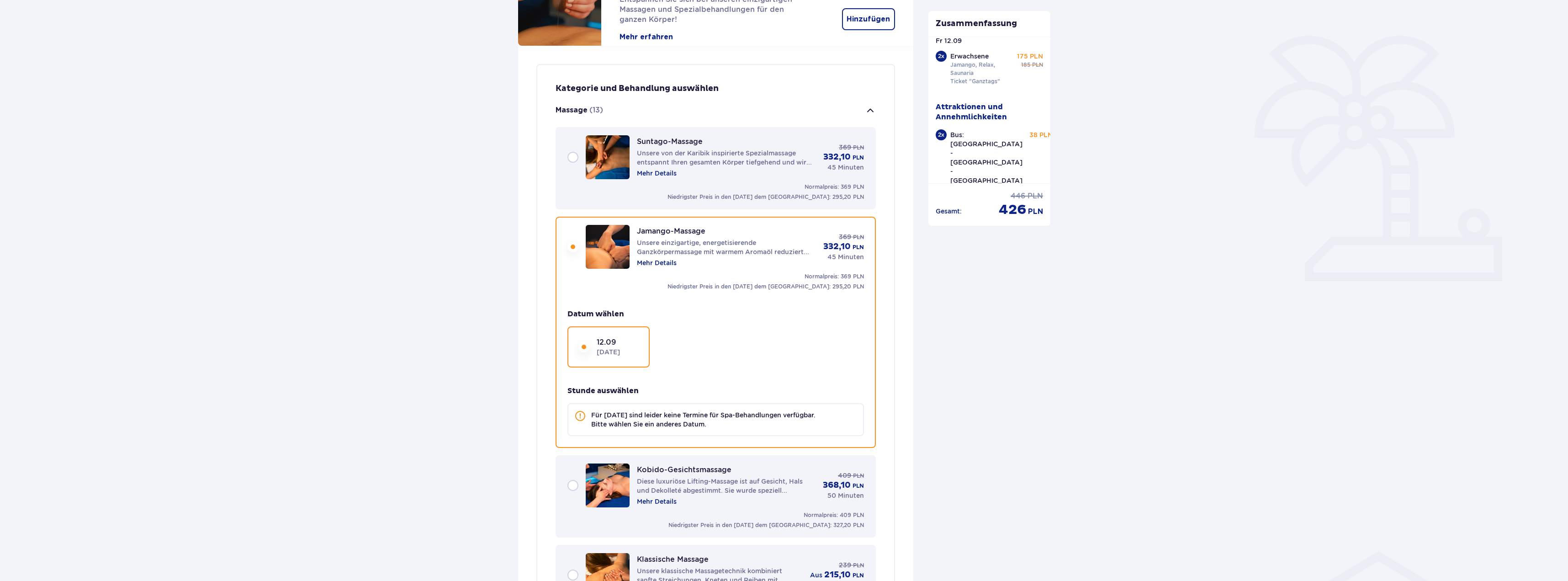
click at [572, 158] on div "Suntago-Massage Unsere von der Karibik inspirierte Spezialmassage entspannt Ihr…" at bounding box center [716, 157] width 297 height 44
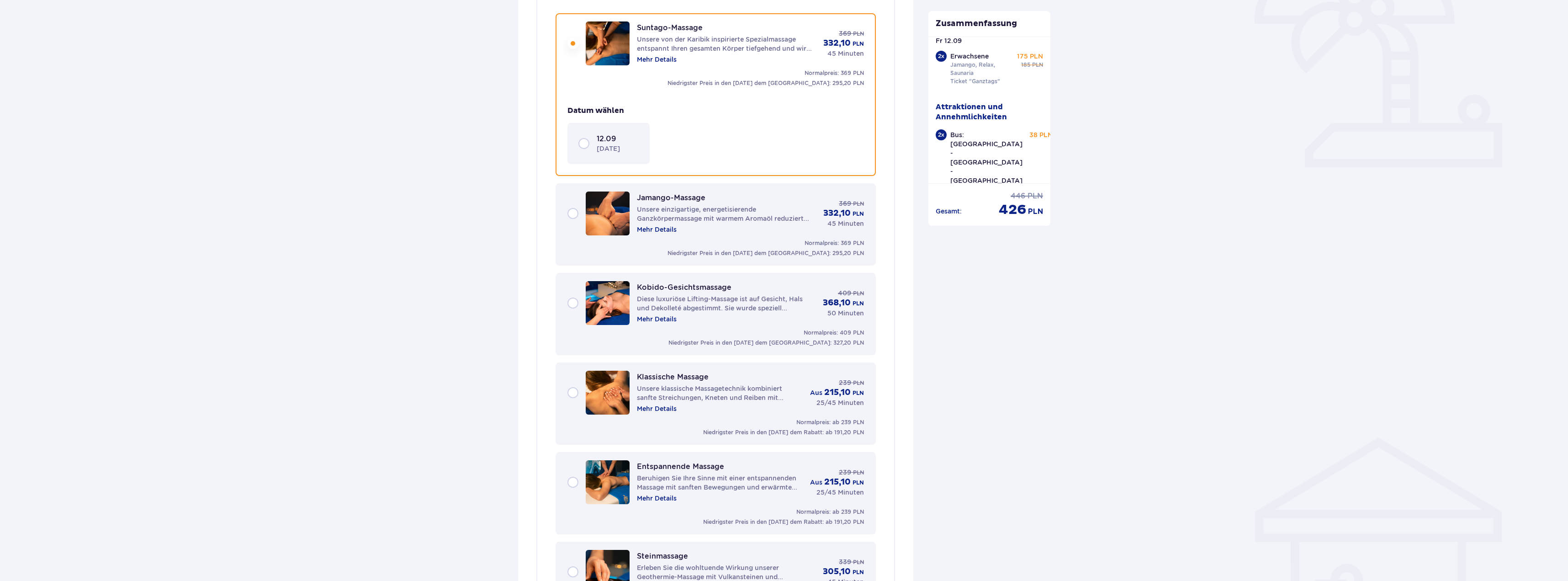
scroll to position [307, 0]
click at [594, 145] on div "12.09 [DATE]" at bounding box center [608, 141] width 60 height 19
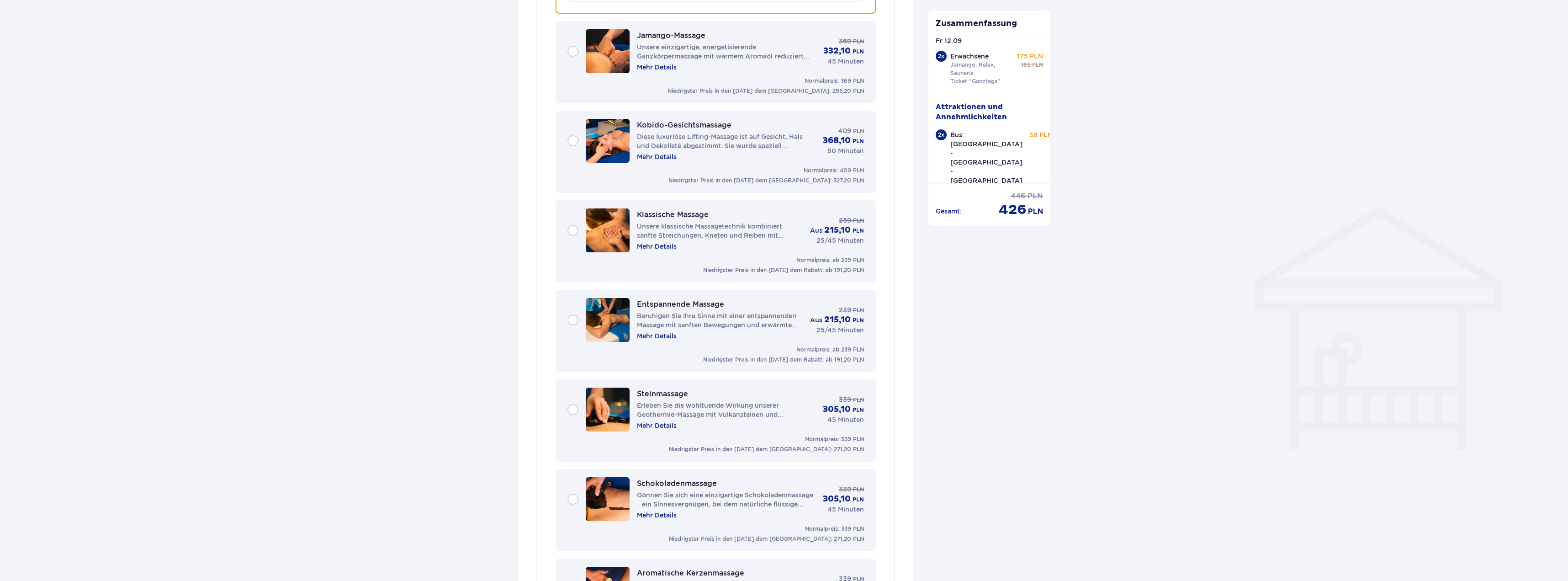
click at [594, 239] on img at bounding box center [608, 230] width 44 height 44
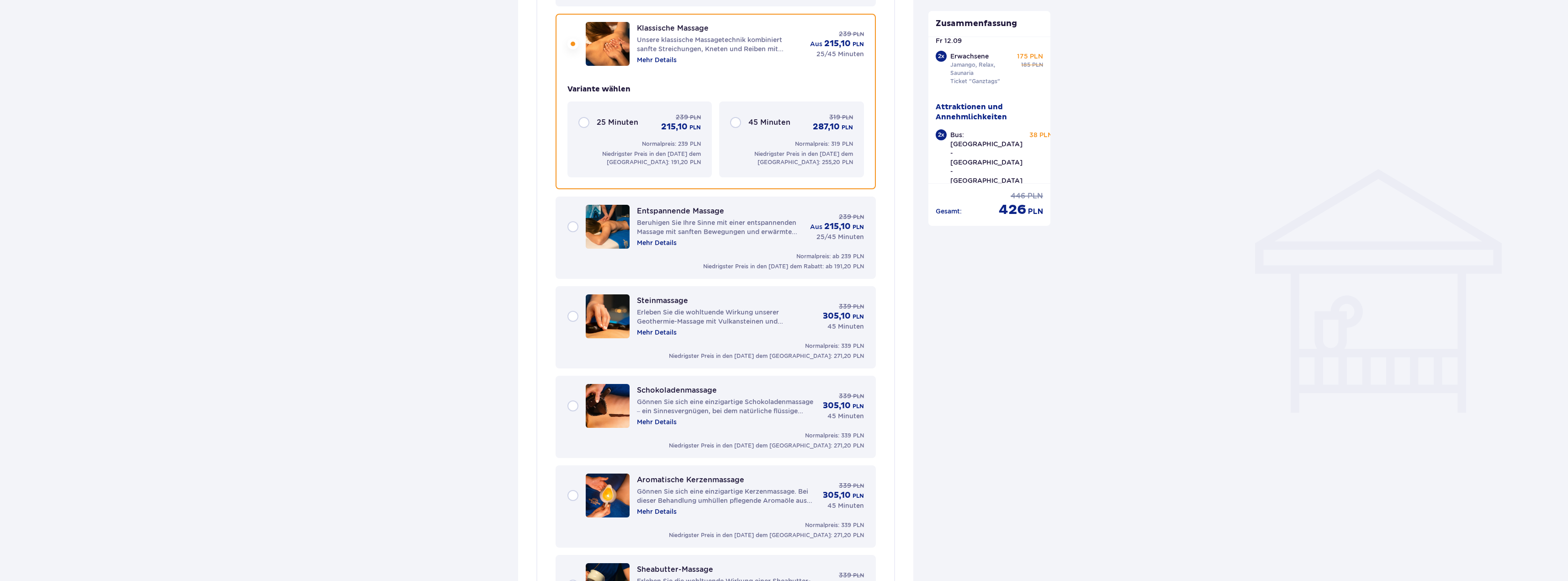
scroll to position [576, 0]
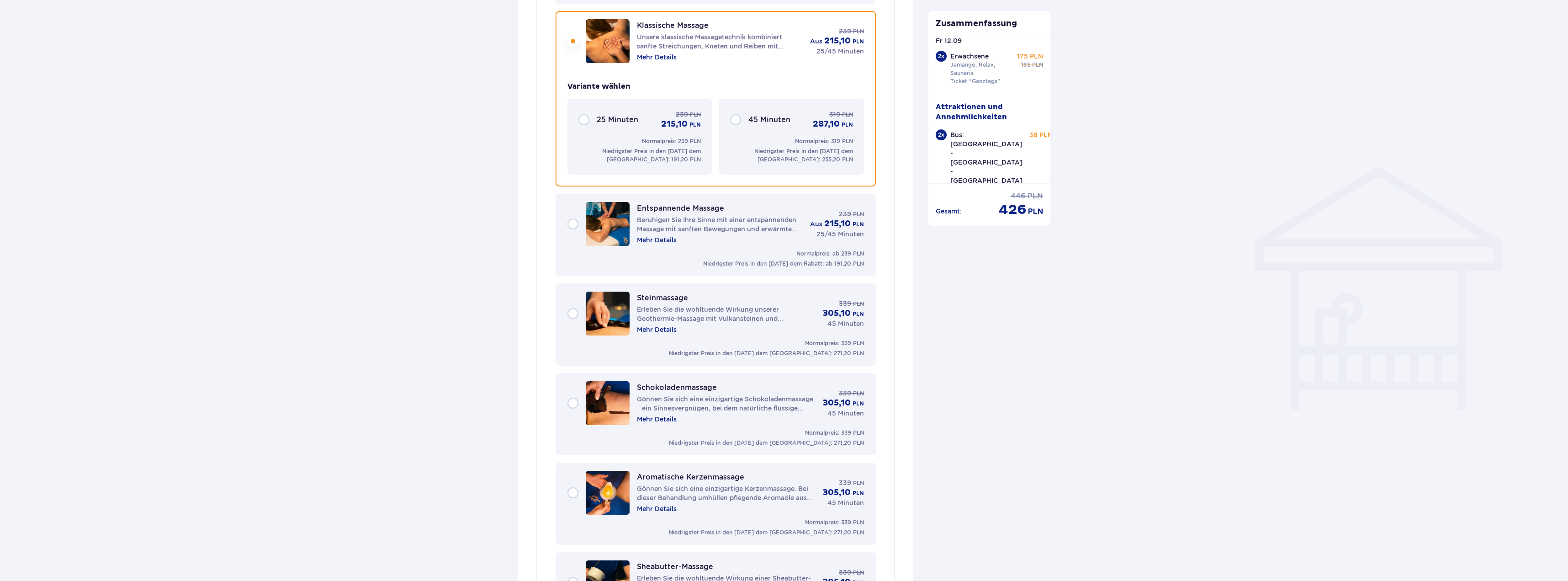
click at [730, 119] on div "45 Minuten 319 PLN 287,10 PLN Normalpreis: 319 PLN Niedrigster Preis in den [DA…" at bounding box center [791, 137] width 145 height 76
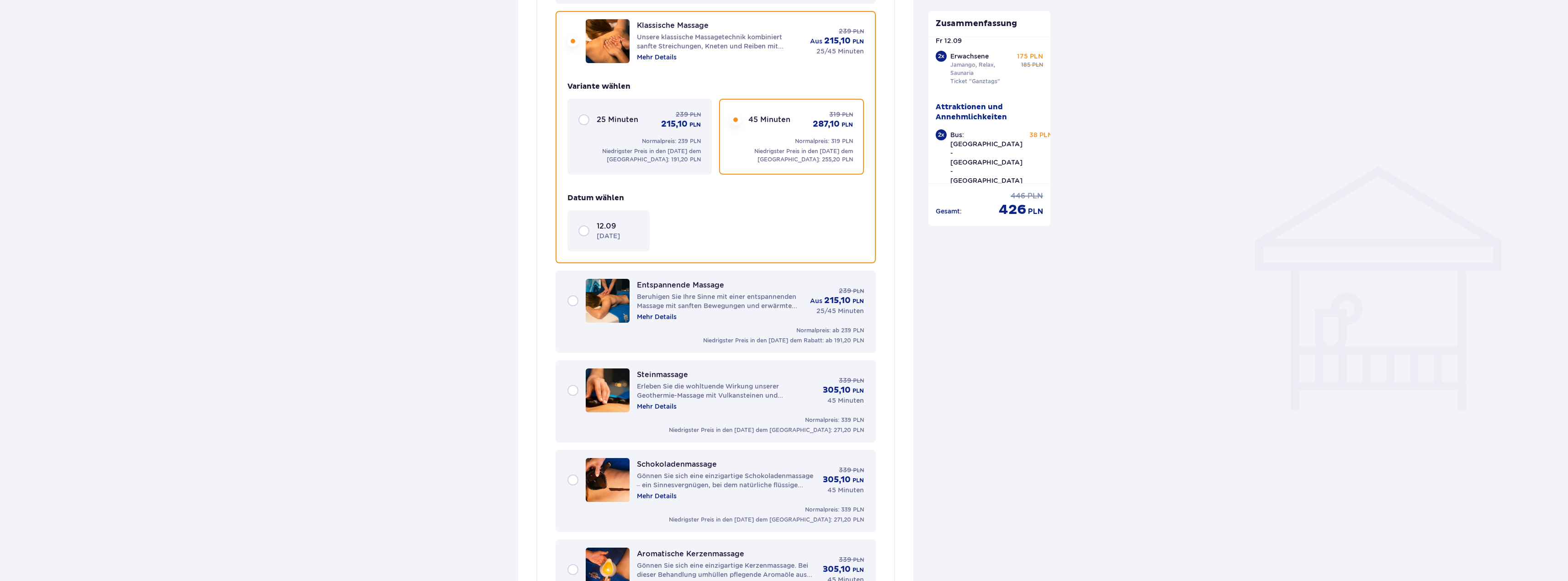
click at [601, 225] on font "12.09" at bounding box center [606, 226] width 20 height 9
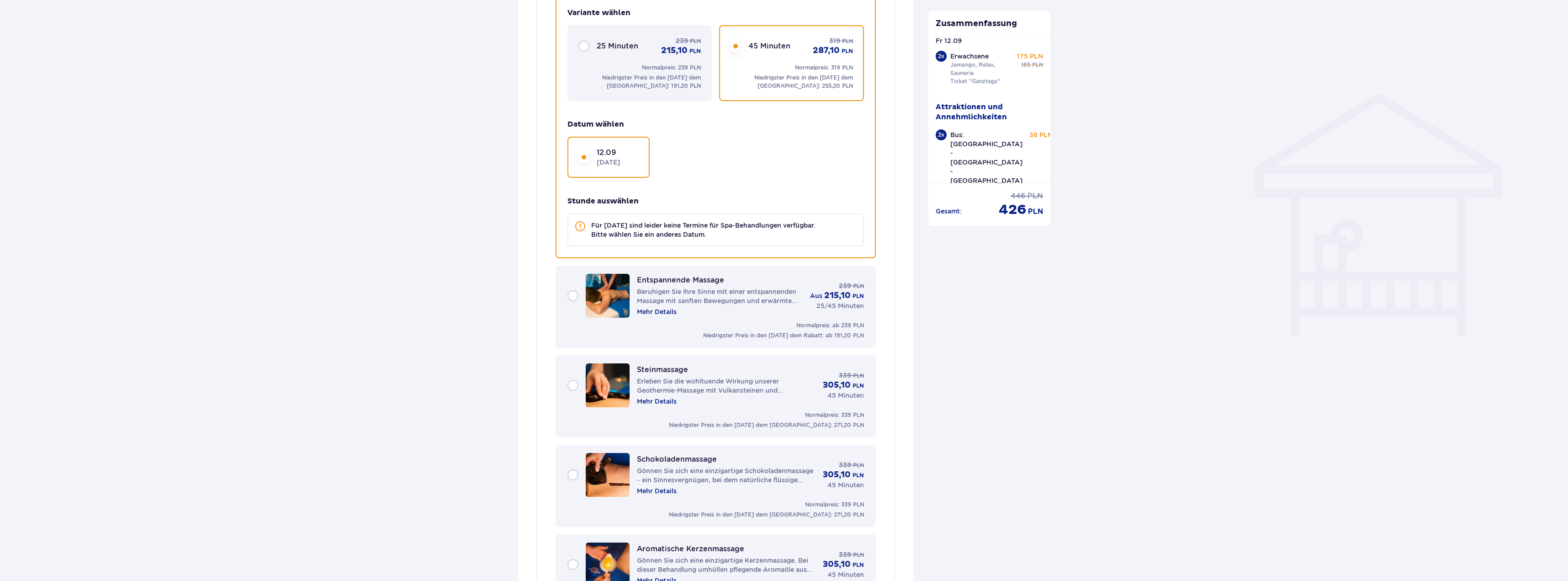
scroll to position [679, 0]
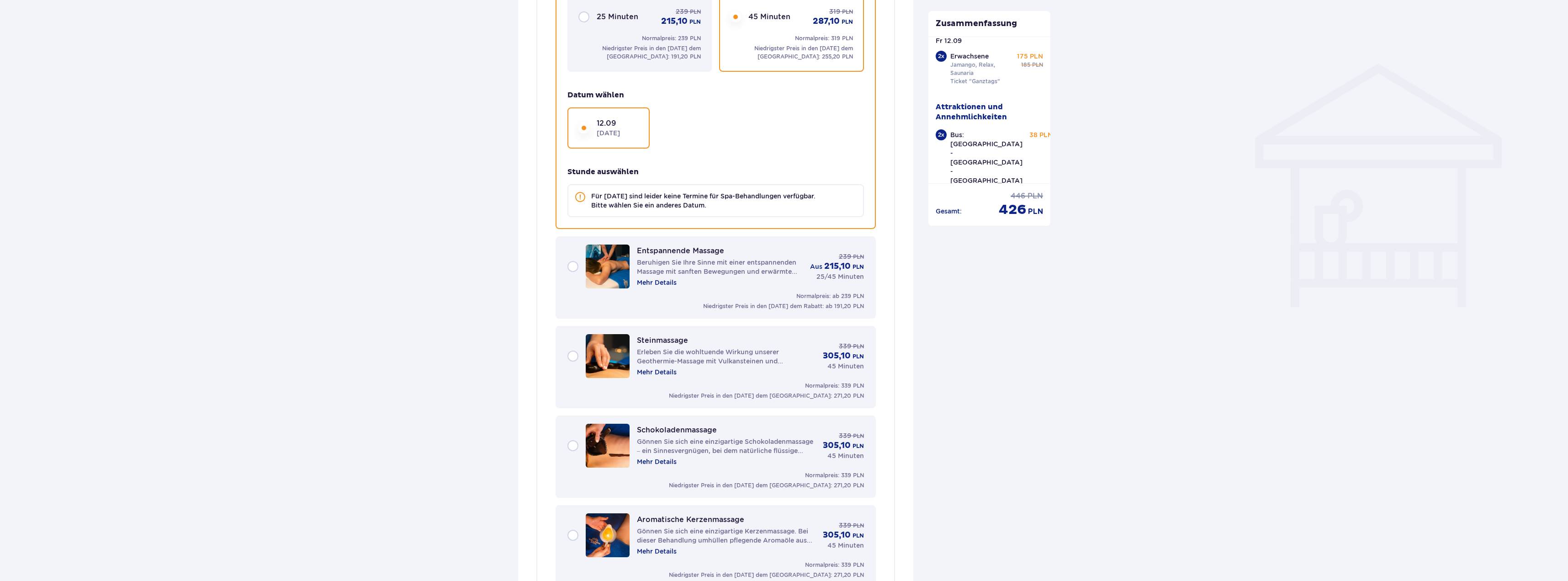
click at [598, 34] on div "25 Minuten 239 PLN 215,10 PLN Normalpreis: 239 PLN Niedrigster Preis in den [DA…" at bounding box center [639, 34] width 145 height 76
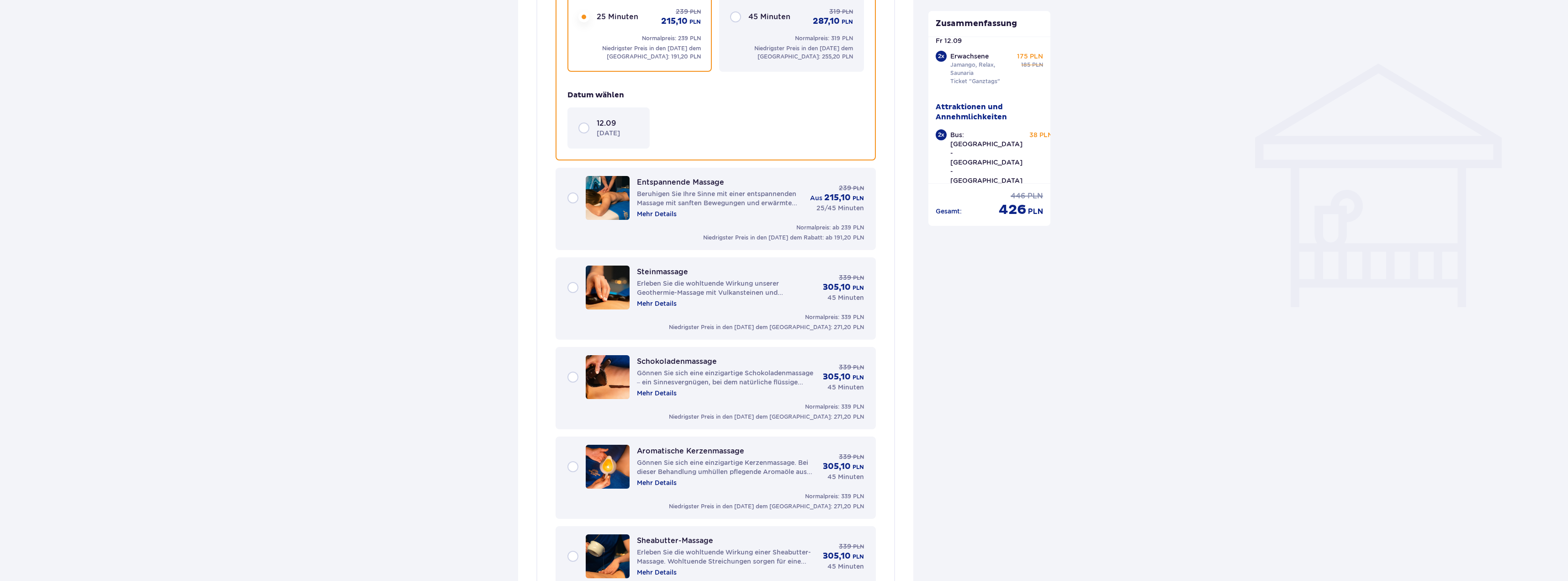
click at [619, 131] on font "[DATE]" at bounding box center [608, 133] width 23 height 7
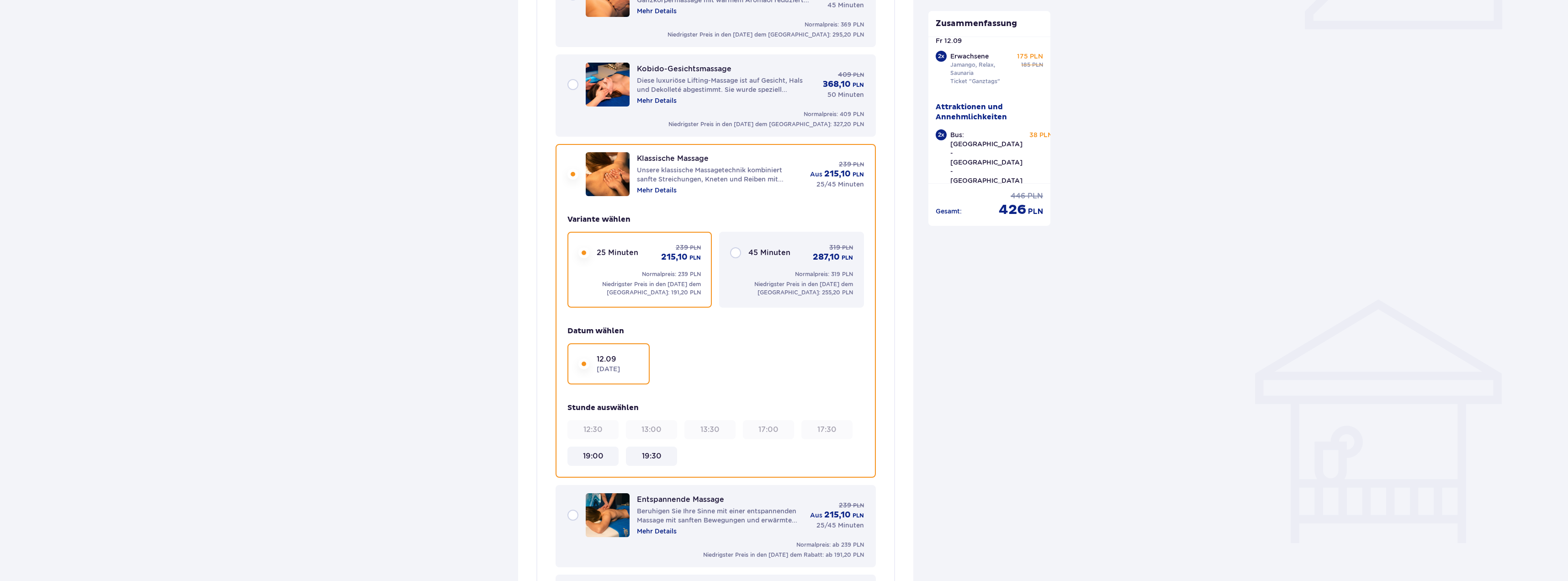
scroll to position [439, 0]
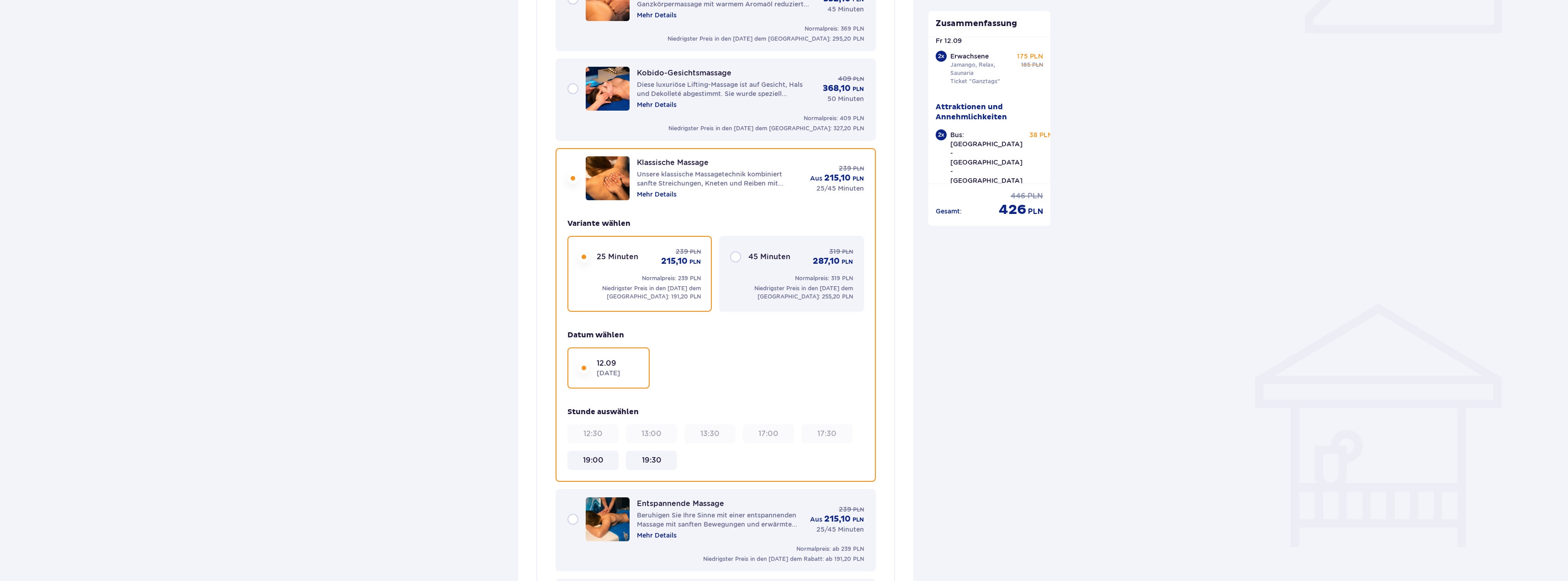
click at [718, 274] on div "25 Minuten 239 PLN 215,10 PLN Normalpreis: 239 PLN Niedrigster Preis in den [DA…" at bounding box center [716, 273] width 297 height 76
click at [736, 272] on div "45 Minuten 319 PLN 287,10 PLN Normalpreis: 319 PLN Niedrigster Preis in den [DA…" at bounding box center [791, 273] width 145 height 76
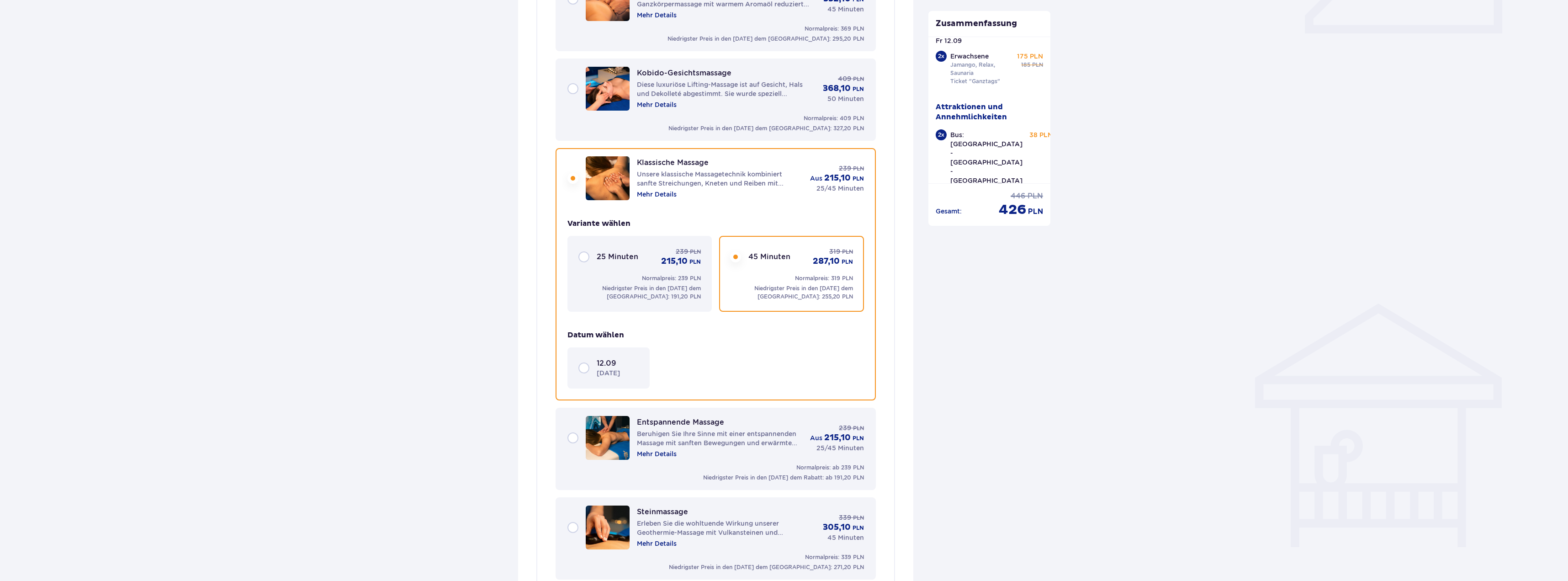
click at [612, 365] on font "12.09" at bounding box center [606, 363] width 20 height 9
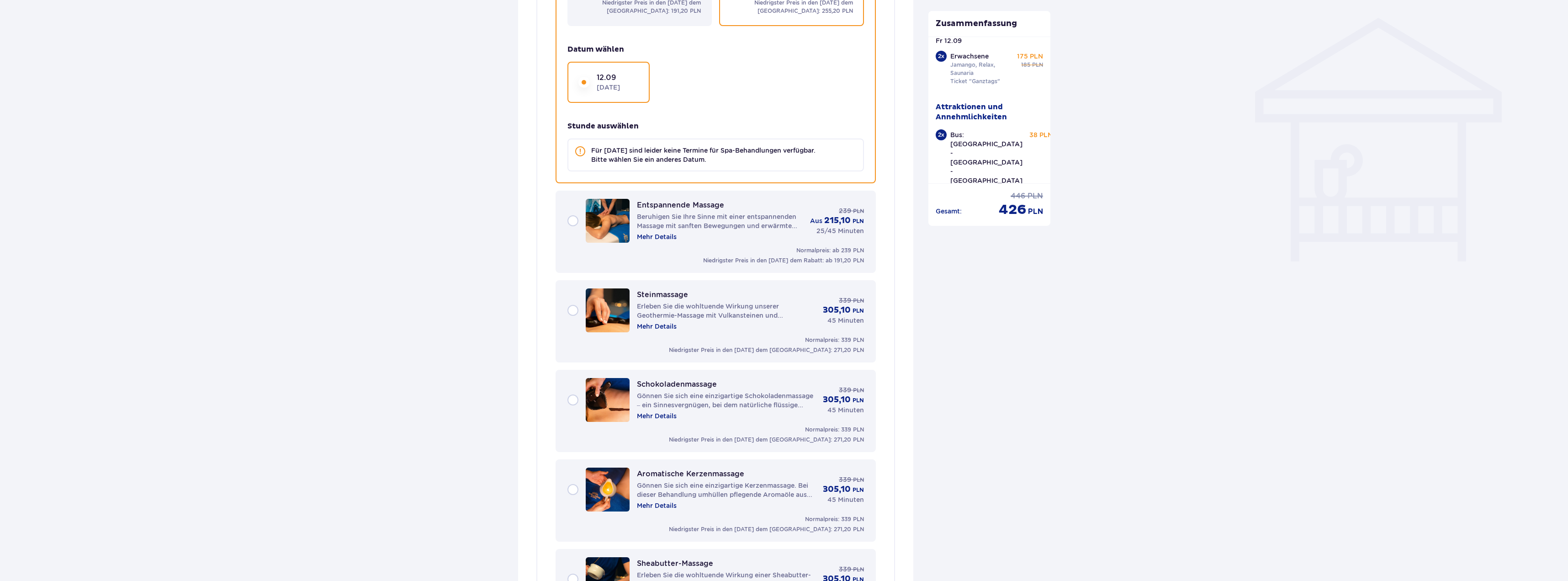
scroll to position [736, 0]
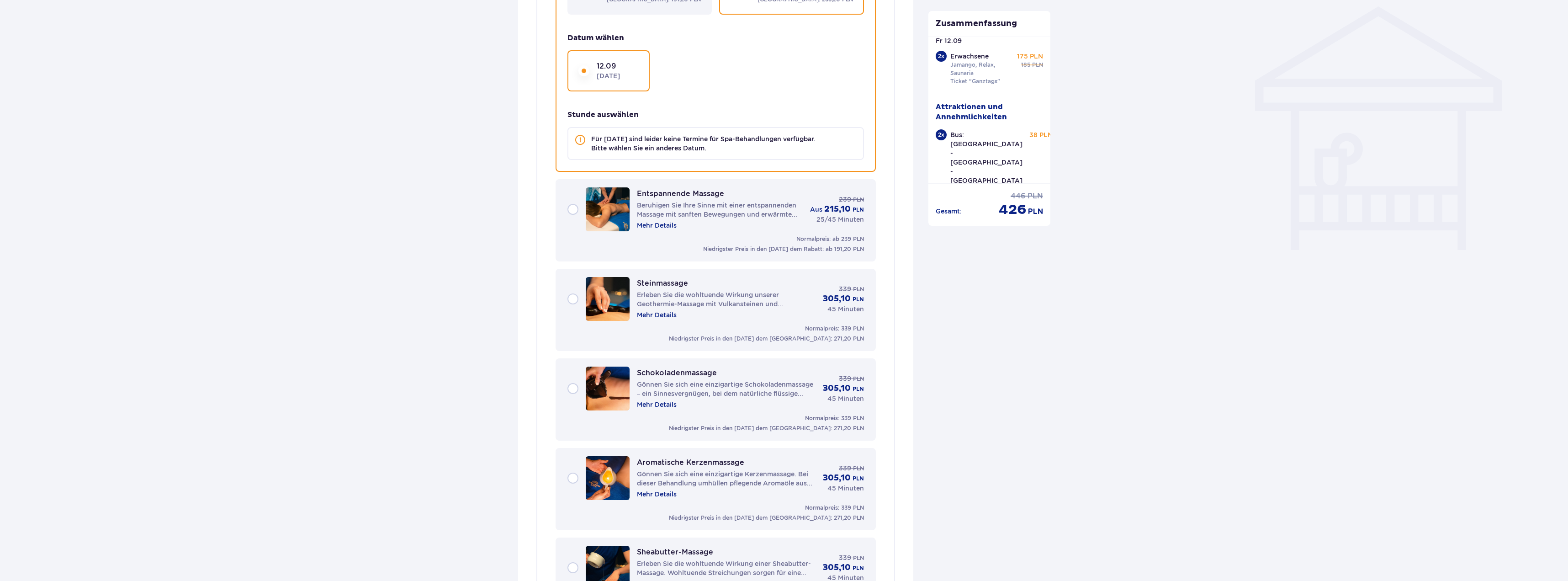
click at [610, 214] on img at bounding box center [608, 209] width 44 height 44
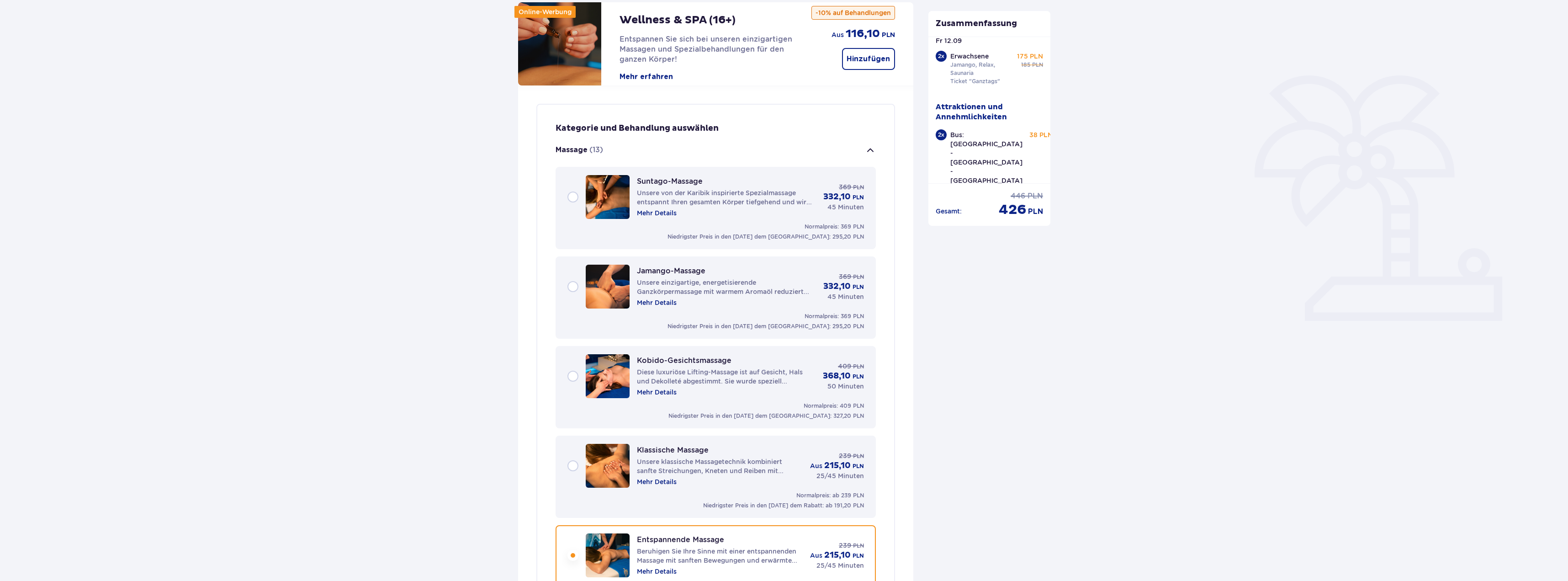
scroll to position [0, 0]
